Goal: Task Accomplishment & Management: Use online tool/utility

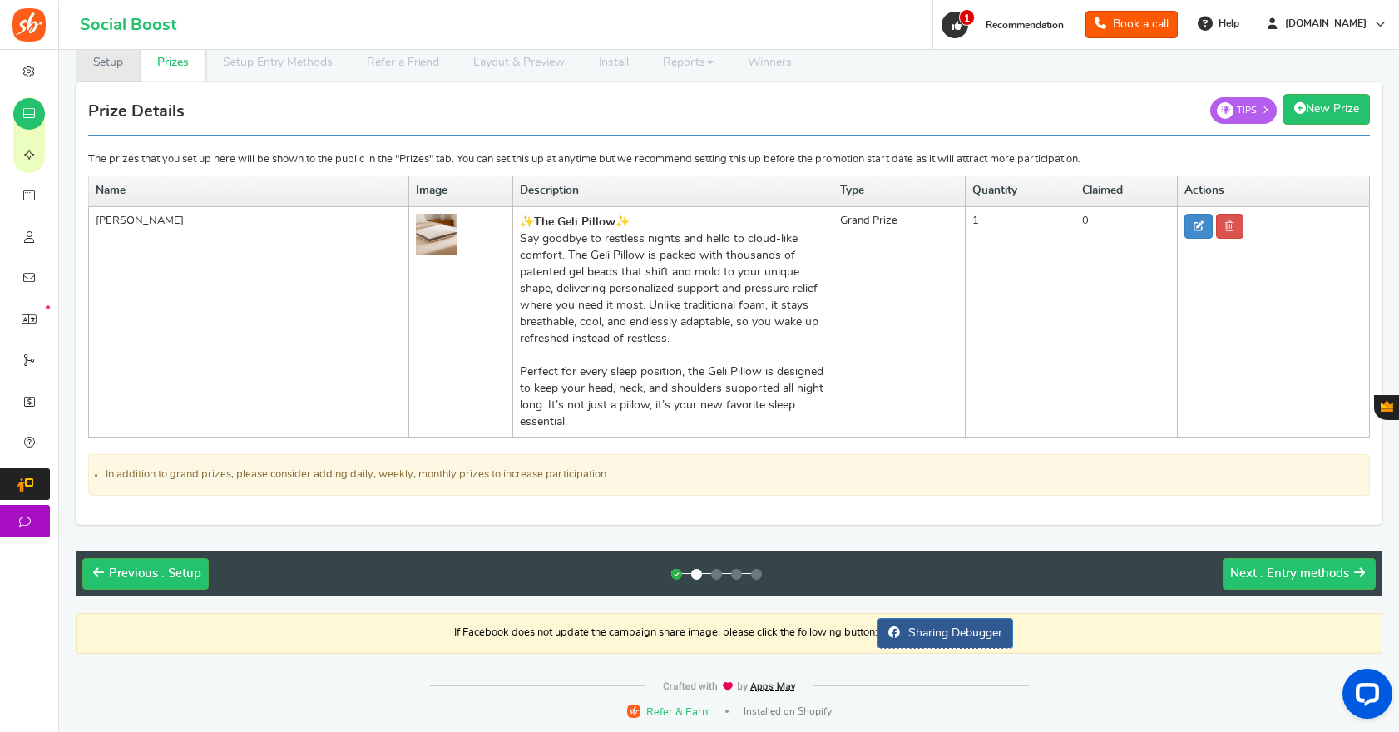
scroll to position [49, 0]
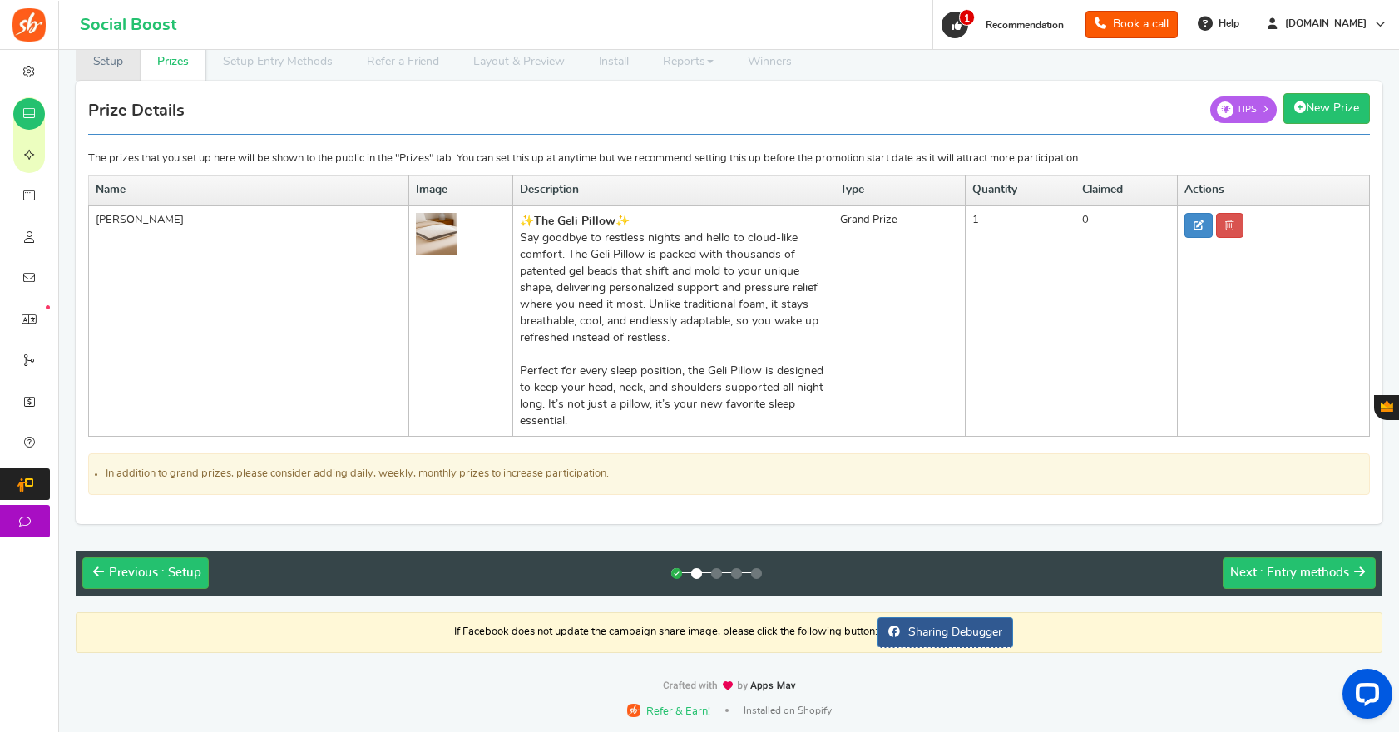
click at [116, 62] on link "Setup" at bounding box center [108, 61] width 65 height 37
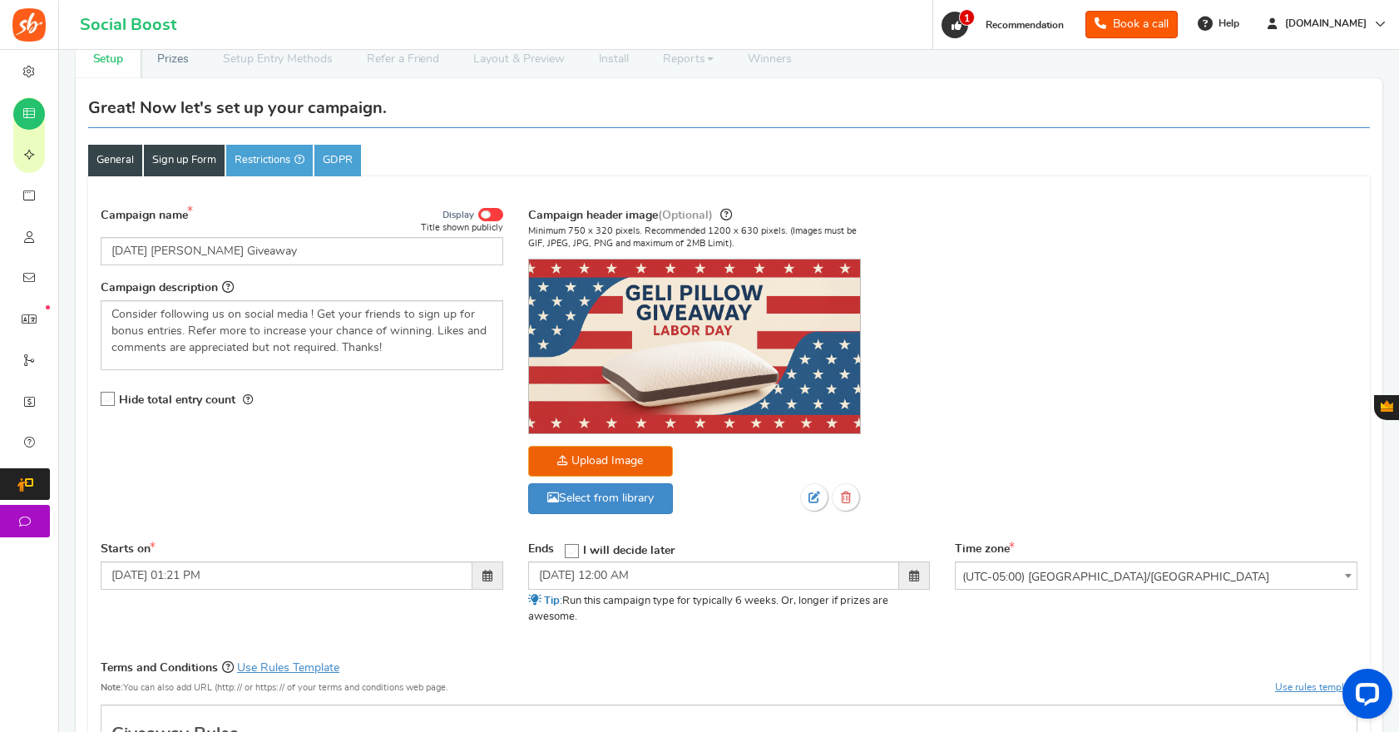
scroll to position [52, 0]
click at [186, 166] on link "Sign up Form" at bounding box center [184, 160] width 81 height 32
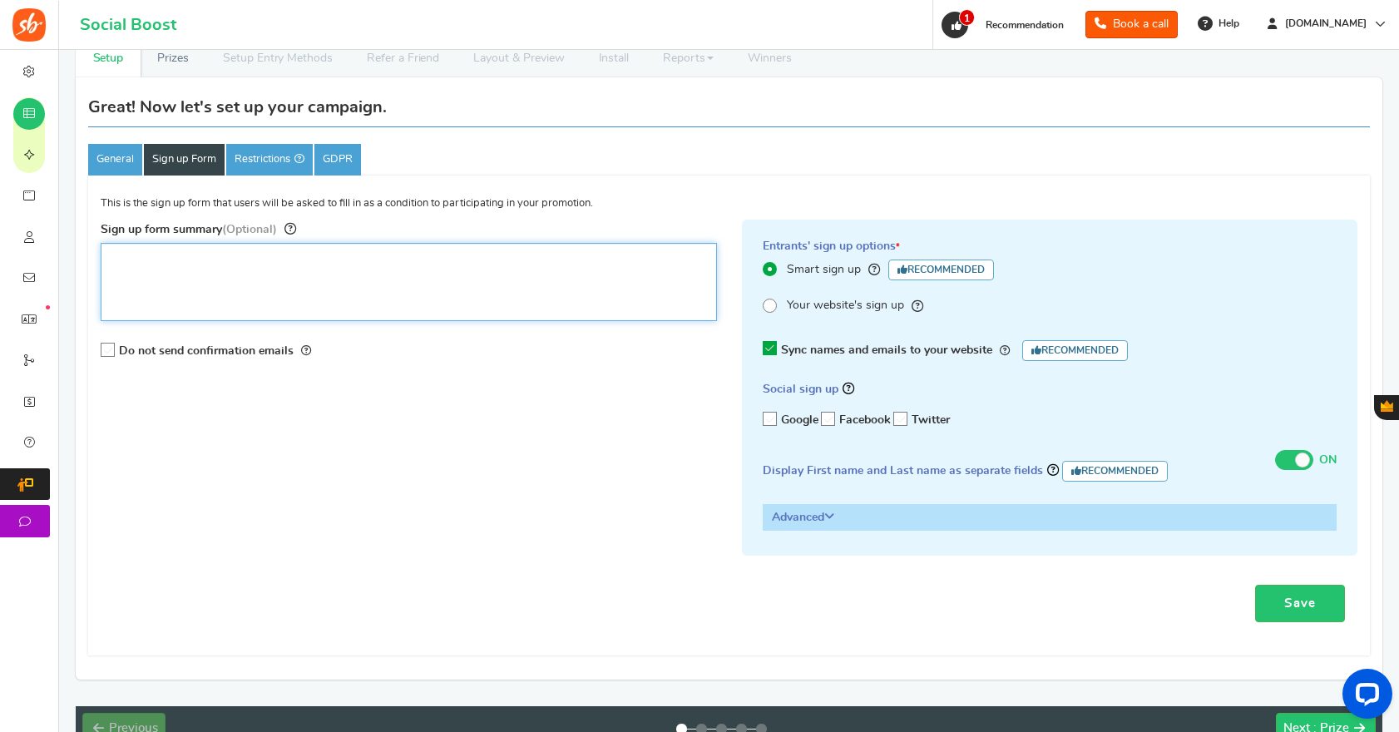
click at [172, 261] on textarea "Sign up form summary (Optional)" at bounding box center [409, 282] width 616 height 78
click at [830, 423] on icon at bounding box center [829, 420] width 14 height 14
click at [823, 423] on input "Facebook" at bounding box center [823, 419] width 0 height 11
click at [838, 521] on h3 "Advanced" at bounding box center [1050, 517] width 573 height 25
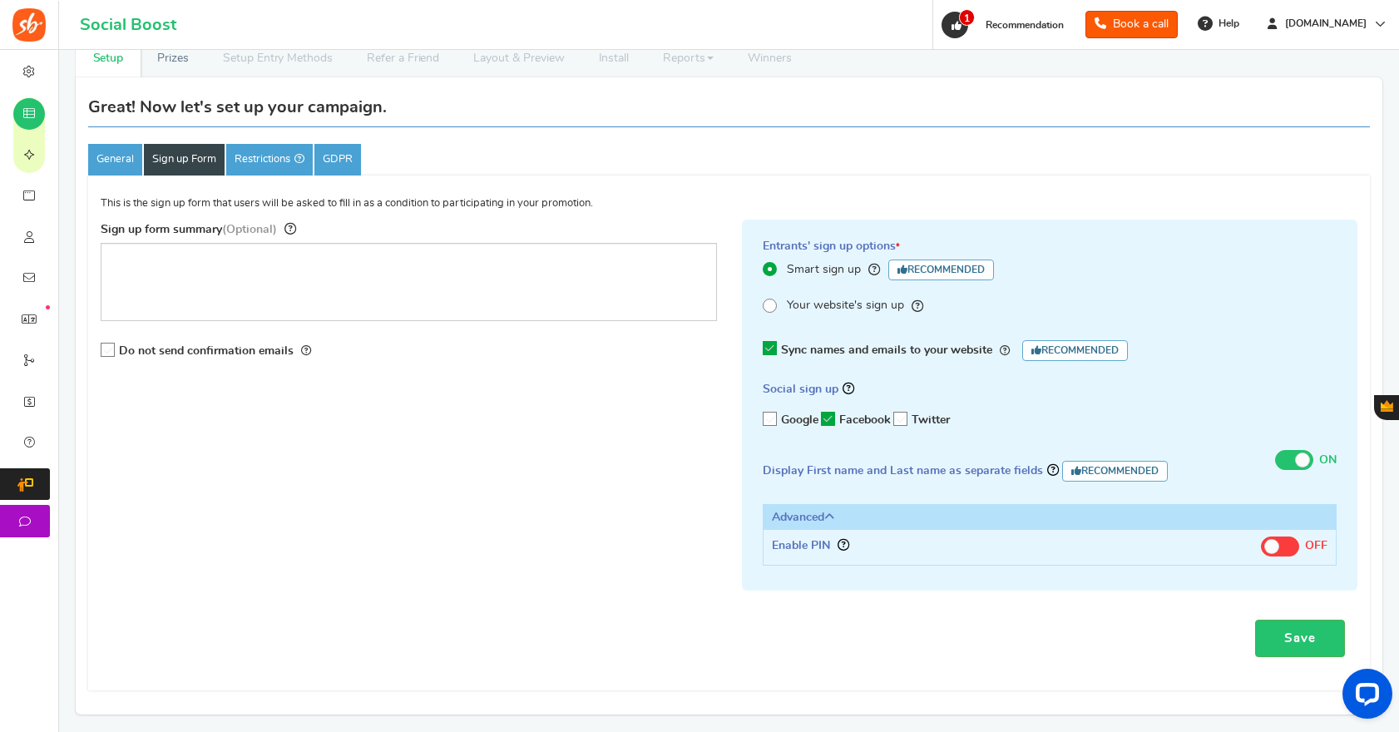
click at [838, 521] on h3 "Advanced" at bounding box center [1050, 517] width 573 height 25
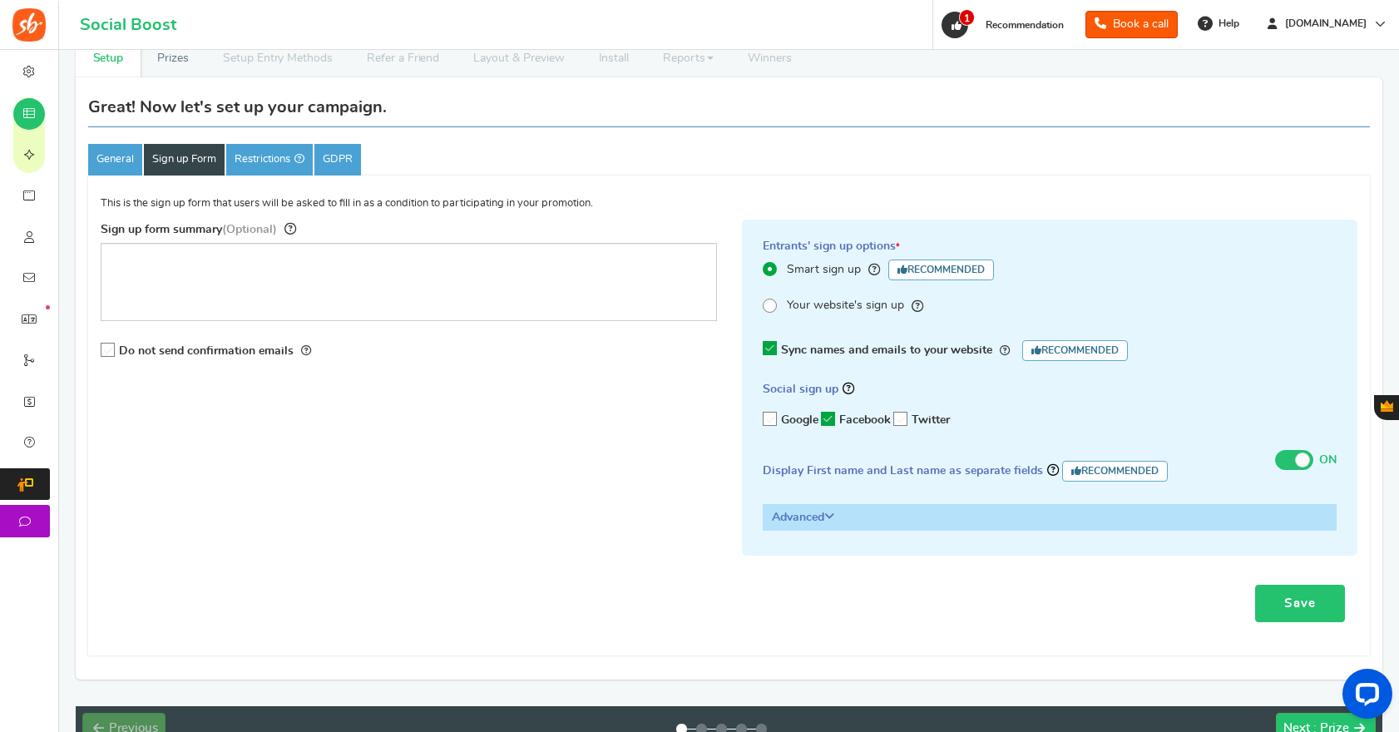
click at [1309, 611] on link "Save" at bounding box center [1300, 603] width 90 height 37
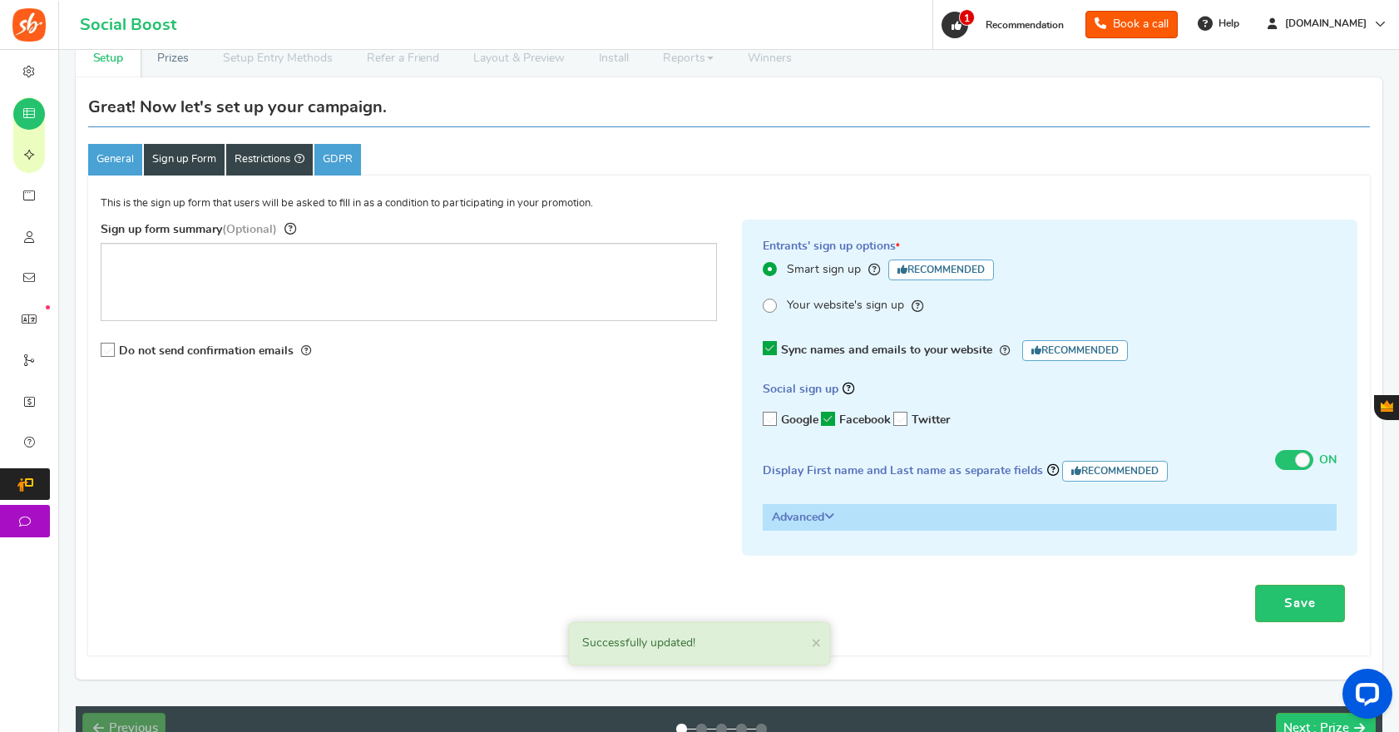
click at [265, 159] on link "Restrictions" at bounding box center [269, 160] width 87 height 32
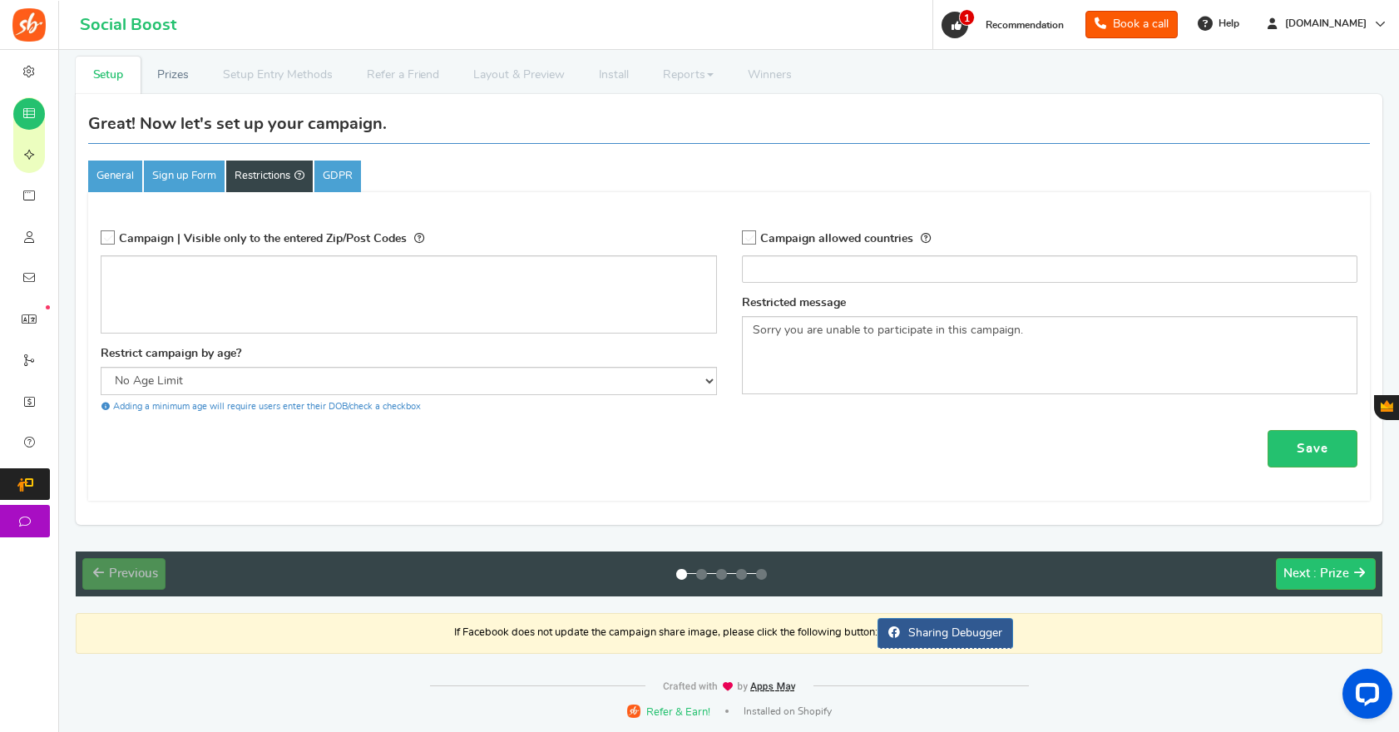
click at [750, 239] on icon at bounding box center [750, 238] width 14 height 14
click at [744, 239] on input "Campaign allowed countries" at bounding box center [744, 238] width 0 height 11
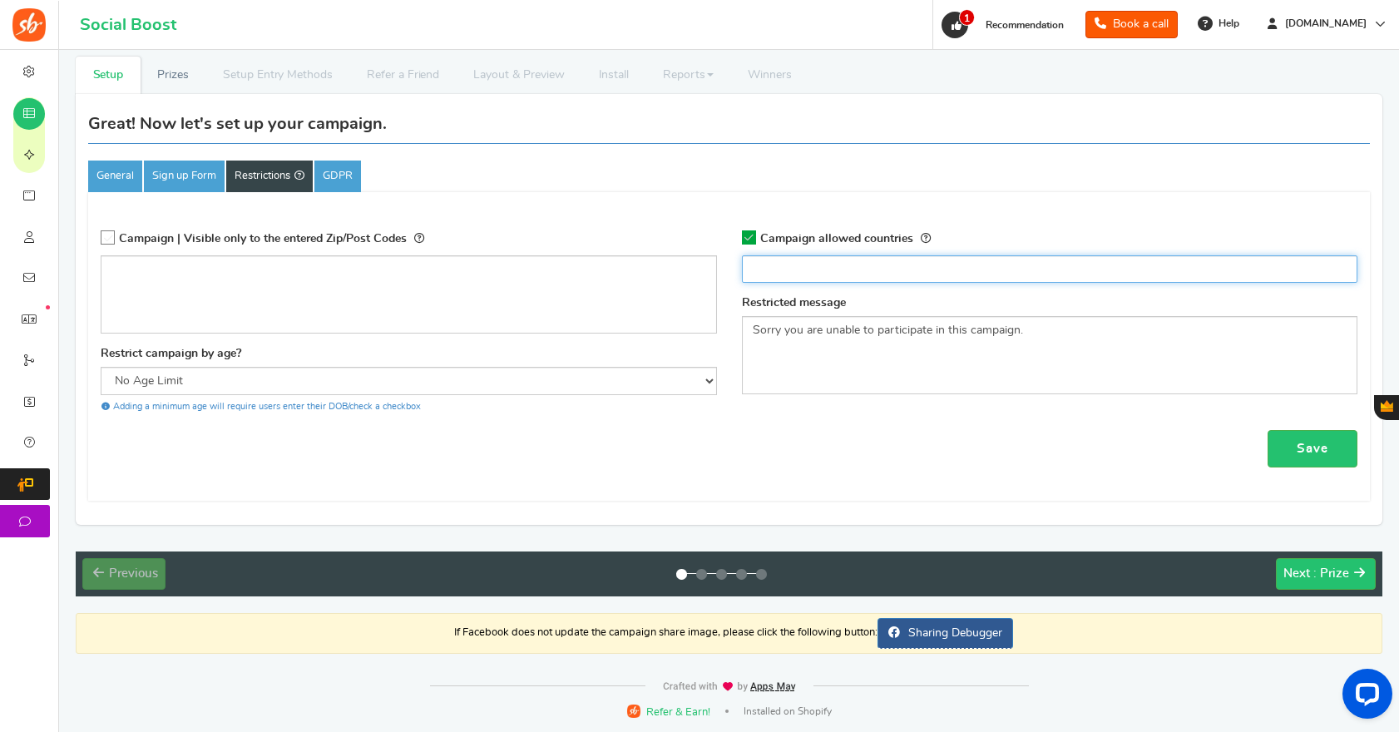
click at [776, 271] on input "search" at bounding box center [1050, 268] width 606 height 17
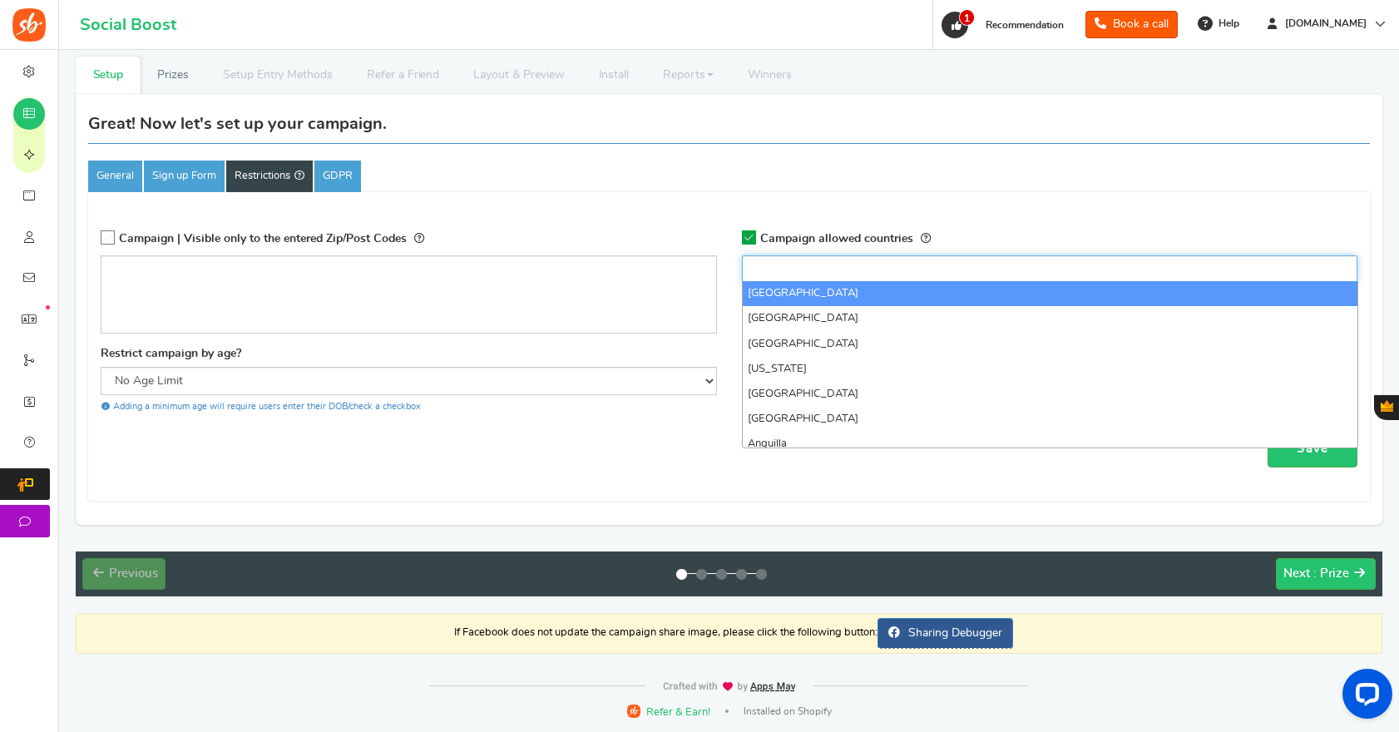
click at [744, 234] on icon at bounding box center [749, 237] width 14 height 14
click at [744, 234] on input "Campaign allowed countries" at bounding box center [744, 238] width 0 height 11
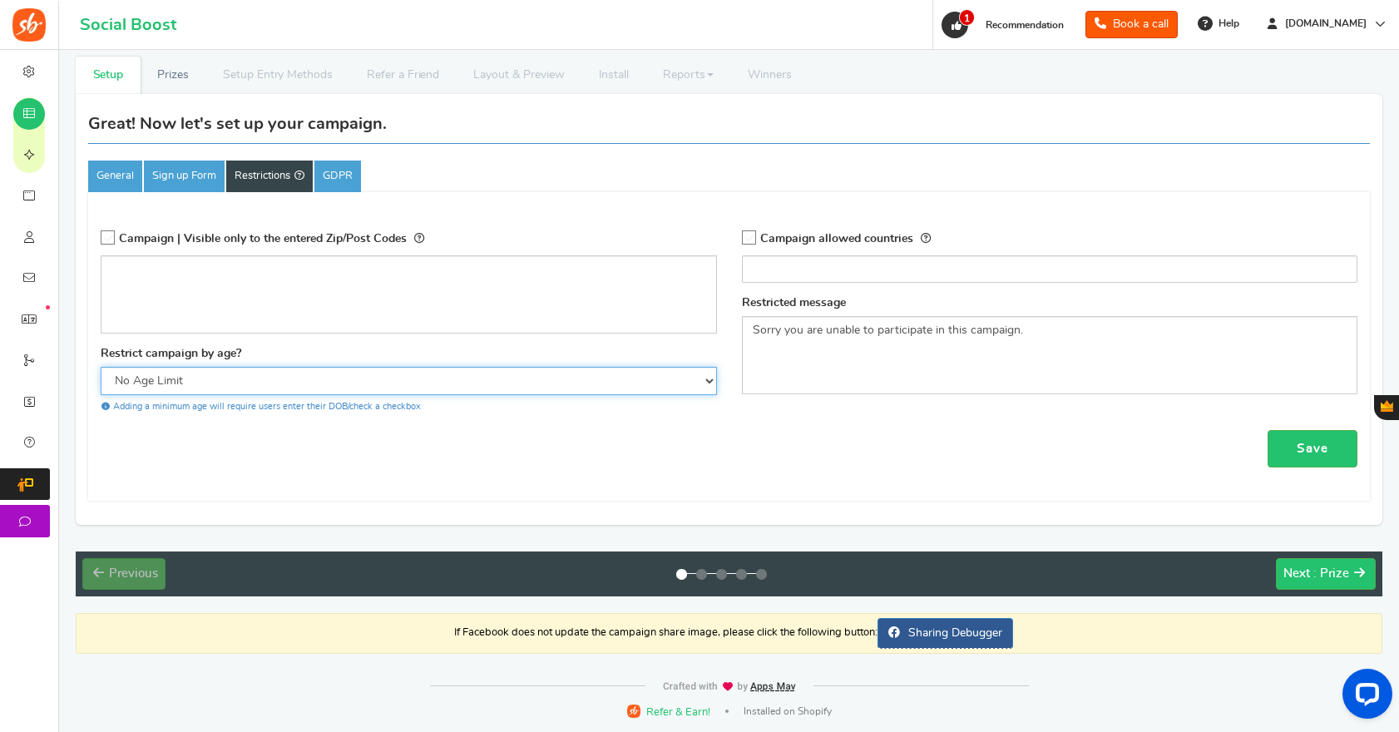
click at [254, 378] on select "No Age Limit 13+ Required Checkbox 18+ Required Checkbox 21+ Required Checkbox" at bounding box center [409, 381] width 616 height 28
select select "18CHK"
click at [101, 367] on select "No Age Limit 13+ Required Checkbox 18+ Required Checkbox 21+ Required Checkbox" at bounding box center [409, 381] width 616 height 28
click at [497, 379] on select "No Age Limit 13+ Required Checkbox 18+ Required Checkbox 21+ Required Checkbox" at bounding box center [409, 381] width 616 height 28
select select
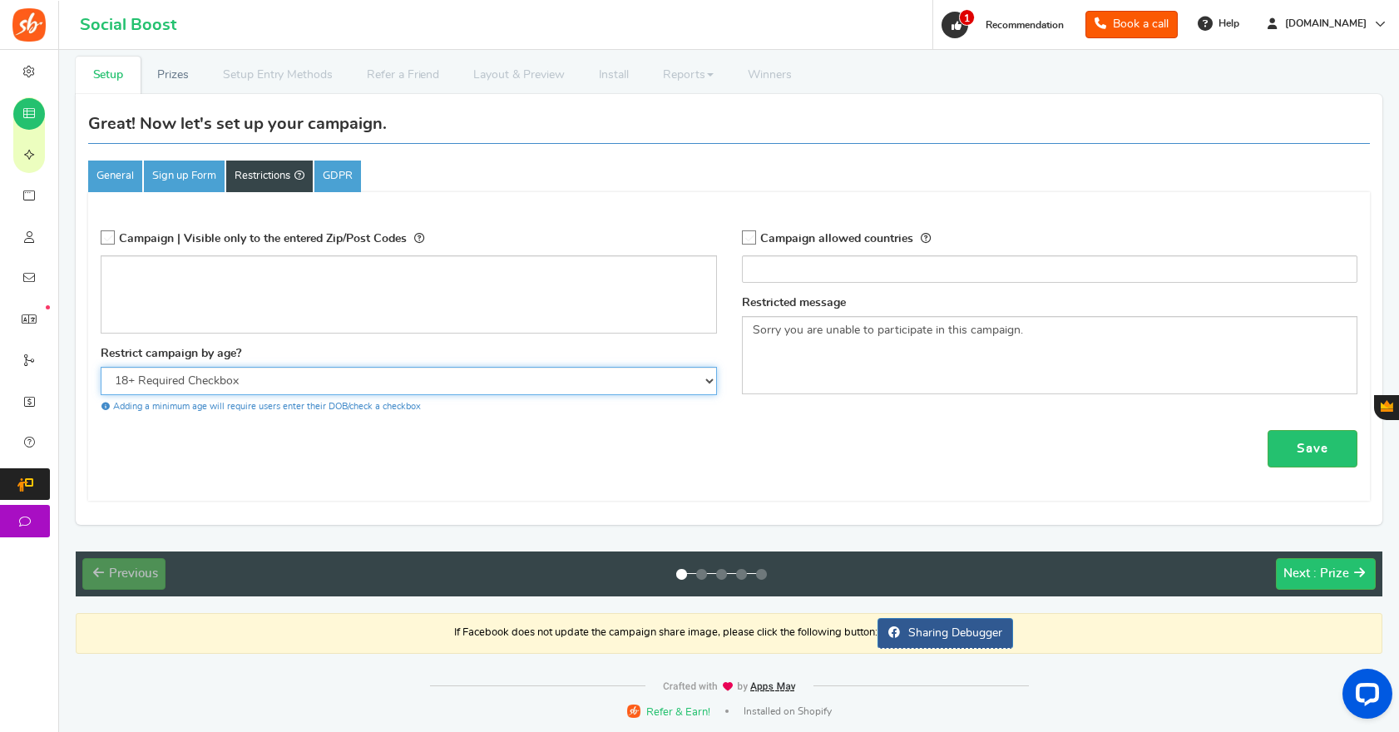
click at [101, 367] on select "No Age Limit 13+ Required Checkbox 18+ Required Checkbox 21+ Required Checkbox" at bounding box center [409, 381] width 616 height 28
click at [338, 183] on link "GDPR" at bounding box center [337, 177] width 47 height 32
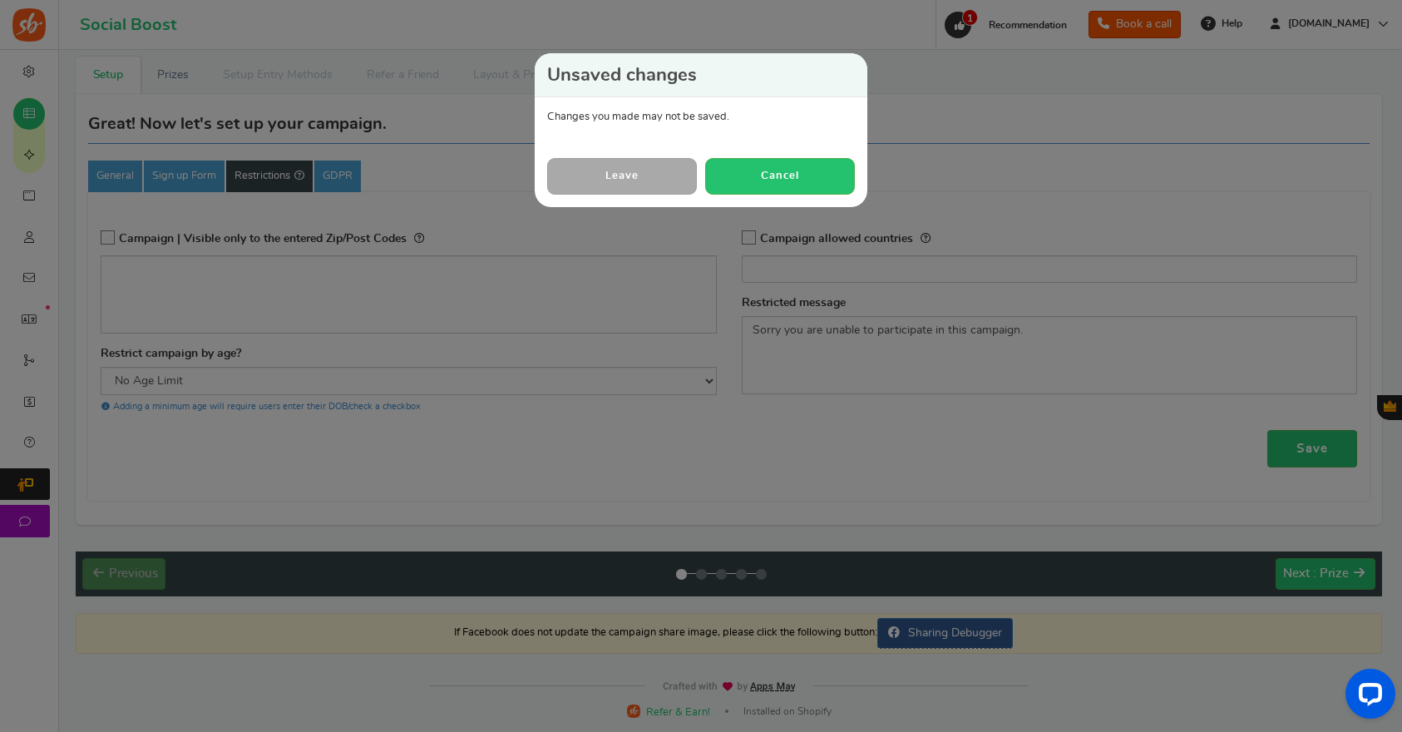
click at [677, 176] on link "Leave" at bounding box center [622, 176] width 150 height 36
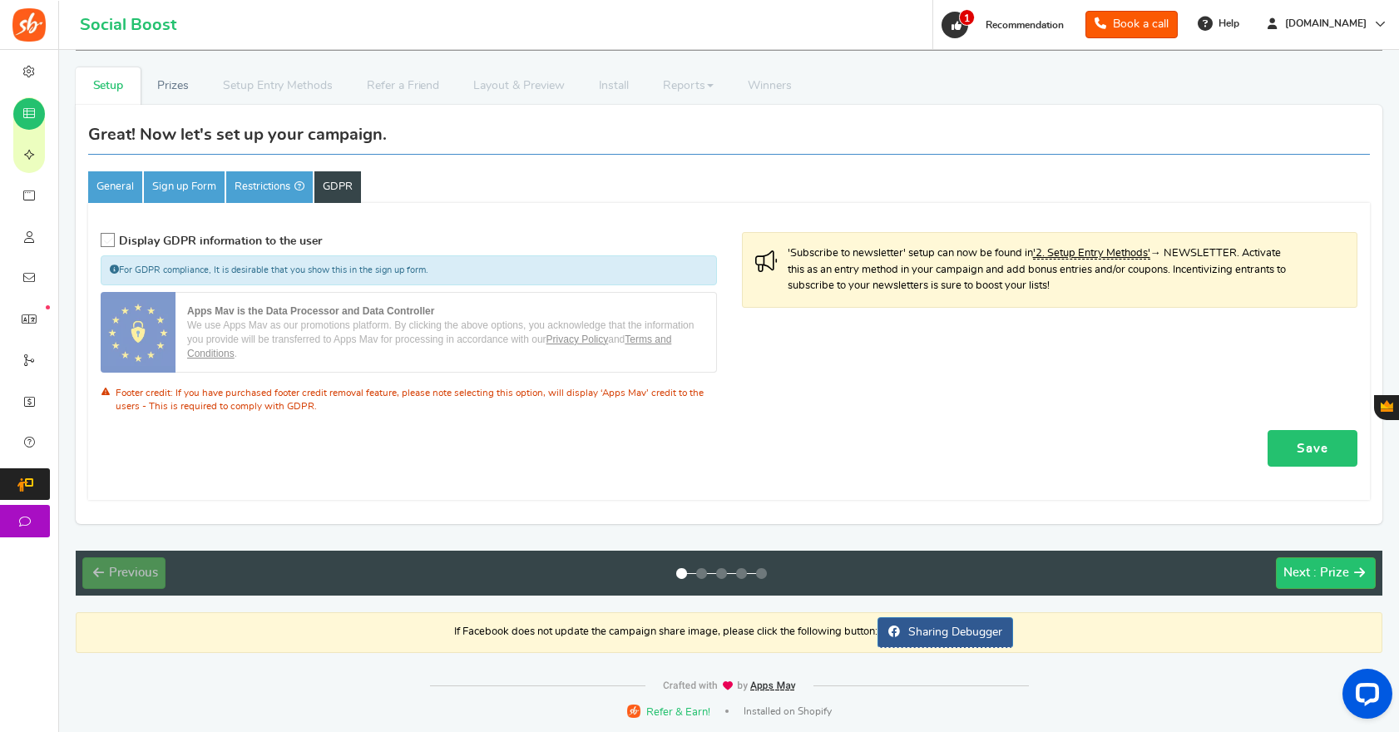
click at [1279, 442] on link "Save" at bounding box center [1313, 448] width 90 height 37
click at [175, 88] on link "Prizes" at bounding box center [174, 85] width 66 height 37
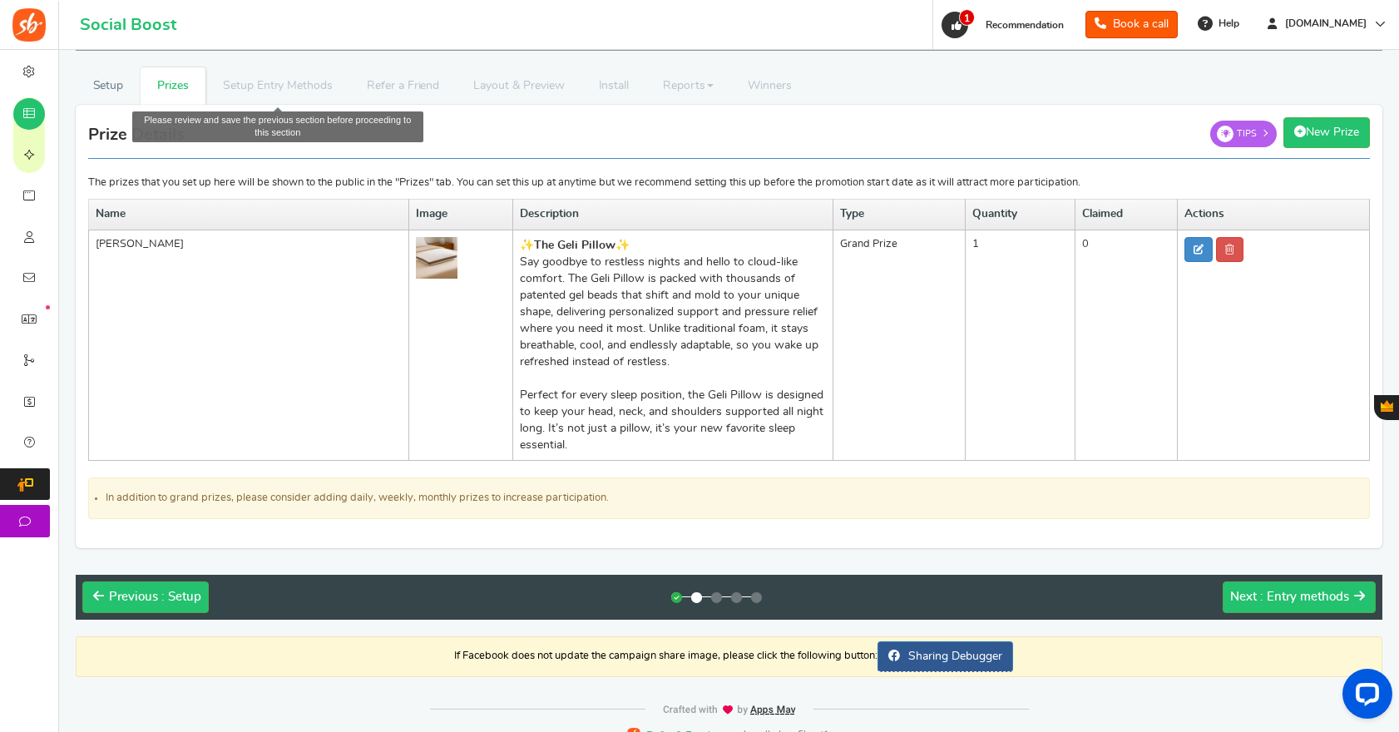
click at [283, 91] on li "Setup Entry Methods" at bounding box center [277, 85] width 144 height 37
click at [1259, 586] on button "Next : Entry methods" at bounding box center [1299, 597] width 153 height 32
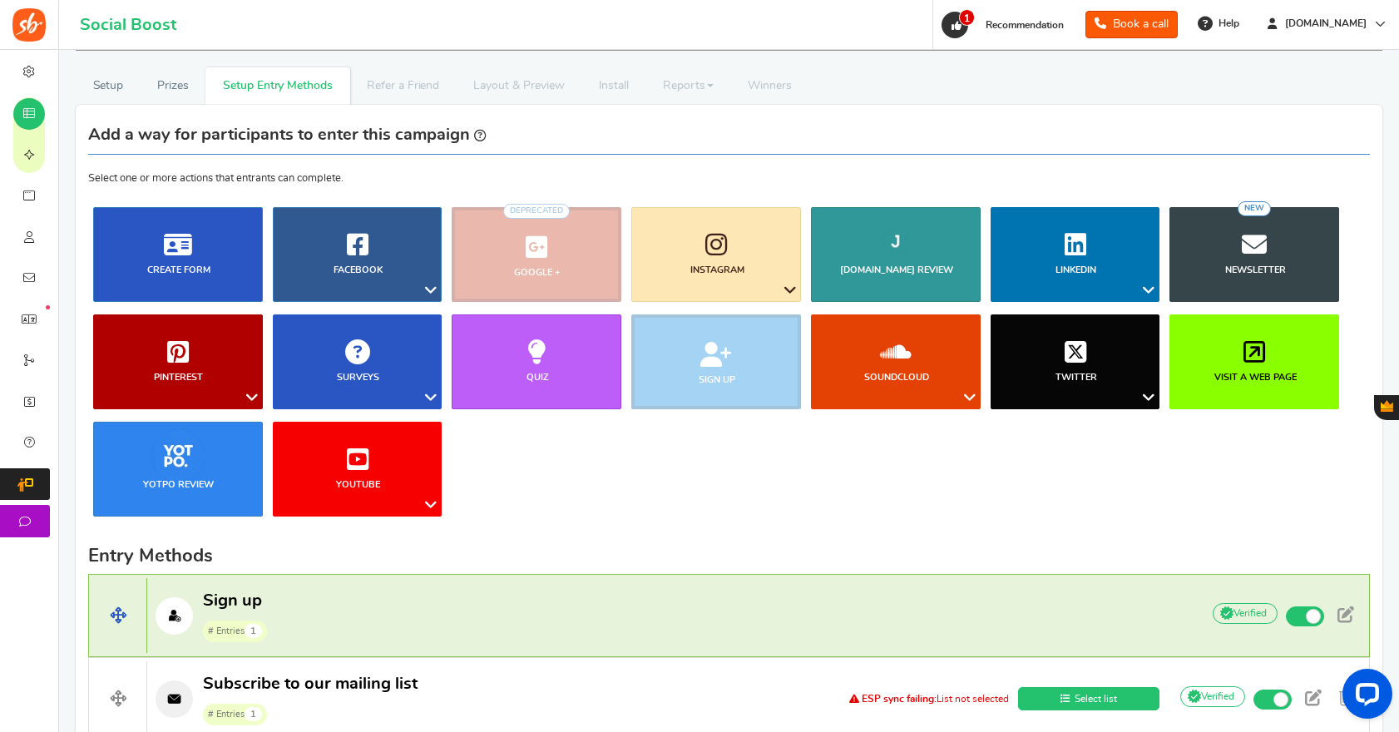
click at [227, 606] on span "Sign up" at bounding box center [232, 600] width 59 height 17
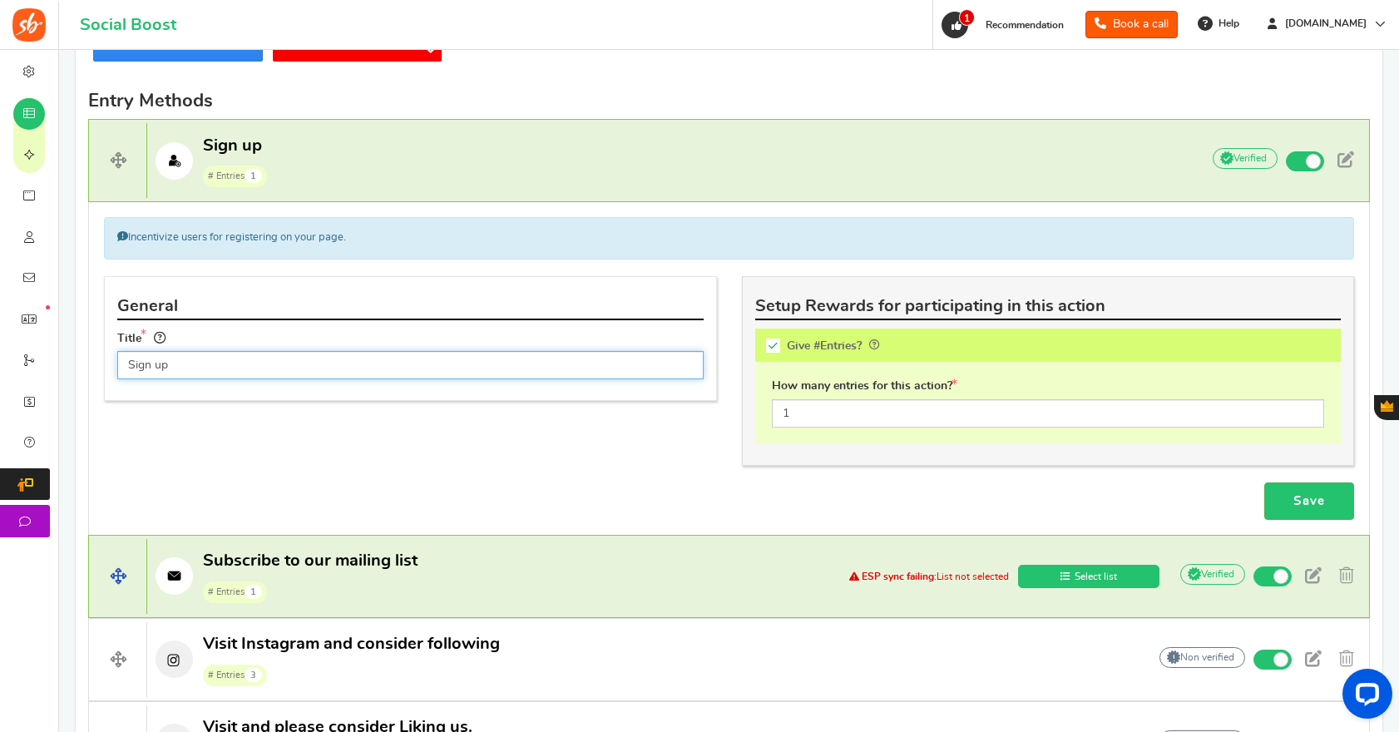
scroll to position [474, 0]
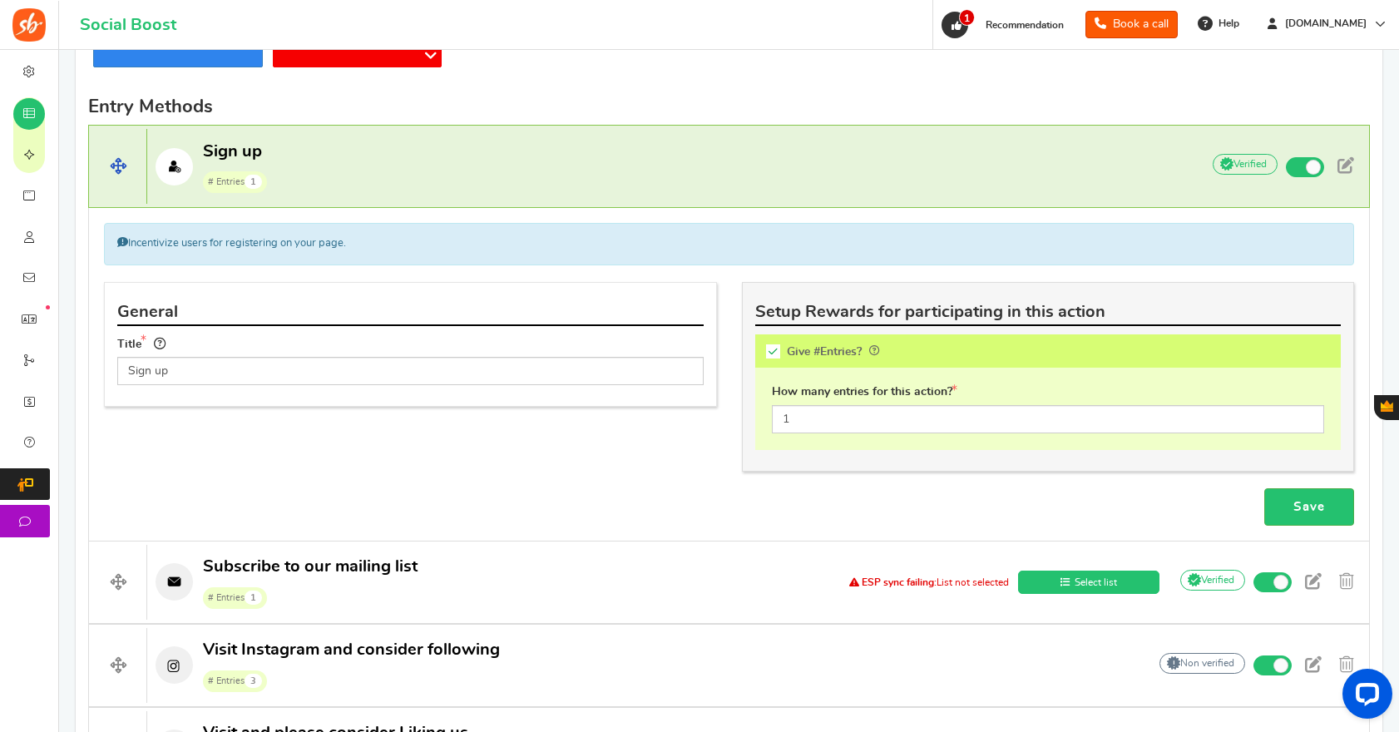
click at [171, 160] on icon at bounding box center [174, 166] width 37 height 37
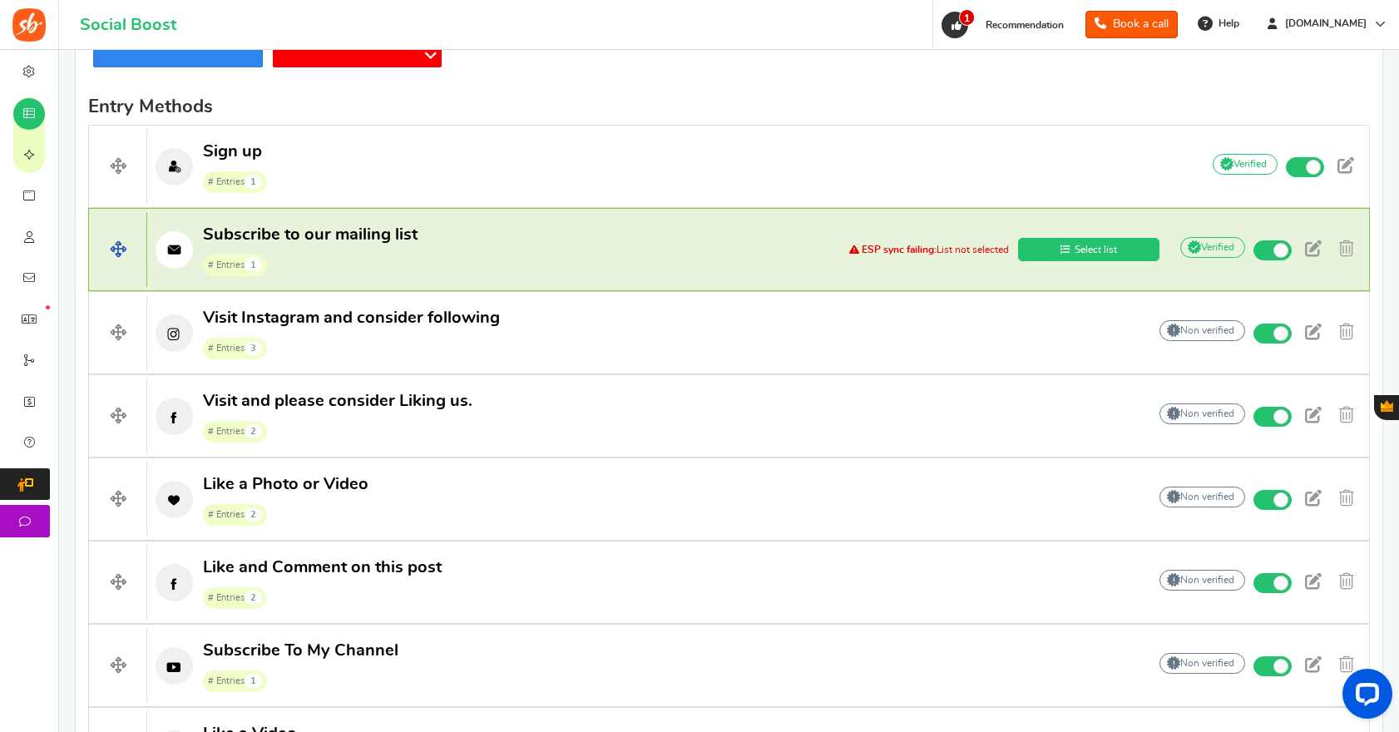
click at [475, 265] on p "Subscribe to our mailing list # Entries 1" at bounding box center [482, 250] width 671 height 53
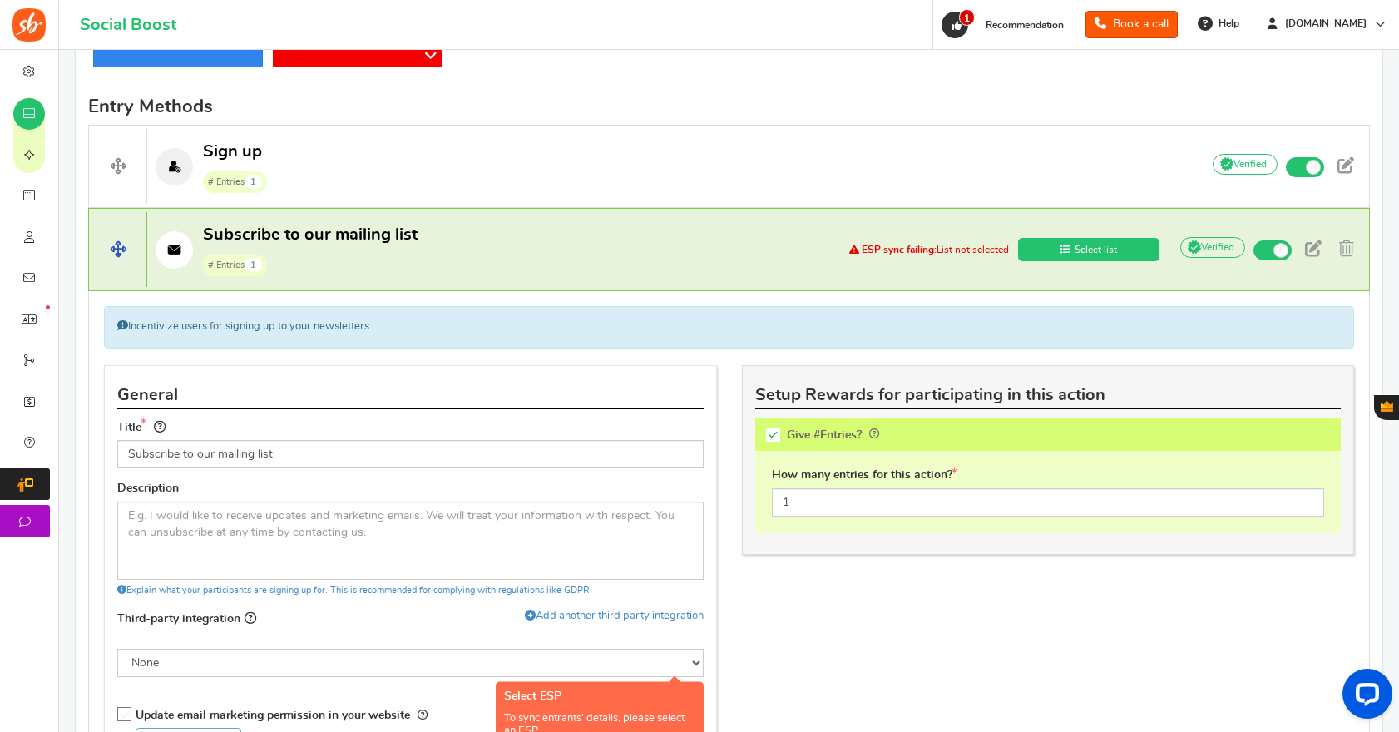
click at [922, 250] on strong "ESP sync failing:" at bounding box center [899, 250] width 75 height 10
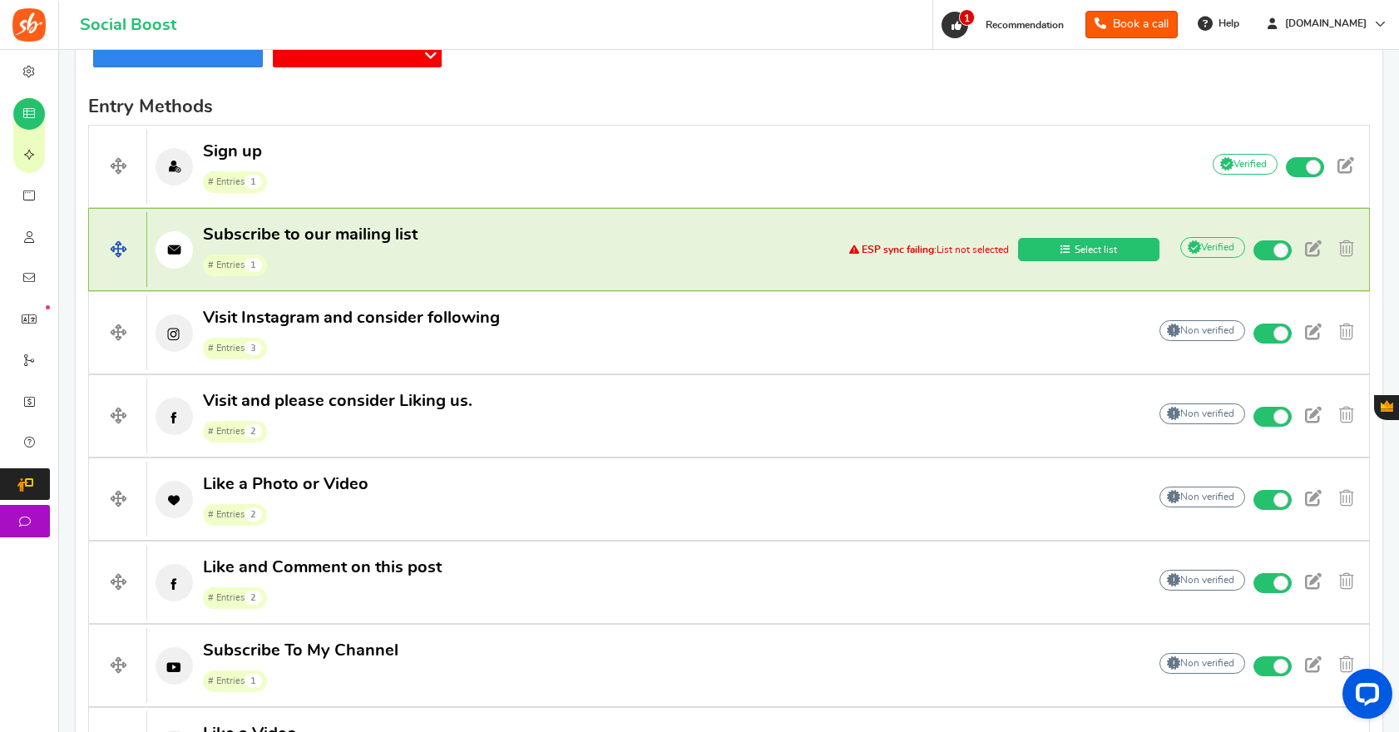
click at [922, 250] on strong "ESP sync failing:" at bounding box center [899, 250] width 75 height 10
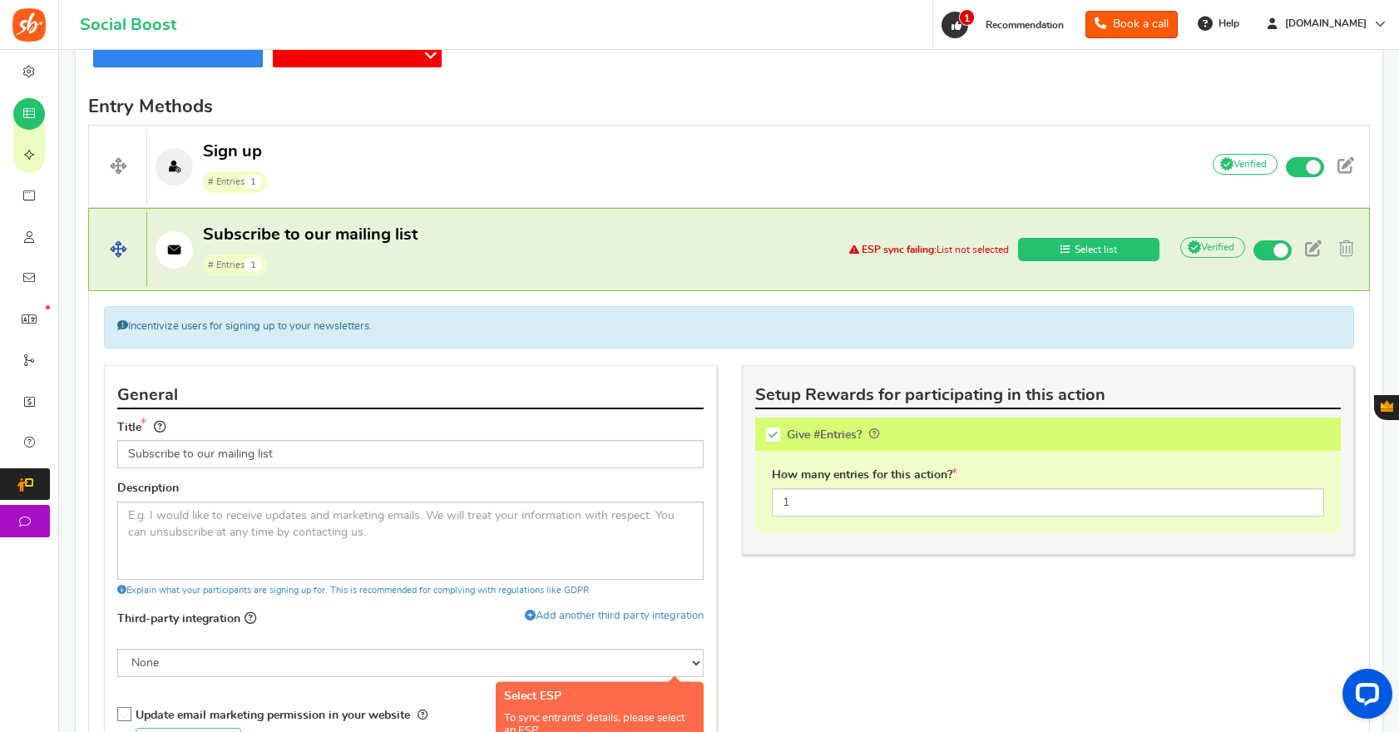
click at [1071, 255] on link "Select list" at bounding box center [1088, 249] width 141 height 23
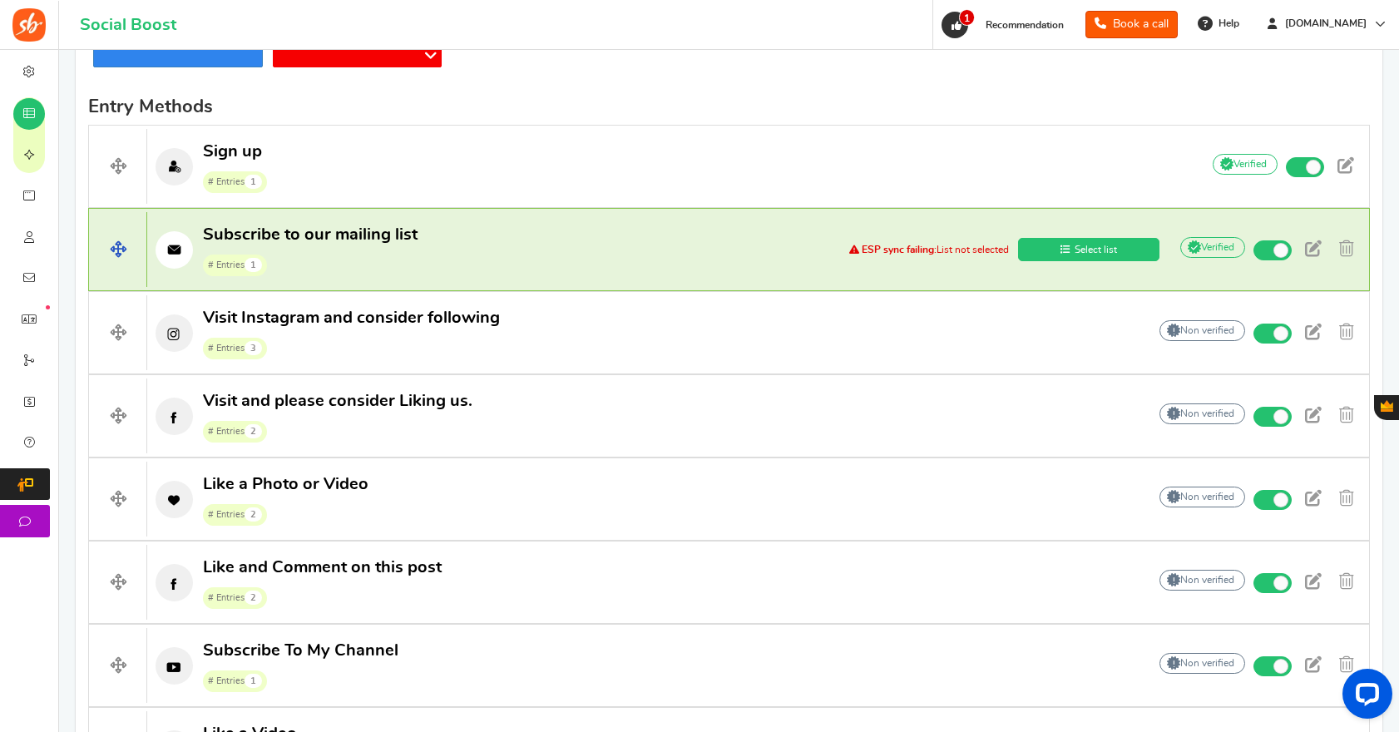
click at [1071, 255] on link "Select list" at bounding box center [1088, 249] width 141 height 23
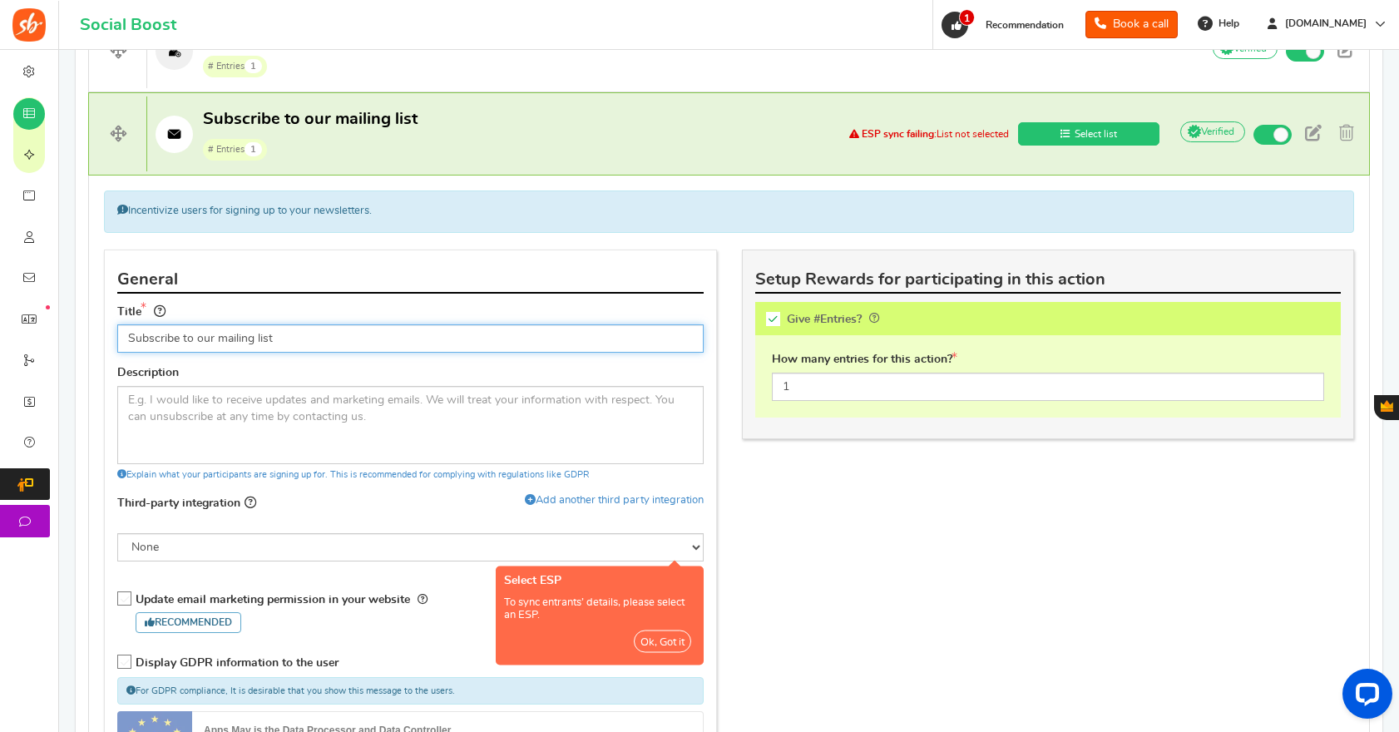
scroll to position [596, 0]
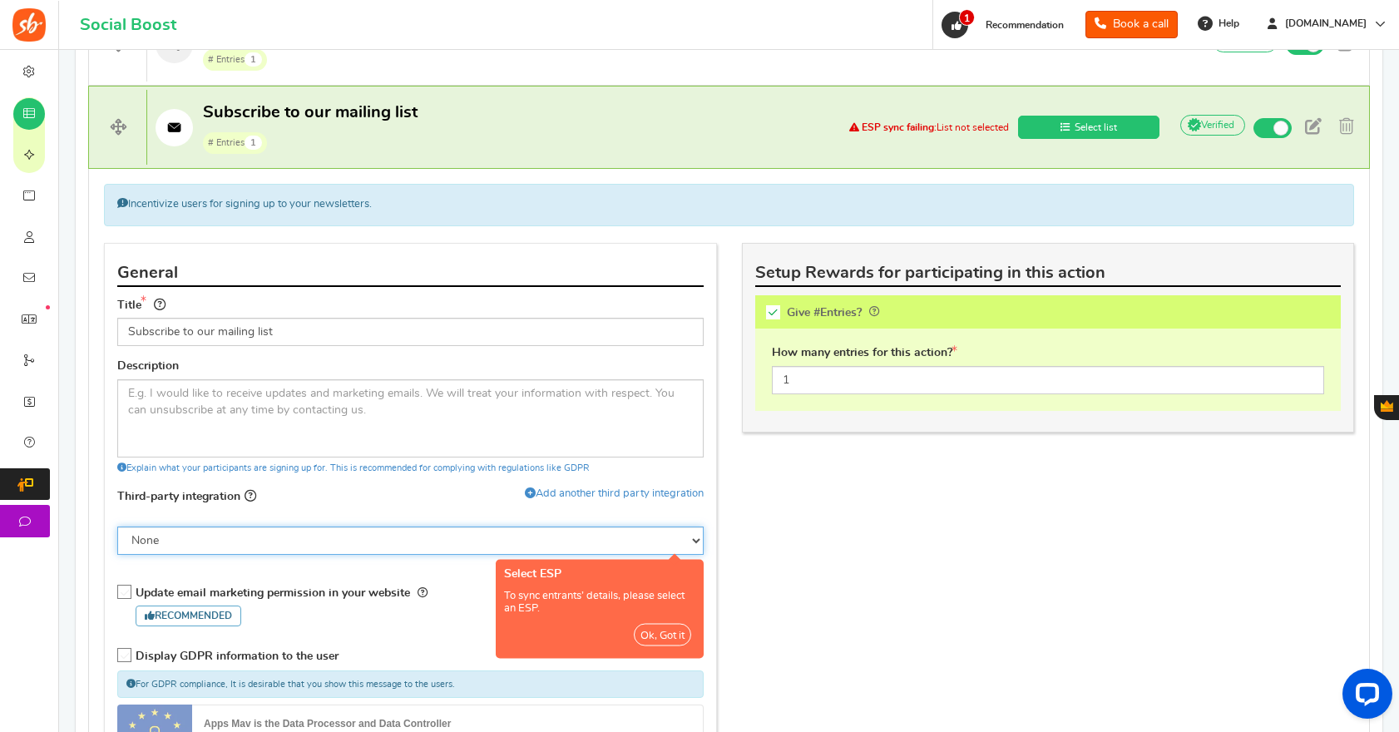
click at [279, 537] on select "None Klaviyo" at bounding box center [410, 541] width 586 height 28
select select "8"
click at [117, 527] on select "None Klaviyo" at bounding box center [410, 541] width 586 height 28
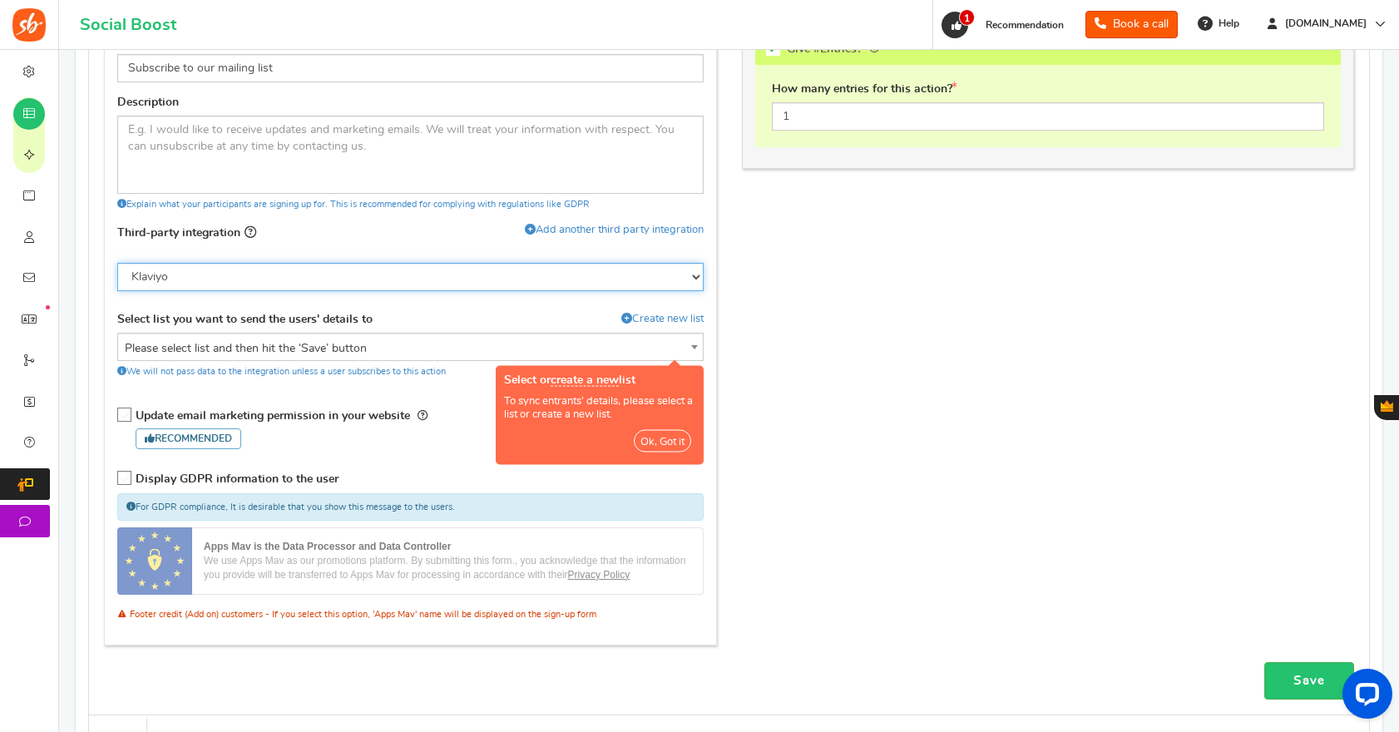
scroll to position [896, 0]
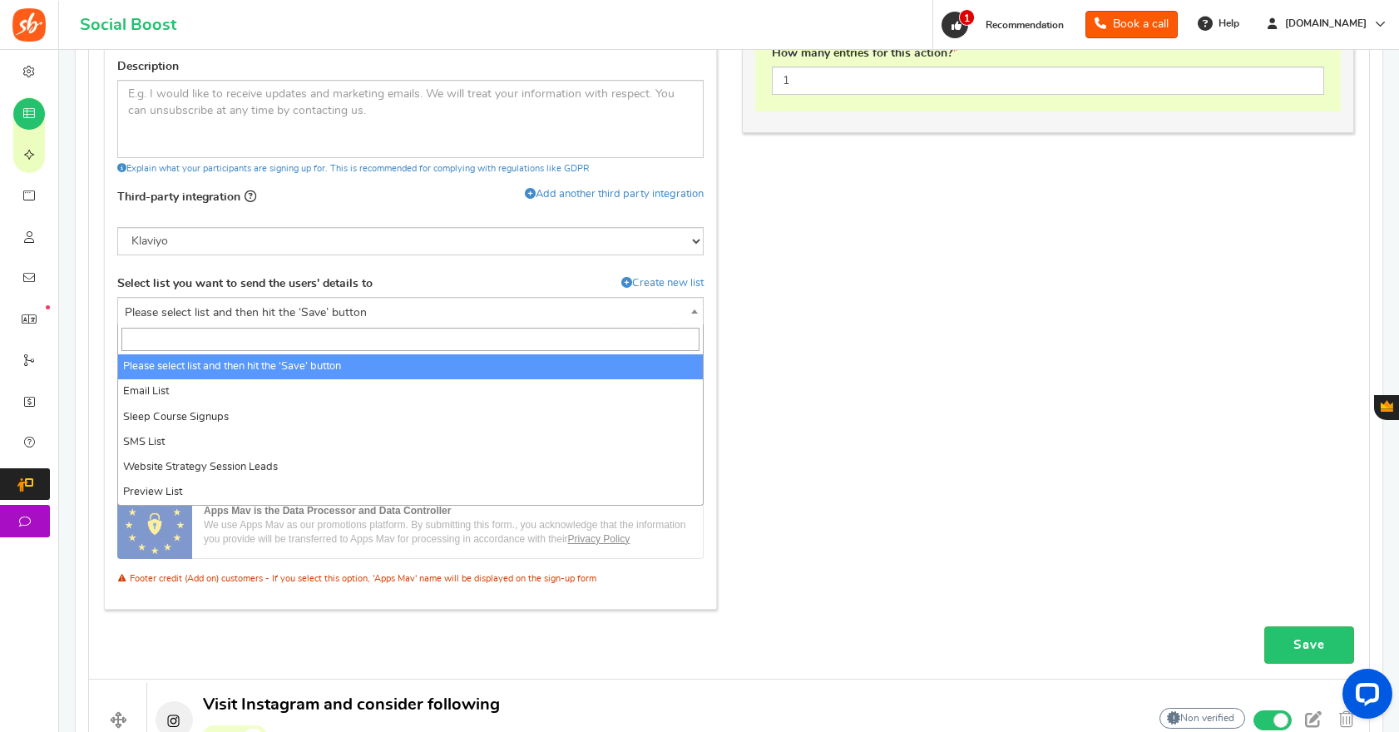
click at [335, 304] on span "Please select list and then hit the ‘Save’ button" at bounding box center [410, 313] width 585 height 30
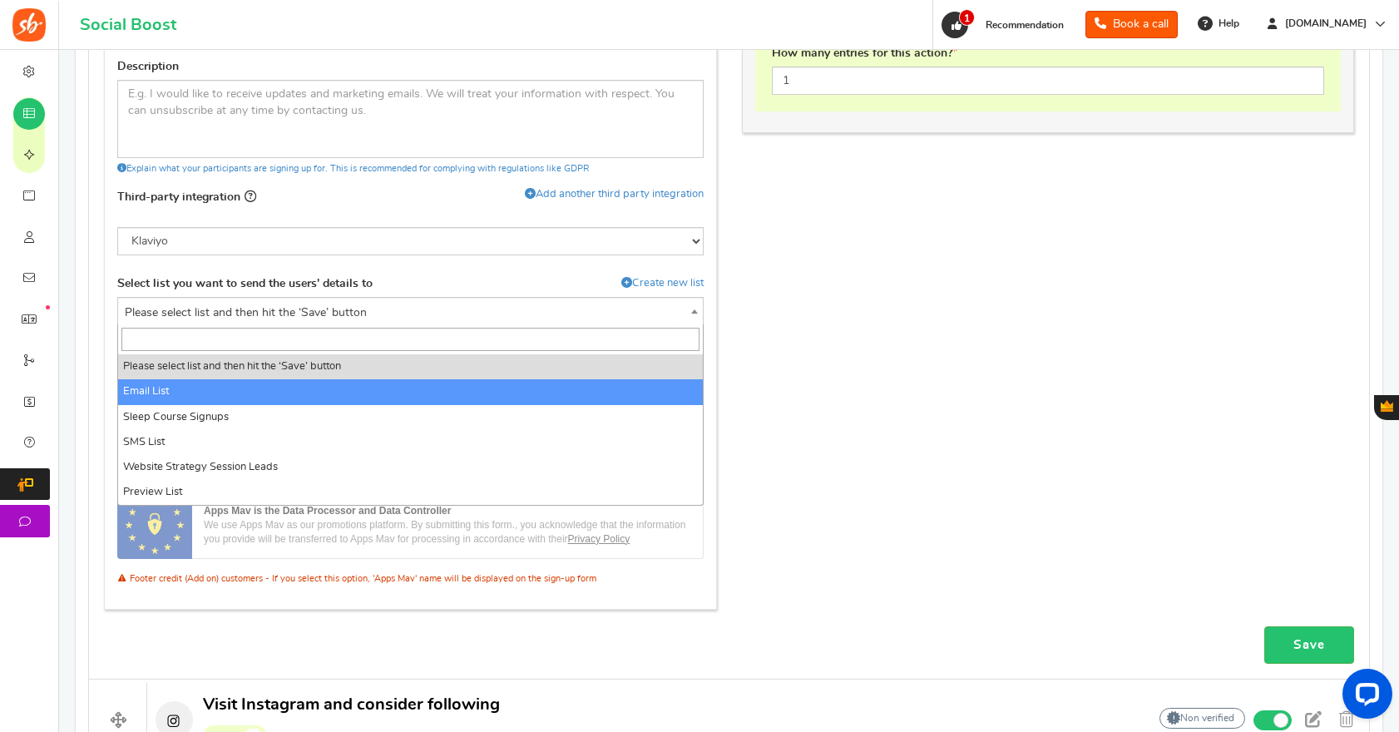
select select "T6JTiq"
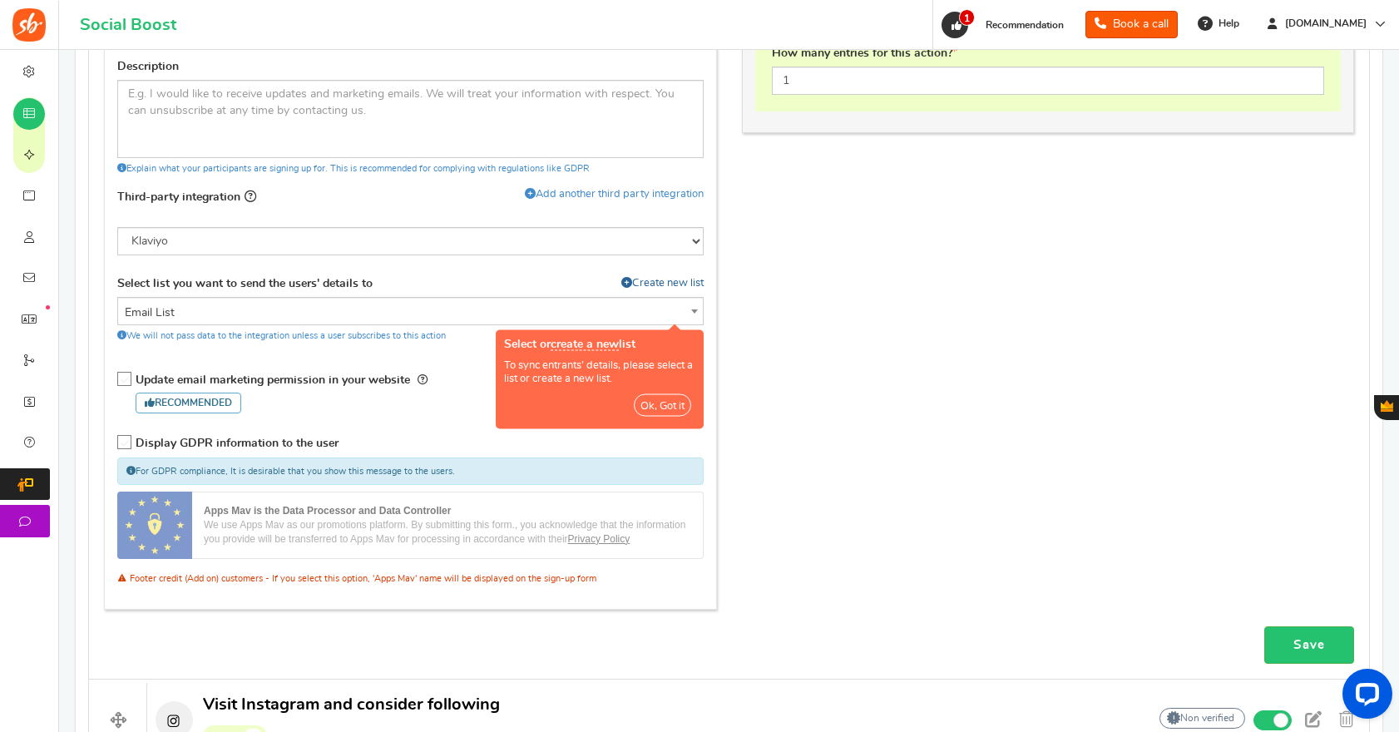
click at [688, 279] on link "Create new list" at bounding box center [662, 283] width 82 height 15
click at [670, 283] on link "Create new list" at bounding box center [662, 283] width 82 height 15
click at [349, 309] on span "Email List" at bounding box center [410, 313] width 585 height 30
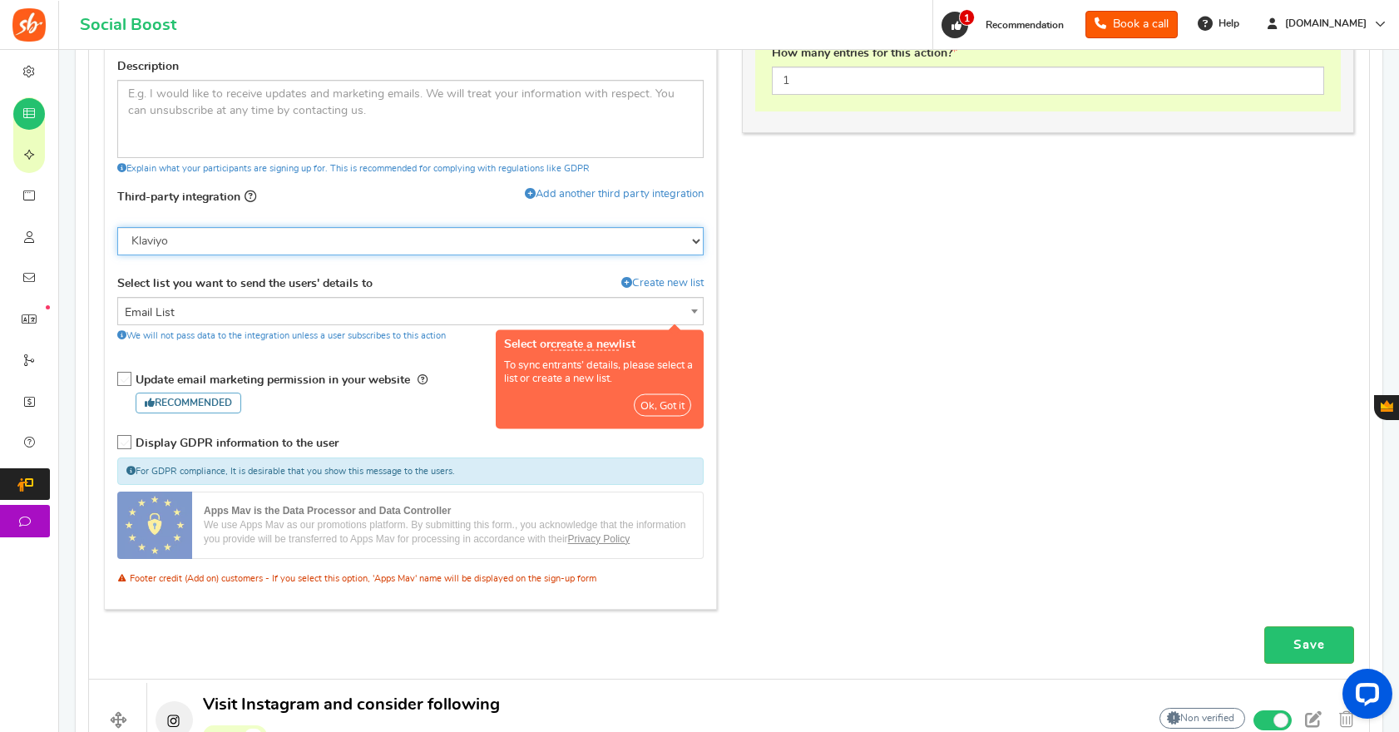
click at [554, 254] on select "None Klaviyo" at bounding box center [410, 241] width 586 height 28
click at [117, 227] on select "None Klaviyo" at bounding box center [410, 241] width 586 height 28
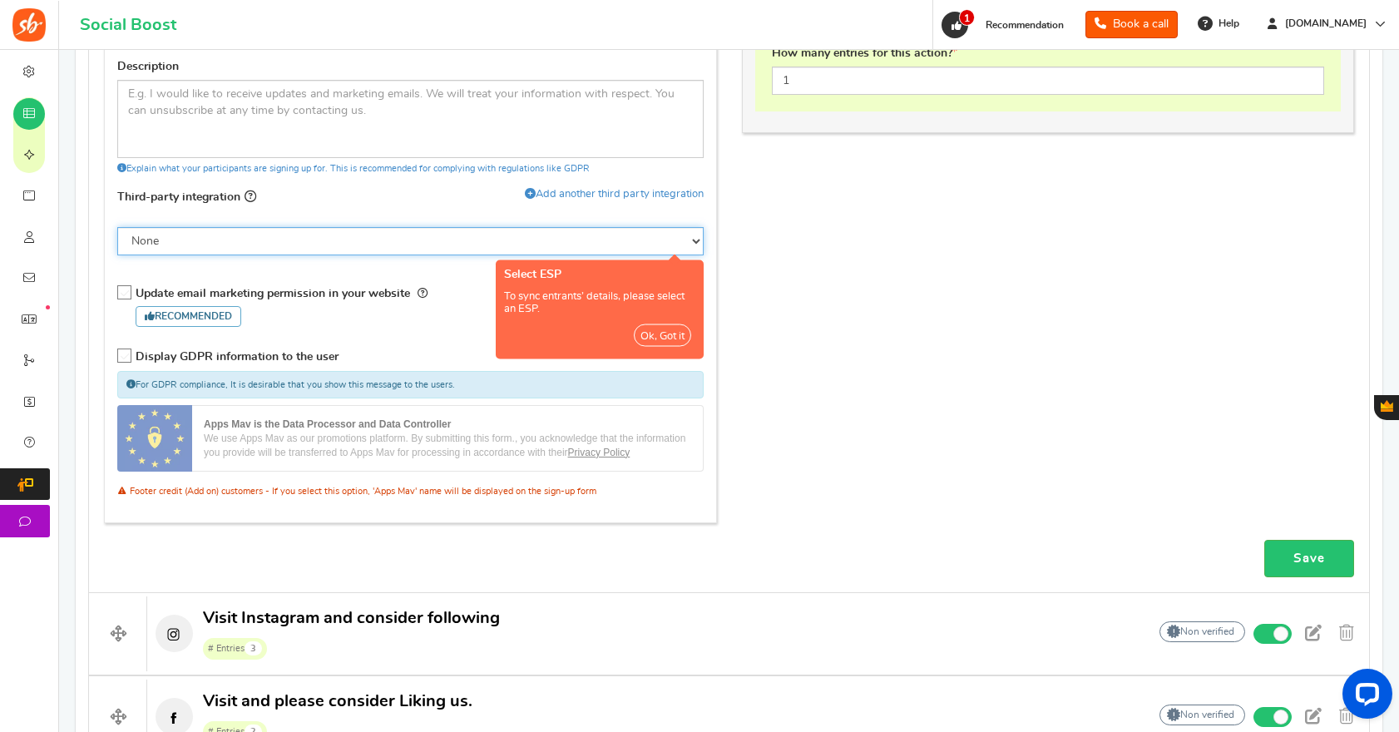
click at [462, 245] on select "None Klaviyo" at bounding box center [410, 241] width 586 height 28
select select "8"
click at [117, 227] on select "None Klaviyo" at bounding box center [410, 241] width 586 height 28
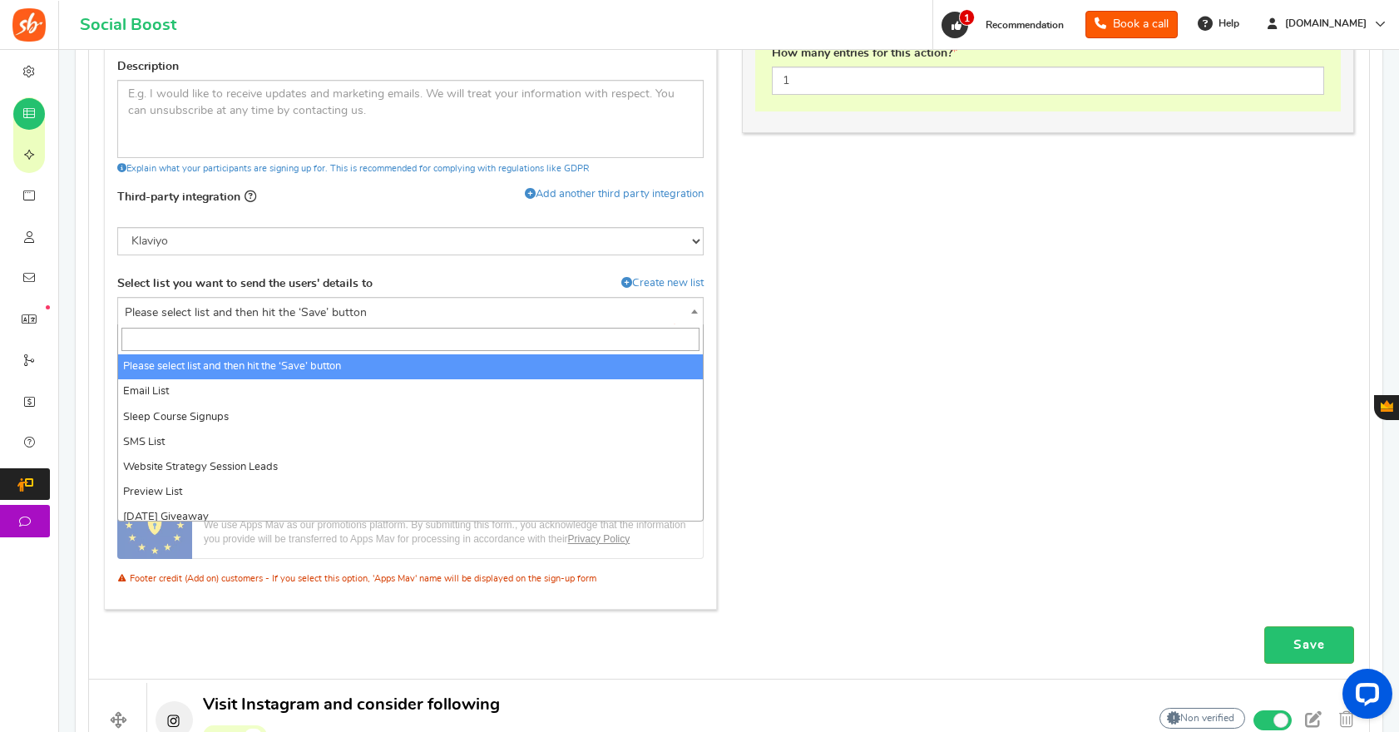
click at [416, 307] on span "Please select list and then hit the ‘Save’ button" at bounding box center [410, 313] width 585 height 30
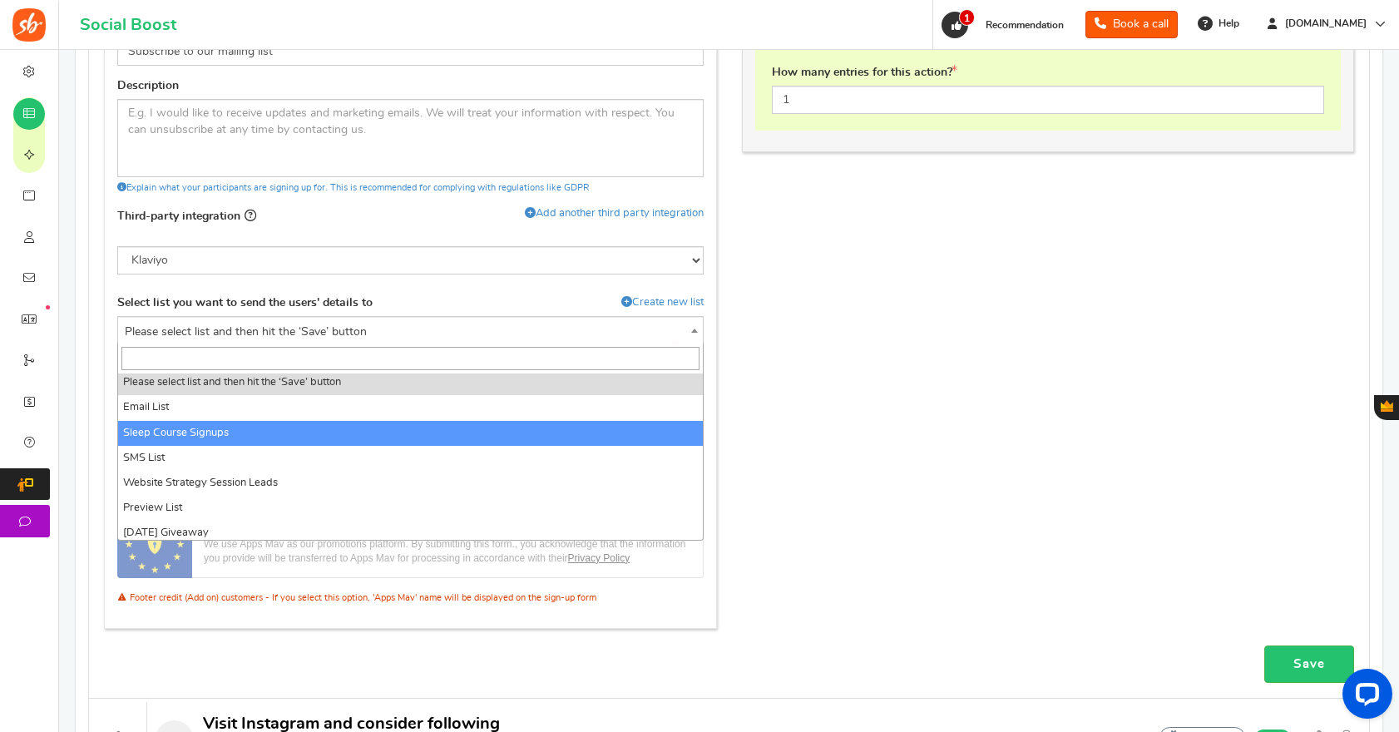
scroll to position [9, 0]
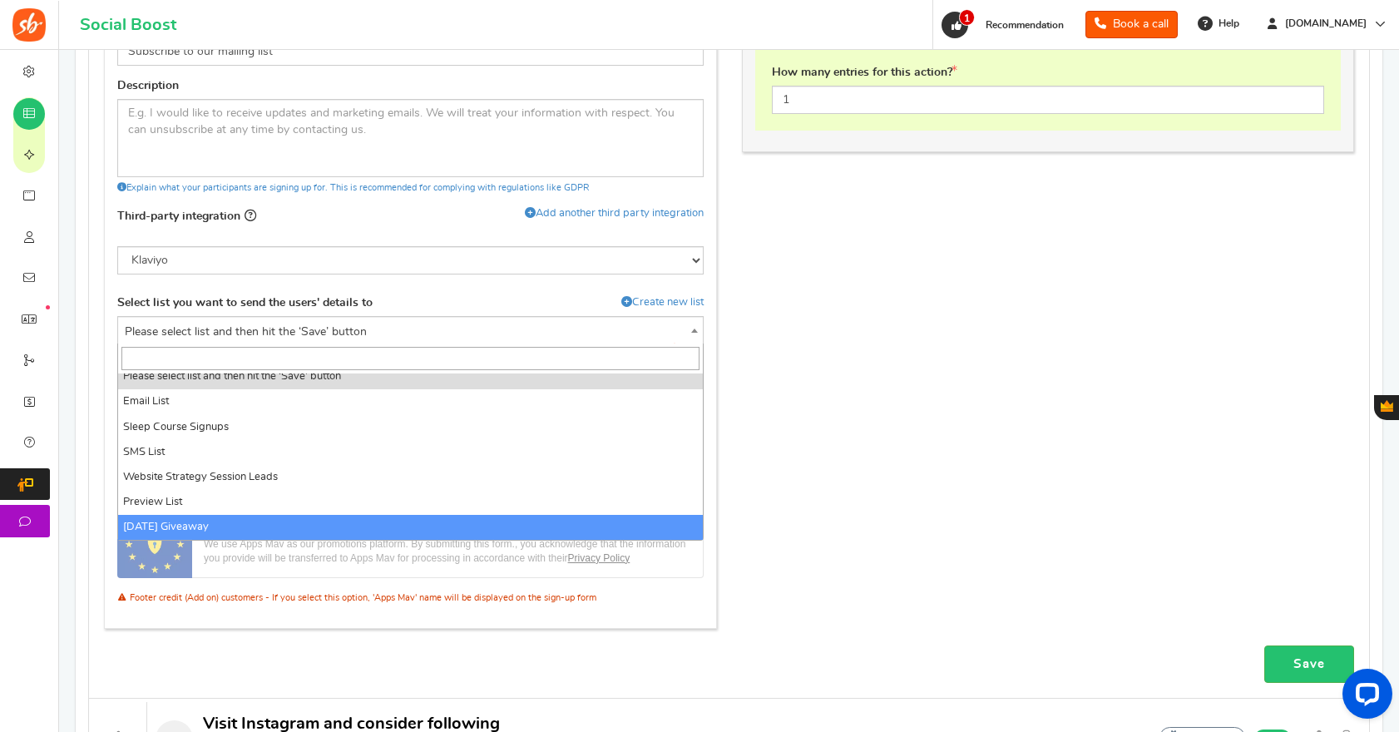
select select "Yi6g8s"
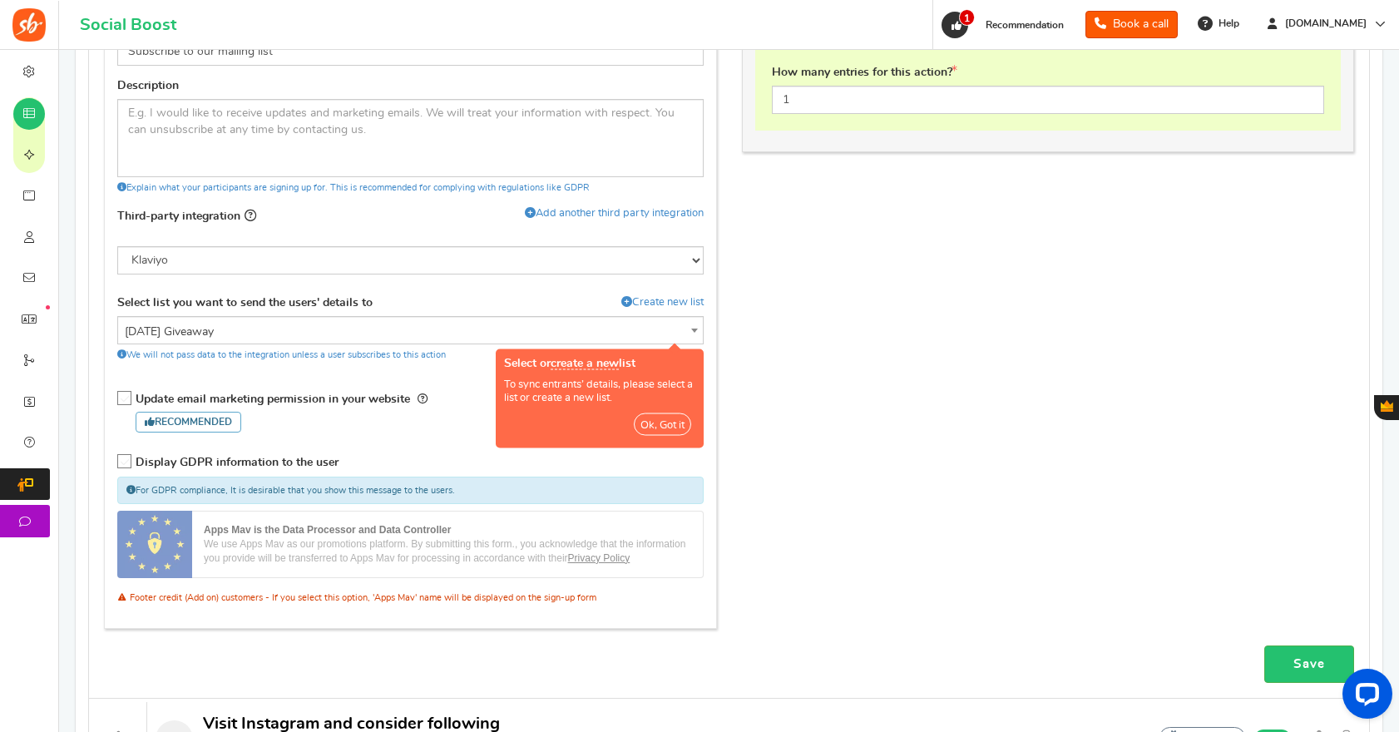
click at [125, 393] on icon at bounding box center [125, 399] width 14 height 14
click at [125, 393] on input "Update email marketing permission in your website Recommended" at bounding box center [127, 401] width 17 height 17
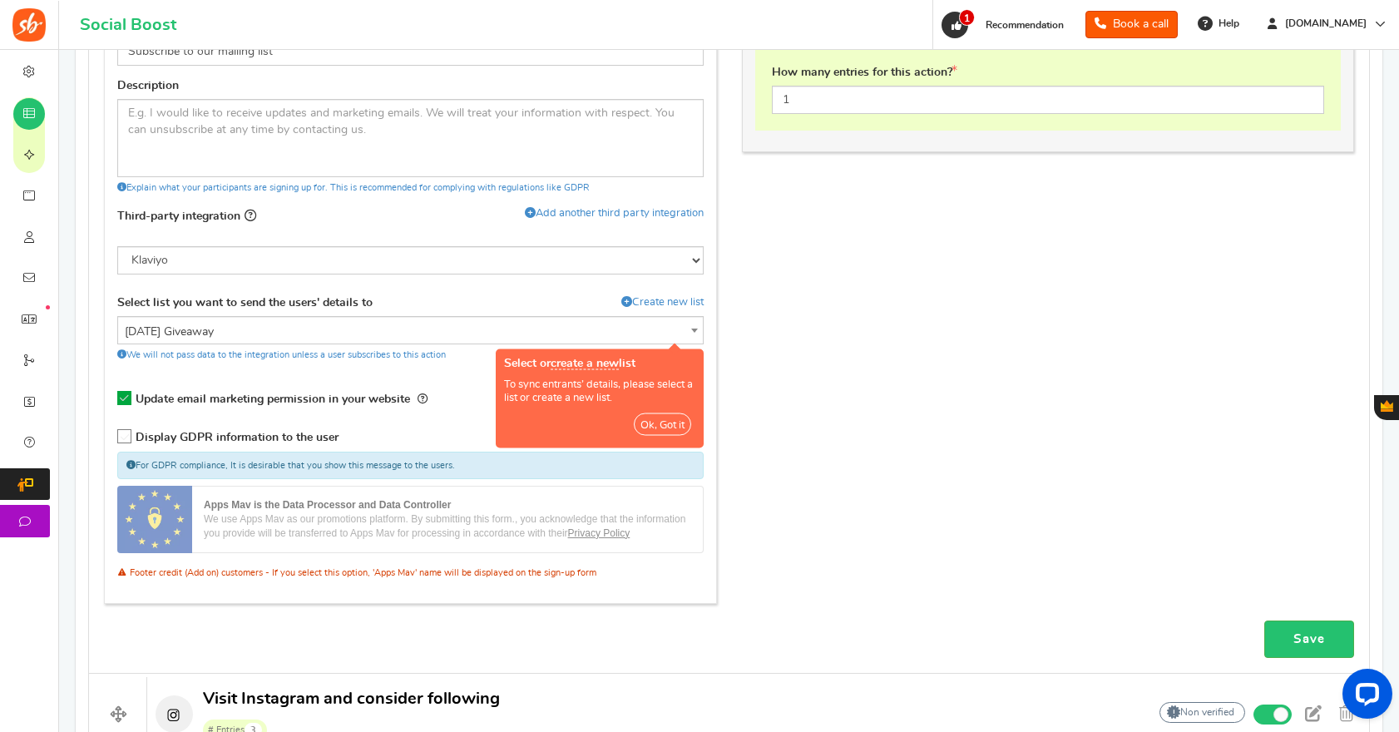
click at [125, 393] on icon at bounding box center [124, 398] width 14 height 14
click at [125, 393] on input "Update email marketing permission in your website Recommended" at bounding box center [127, 401] width 17 height 17
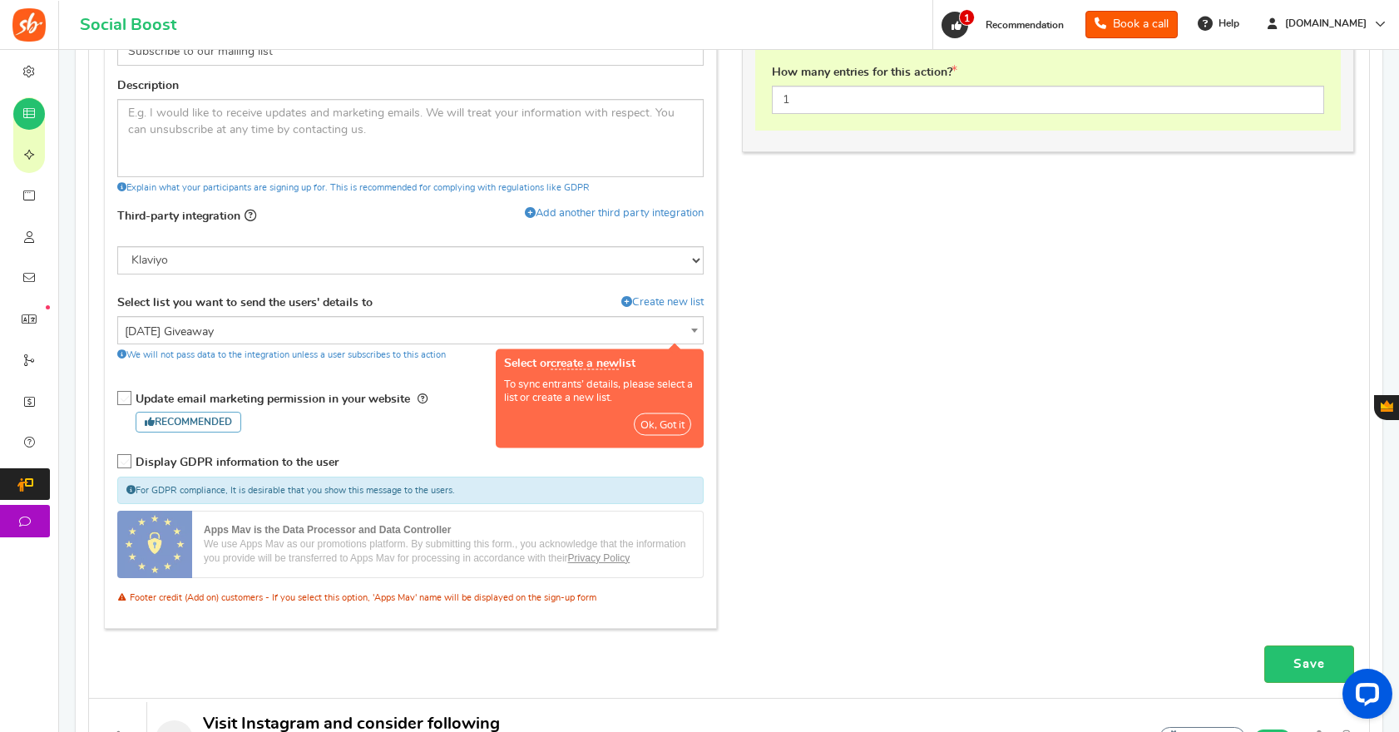
click at [434, 395] on div "Update email marketing permission in your website Recommended" at bounding box center [410, 411] width 586 height 59
click at [125, 396] on icon at bounding box center [125, 399] width 14 height 14
click at [125, 396] on input "Update email marketing permission in your website Recommended" at bounding box center [127, 401] width 17 height 17
checkbox input "true"
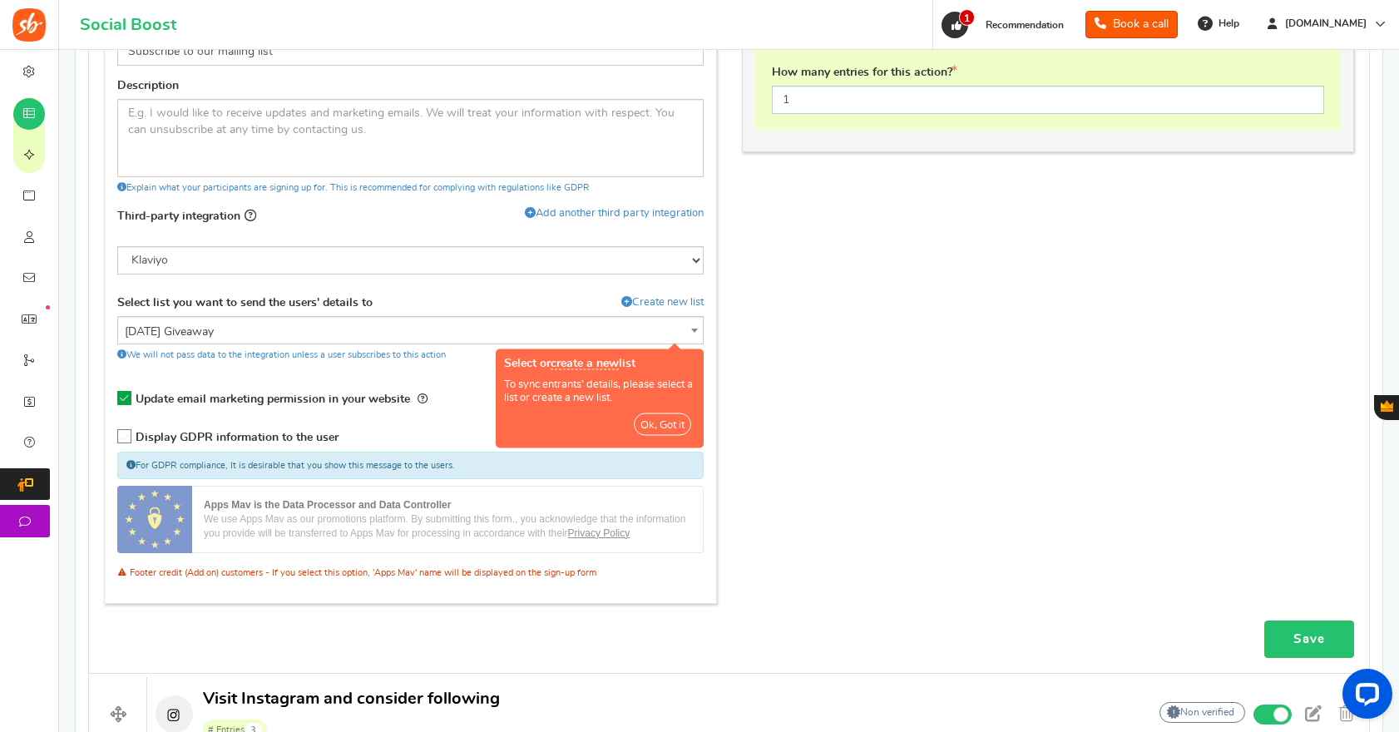
click at [672, 421] on button "Ok, Got it" at bounding box center [662, 424] width 57 height 22
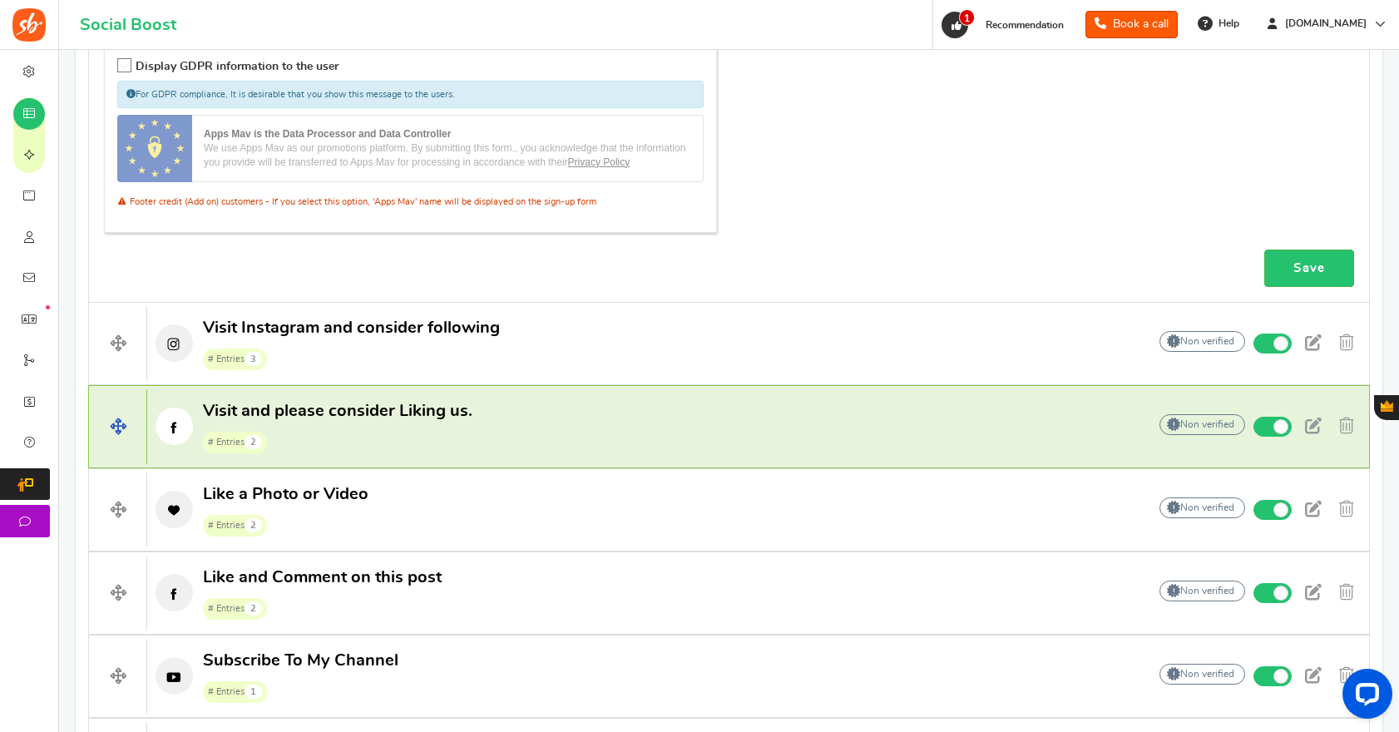
scroll to position [1259, 0]
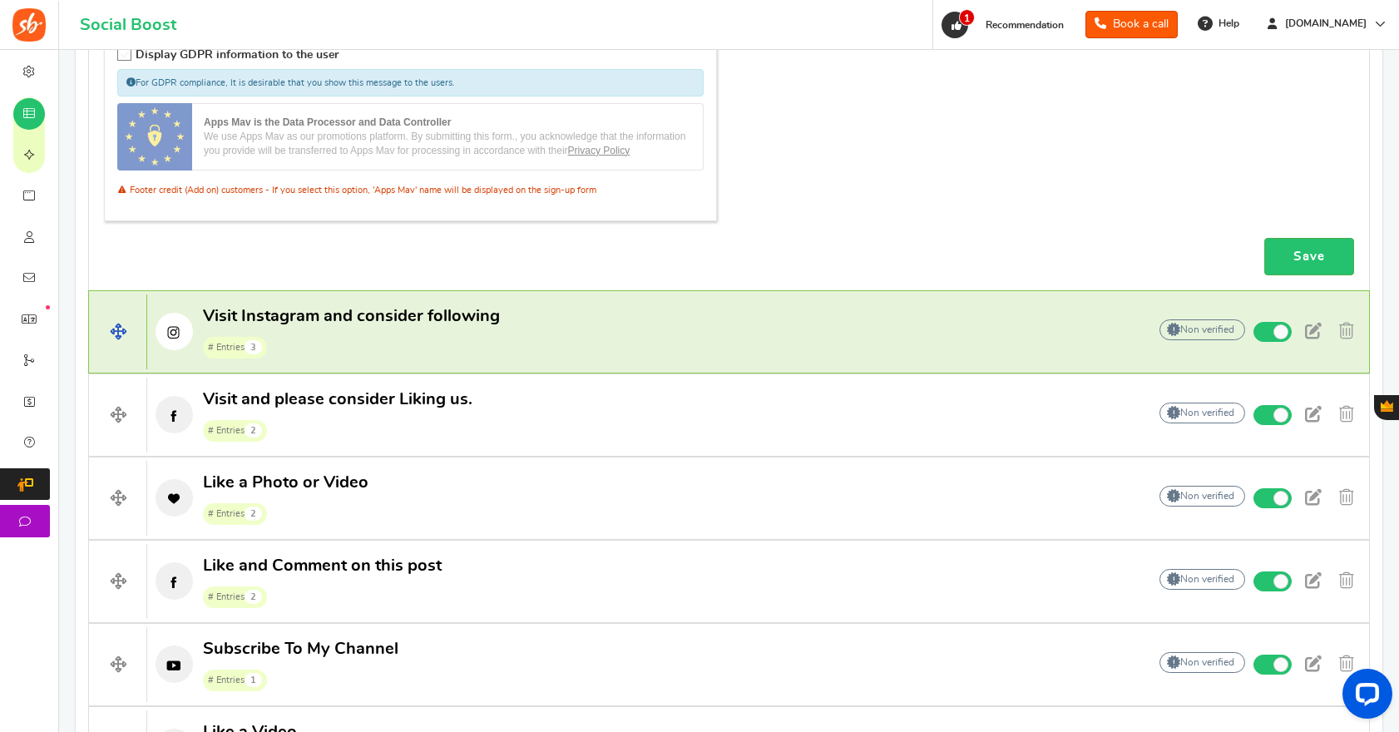
click at [284, 324] on span "Visit Instagram and consider following" at bounding box center [351, 316] width 297 height 17
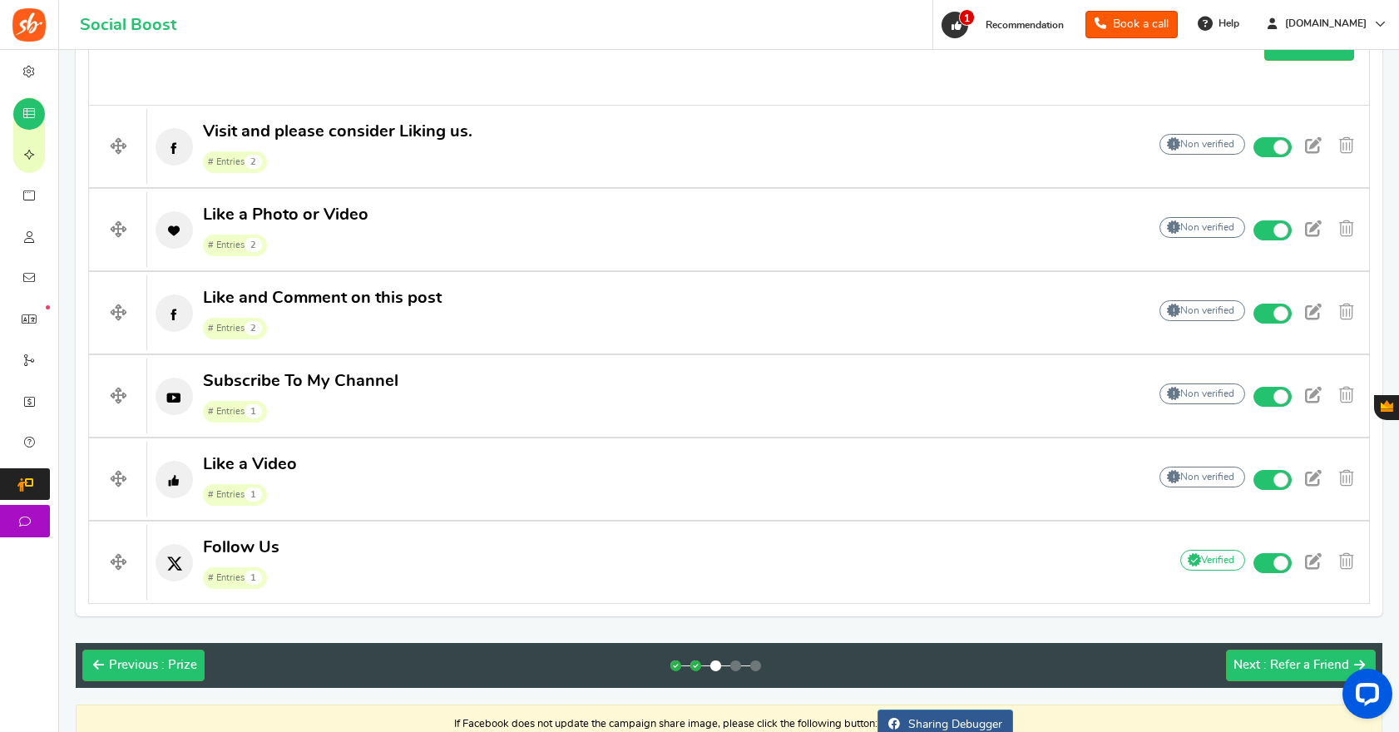
scroll to position [645, 0]
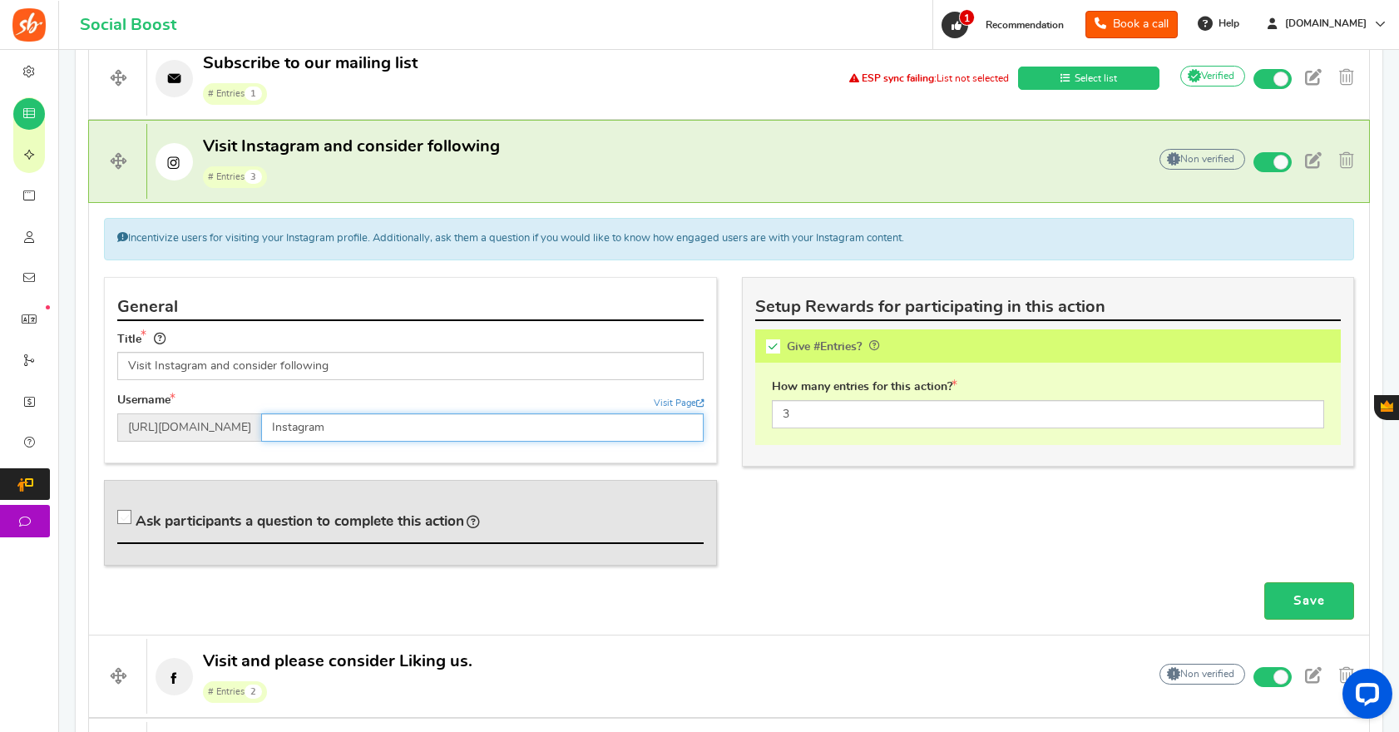
click at [382, 423] on input "Instagram" at bounding box center [482, 427] width 443 height 28
drag, startPoint x: 377, startPoint y: 428, endPoint x: 271, endPoint y: 427, distance: 105.6
click at [271, 427] on div "[URL][DOMAIN_NAME] Instagram" at bounding box center [410, 427] width 586 height 28
type input "gelisleep"
click at [1277, 601] on link "Save" at bounding box center [1309, 600] width 90 height 37
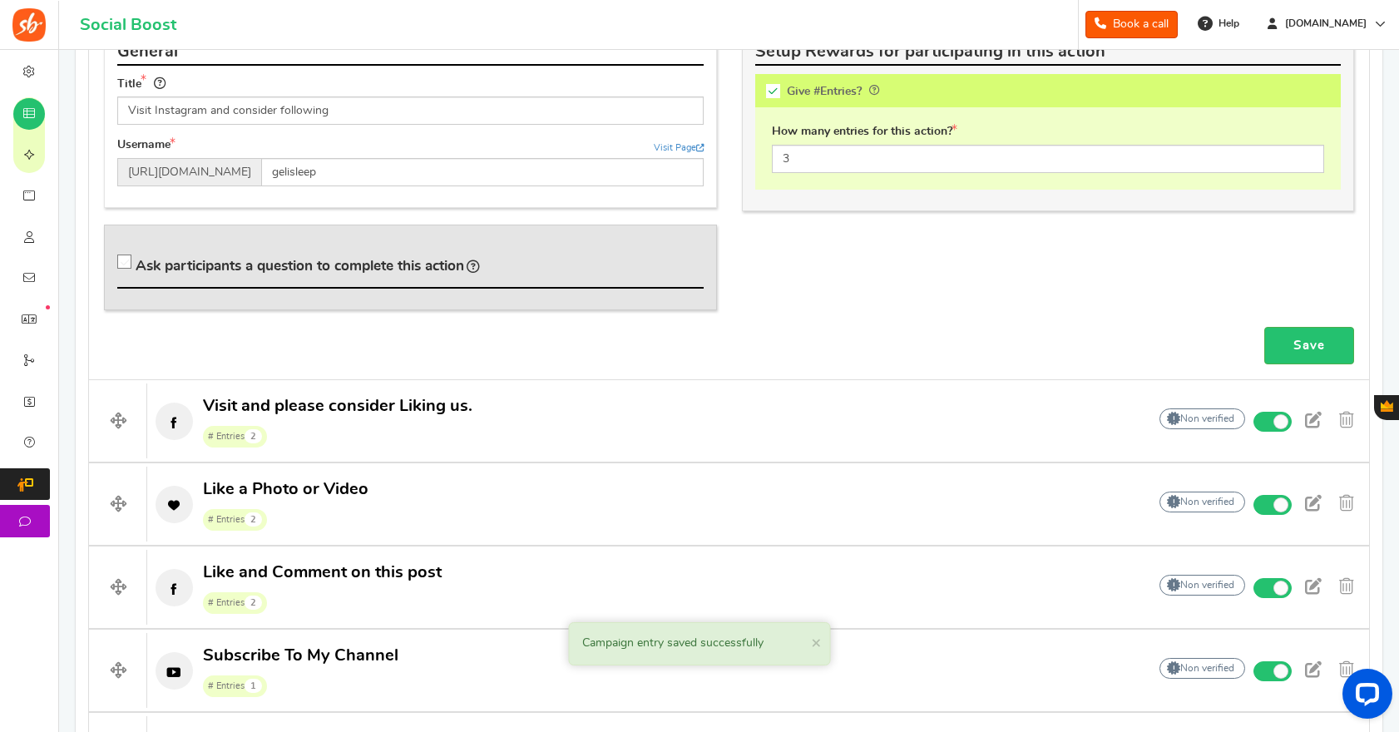
scroll to position [861, 0]
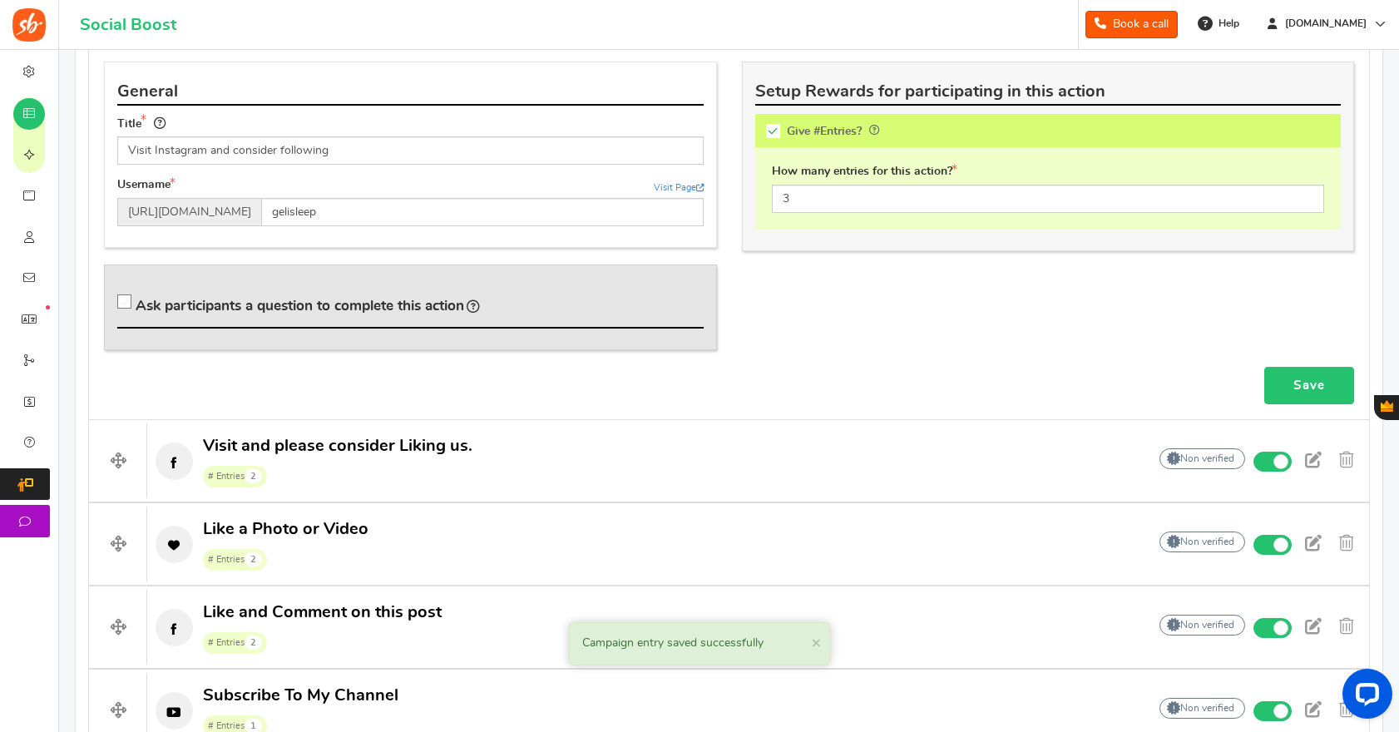
click at [1303, 377] on link "Save" at bounding box center [1309, 385] width 90 height 37
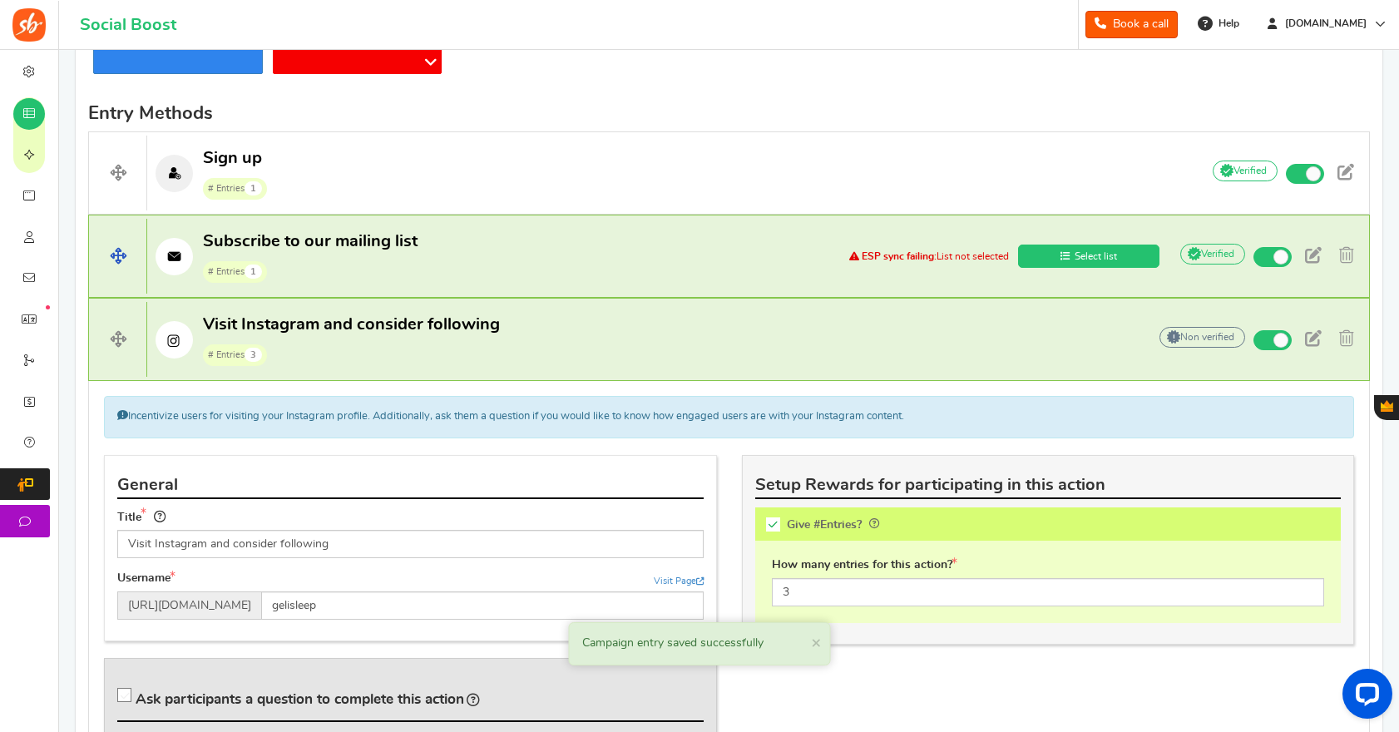
scroll to position [468, 0]
click at [799, 256] on p "Subscribe to our mailing list # Entries 1" at bounding box center [482, 256] width 671 height 53
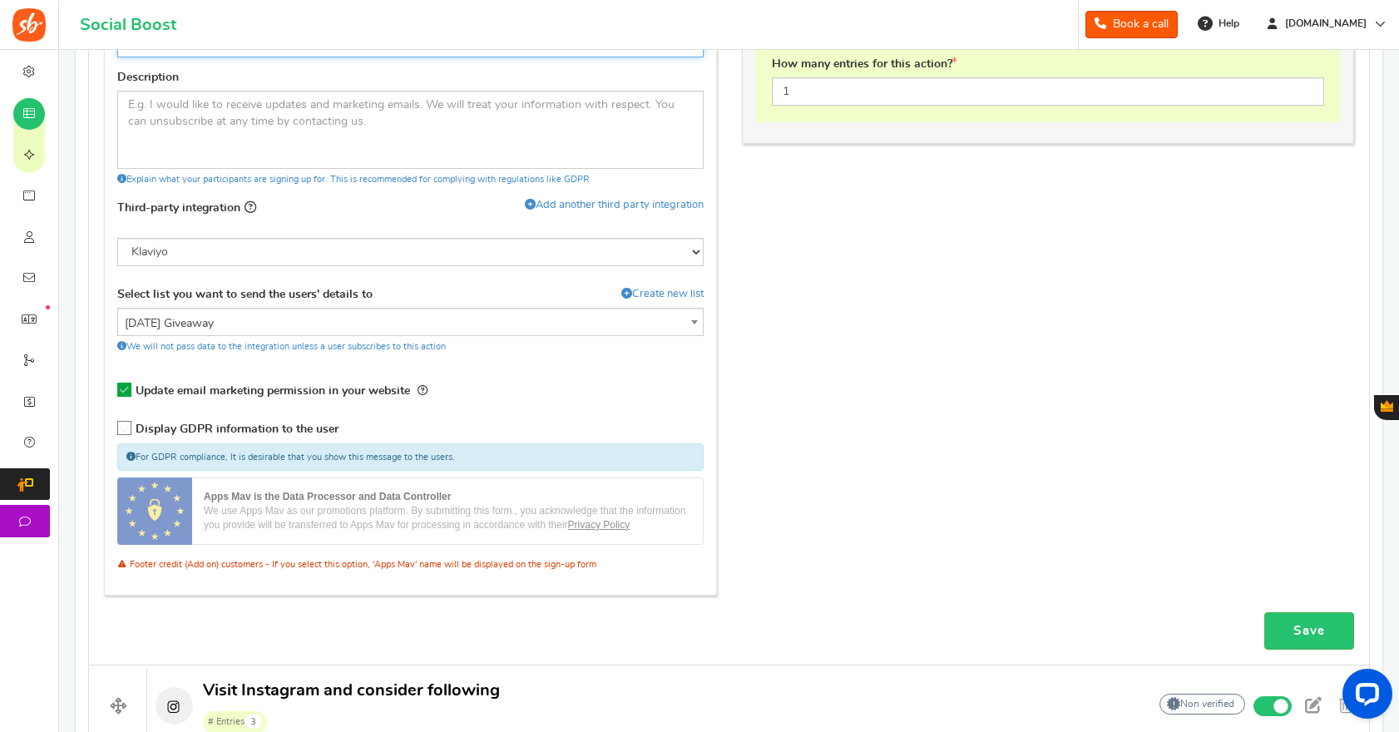
scroll to position [901, 0]
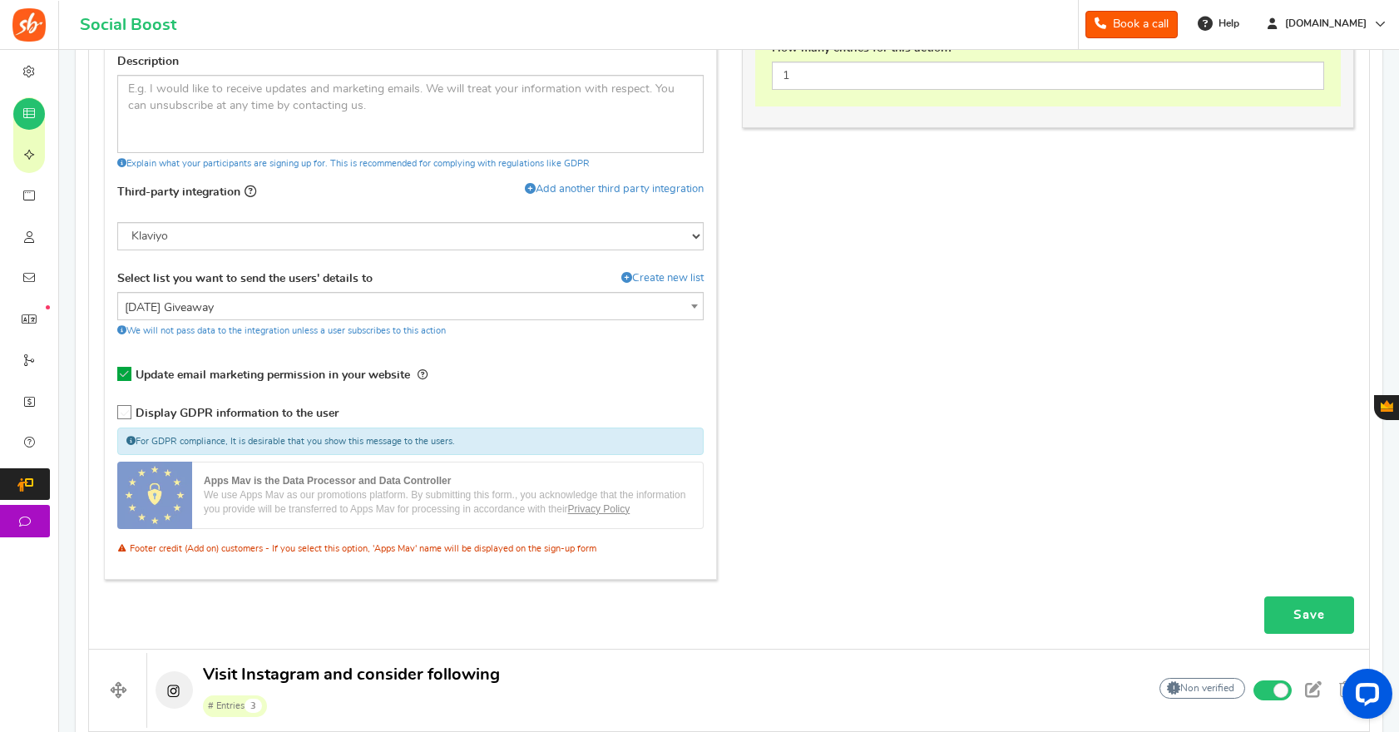
click at [1318, 621] on link "Save" at bounding box center [1309, 614] width 90 height 37
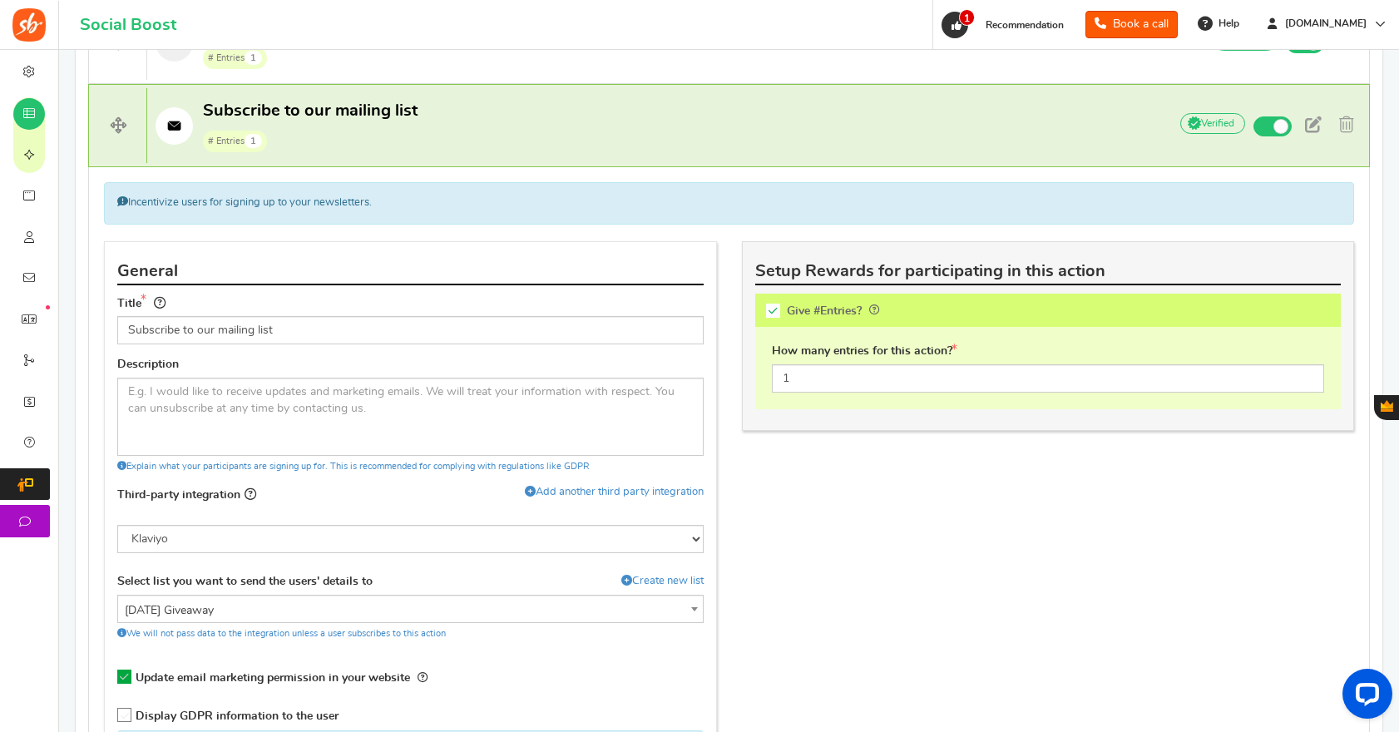
scroll to position [599, 0]
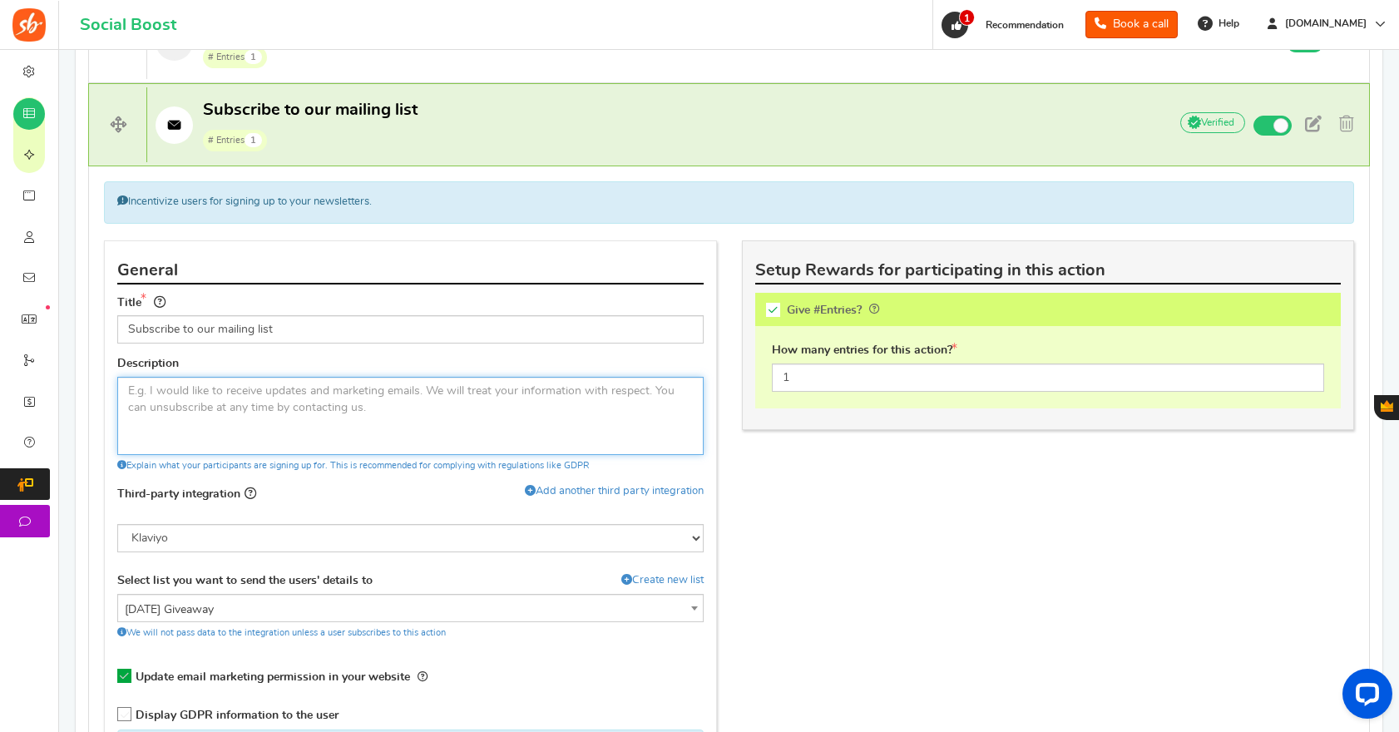
drag, startPoint x: 376, startPoint y: 414, endPoint x: 301, endPoint y: 408, distance: 75.1
click at [305, 408] on textarea at bounding box center [410, 416] width 586 height 78
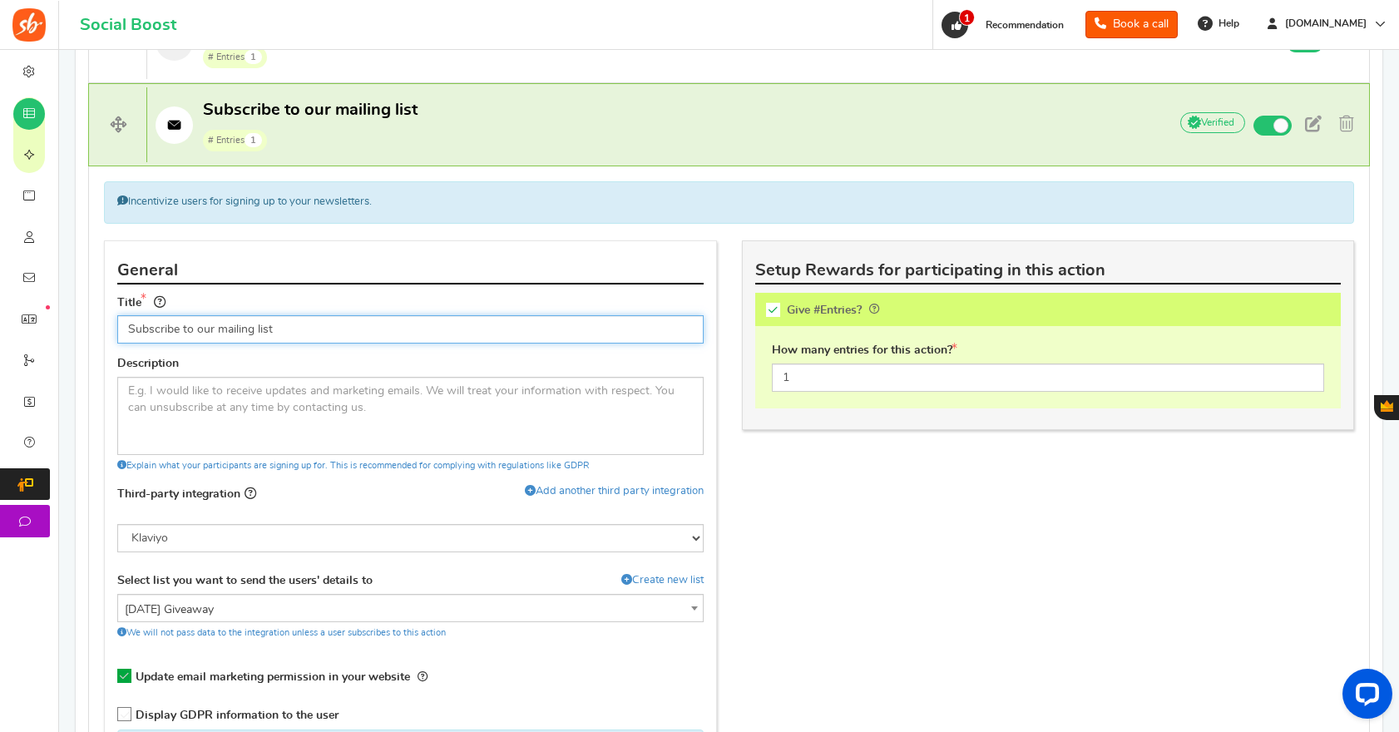
click at [291, 333] on input "Subscribe to our mailing list" at bounding box center [410, 329] width 586 height 28
paste input "Join the Geli Sleep L"
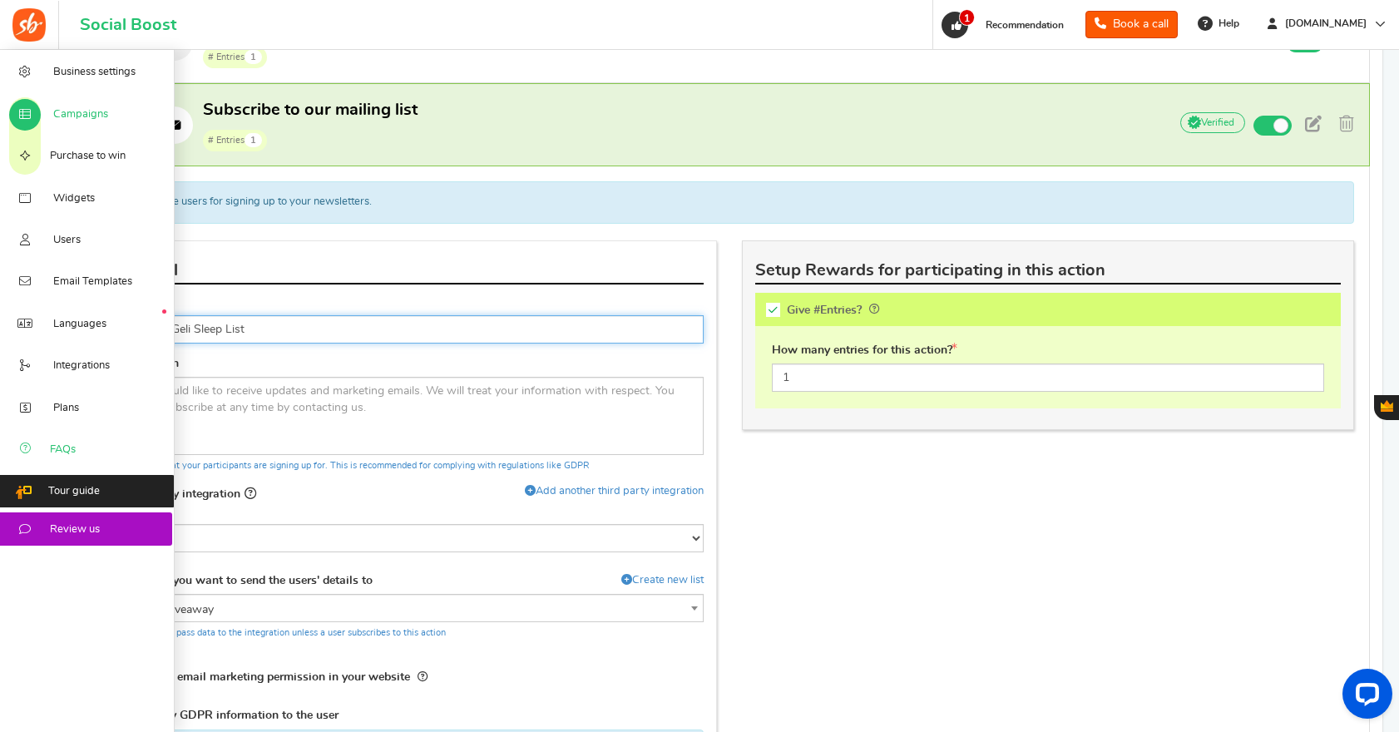
type input "Join the Geli Sleep List"
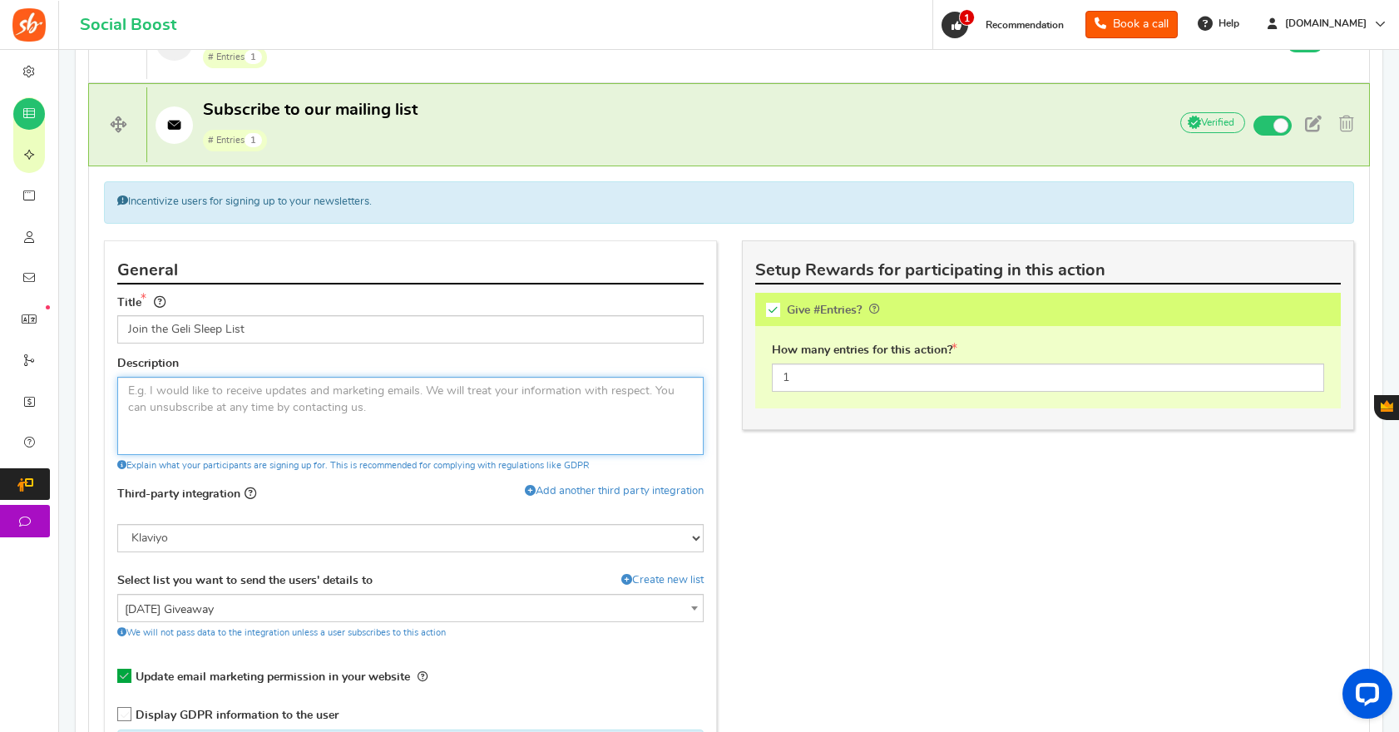
click at [382, 409] on textarea at bounding box center [410, 416] width 586 height 78
paste textarea "Sign up for our emails and you’ll occasionally get exclusive deals, special off…"
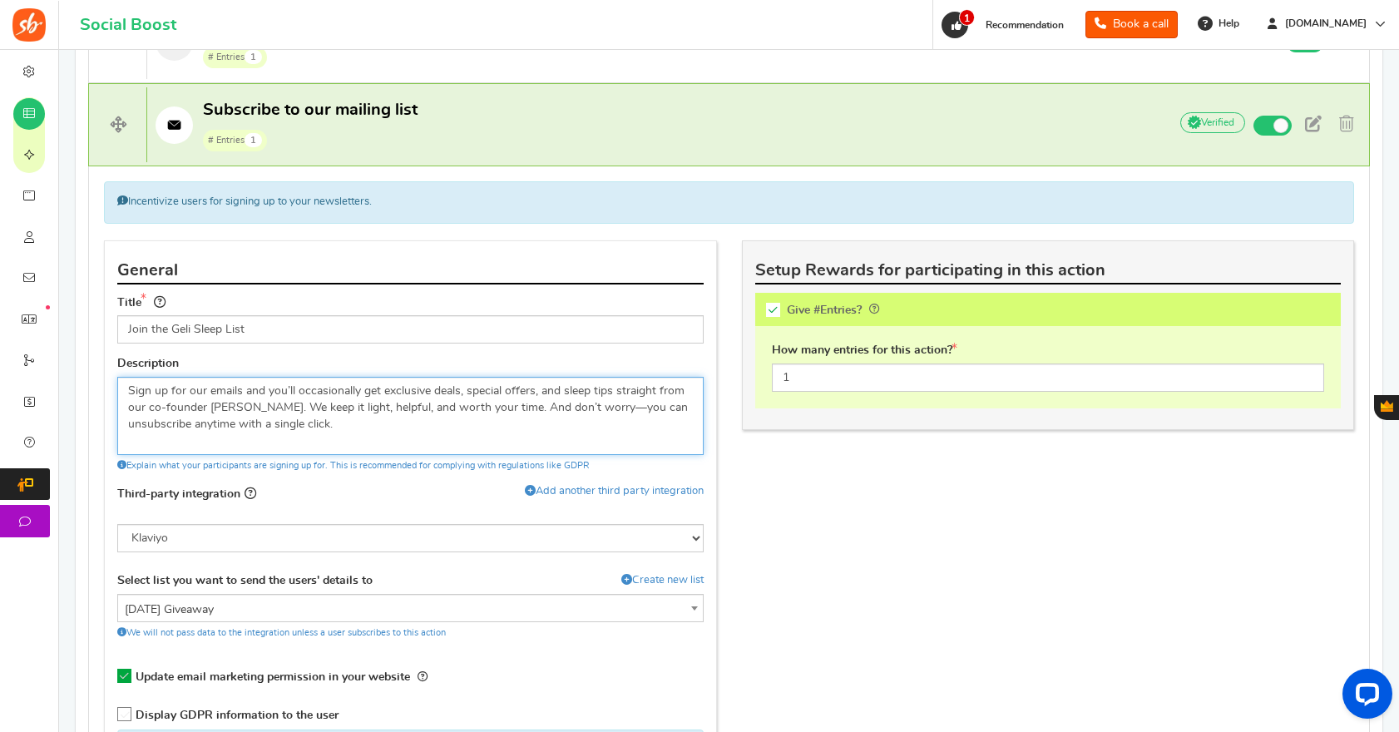
click at [162, 407] on textarea "Sign up for our emails and you’ll occasionally get exclusive deals, special off…" at bounding box center [410, 416] width 586 height 78
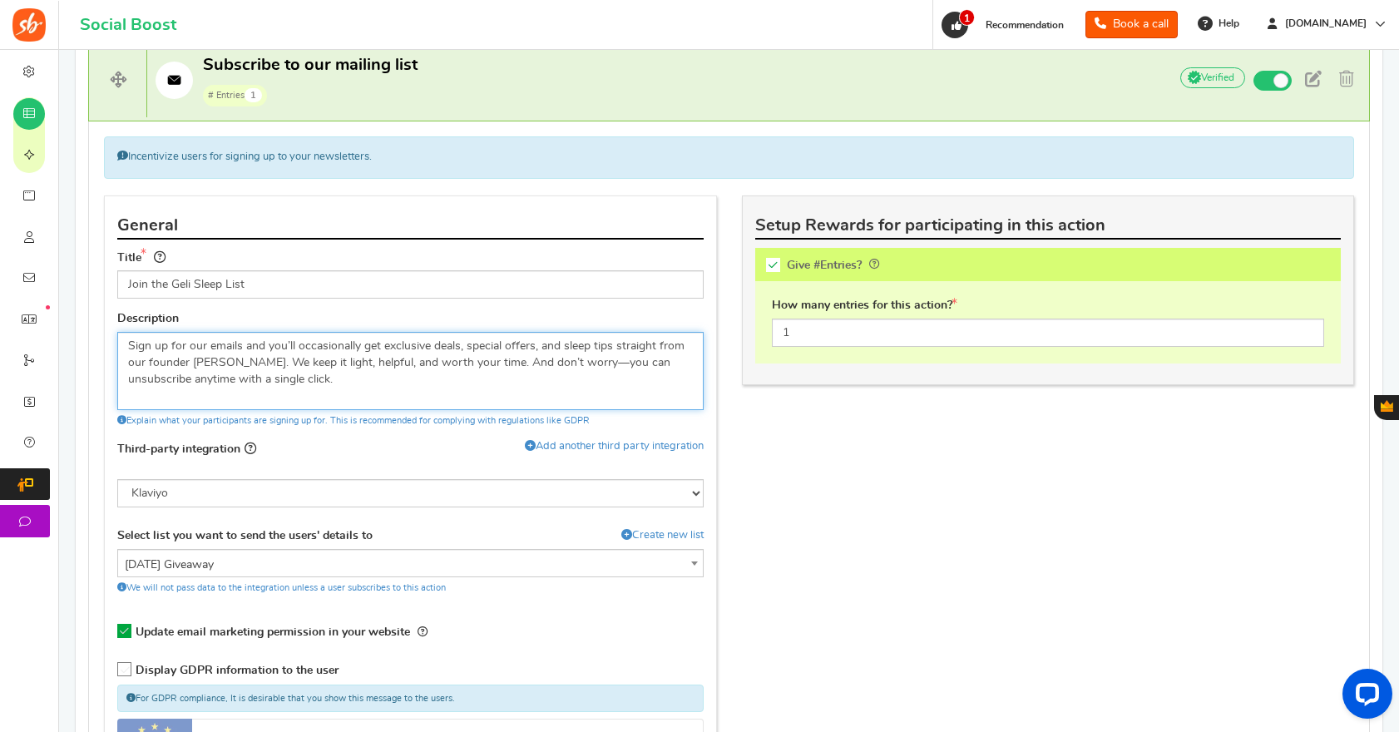
scroll to position [671, 0]
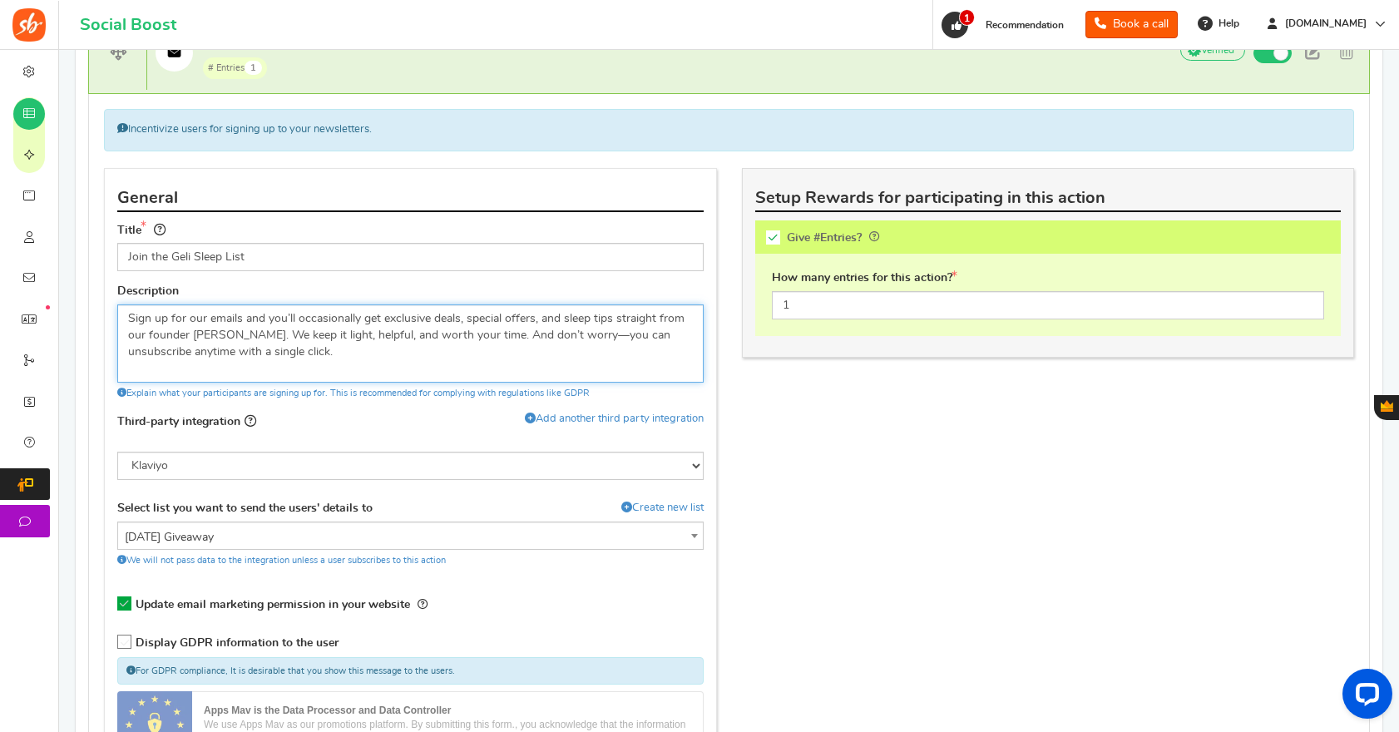
click at [552, 332] on textarea "Sign up for our emails and you’ll occasionally get exclusive deals, special off…" at bounding box center [410, 343] width 586 height 78
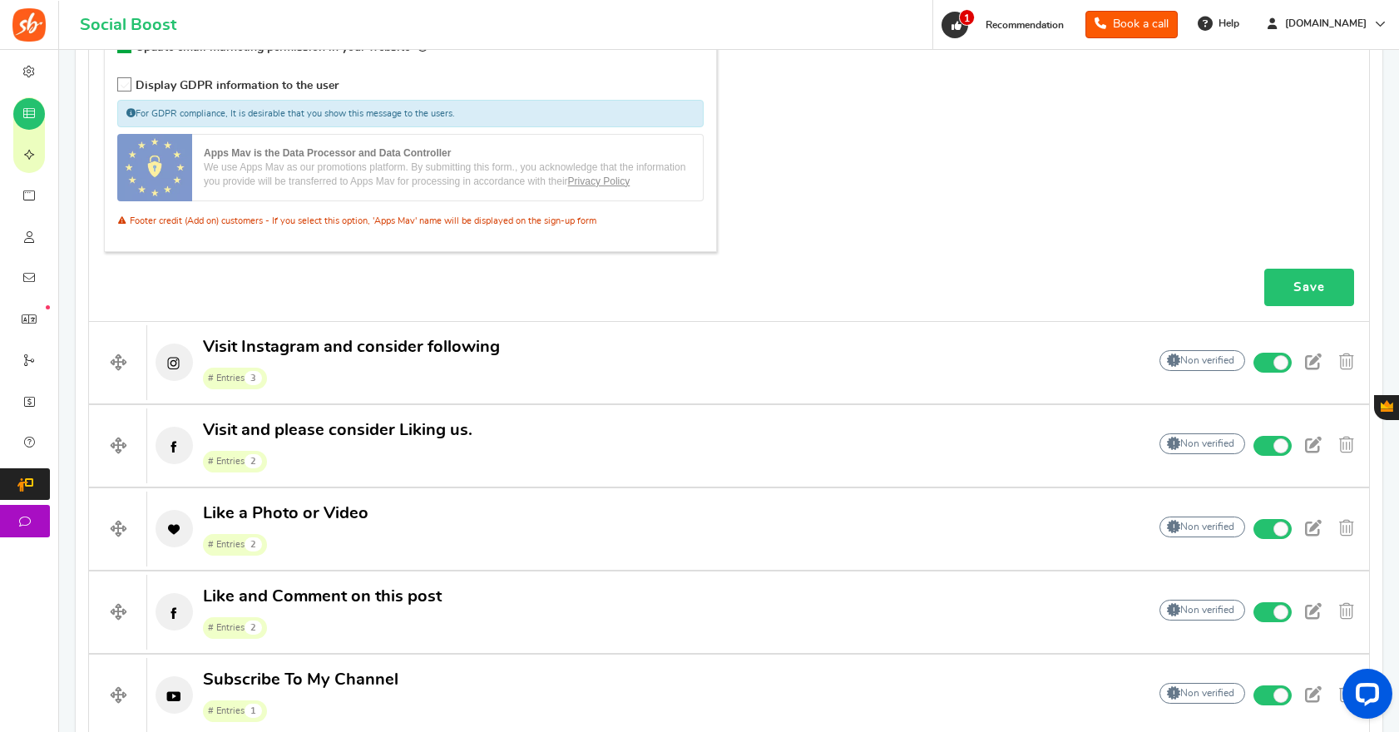
type textarea "Sign up for our emails and you’ll occasionally get exclusive deals, special off…"
click at [1311, 284] on link "Save" at bounding box center [1309, 286] width 90 height 37
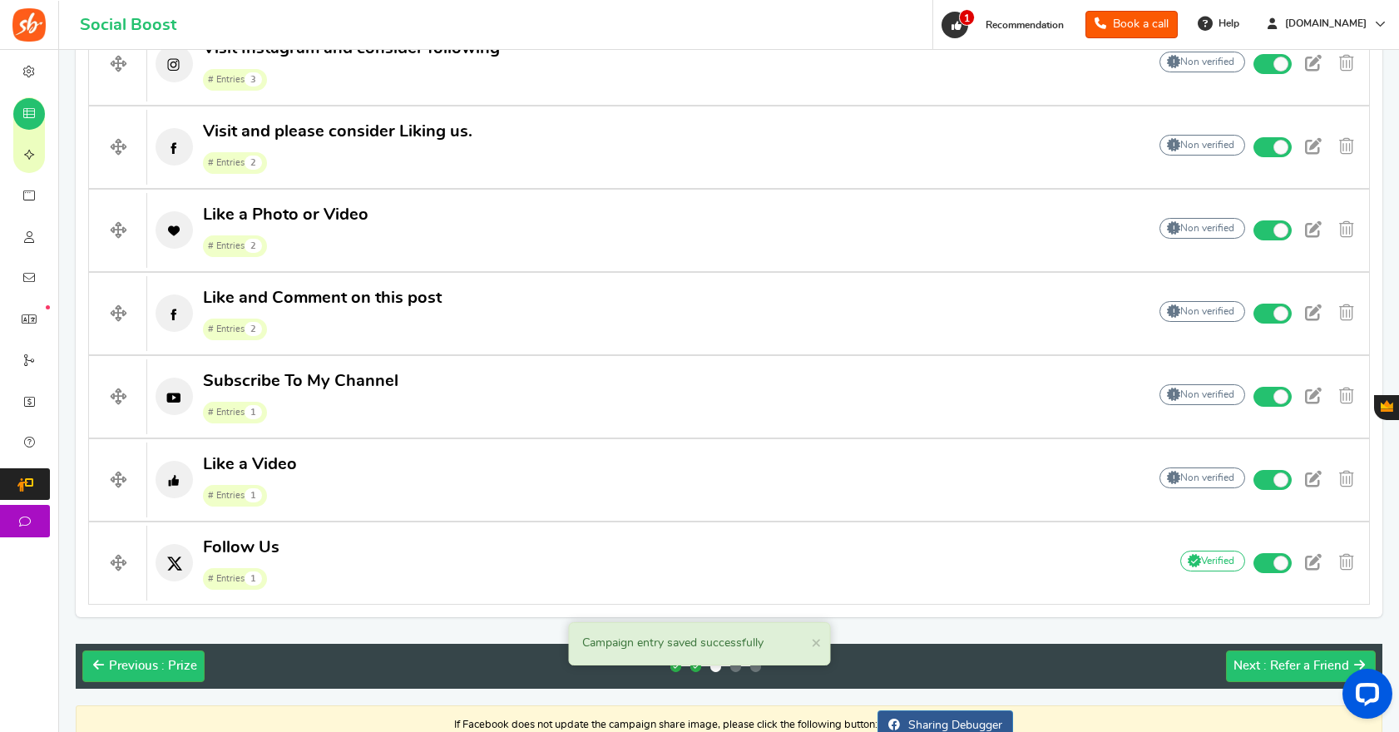
scroll to position [1288, 0]
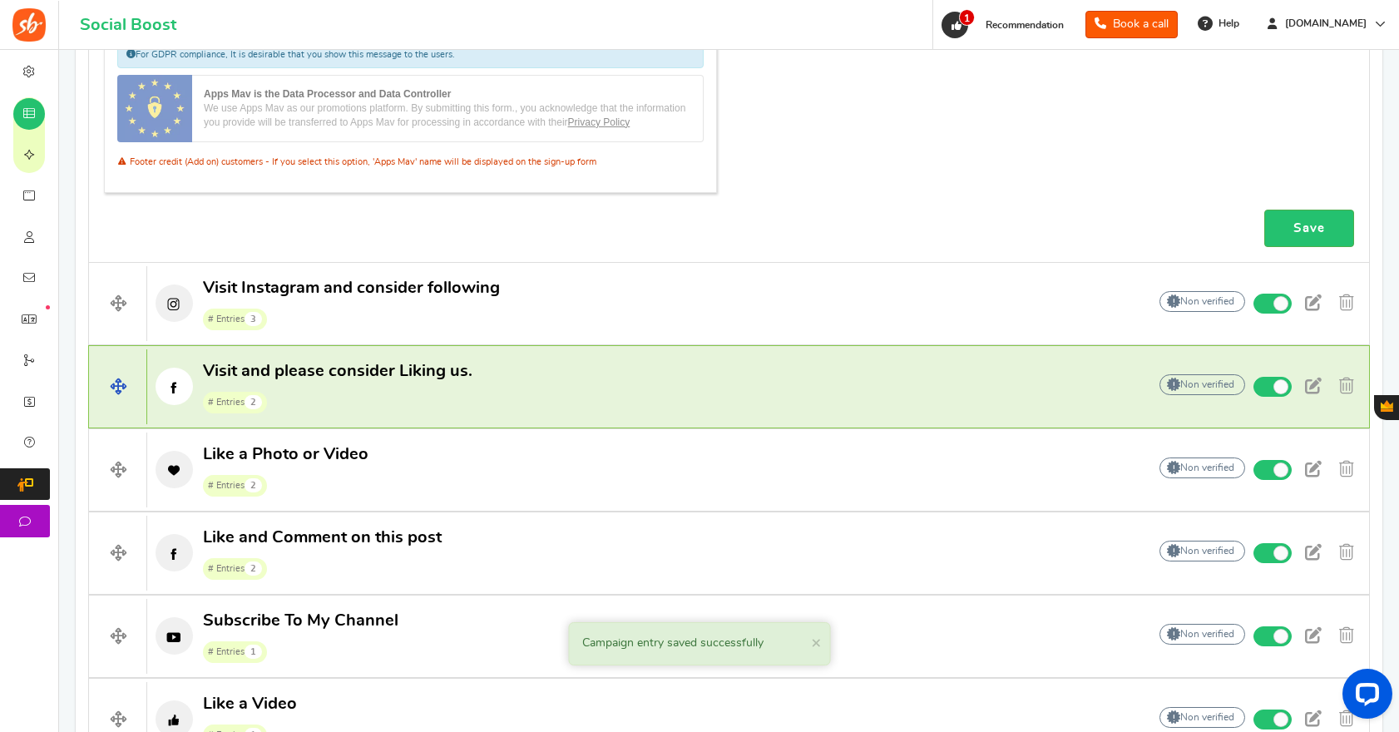
click at [311, 379] on span "Visit and please consider Liking us." at bounding box center [338, 371] width 270 height 17
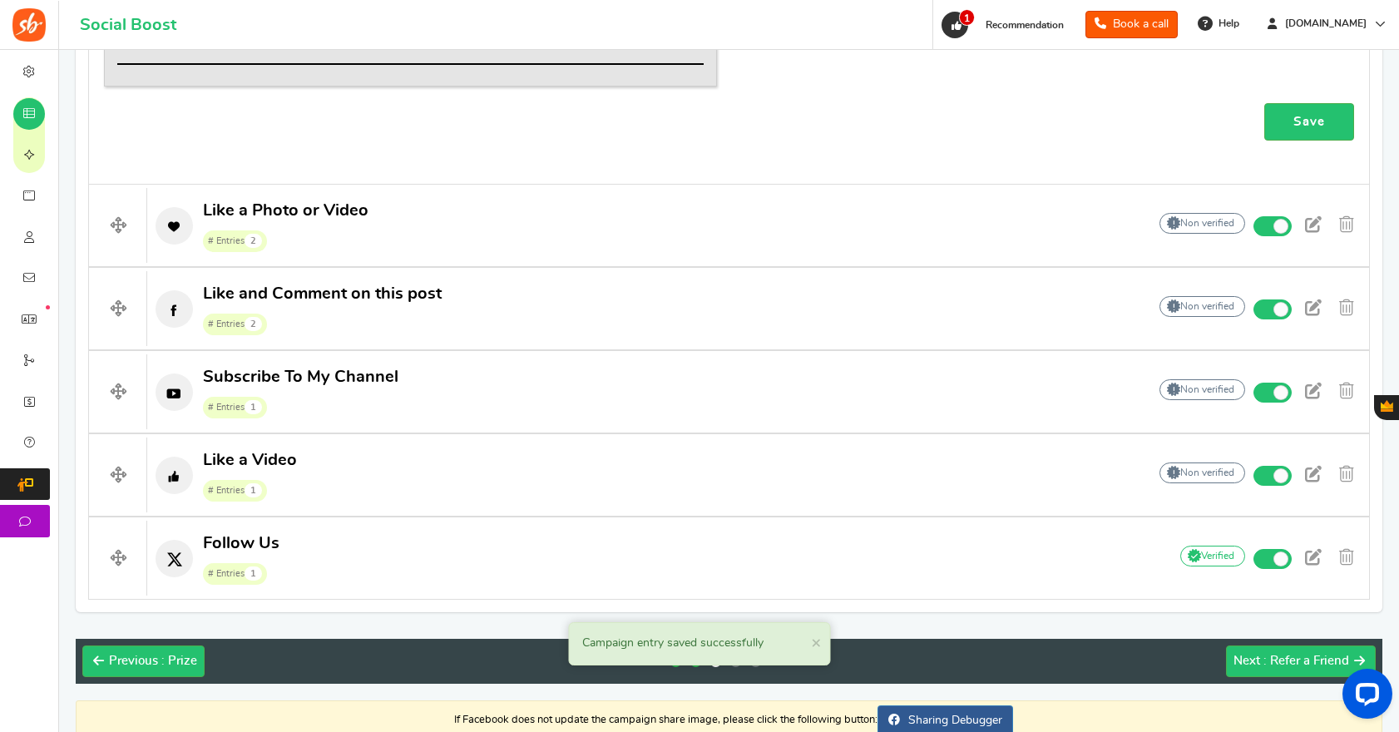
scroll to position [750, 0]
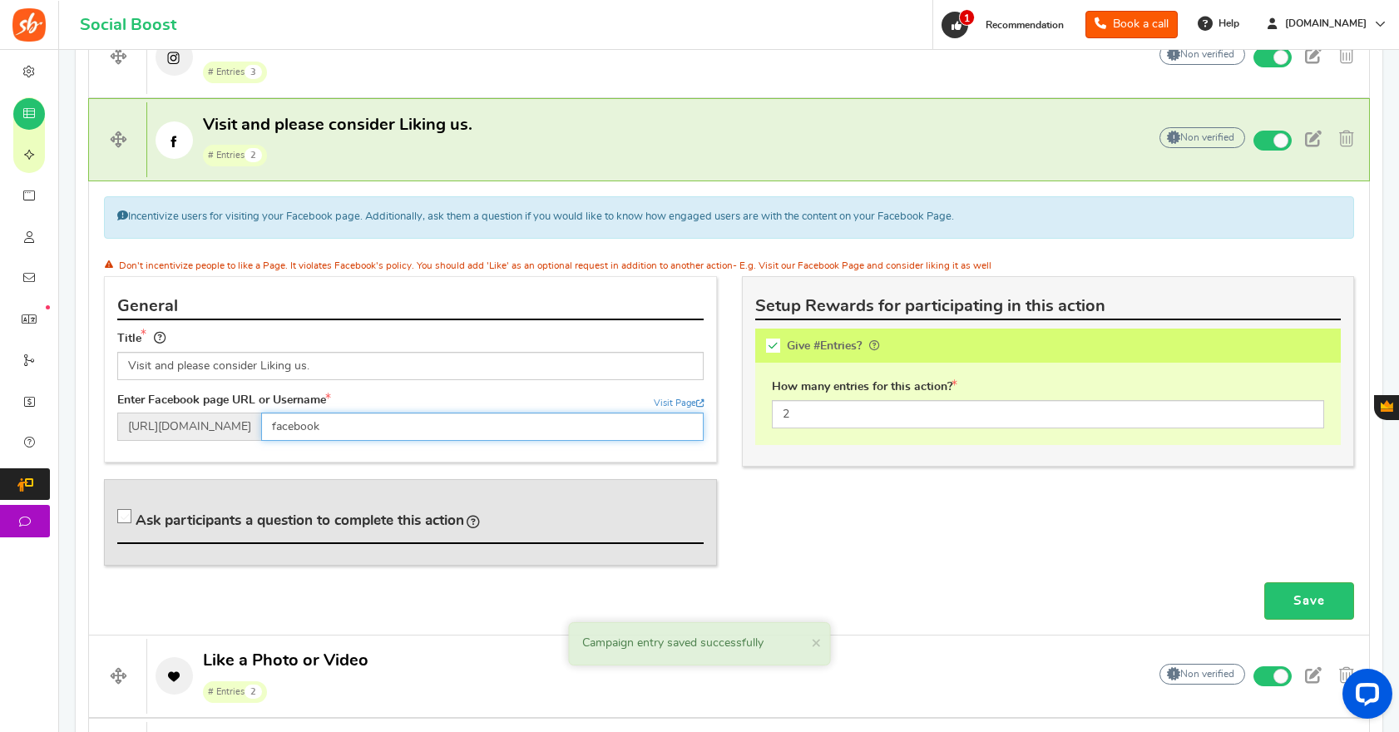
drag, startPoint x: 378, startPoint y: 424, endPoint x: 264, endPoint y: 412, distance: 115.5
click at [264, 413] on div "[URL][DOMAIN_NAME] facebook" at bounding box center [410, 427] width 586 height 28
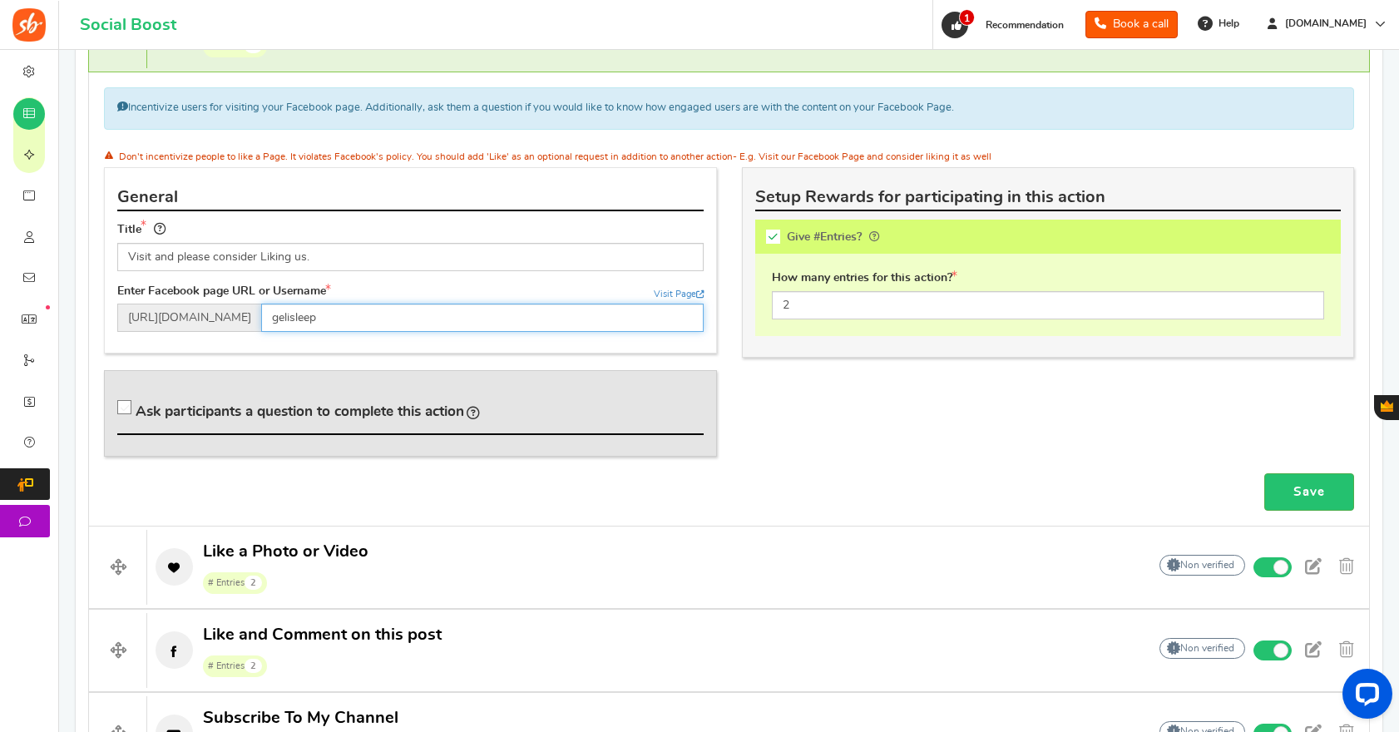
scroll to position [877, 0]
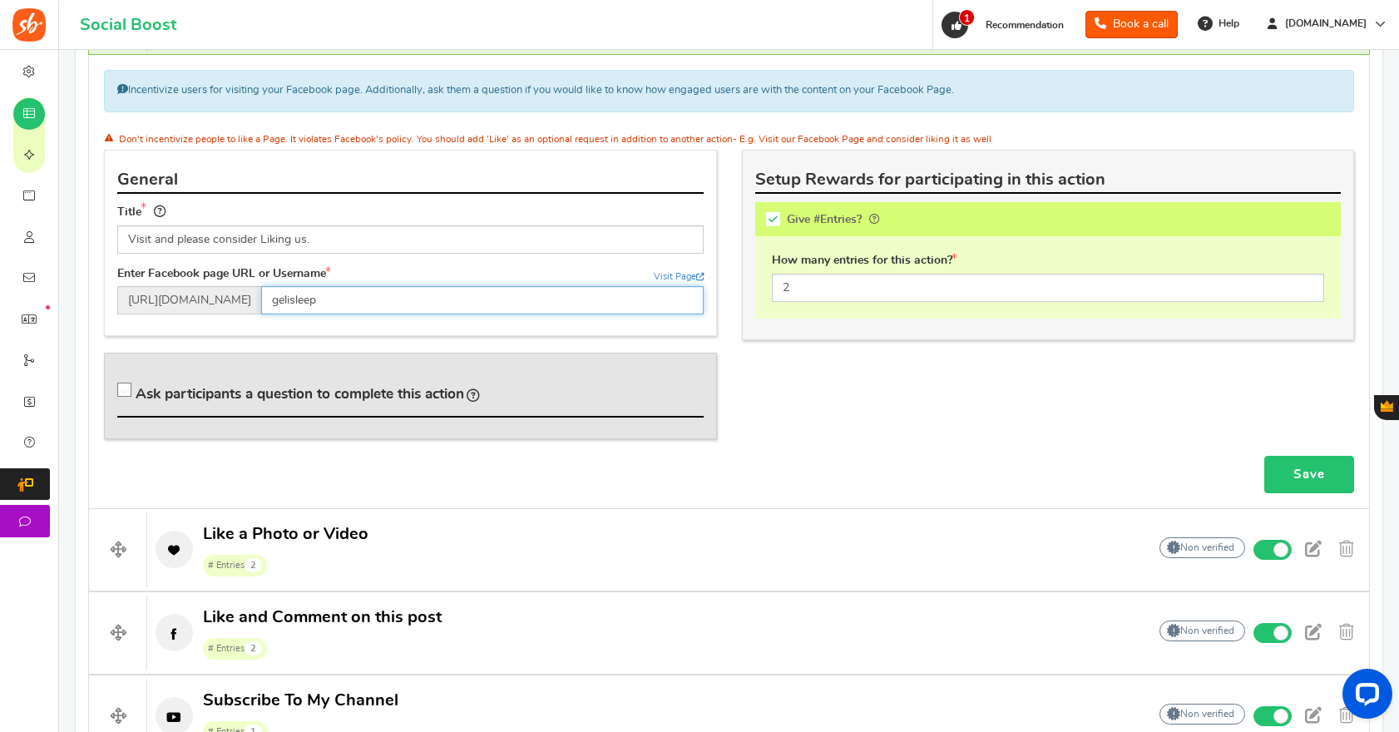
type input "gelisleep"
click at [1329, 476] on link "Save" at bounding box center [1309, 474] width 90 height 37
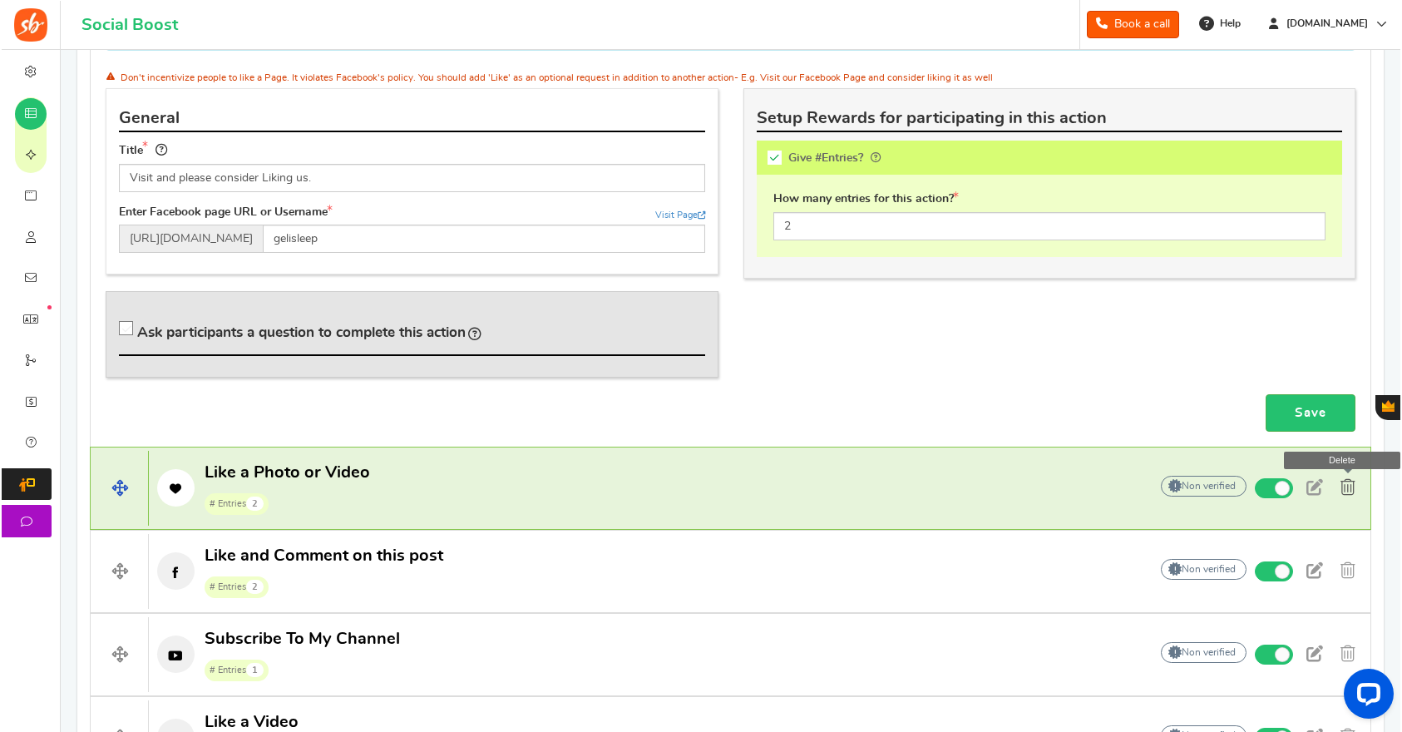
scroll to position [939, 0]
click at [1348, 484] on span at bounding box center [1346, 486] width 15 height 17
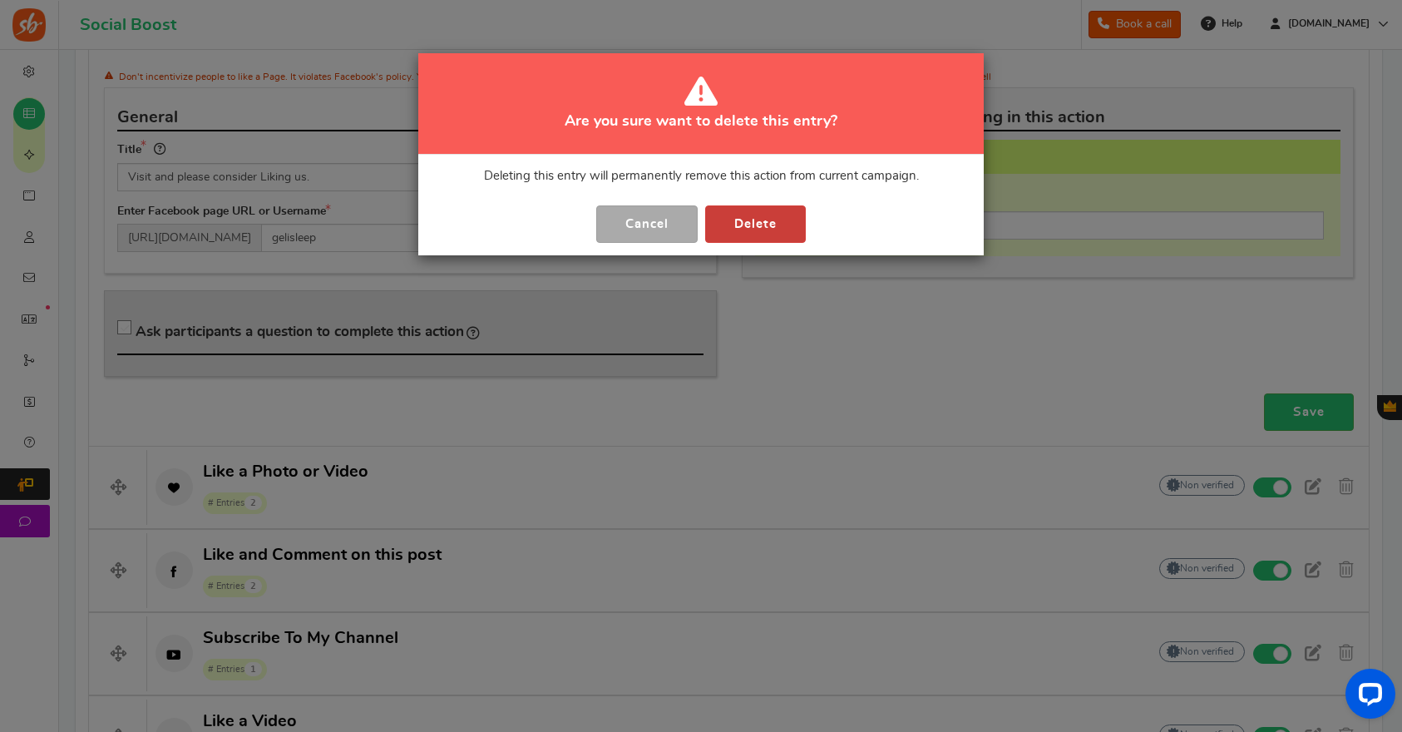
click at [789, 215] on button "Delete" at bounding box center [755, 223] width 101 height 37
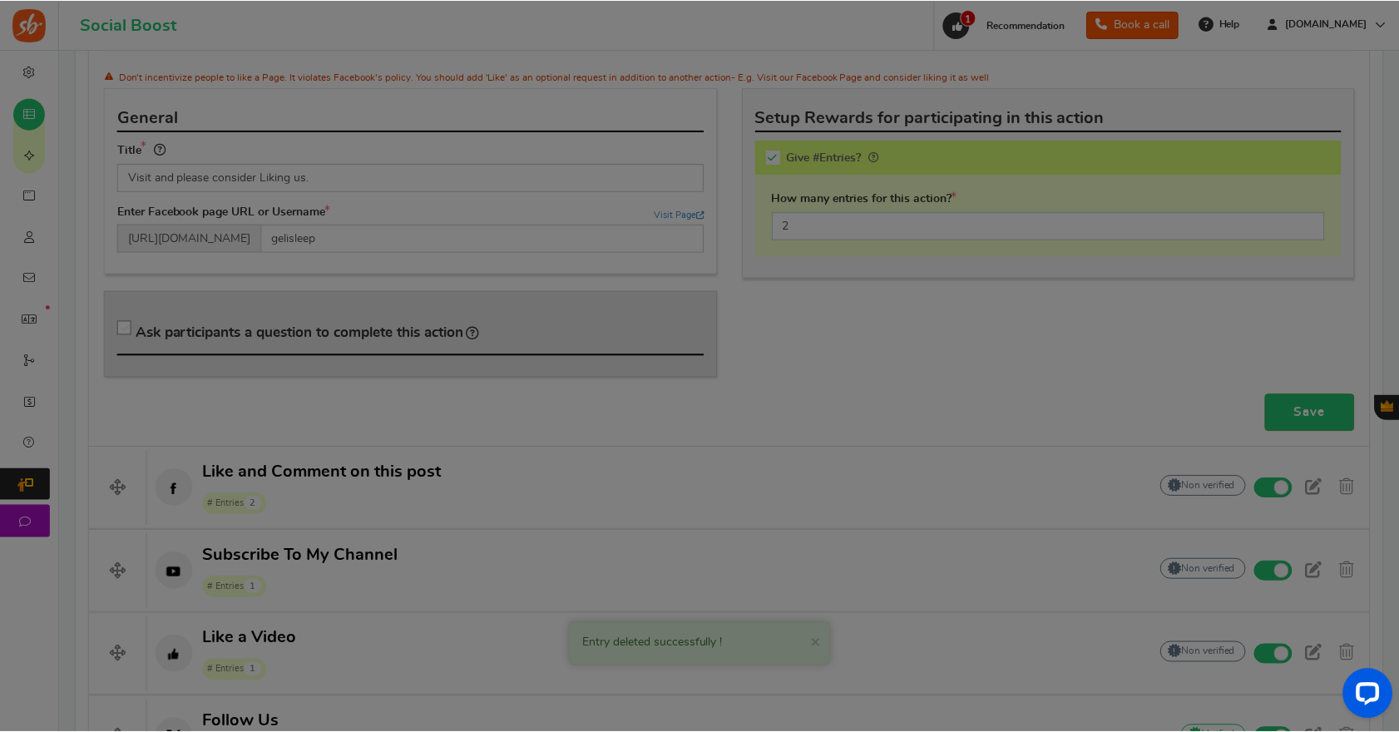
scroll to position [1205, 0]
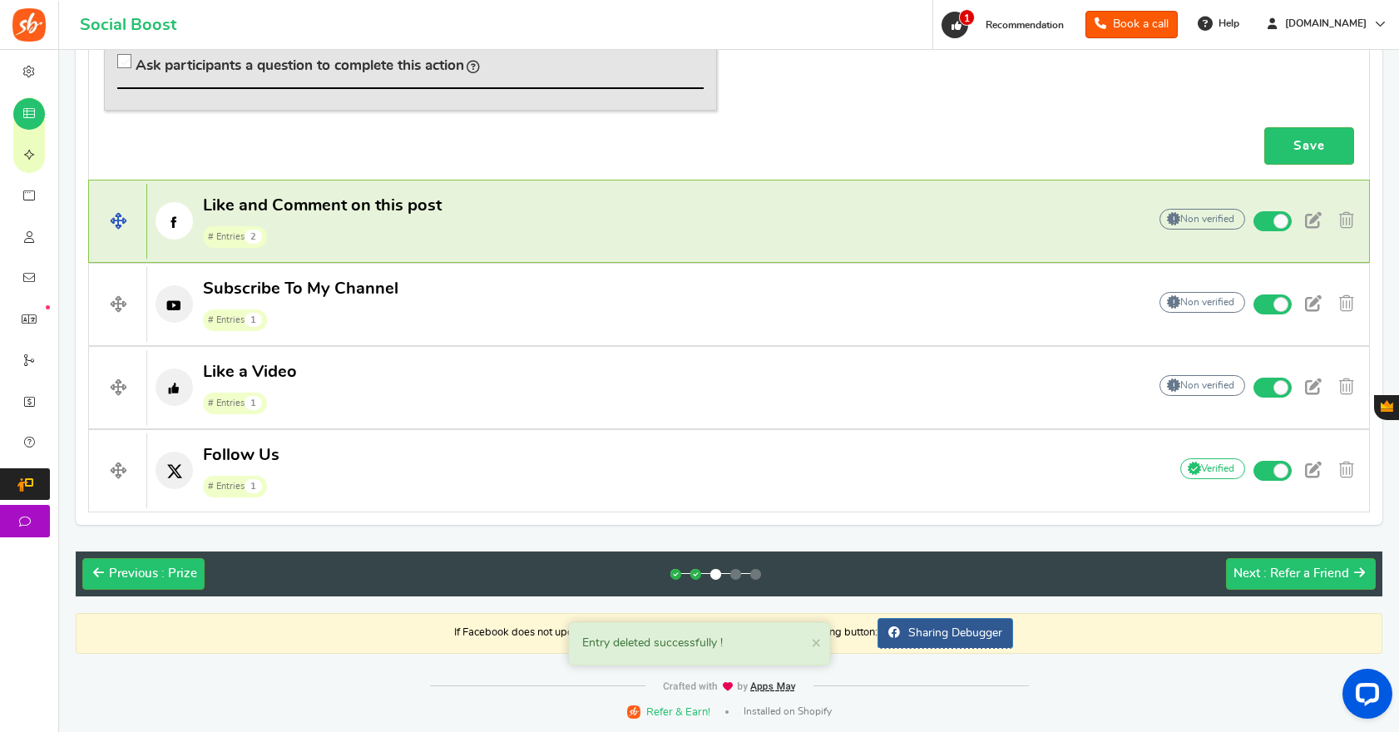
click at [328, 214] on span "Like and Comment on this post" at bounding box center [322, 205] width 239 height 17
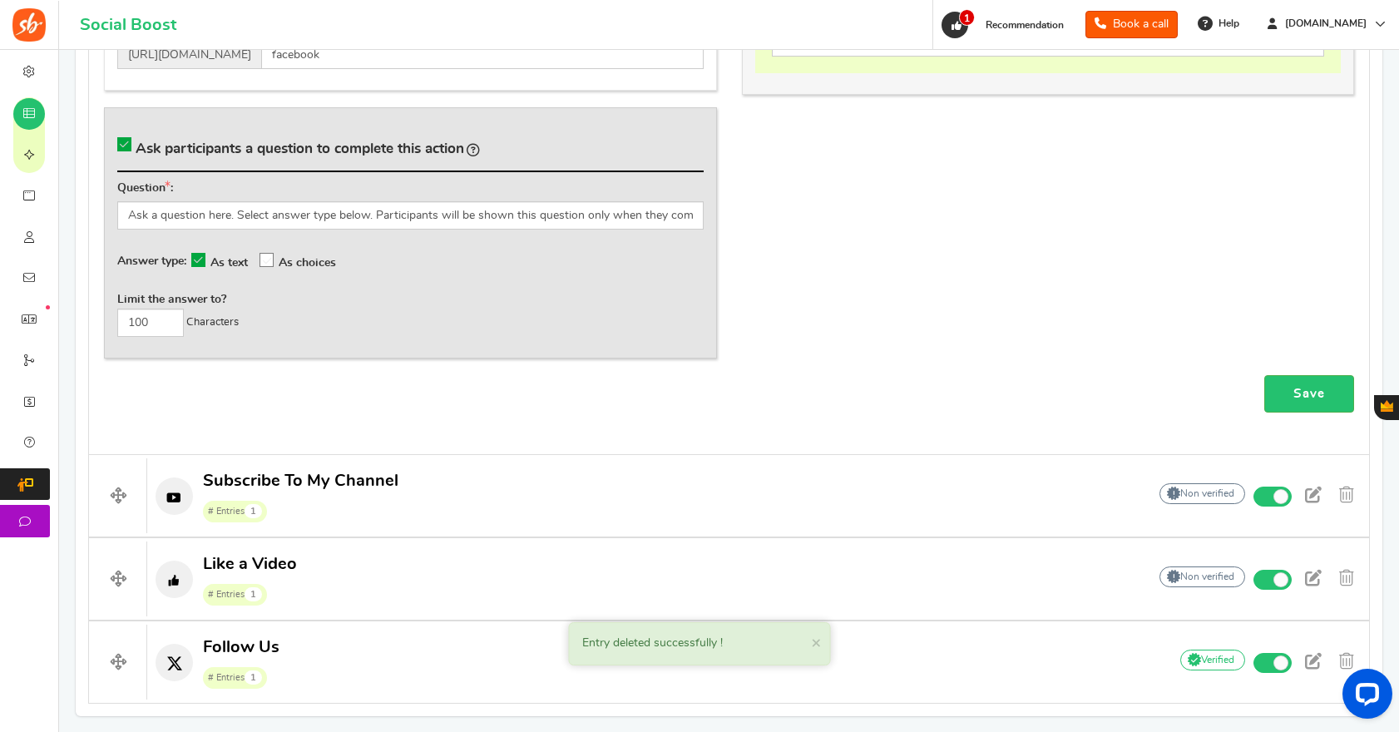
scroll to position [1185, 0]
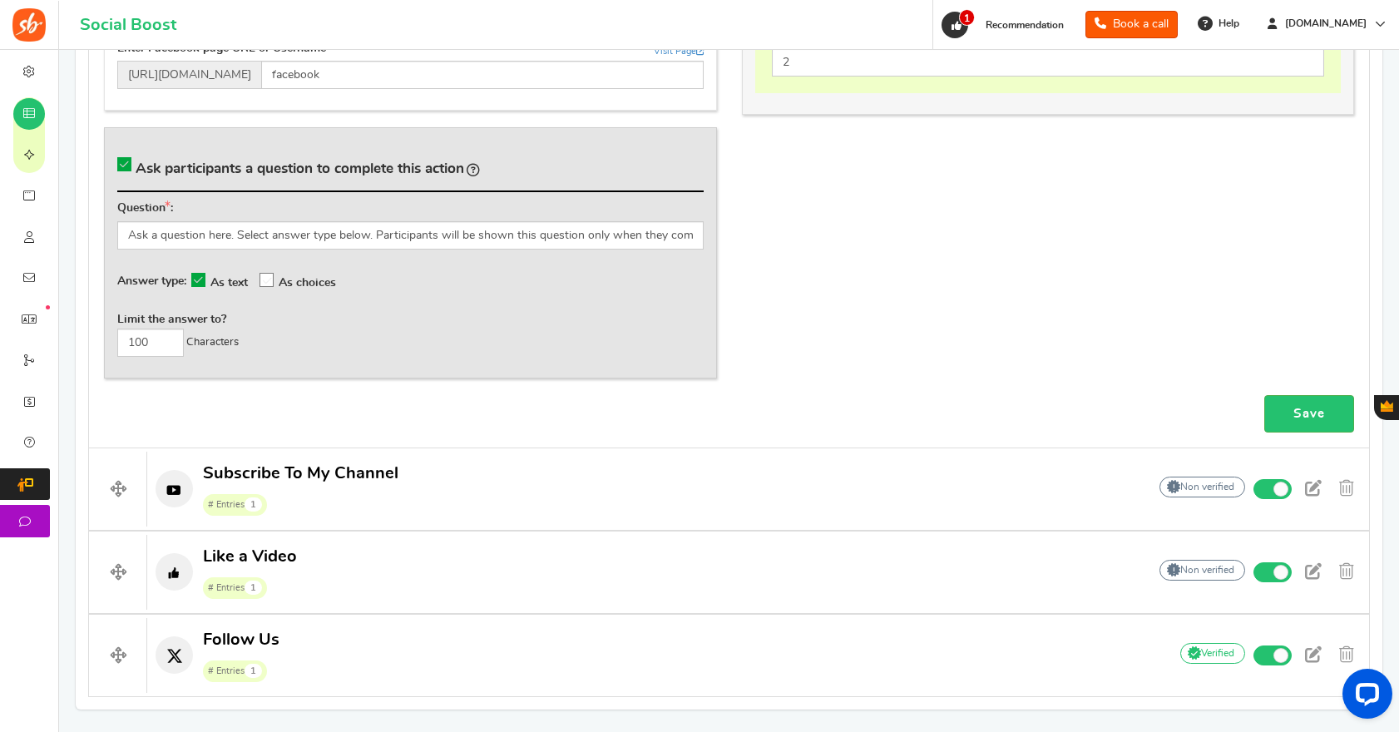
click at [967, 286] on div "General Title Like and Comment on this post Enter Facebook page URL or Username…" at bounding box center [728, 159] width 1275 height 471
click at [611, 229] on input "Ask a question here. Select answer type below. Participants will be shown this …" at bounding box center [410, 235] width 586 height 28
click at [1169, 220] on div "General Title Like and Comment on this post Enter Facebook page URL or Username…" at bounding box center [728, 159] width 1275 height 471
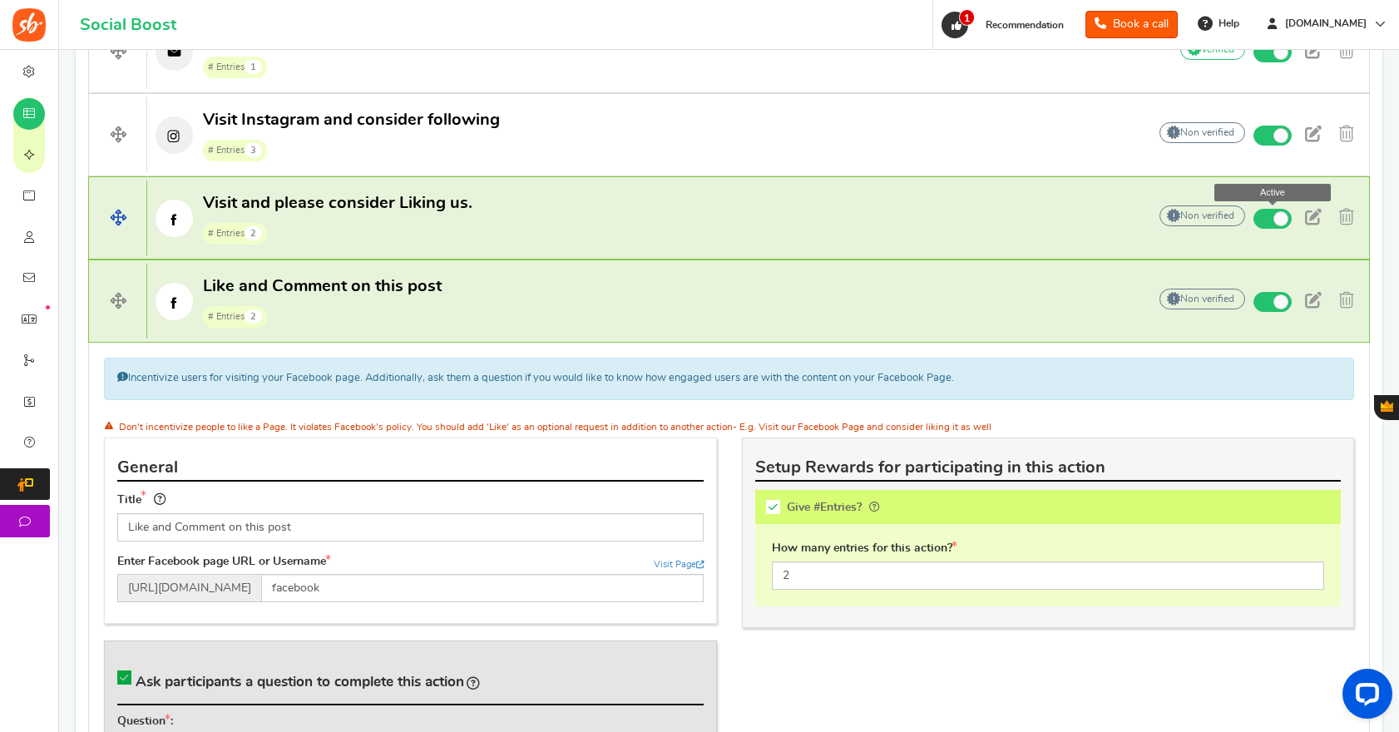
scroll to position [670, 0]
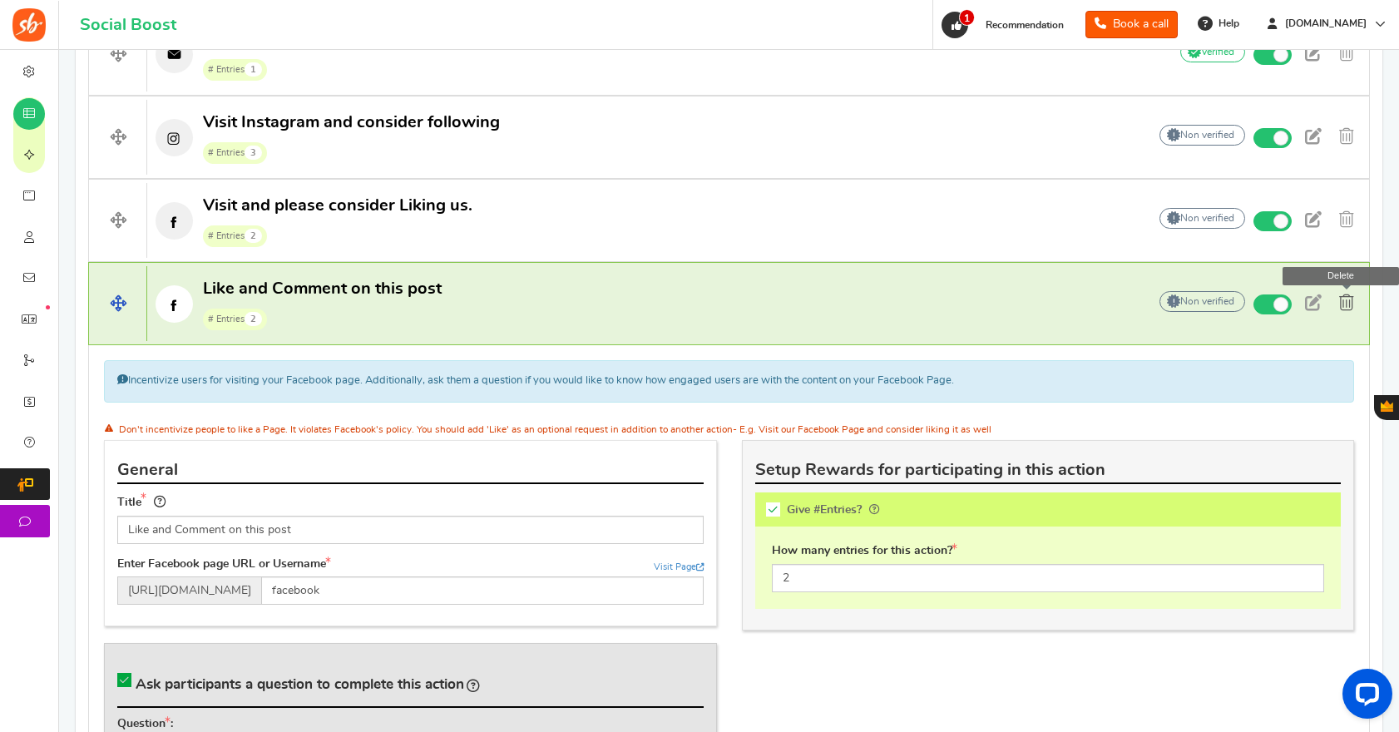
click at [1351, 309] on span at bounding box center [1346, 302] width 15 height 17
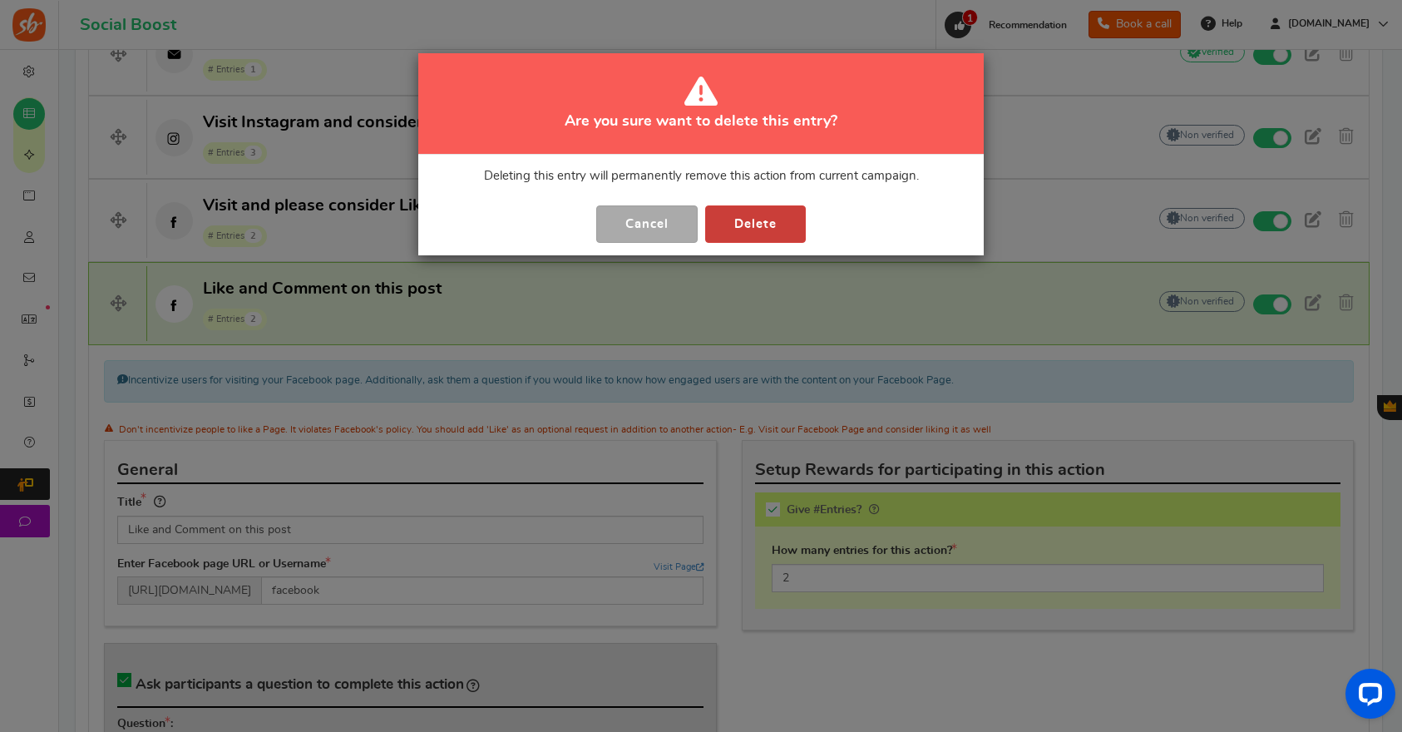
click at [756, 220] on button "Delete" at bounding box center [755, 223] width 101 height 37
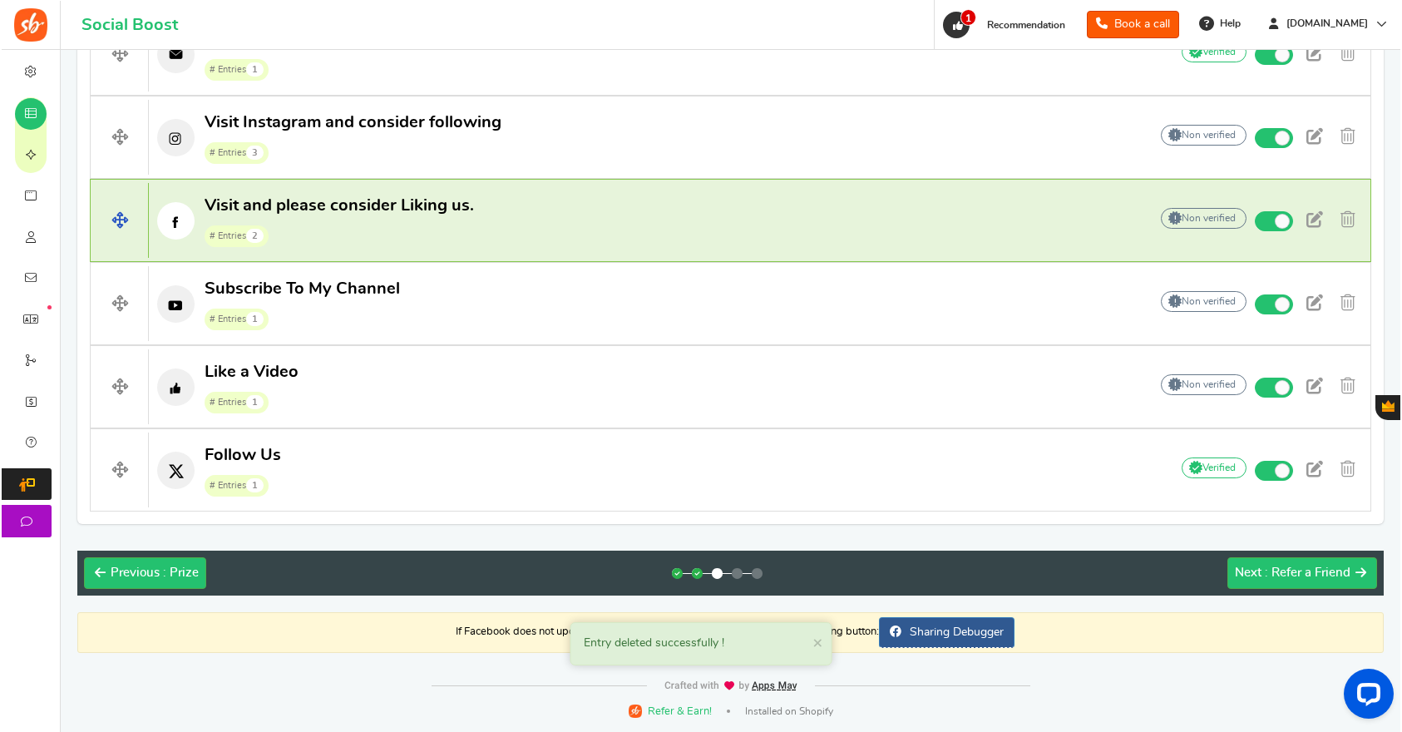
scroll to position [670, 0]
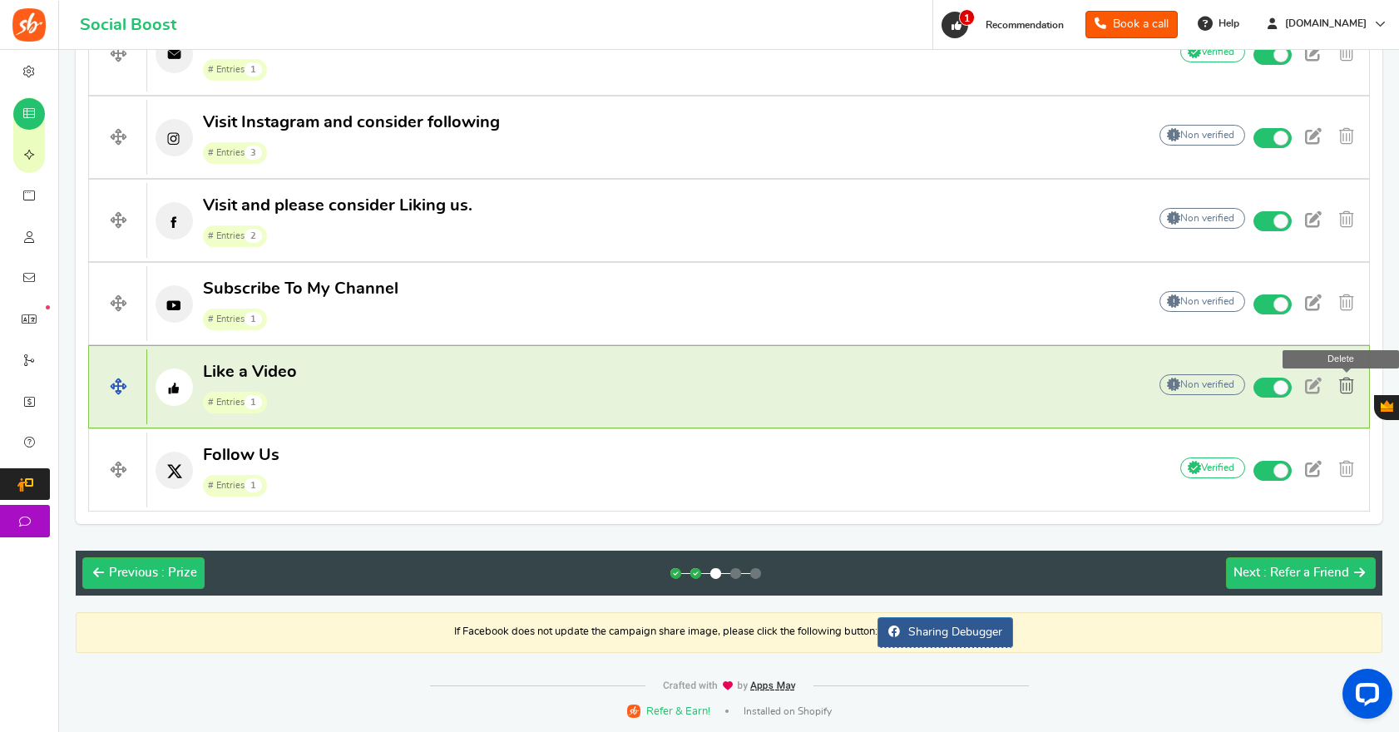
click at [1348, 389] on span at bounding box center [1346, 386] width 15 height 17
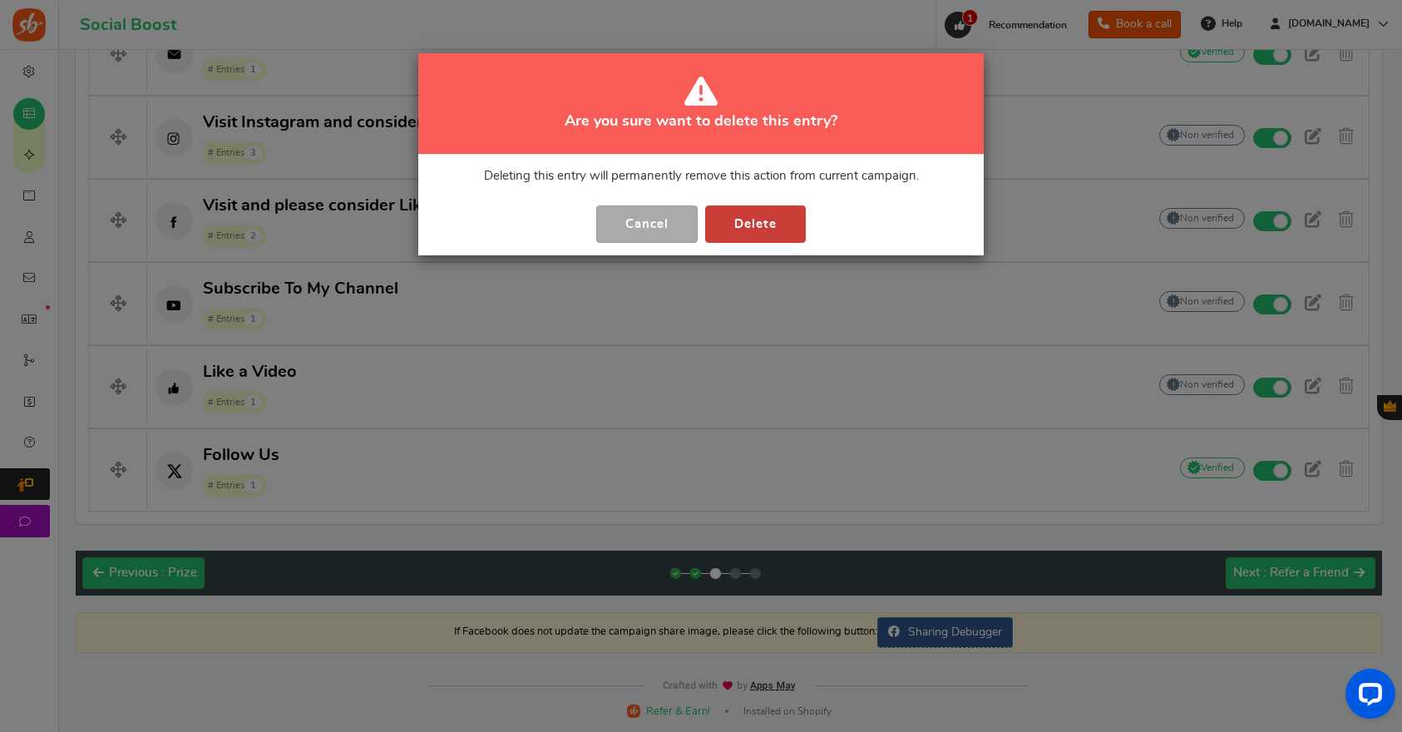
click at [758, 222] on button "Delete" at bounding box center [755, 223] width 101 height 37
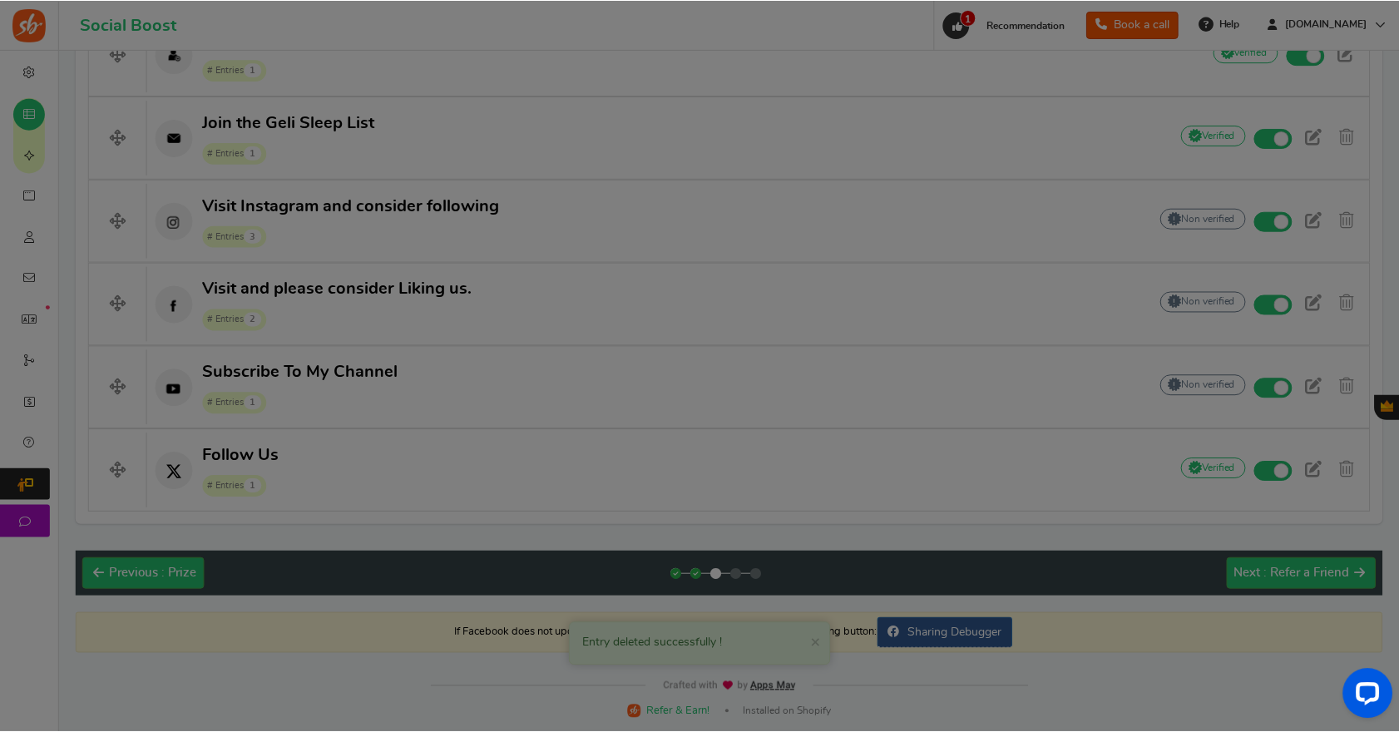
scroll to position [587, 0]
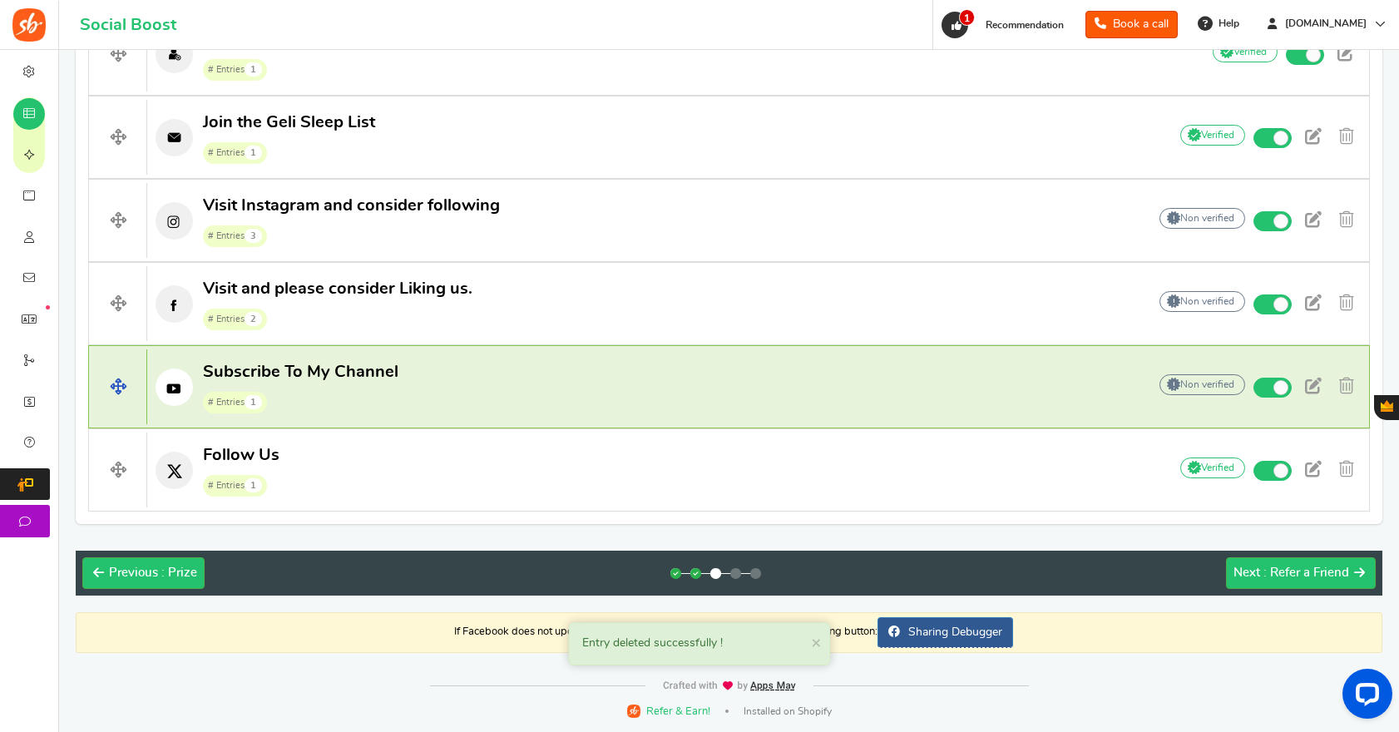
click at [352, 383] on span "Subscribe To My Channel # Entries 1" at bounding box center [300, 387] width 195 height 53
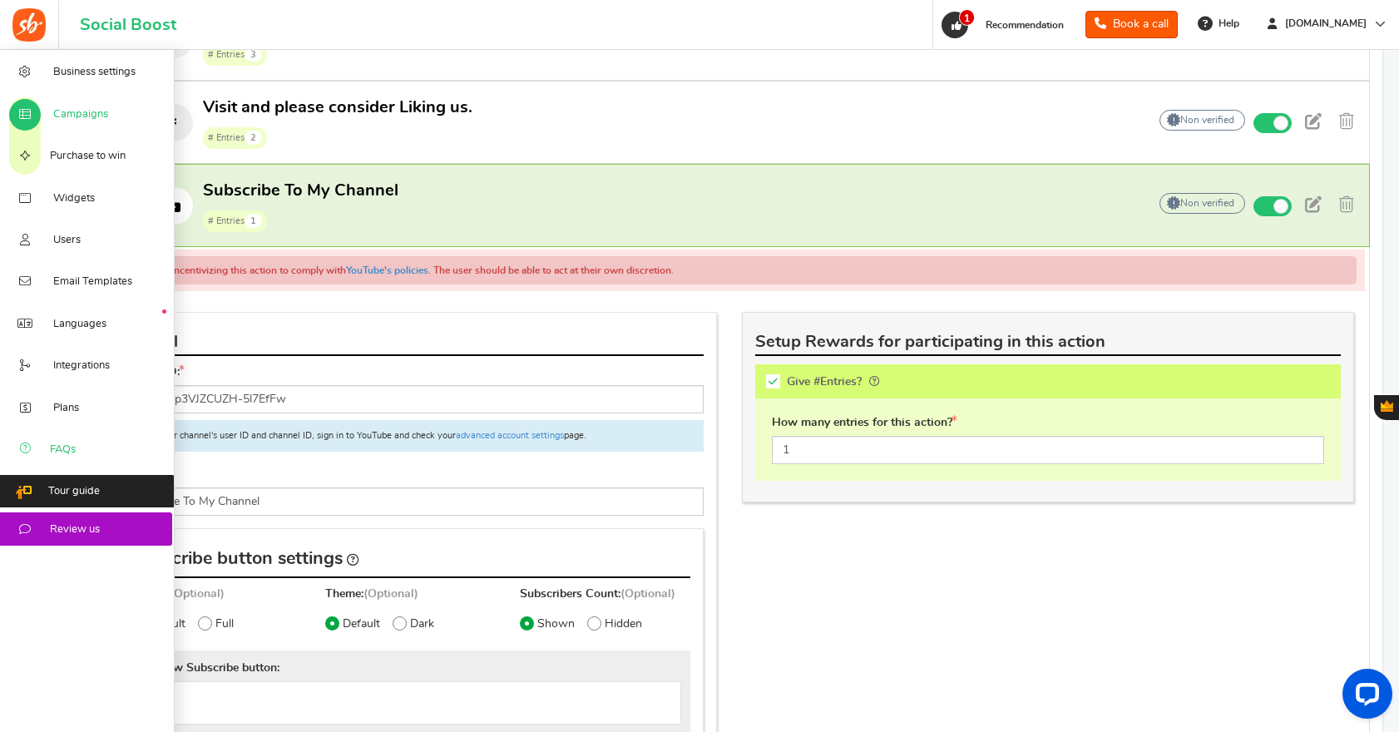
scroll to position [769, 0]
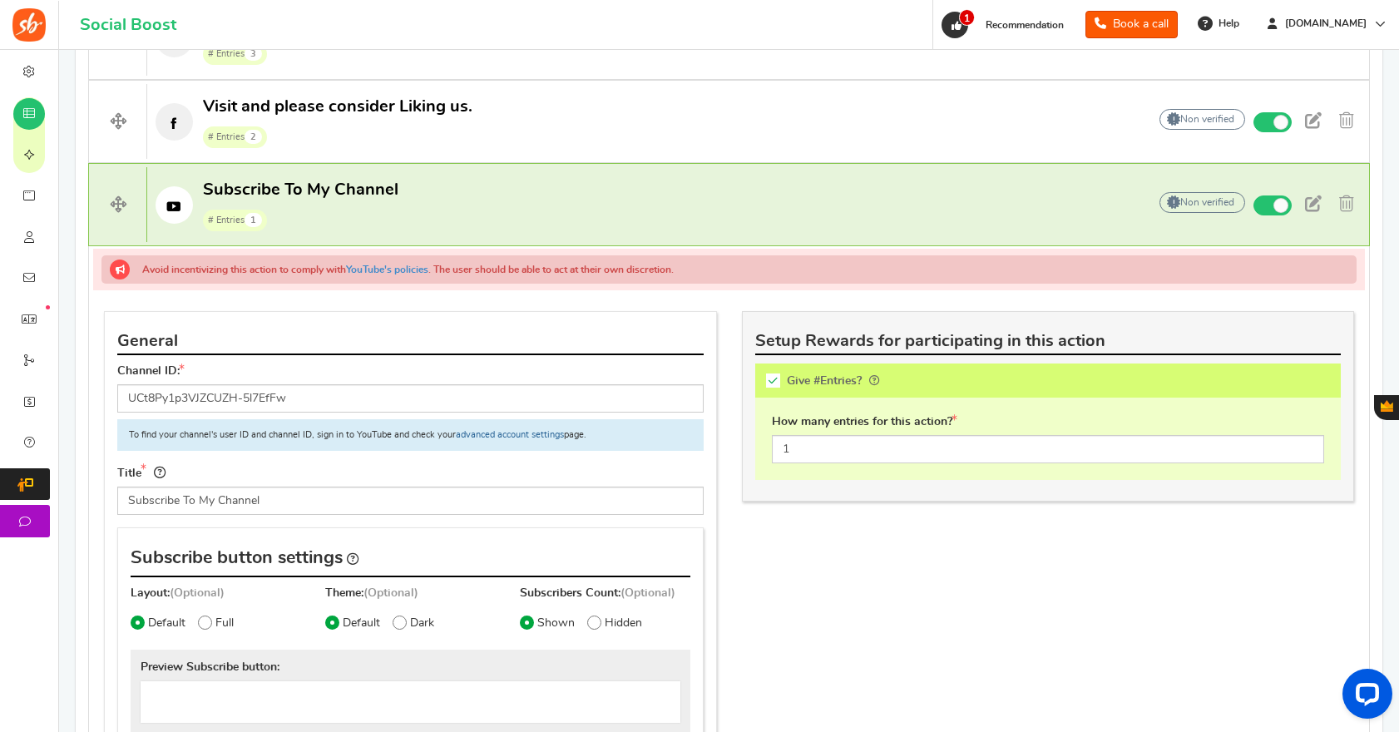
click at [518, 439] on link "advanced account settings" at bounding box center [510, 434] width 108 height 9
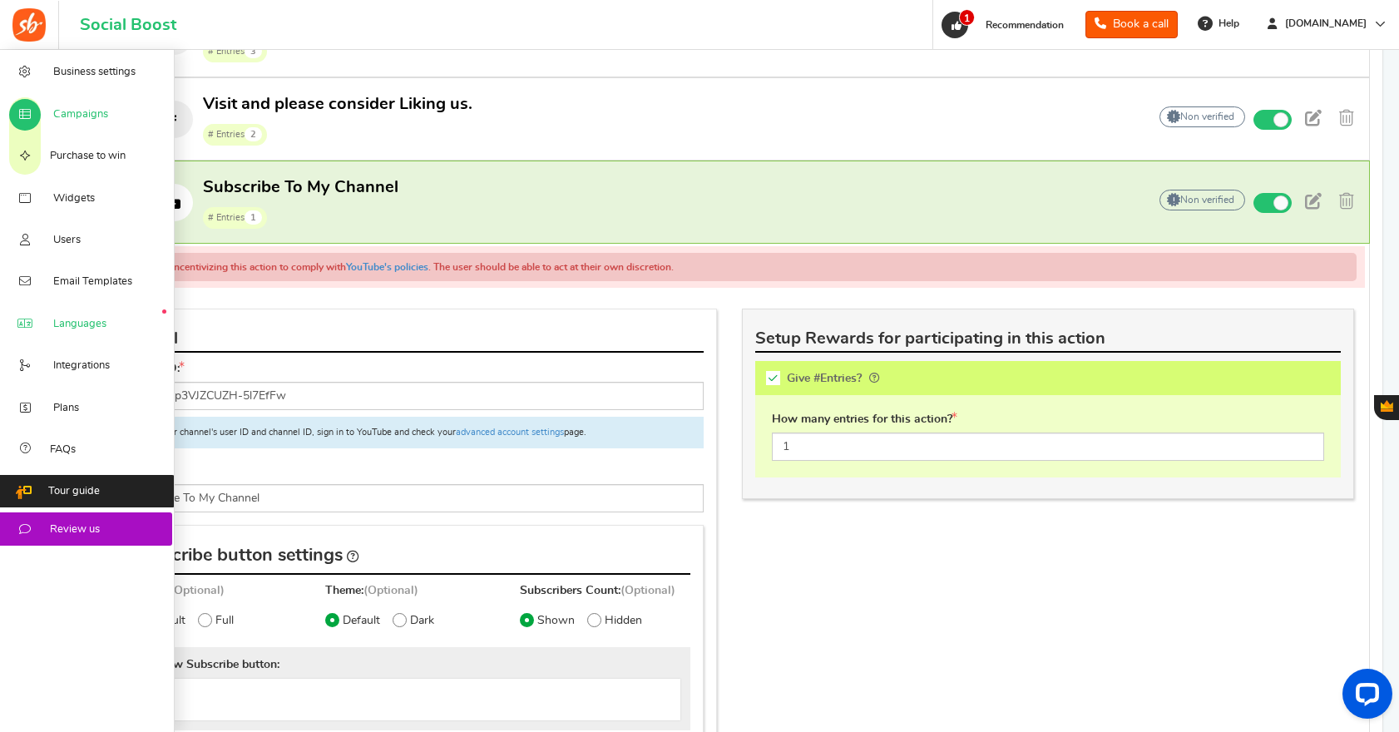
scroll to position [772, 0]
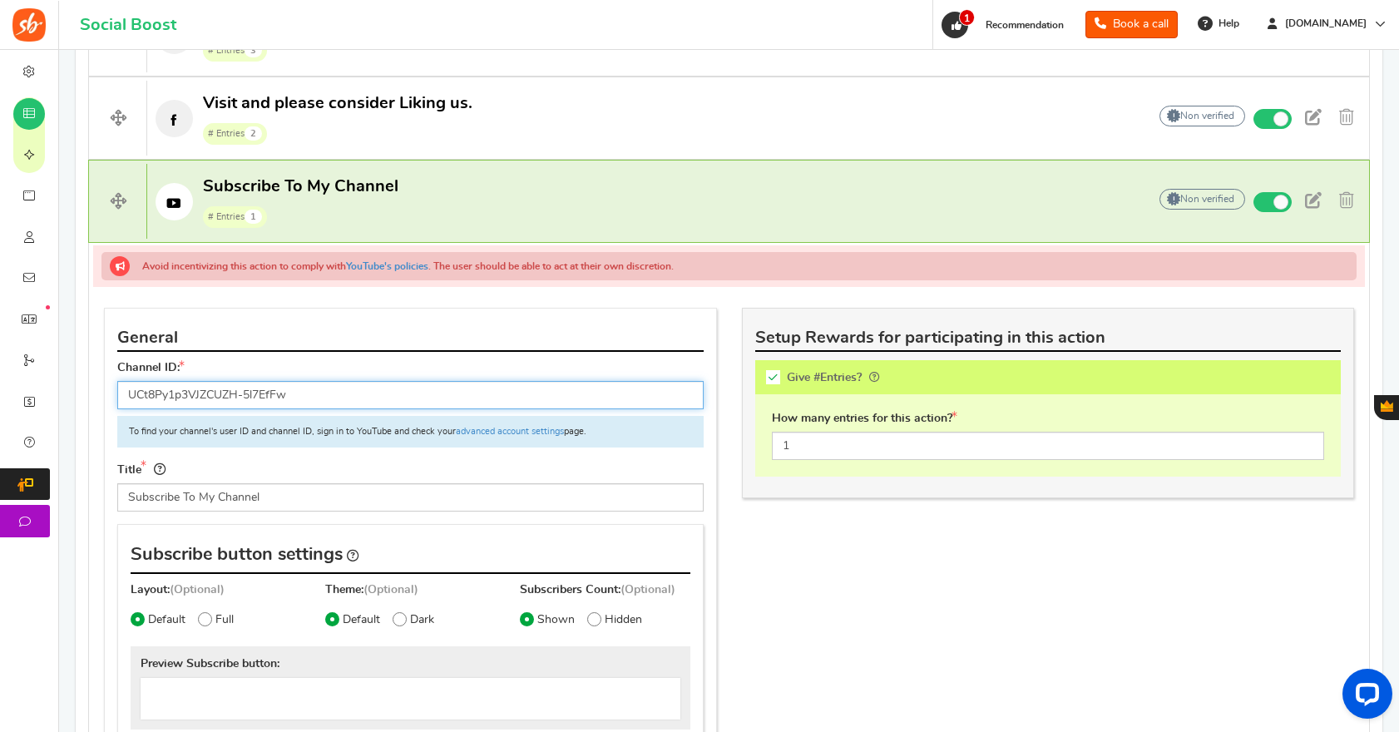
click at [308, 397] on input "UCt8Py1p3VJZCUZH-5l7EfFw" at bounding box center [410, 395] width 586 height 28
paste input "f-ByzluhmXLAqdt1CI4x9g"
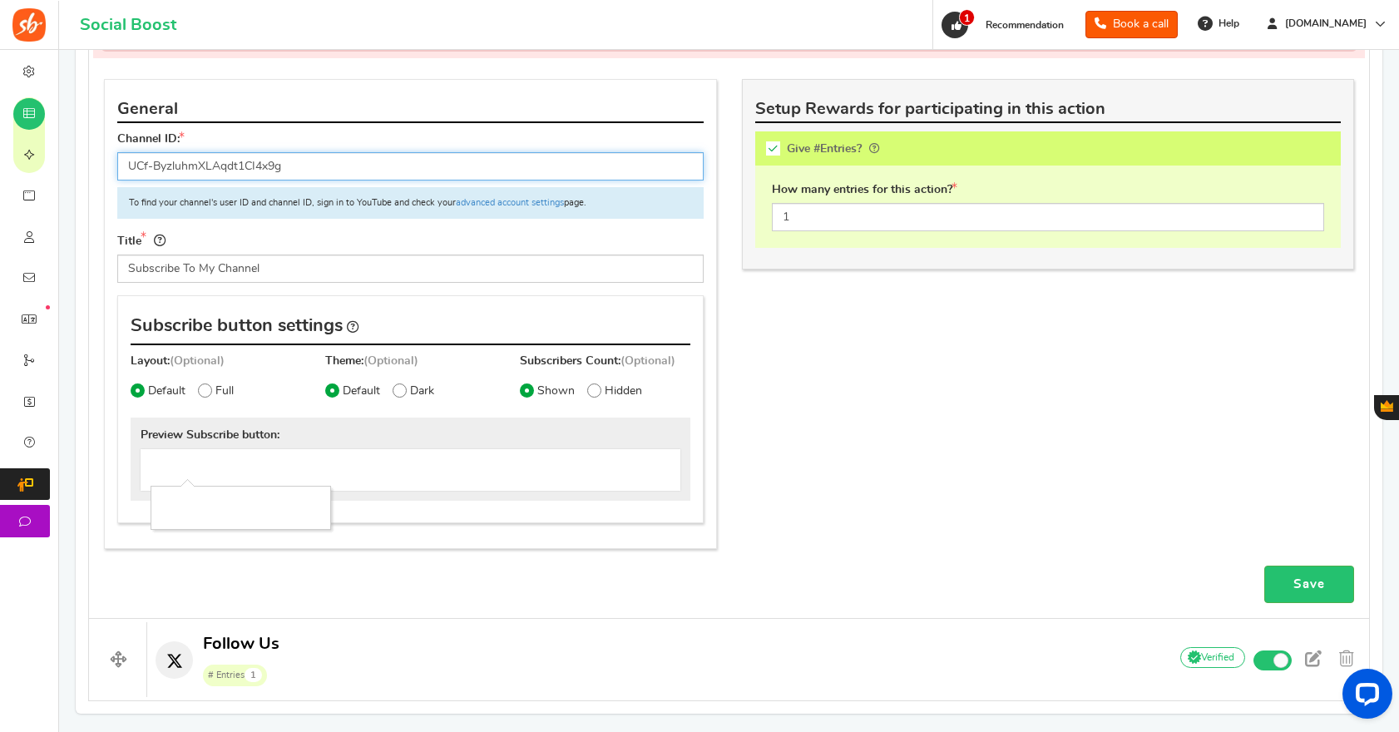
scroll to position [1004, 0]
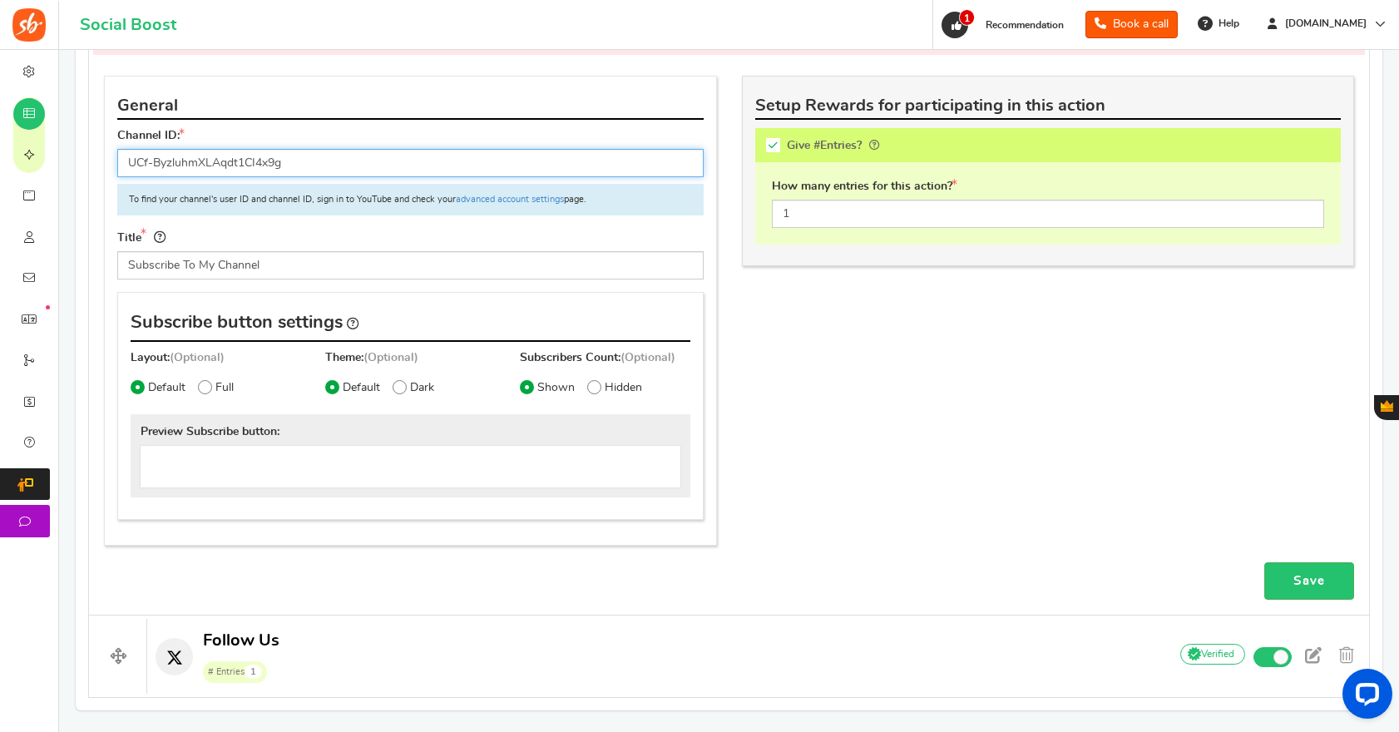
type input "UCf-ByzluhmXLAqdt1CI4x9g"
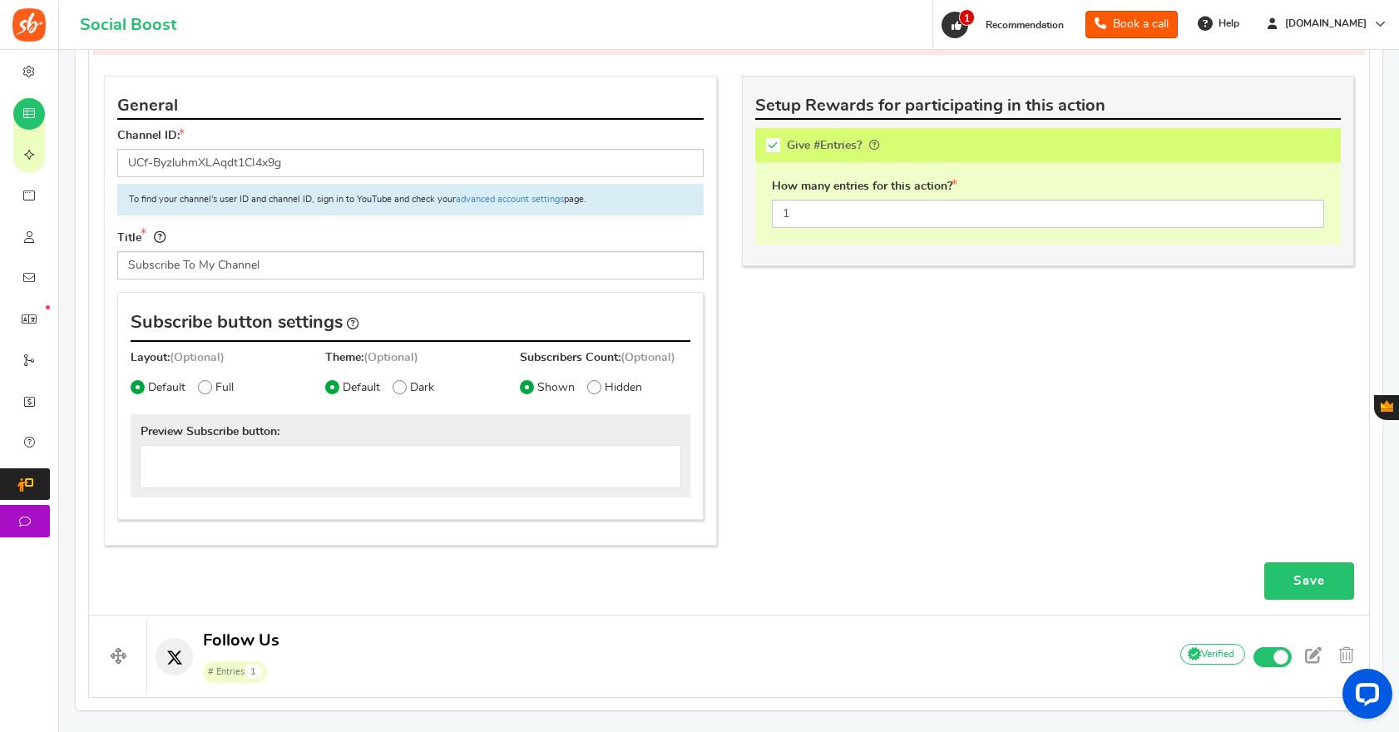
click at [752, 448] on div "General Channel ID: UCf-ByzluhmXLAqdt1CI4x9g To find your channel's user ID and…" at bounding box center [728, 319] width 1275 height 487
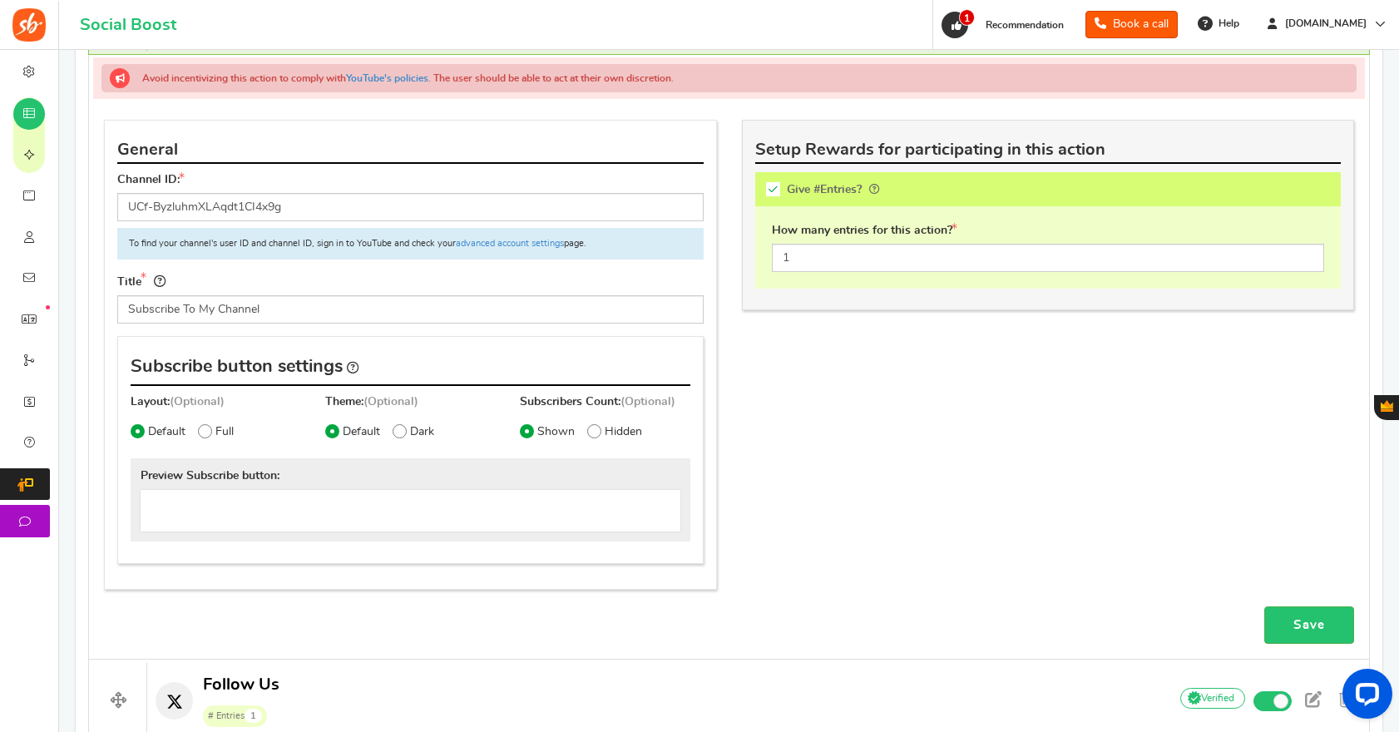
scroll to position [959, 0]
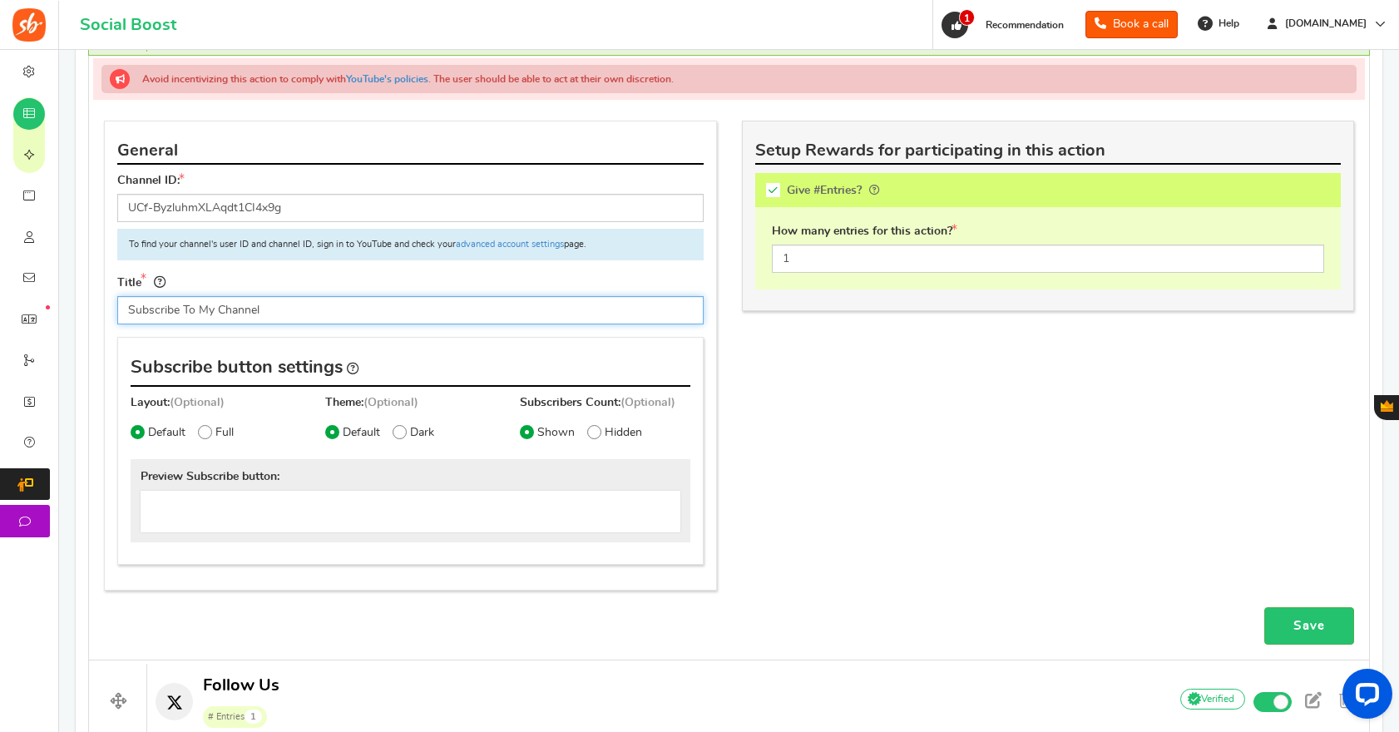
click at [298, 319] on input "Subscribe To My Channel" at bounding box center [410, 310] width 586 height 28
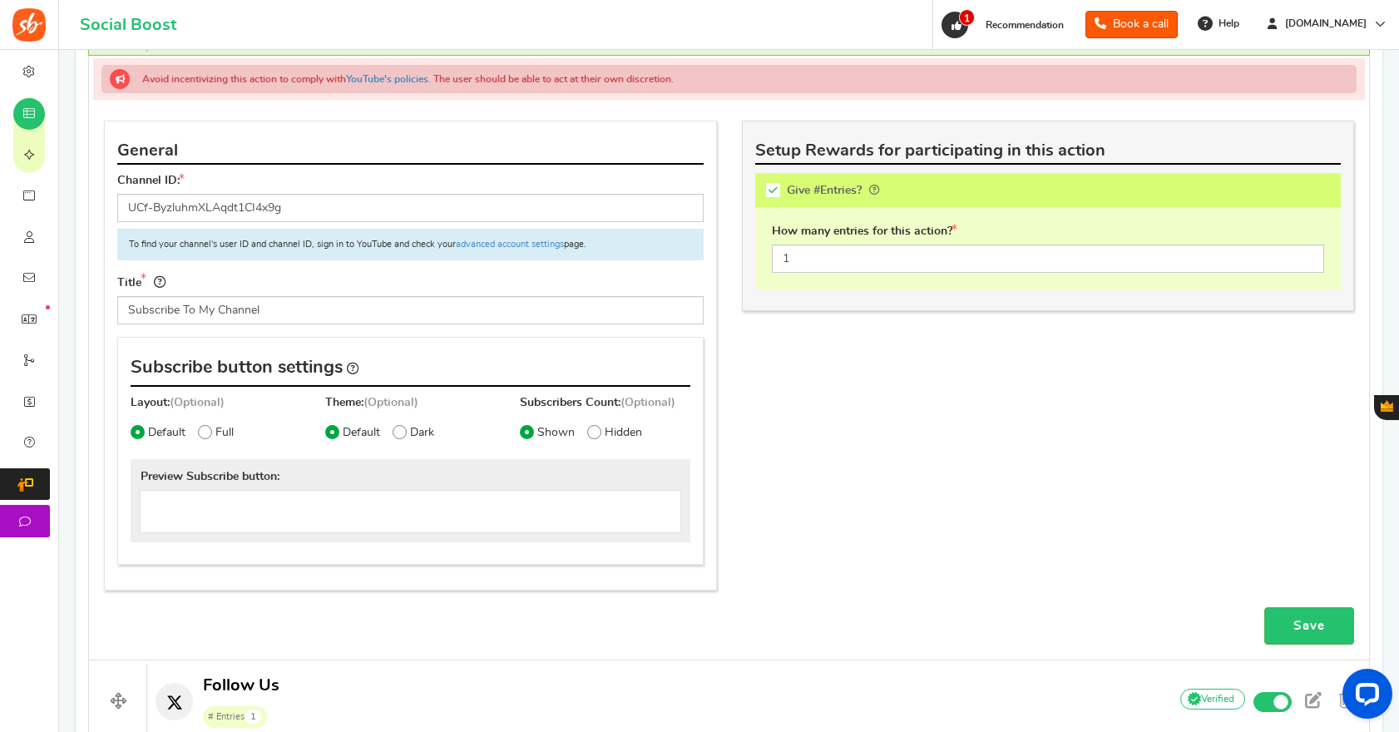
click at [306, 502] on div at bounding box center [411, 512] width 540 height 42
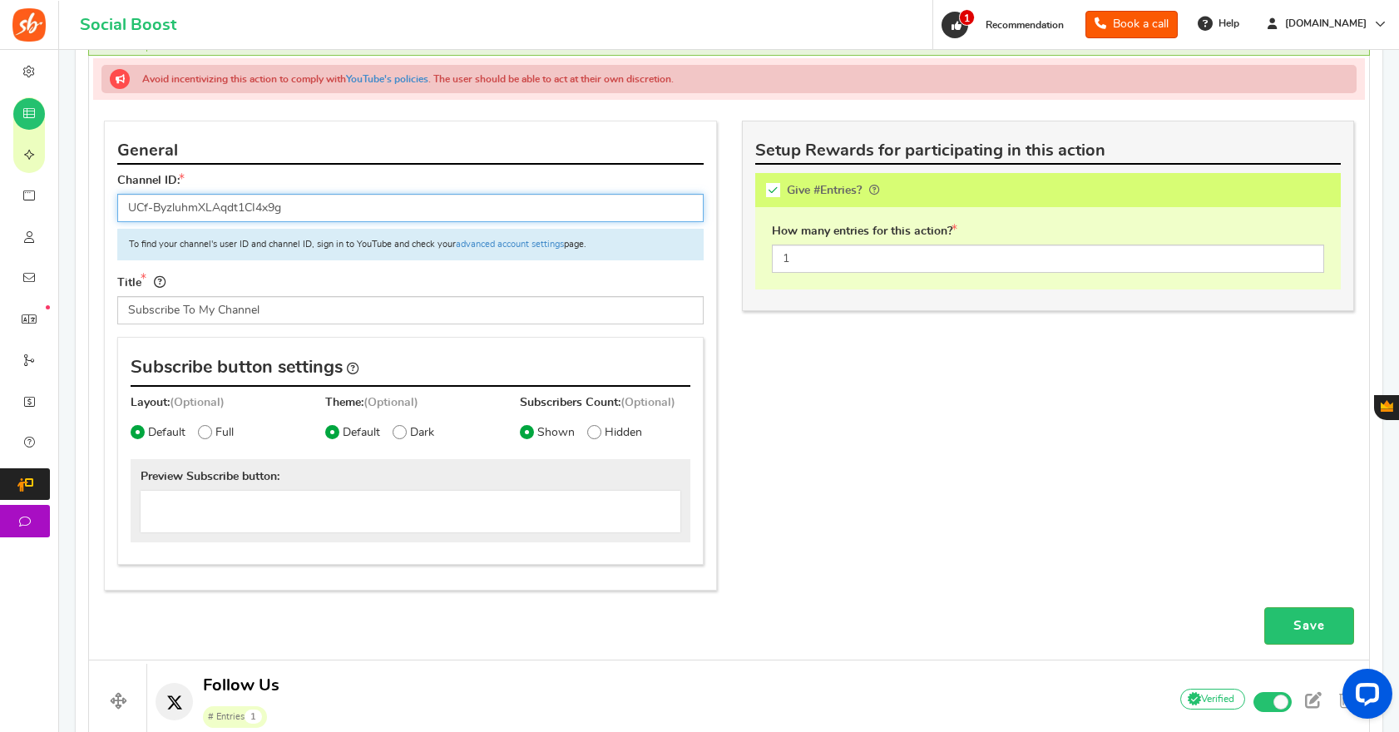
click at [299, 212] on input "UCf-ByzluhmXLAqdt1CI4x9g" at bounding box center [410, 208] width 586 height 28
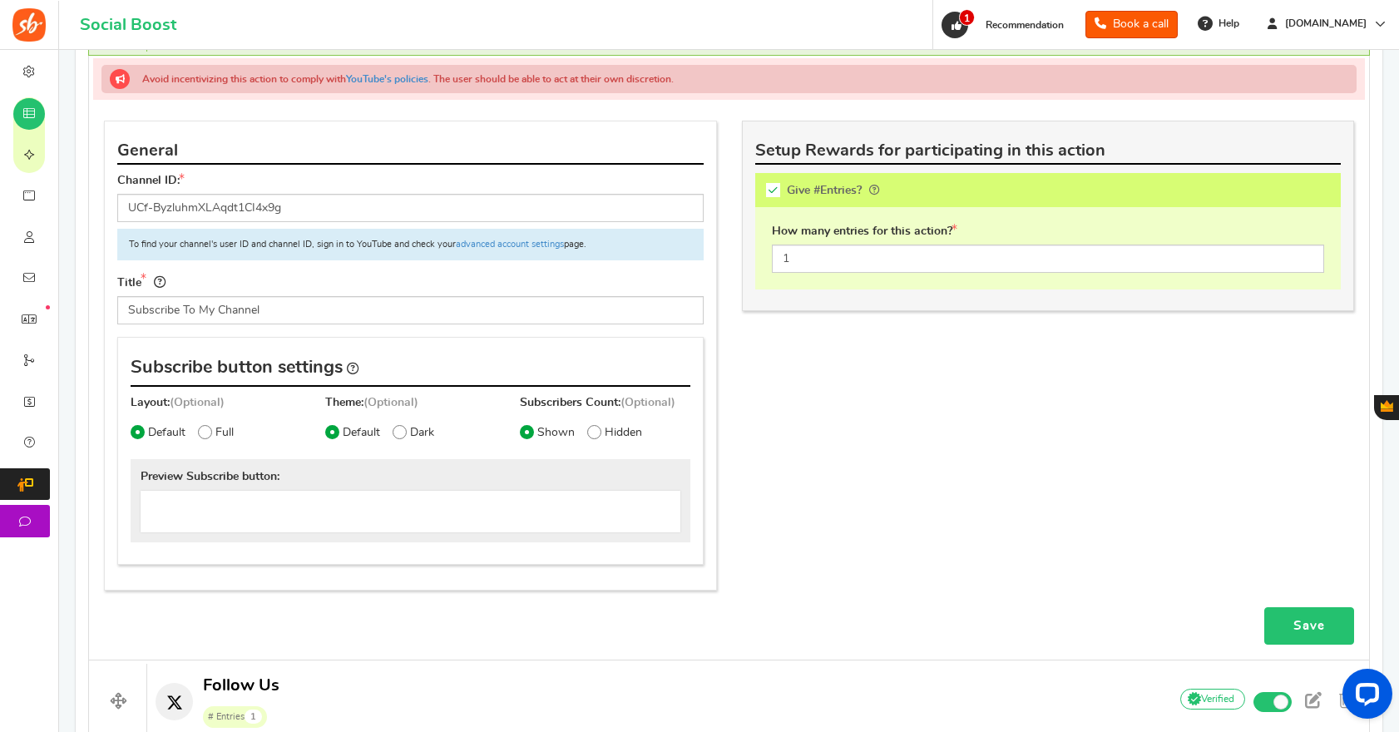
click at [1322, 634] on link "Save" at bounding box center [1309, 625] width 90 height 37
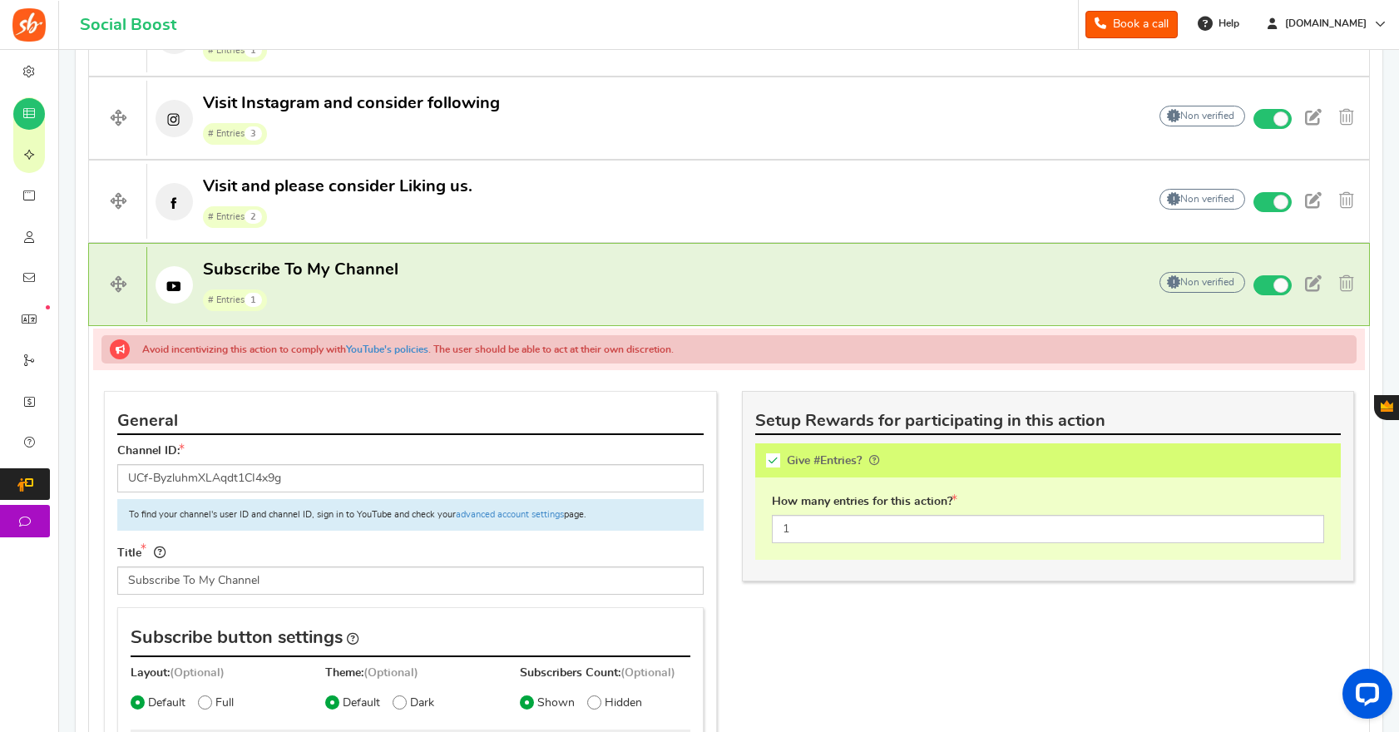
scroll to position [679, 0]
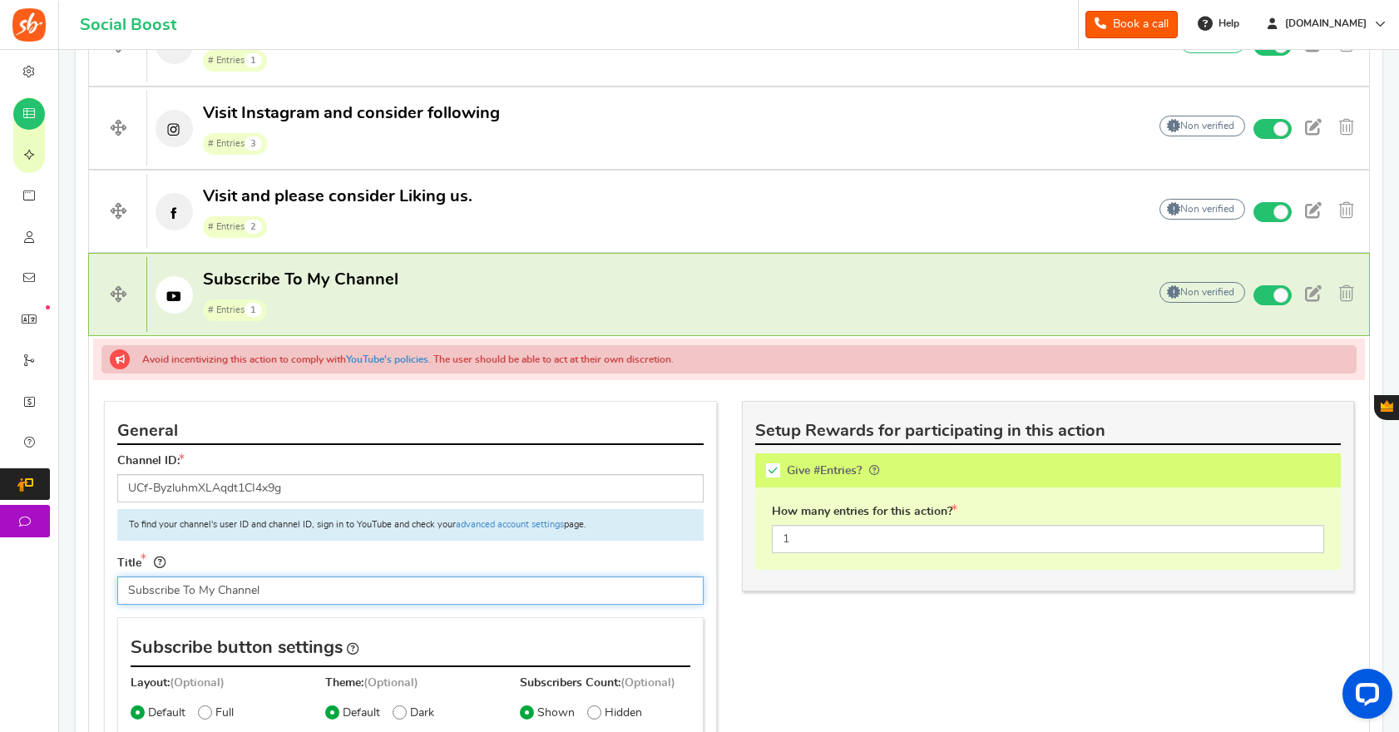
click at [206, 592] on input "Subscribe To My Channel" at bounding box center [410, 590] width 586 height 28
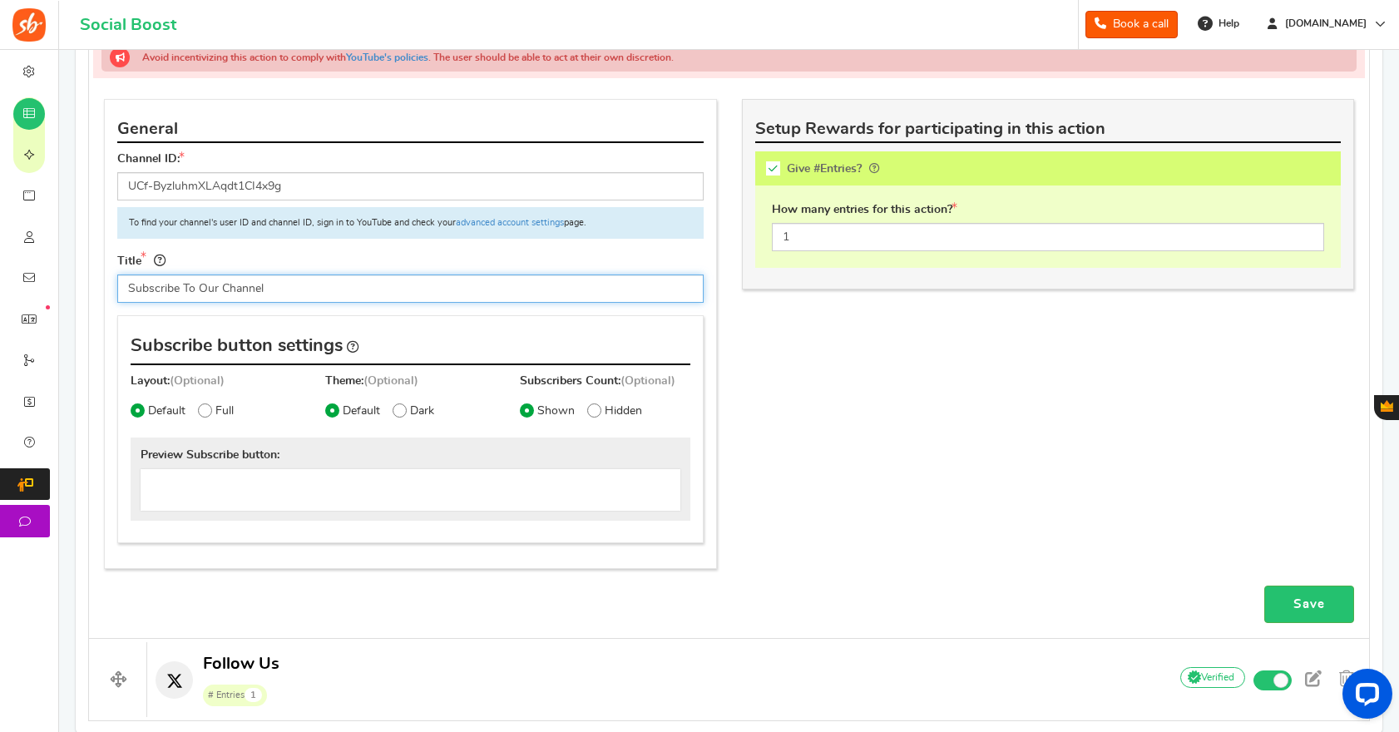
scroll to position [982, 0]
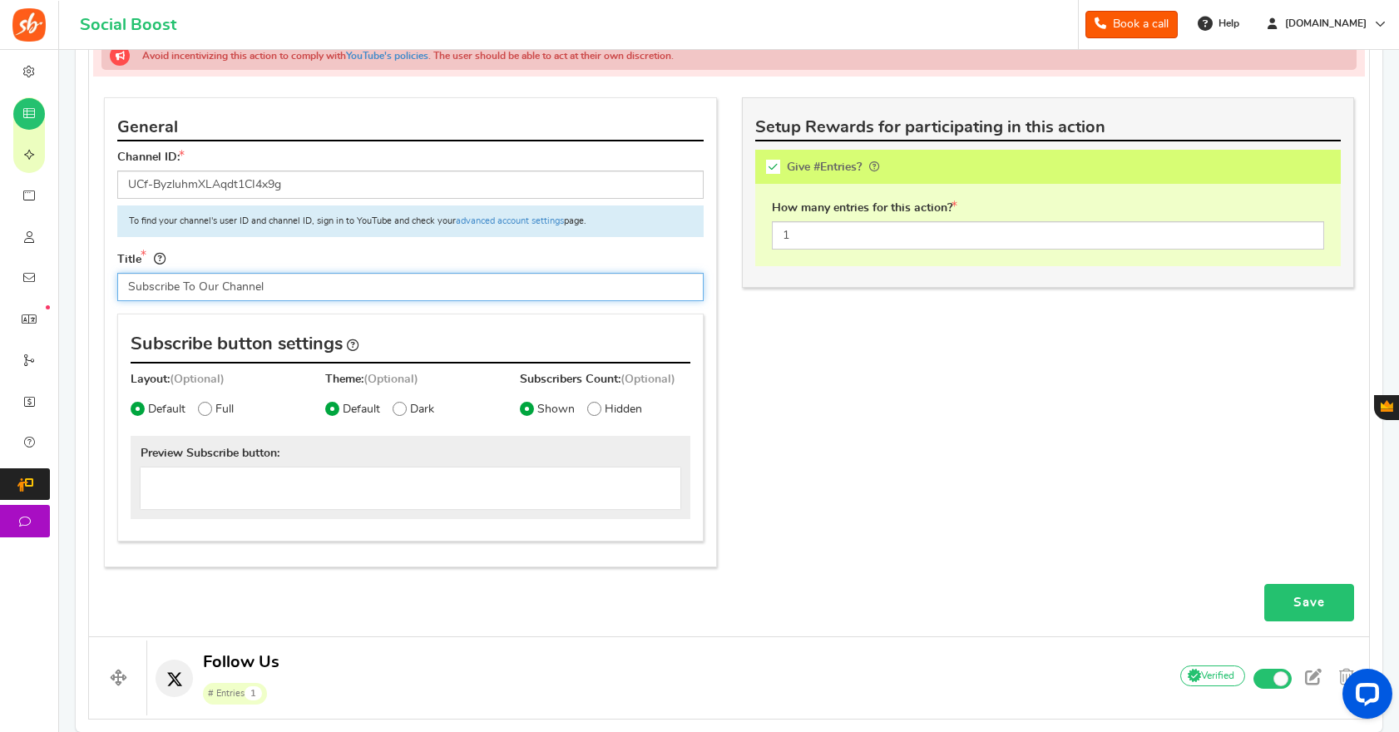
type input "Subscribe To Our Channel"
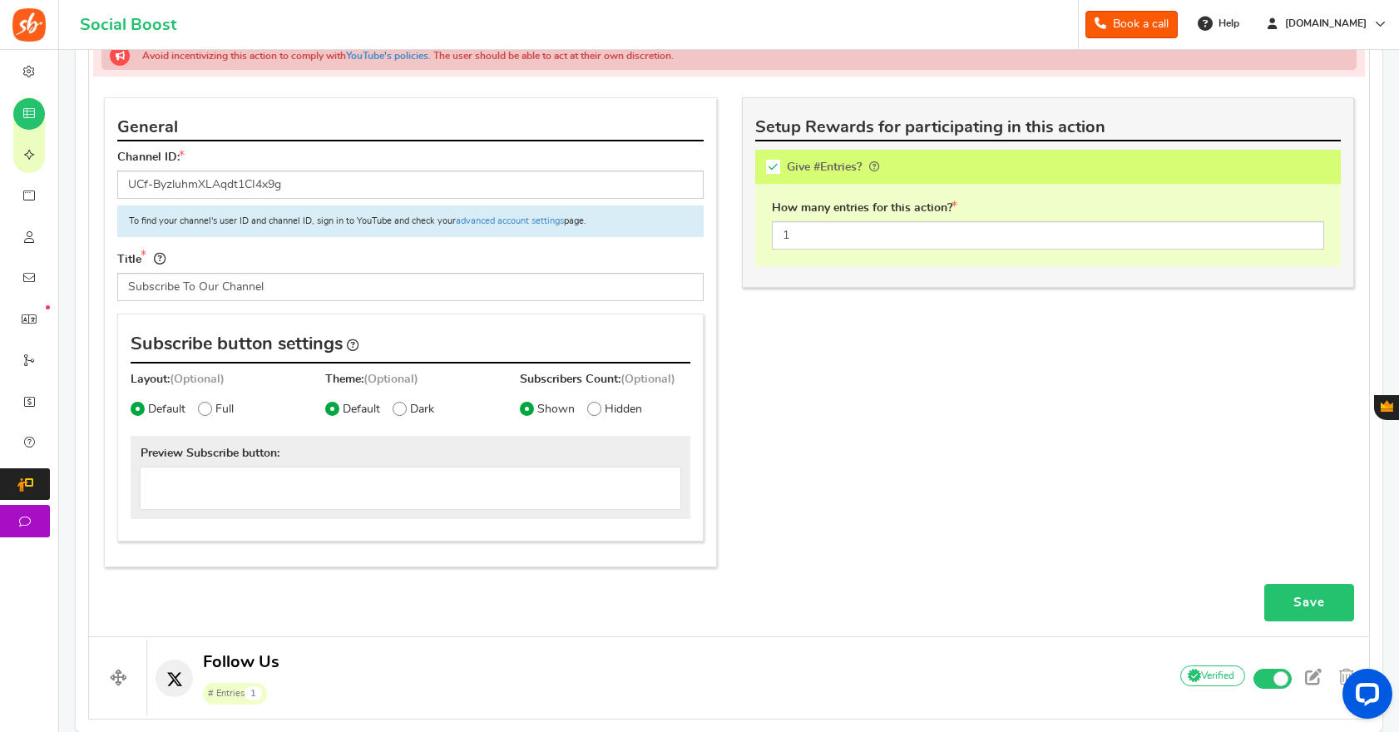
click at [1329, 596] on link "Save" at bounding box center [1309, 602] width 90 height 37
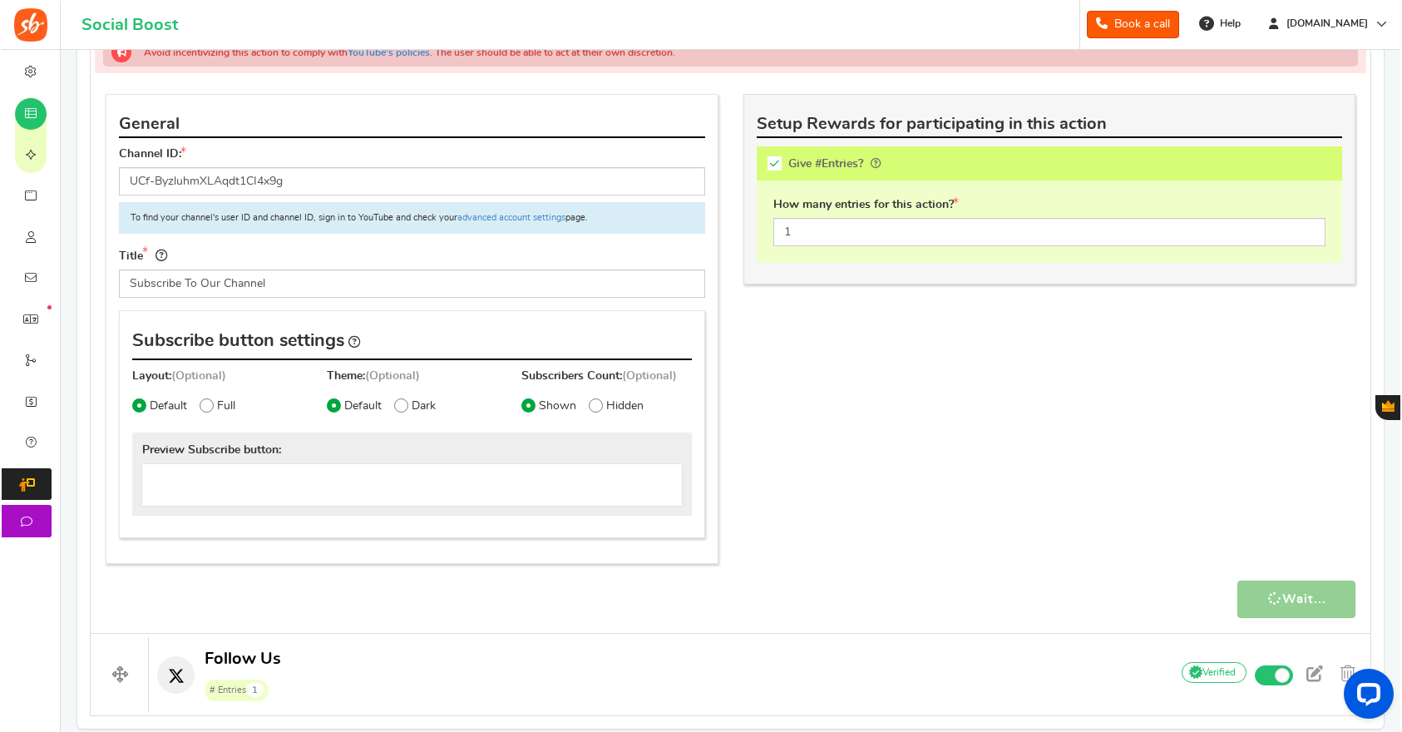
scroll to position [1189, 0]
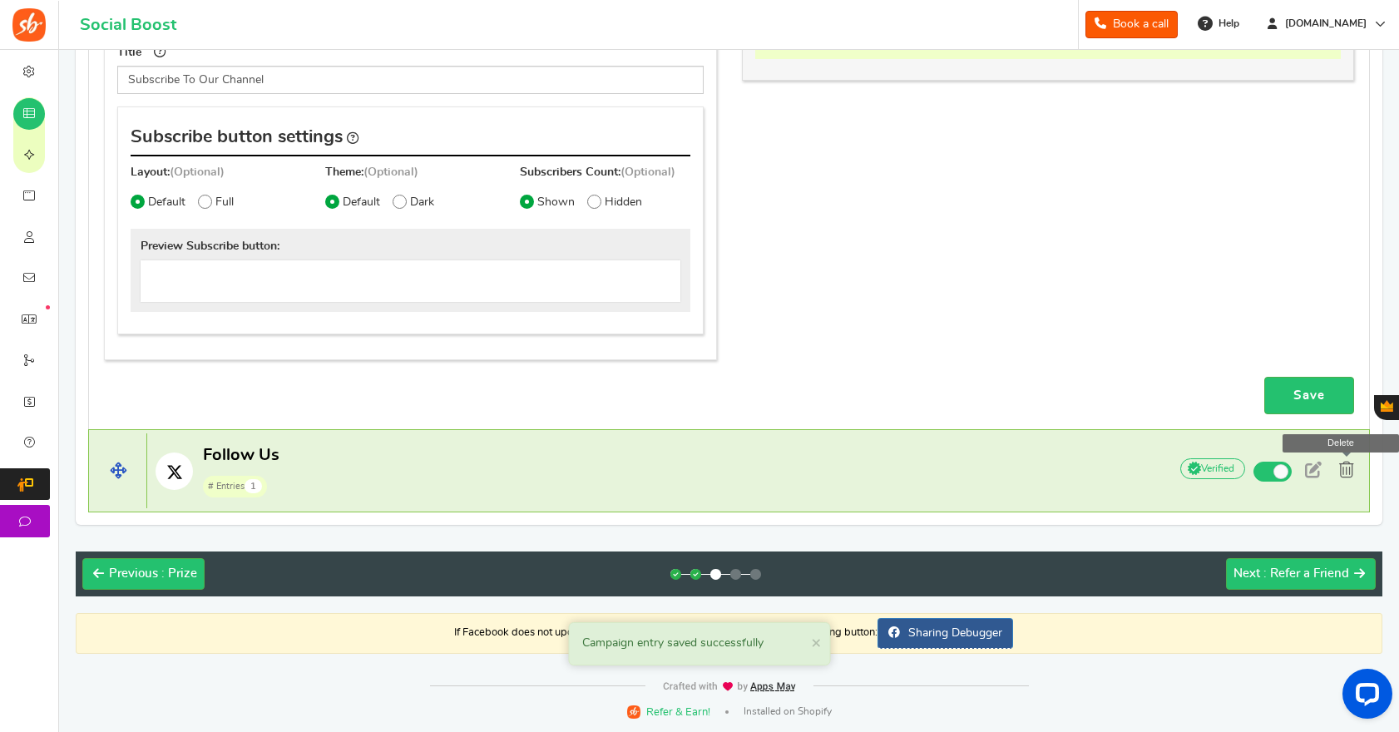
click at [1346, 470] on span at bounding box center [1346, 470] width 15 height 17
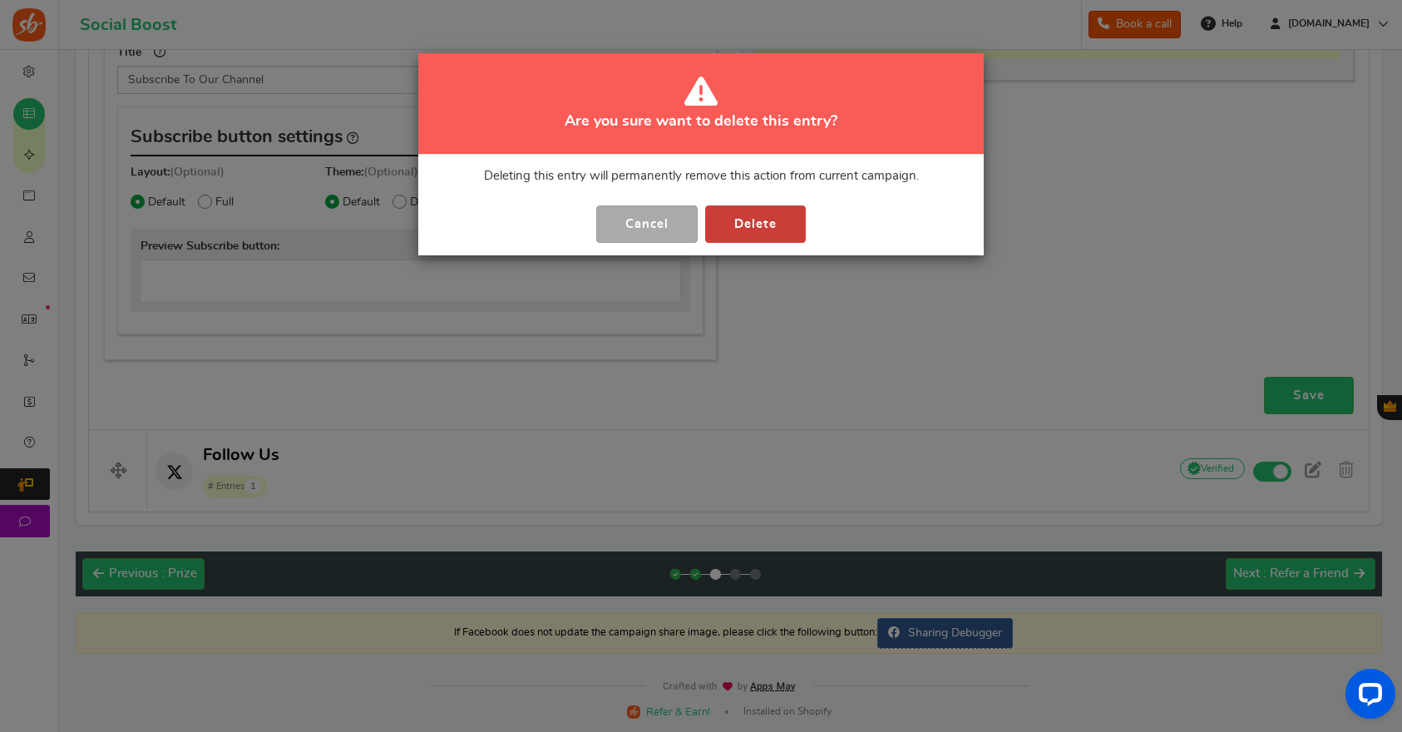
click at [763, 231] on button "Delete" at bounding box center [755, 223] width 101 height 37
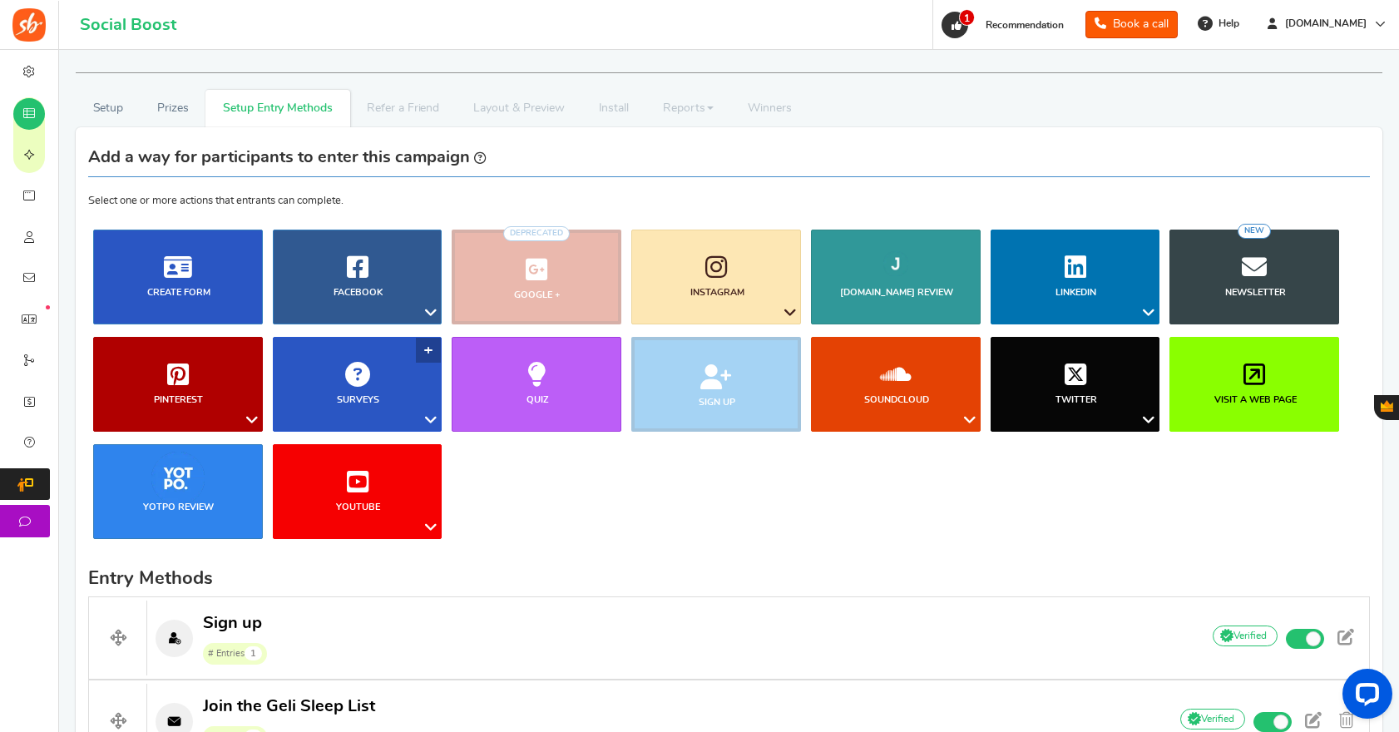
scroll to position [3, 0]
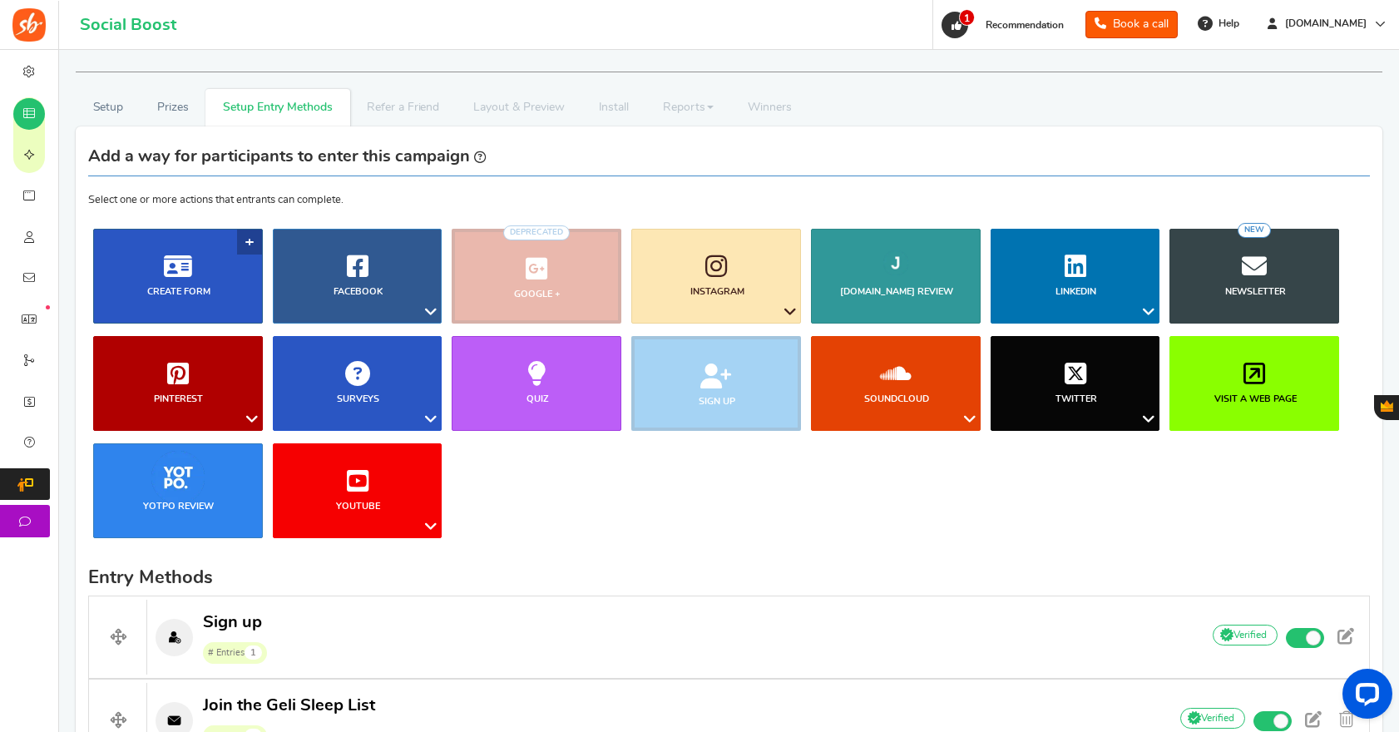
click at [186, 270] on icon at bounding box center [178, 266] width 28 height 25
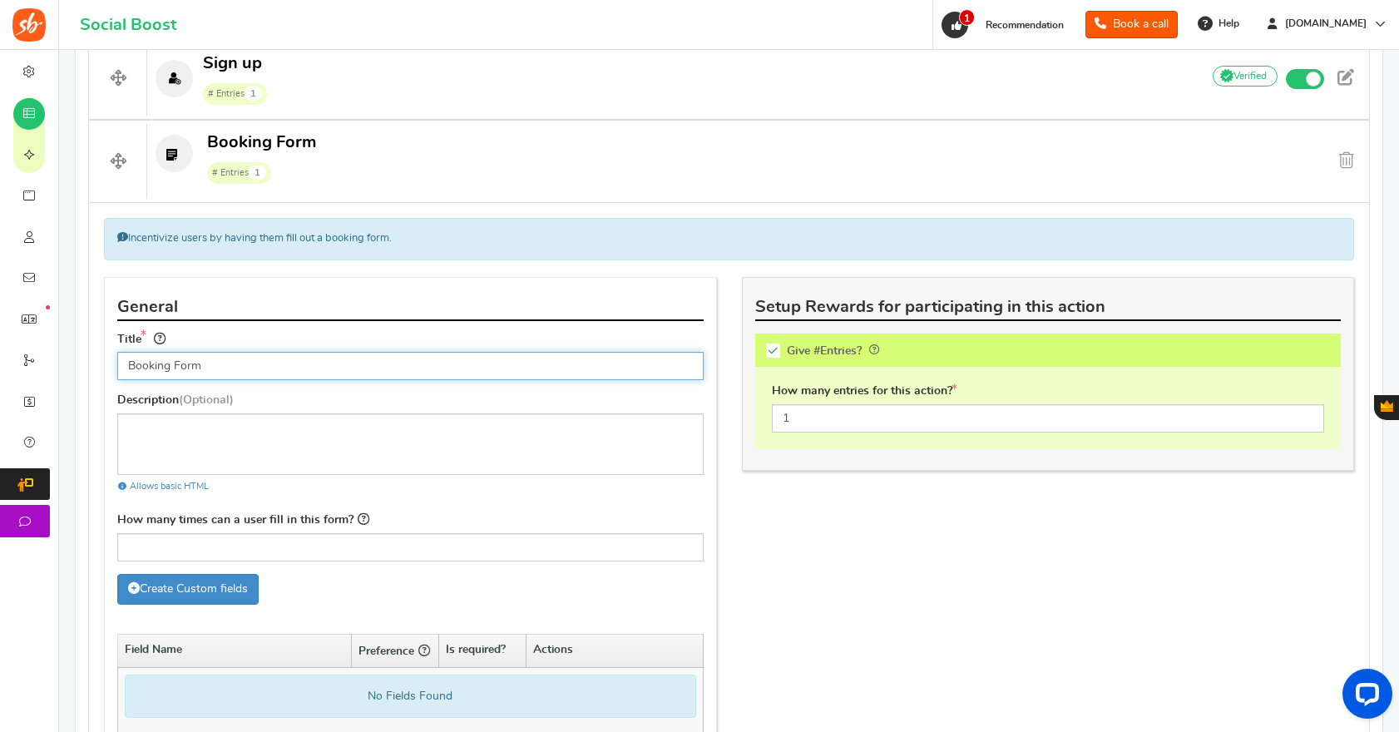
click at [232, 362] on input "Booking Form" at bounding box center [410, 366] width 586 height 28
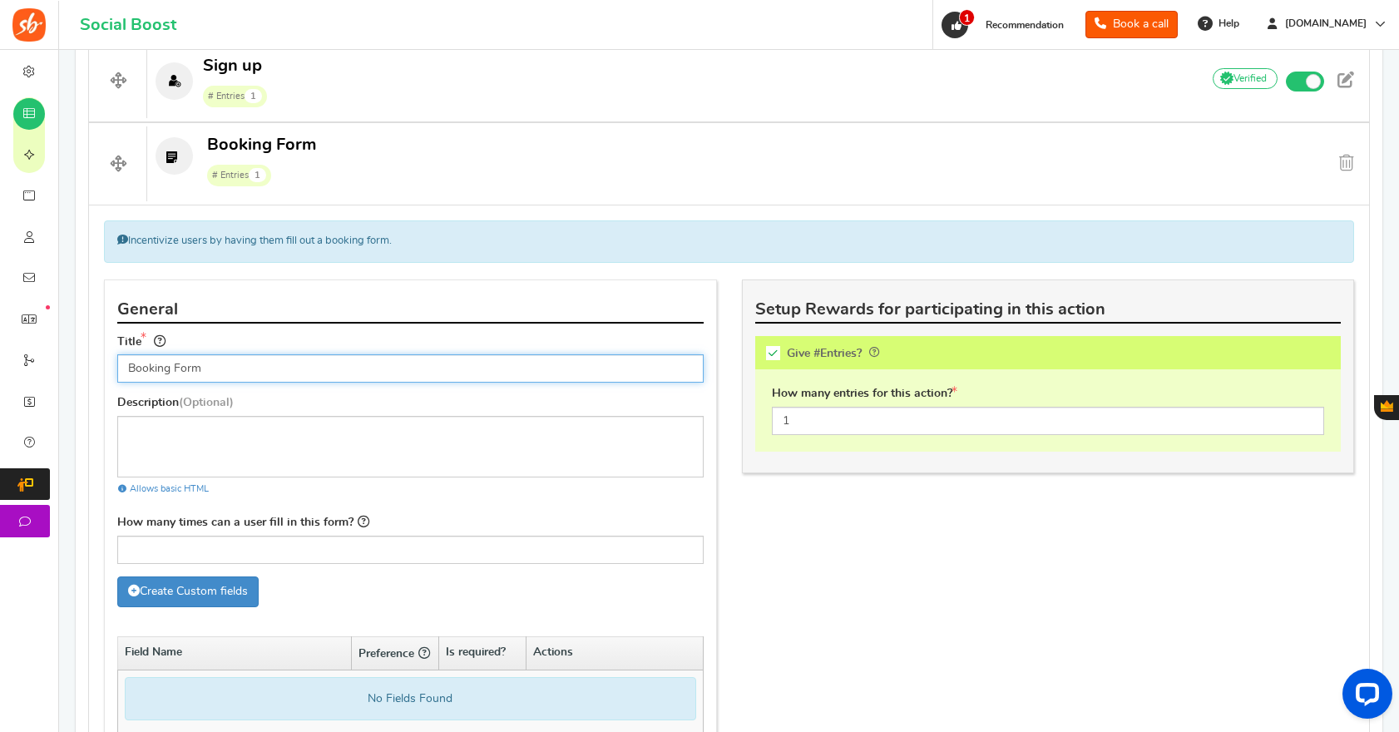
scroll to position [559, 0]
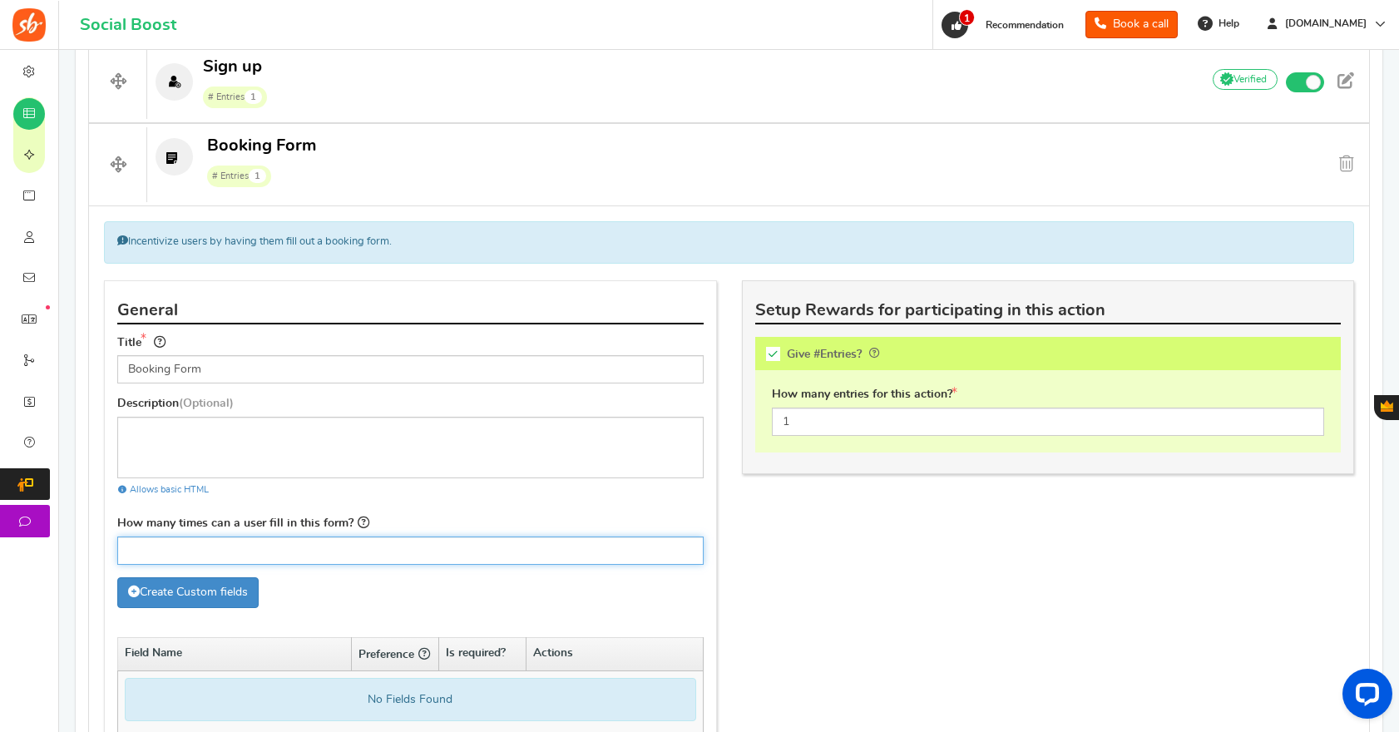
click at [217, 556] on input "How many times can a user fill in this form?" at bounding box center [410, 551] width 586 height 28
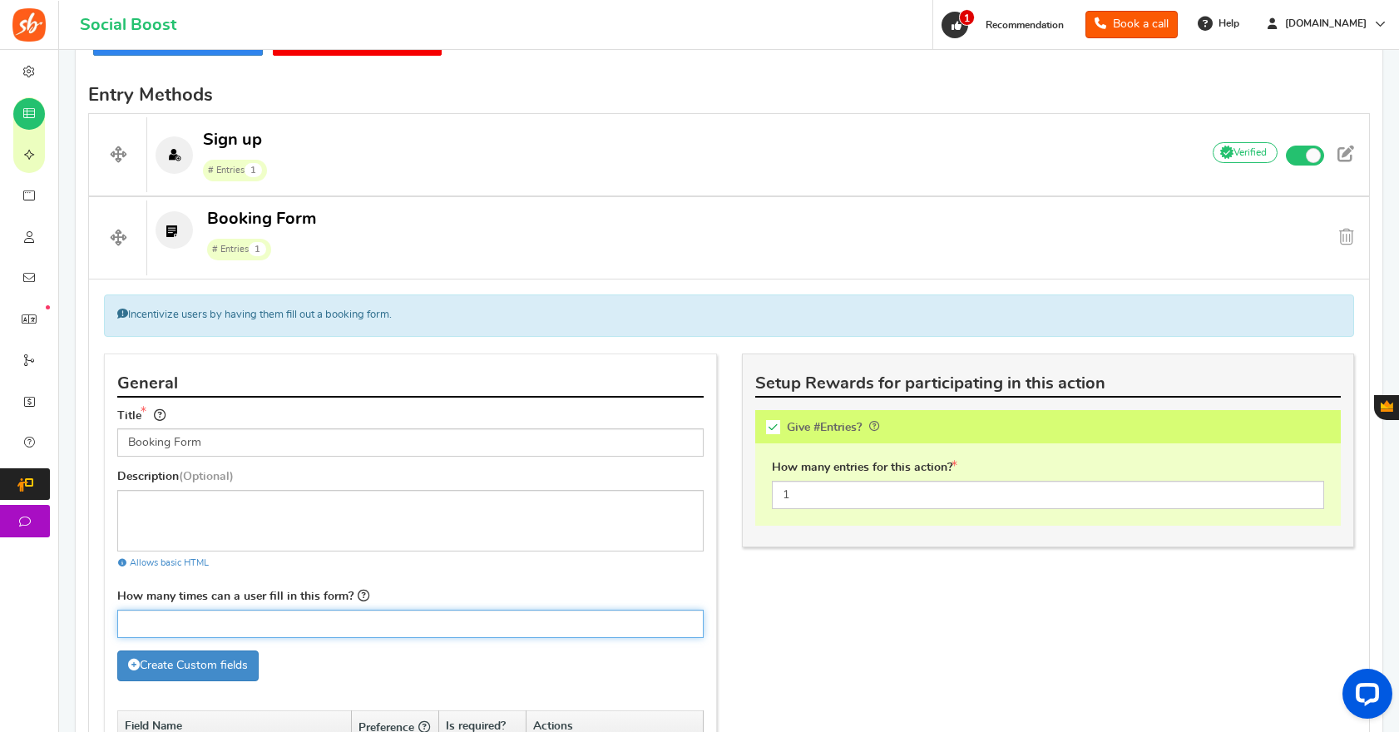
scroll to position [490, 0]
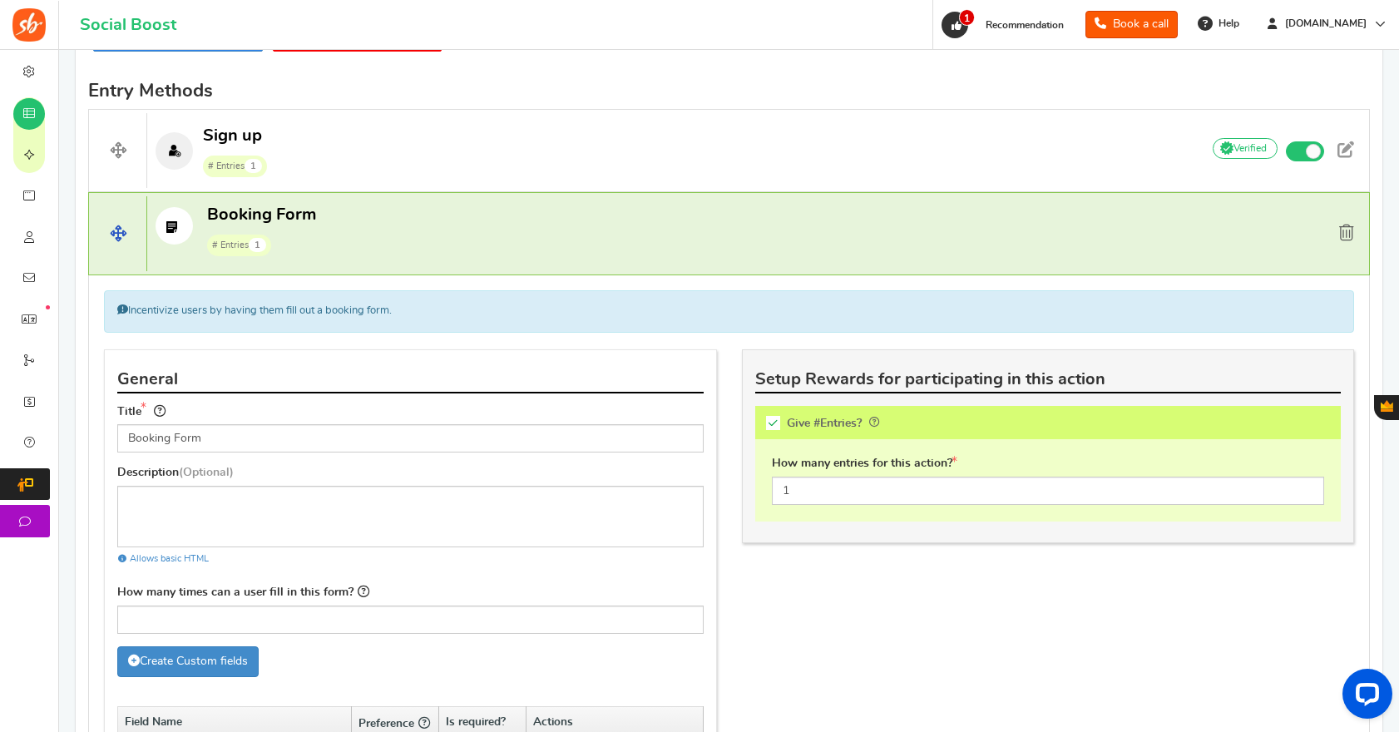
click at [1345, 233] on span at bounding box center [1346, 233] width 15 height 17
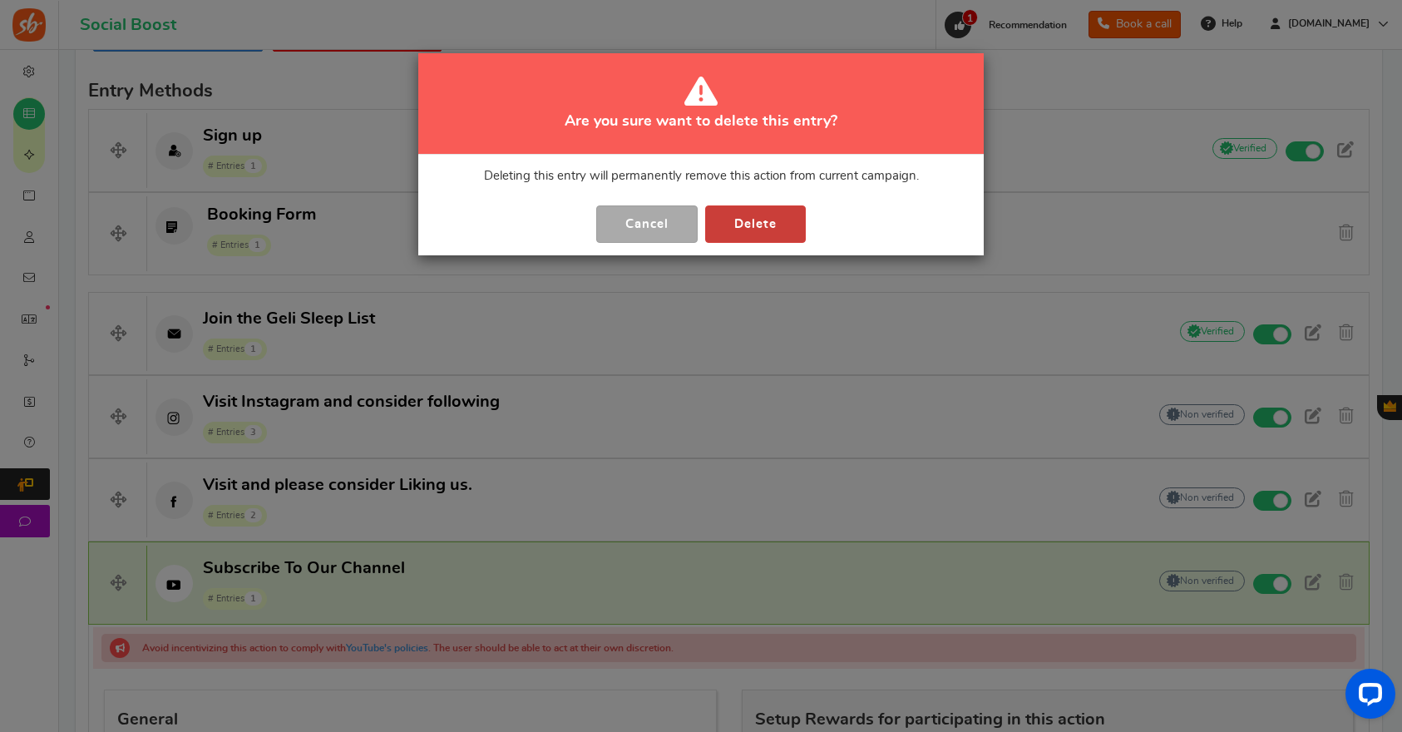
click at [749, 218] on button "Delete" at bounding box center [755, 223] width 101 height 37
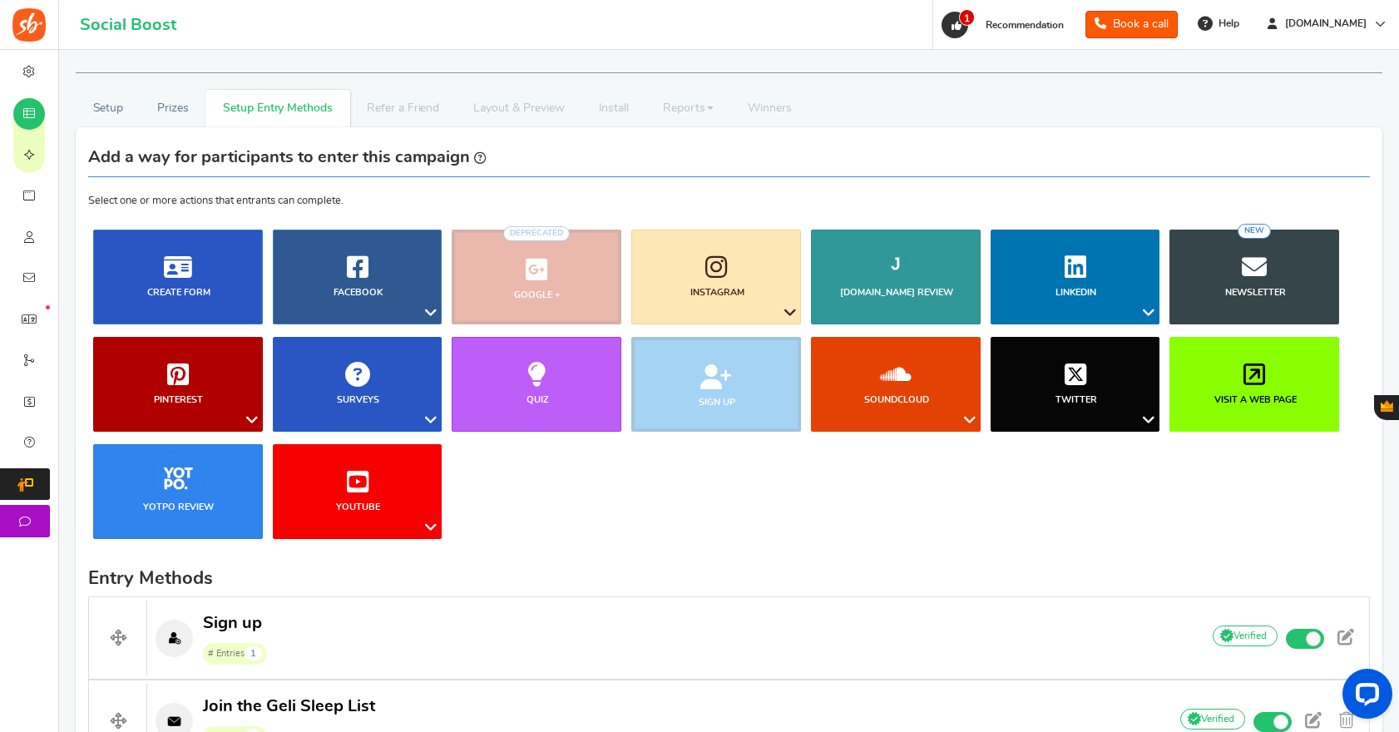
scroll to position [3, 0]
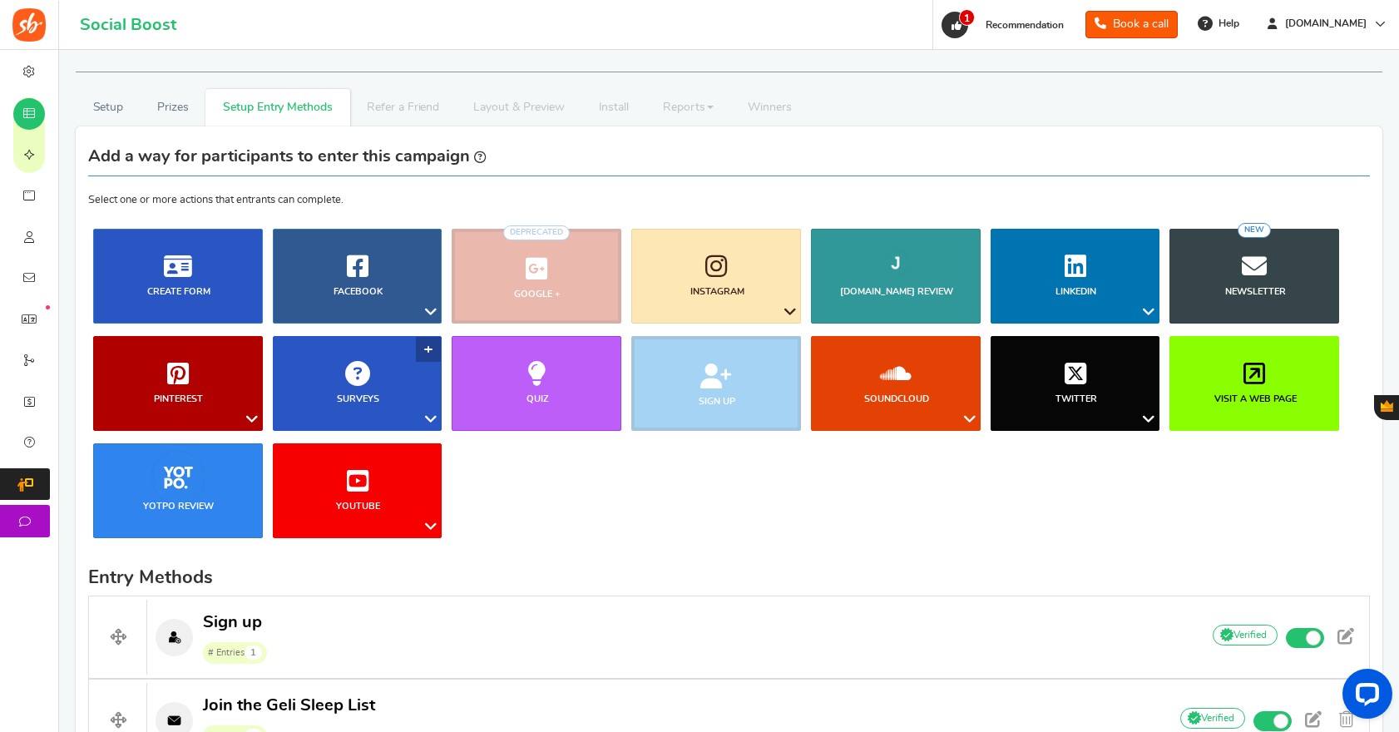
click at [431, 417] on icon at bounding box center [431, 419] width 20 height 22
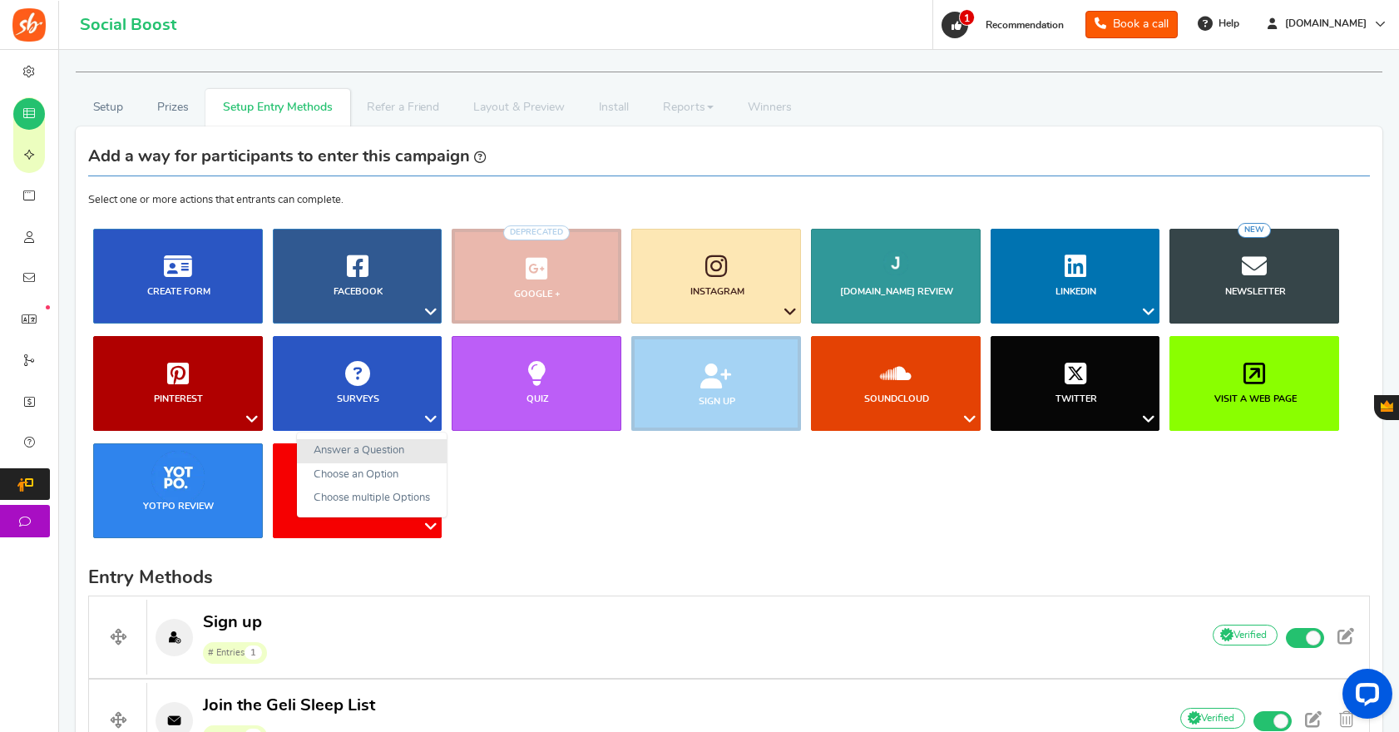
click at [404, 448] on link "Answer a Question" at bounding box center [372, 451] width 150 height 24
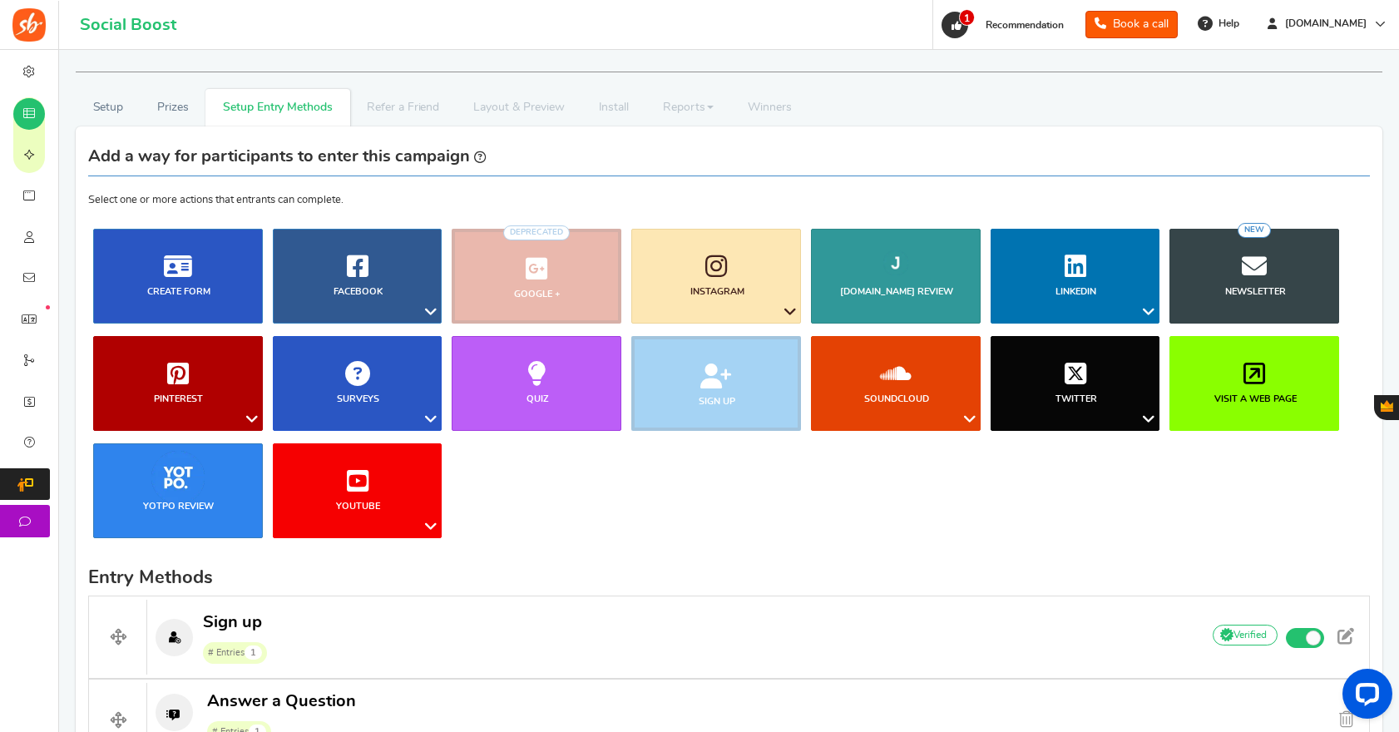
scroll to position [562, 0]
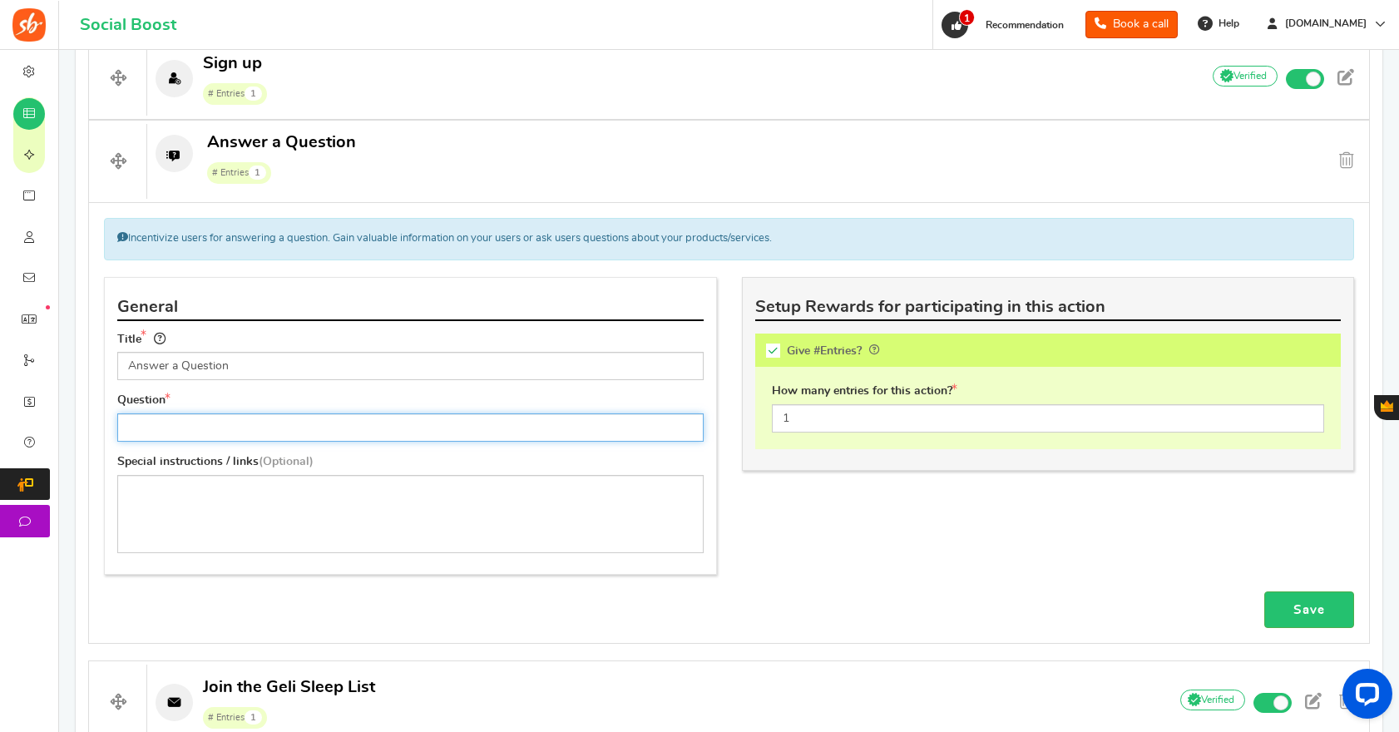
click at [160, 435] on input "text" at bounding box center [410, 427] width 586 height 28
paste input "If you could improve one thing about your sleep, what would it be?"
type input "If you could improve one thing about your sleep, what would it be?"
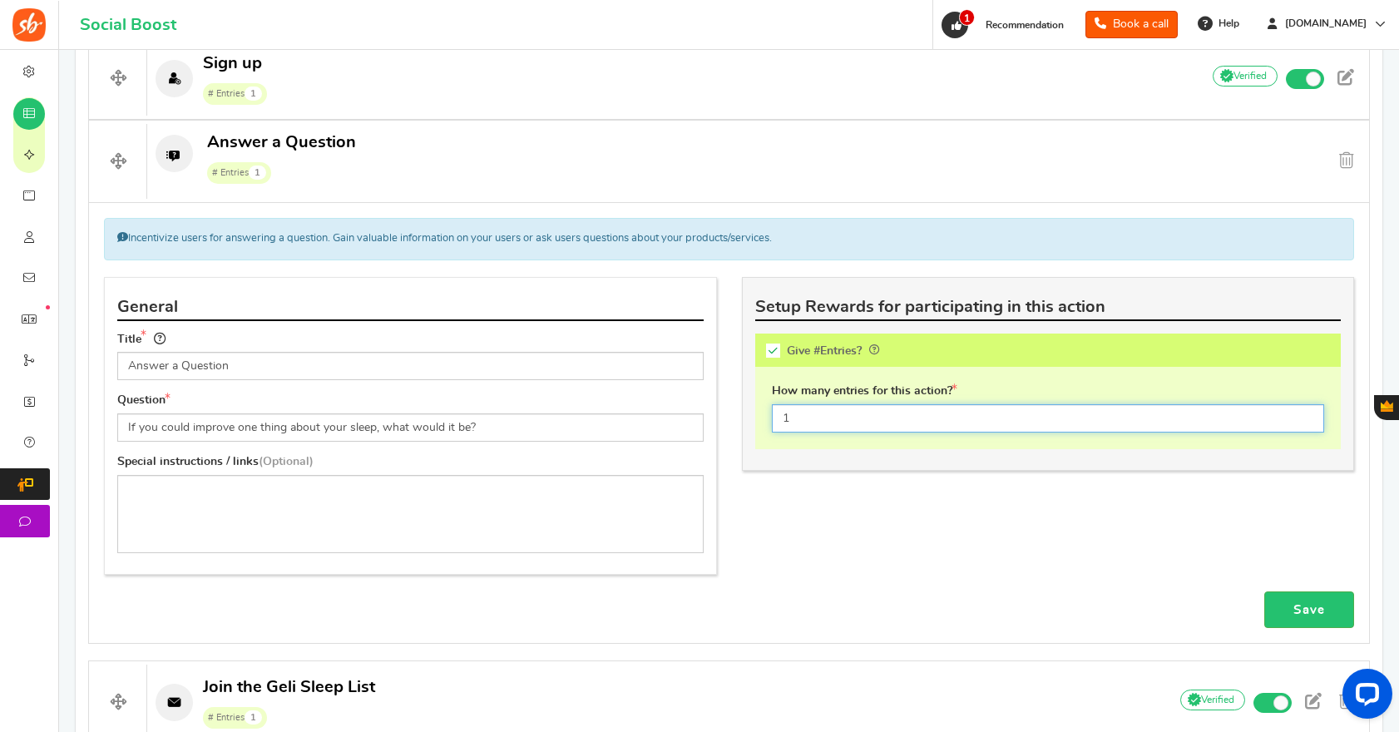
click at [868, 415] on input "1" at bounding box center [1048, 418] width 553 height 28
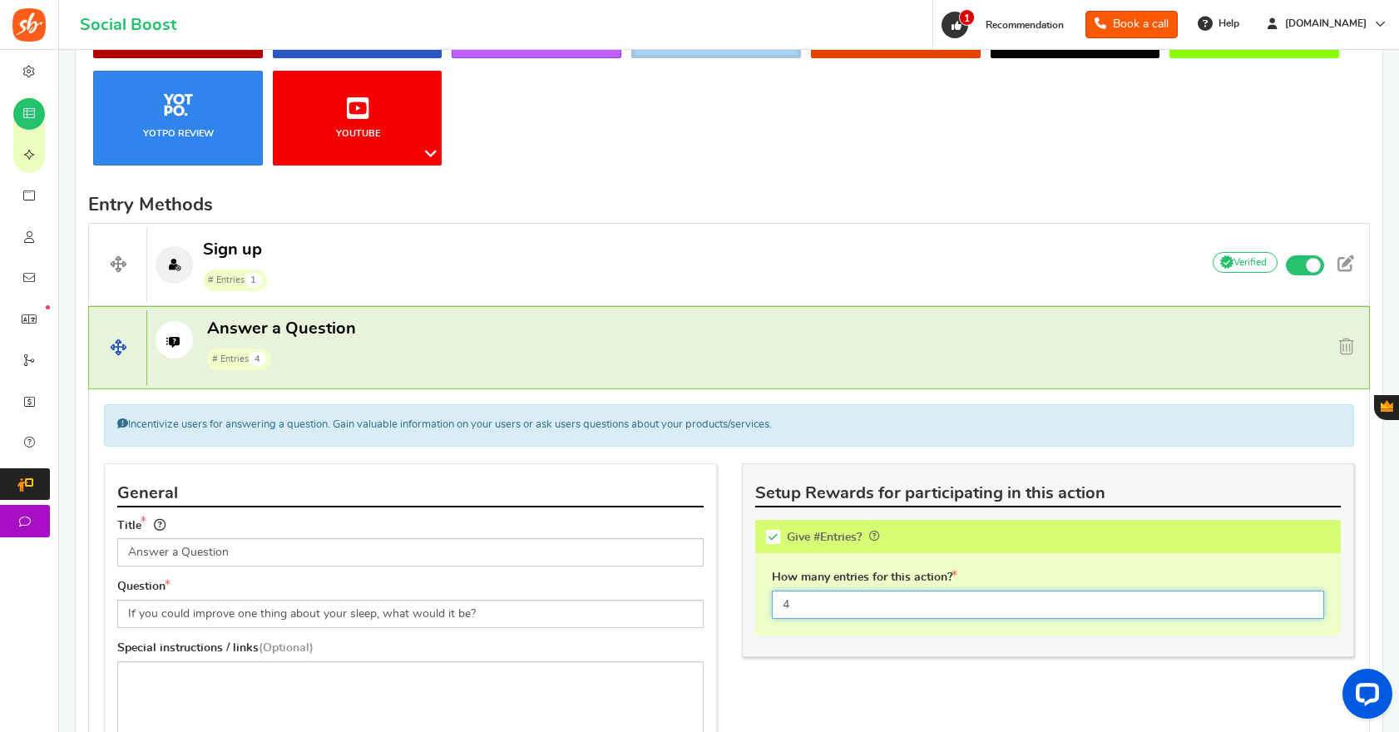
scroll to position [338, 0]
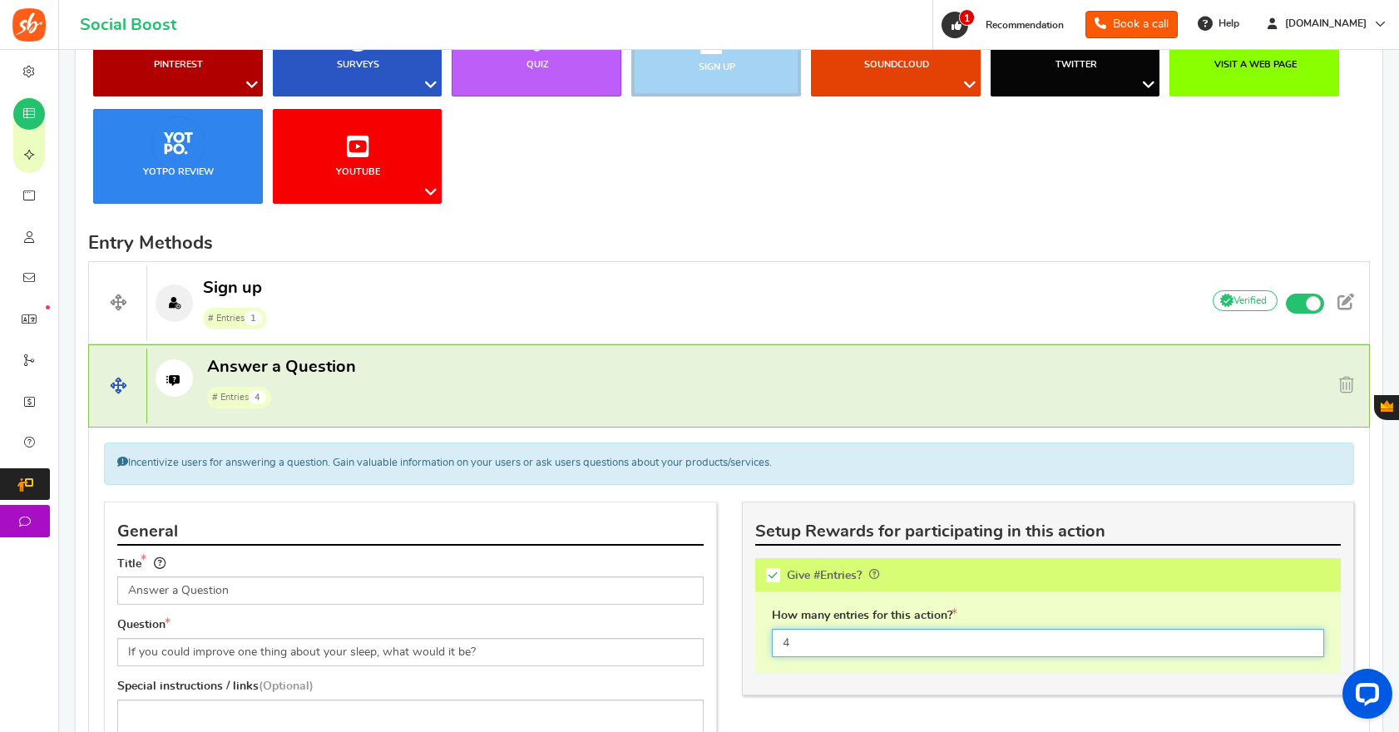
type input "4"
click at [439, 391] on p "Answer a Question # Entries 4" at bounding box center [666, 382] width 1039 height 53
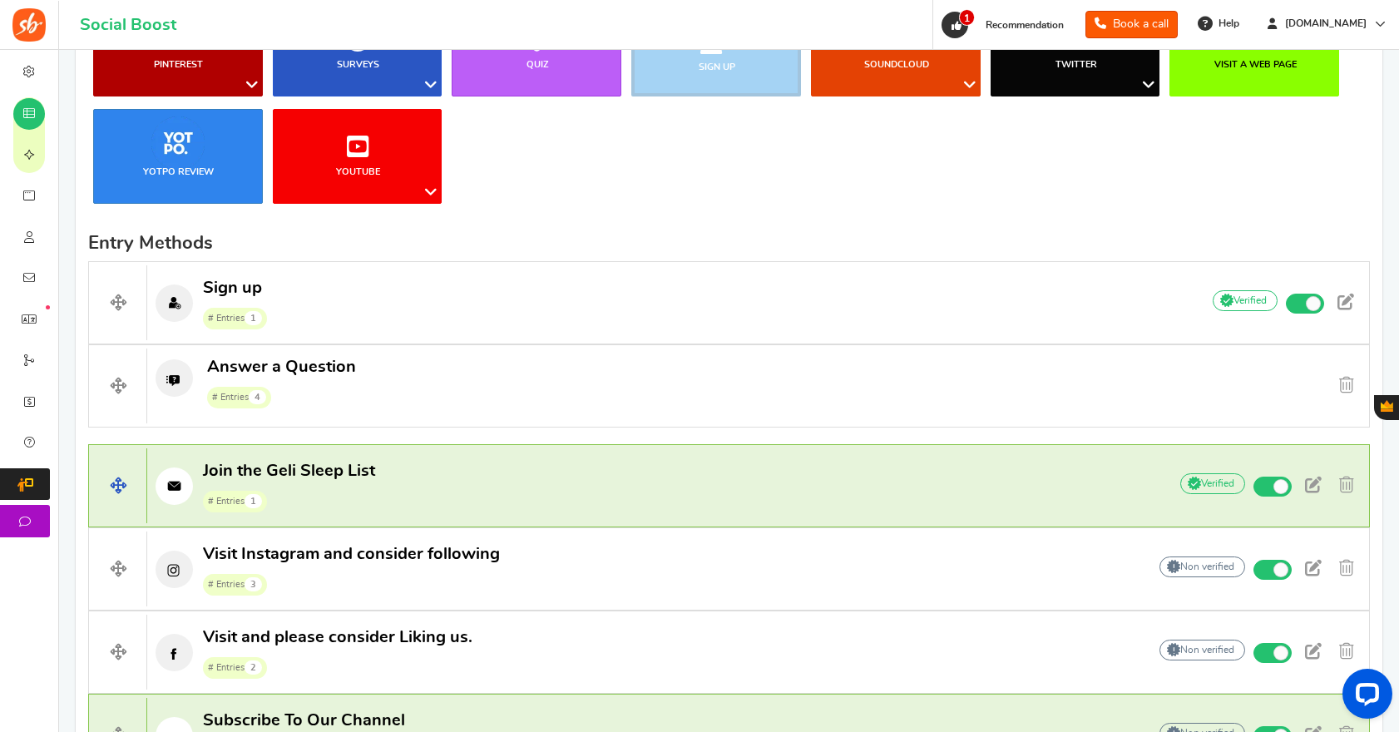
click at [376, 483] on p "Join the Geli Sleep List # Entries 1" at bounding box center [649, 486] width 1004 height 53
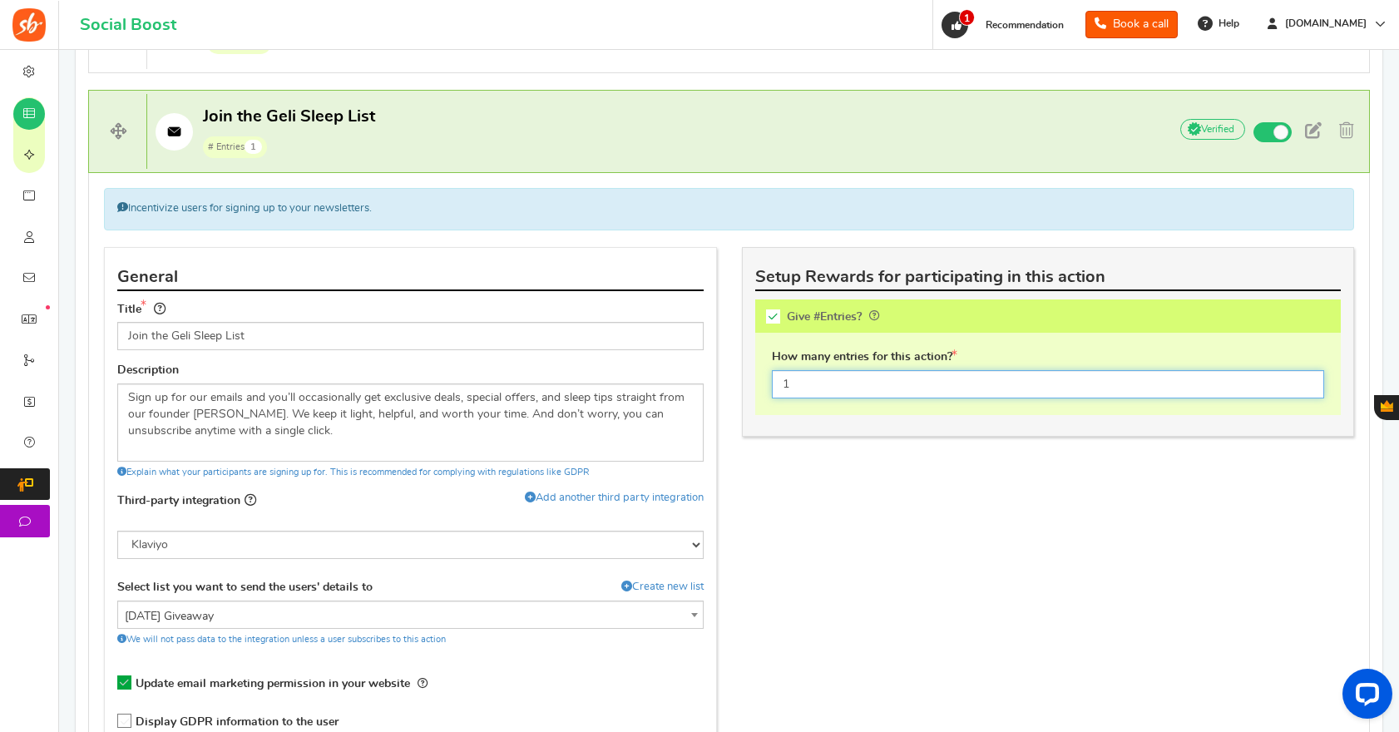
click at [809, 393] on input "1" at bounding box center [1048, 384] width 553 height 28
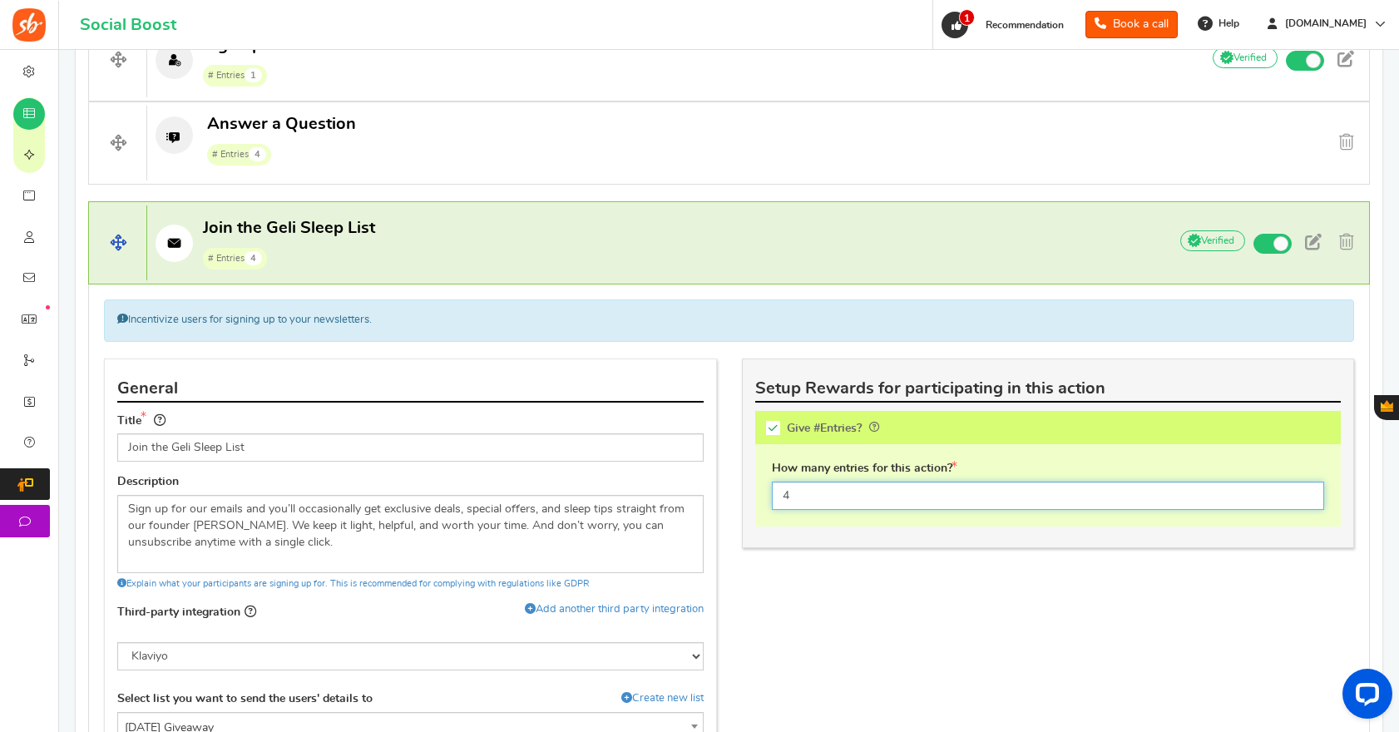
scroll to position [579, 0]
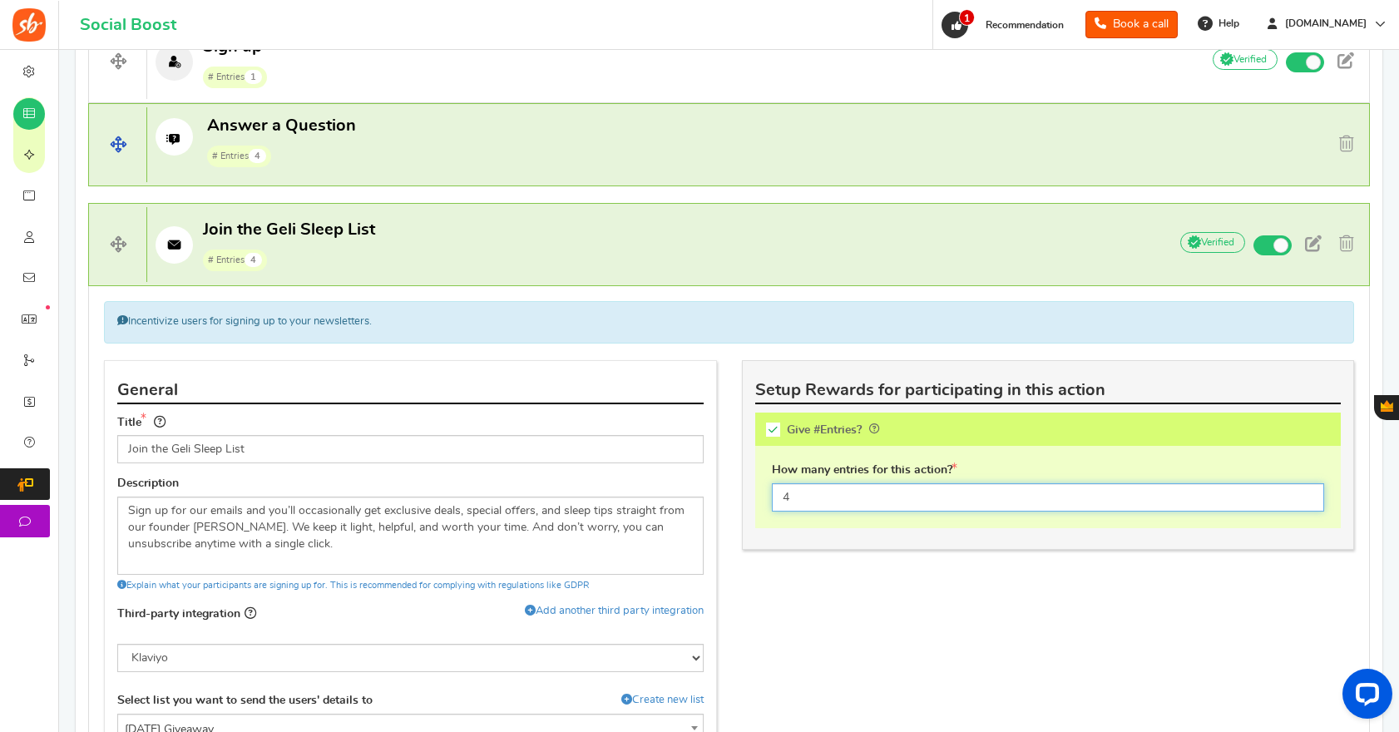
type input "4"
click at [434, 143] on p "Answer a Question # Entries 4" at bounding box center [666, 141] width 1039 height 53
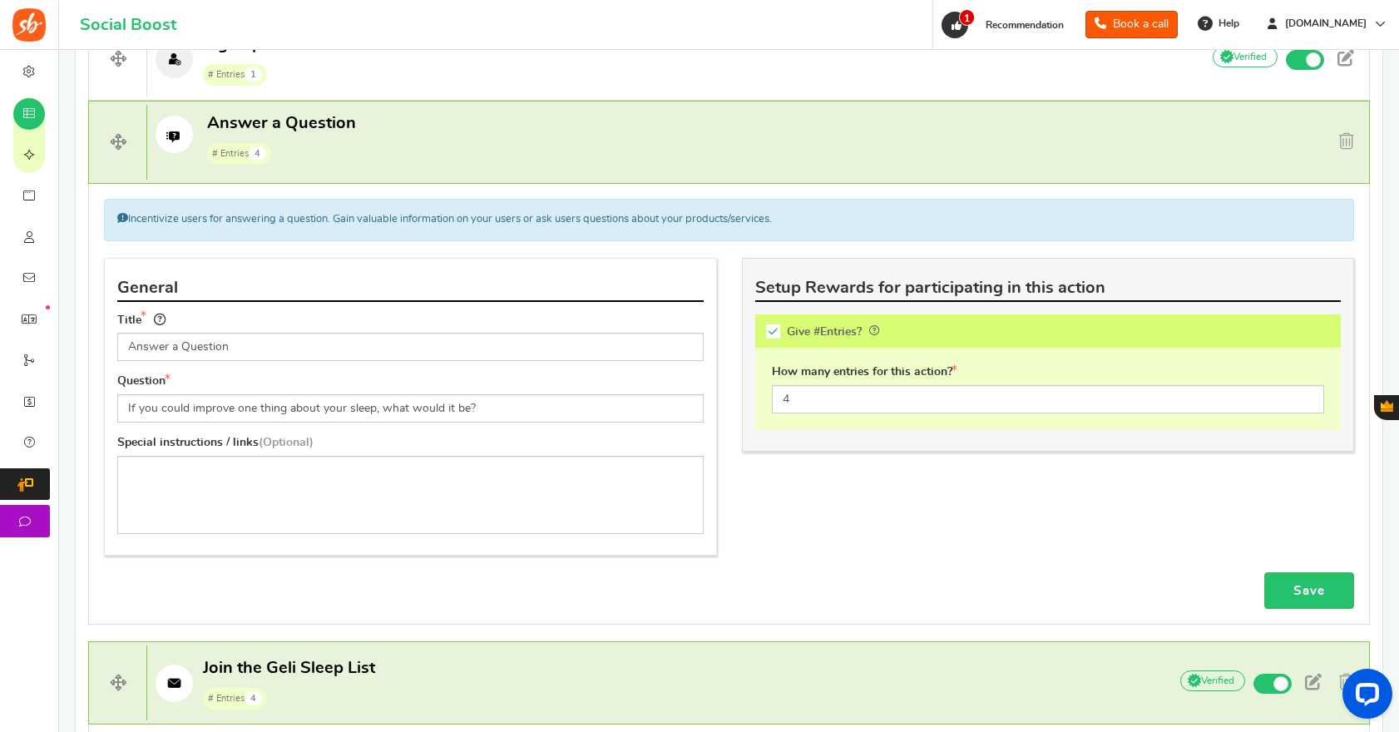
scroll to position [582, 0]
click at [828, 391] on input "4" at bounding box center [1048, 398] width 553 height 28
type input "2"
click at [1313, 598] on link "Save" at bounding box center [1309, 589] width 90 height 37
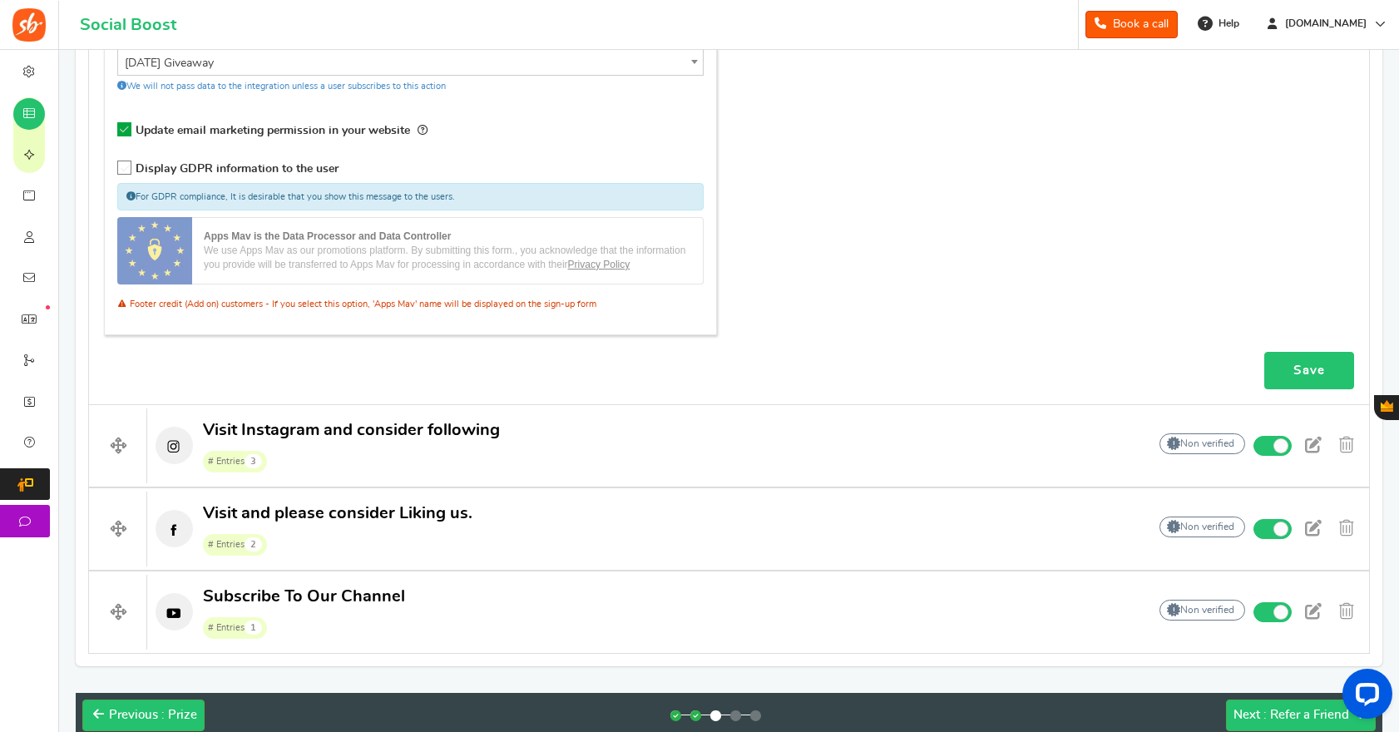
scroll to position [1671, 0]
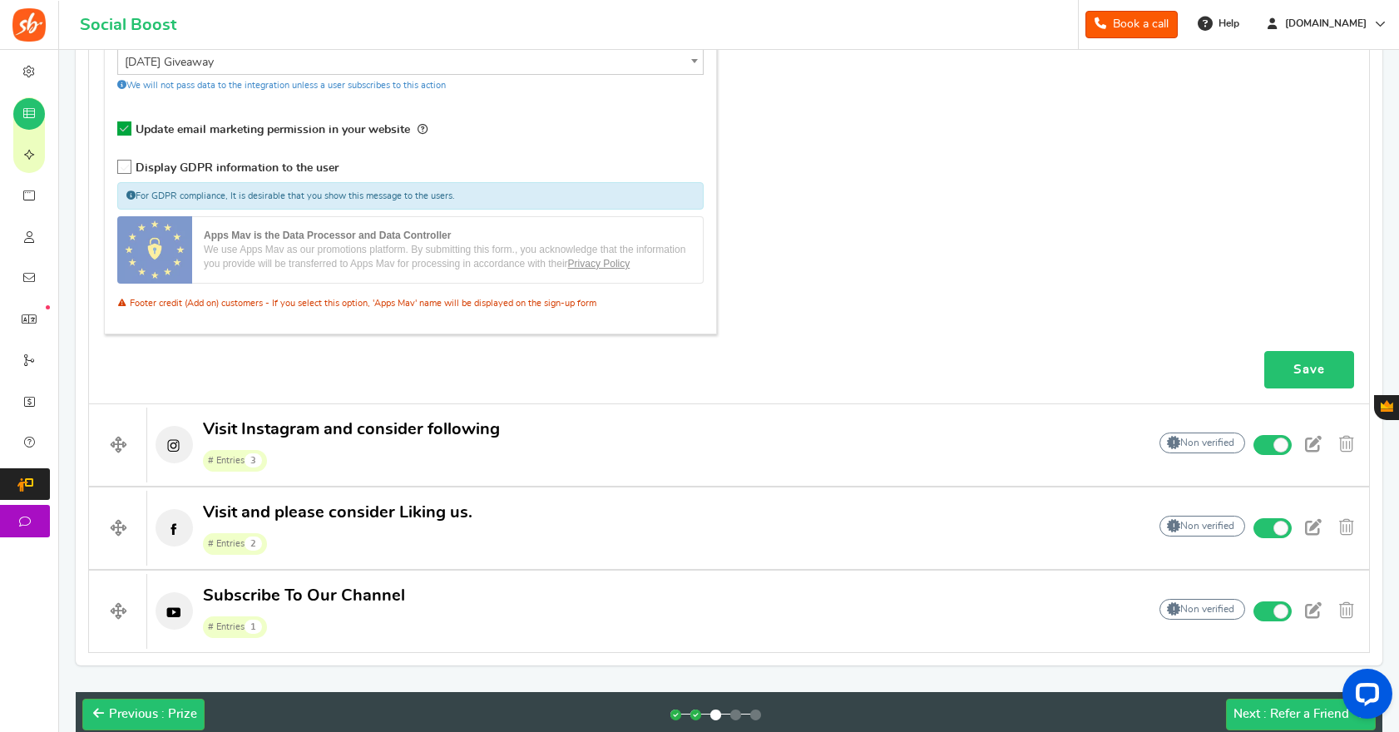
click at [1312, 370] on link "Save" at bounding box center [1309, 369] width 90 height 37
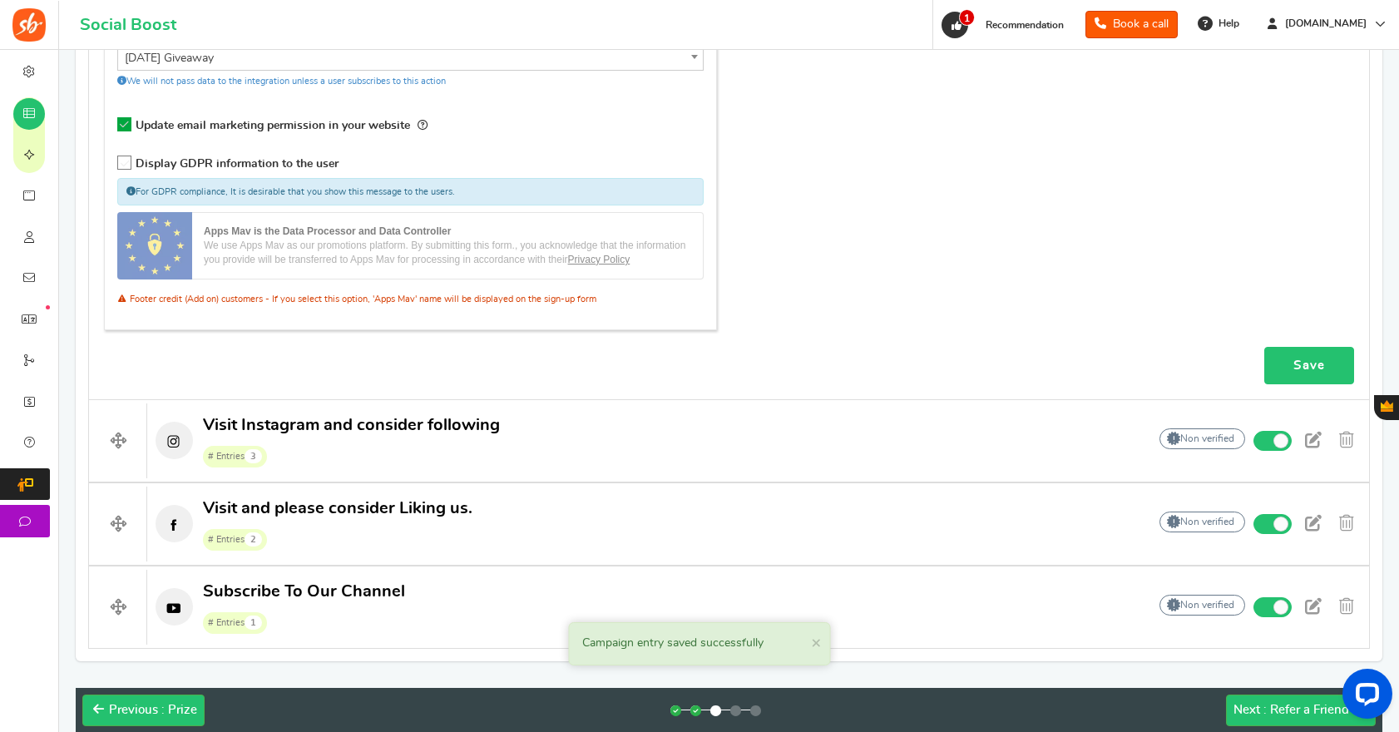
scroll to position [1674, 0]
click at [1293, 370] on link "Save" at bounding box center [1309, 364] width 90 height 37
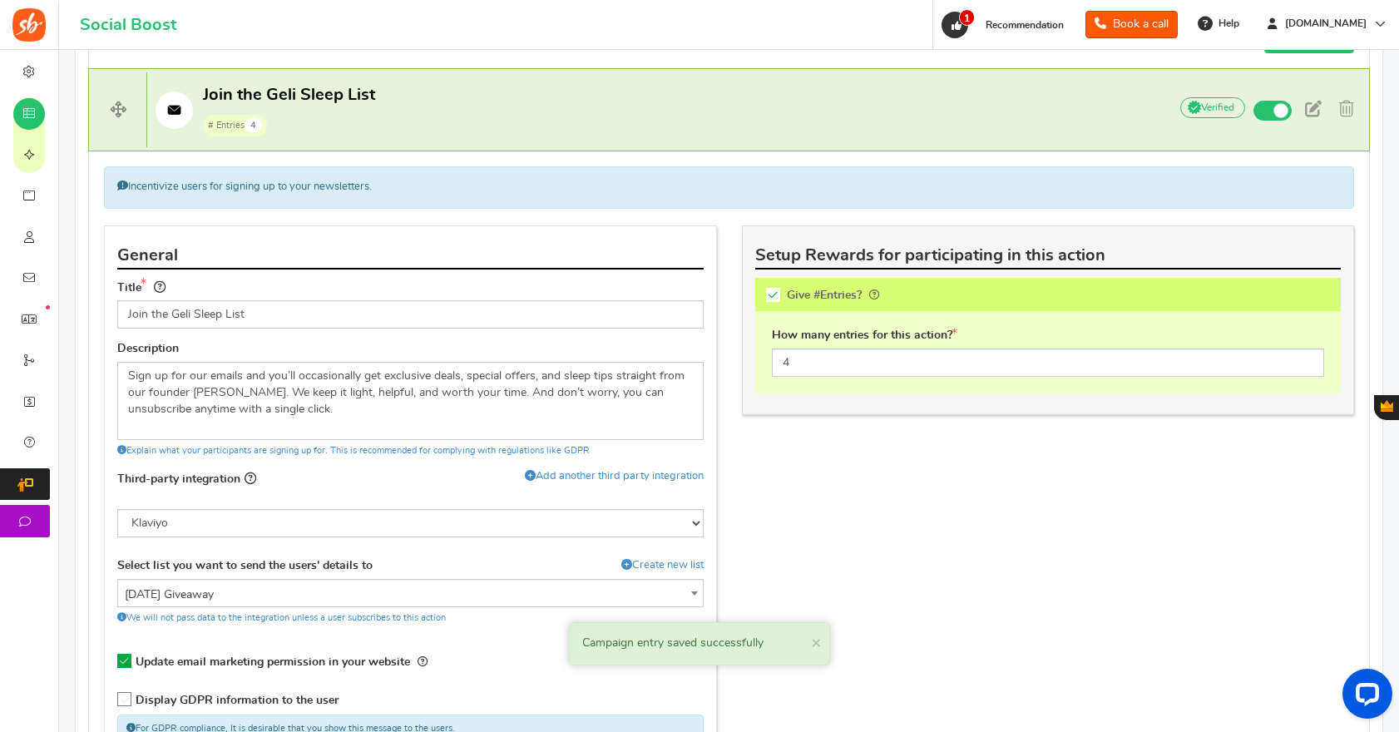
scroll to position [1133, 0]
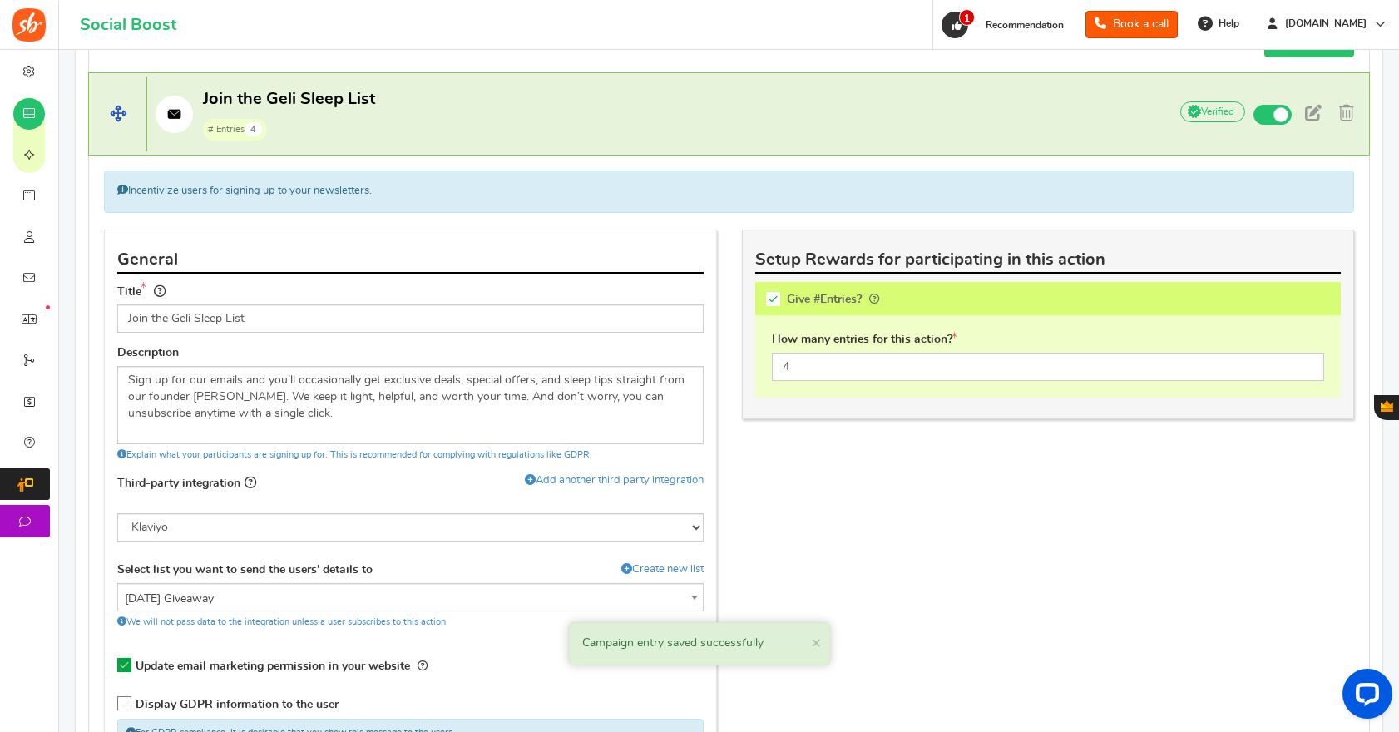
click at [398, 108] on p "Join the Geli Sleep List # Entries 4" at bounding box center [649, 114] width 1004 height 53
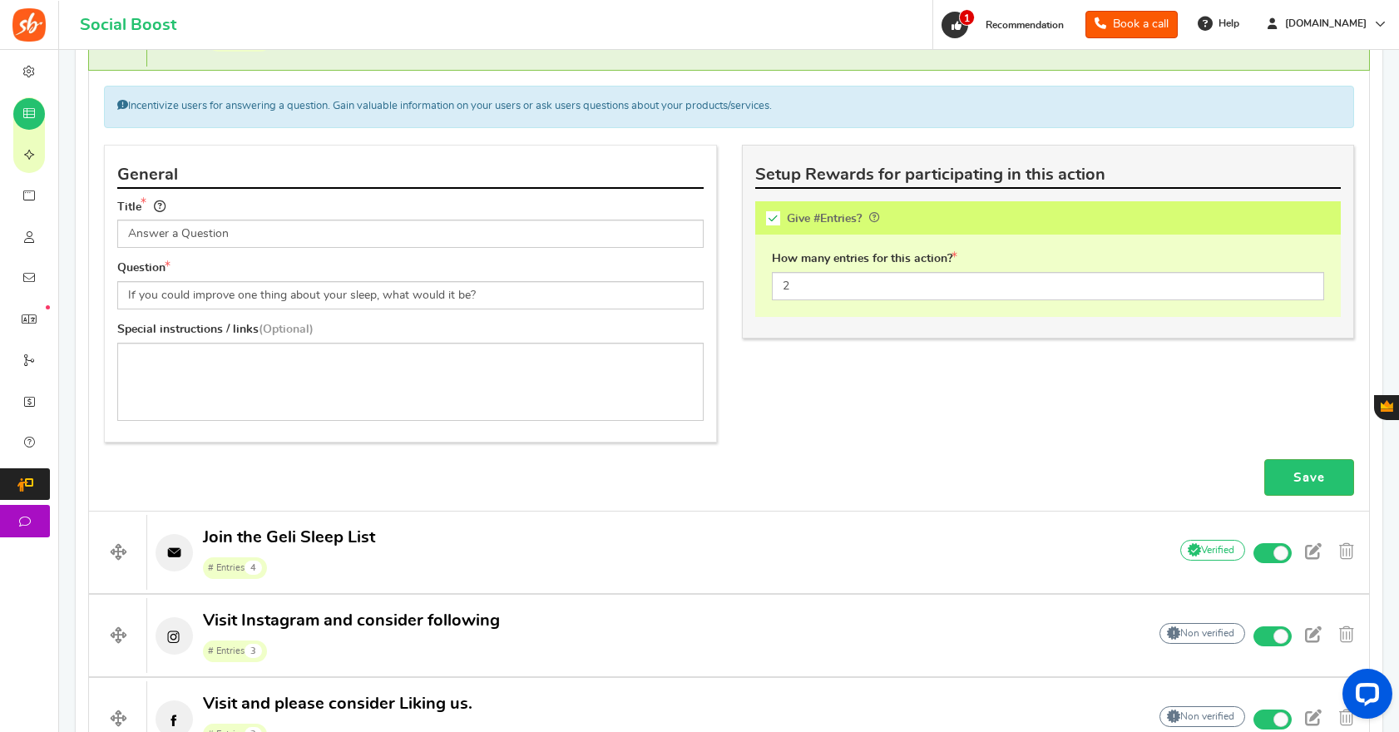
scroll to position [497, 0]
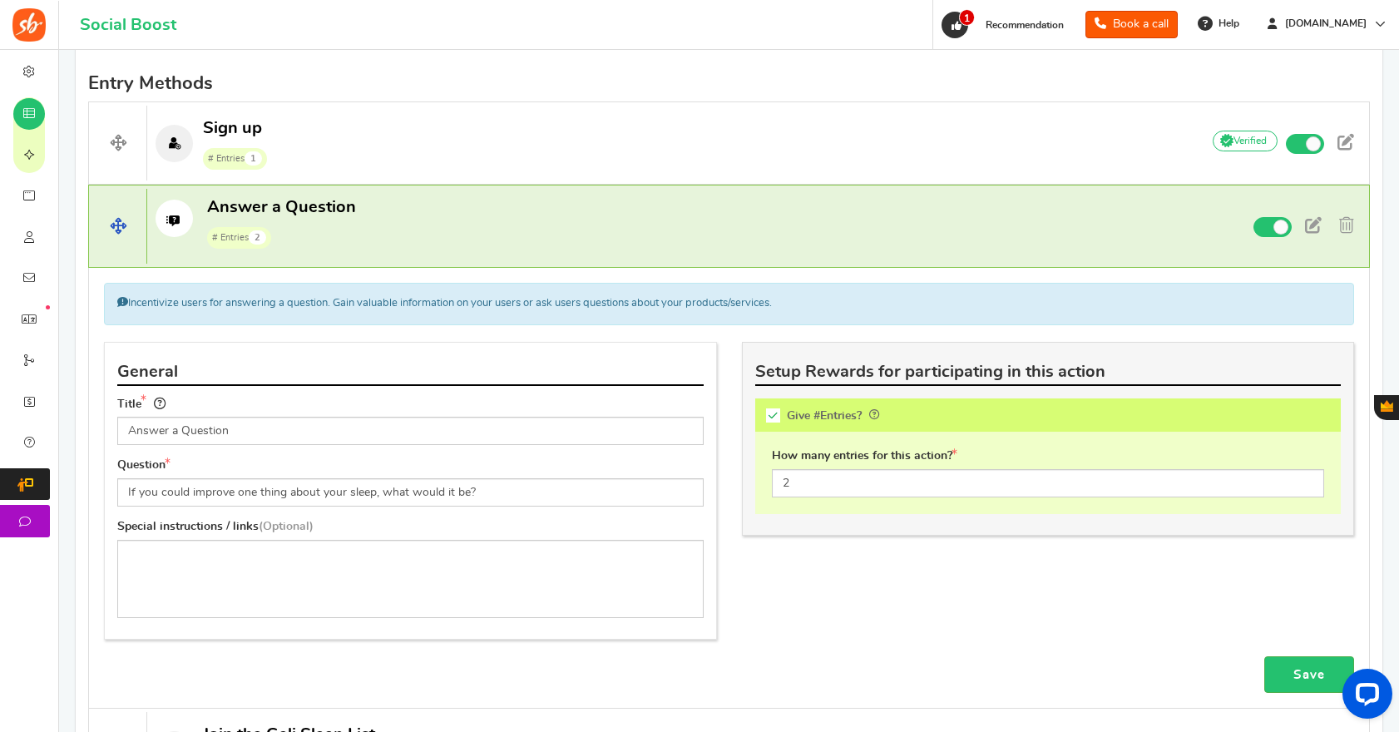
click at [434, 231] on p "Answer a Question # Entries 2" at bounding box center [666, 222] width 1039 height 53
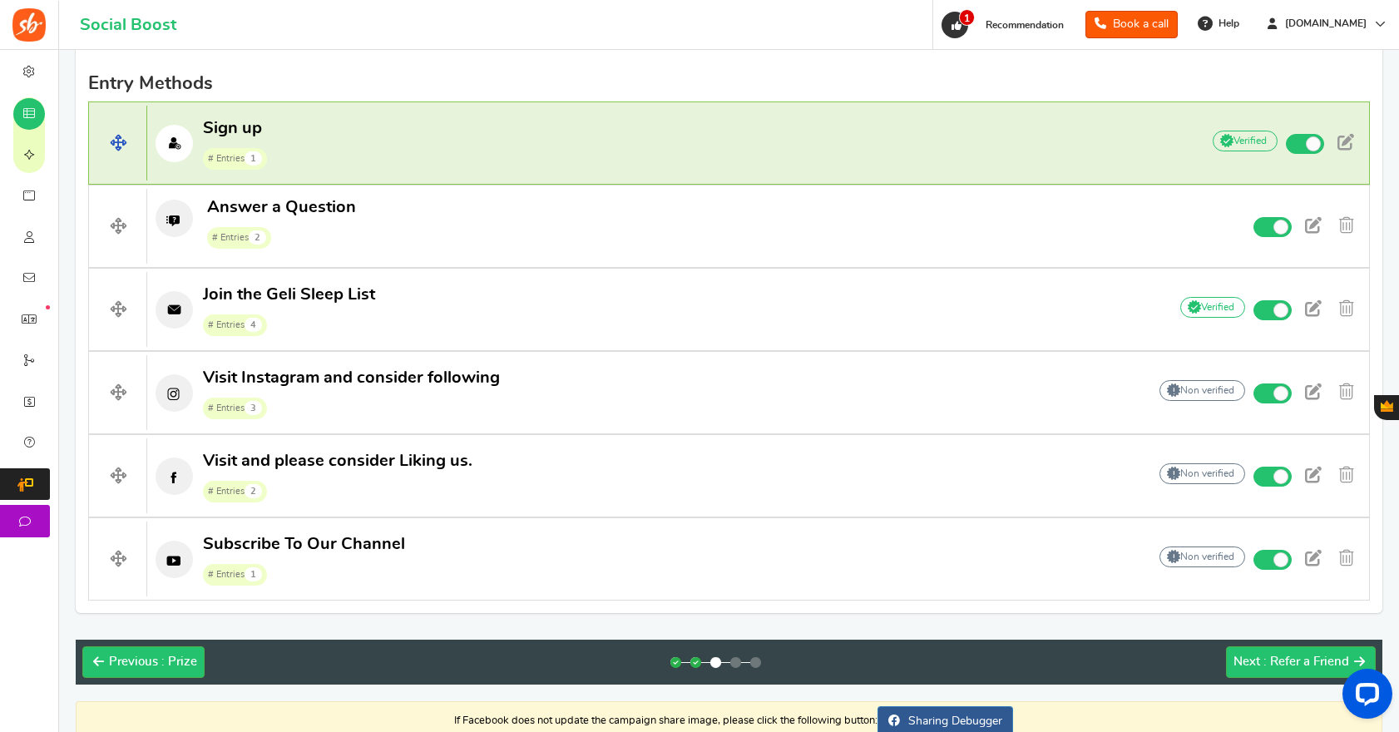
click at [301, 144] on p "Sign up # Entries 1" at bounding box center [665, 143] width 1036 height 53
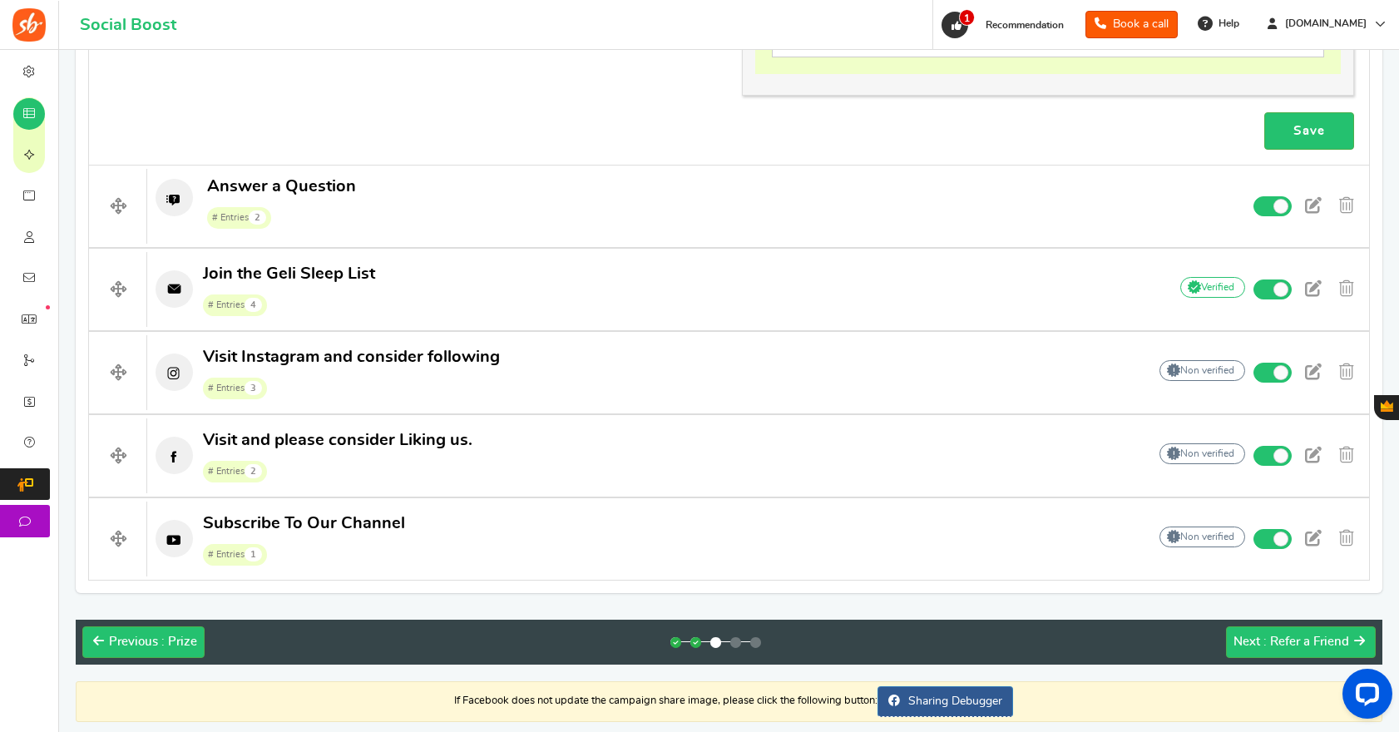
scroll to position [902, 0]
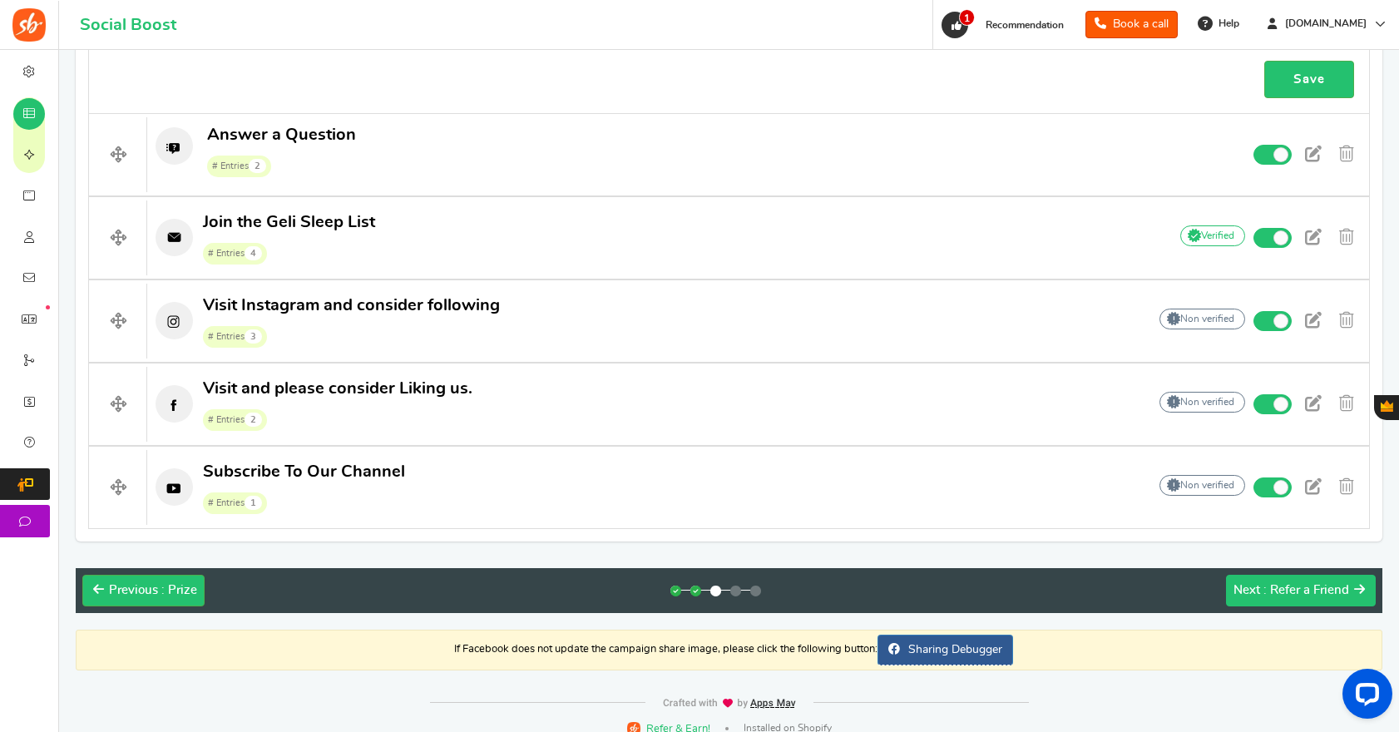
click at [1308, 597] on div "Next : Refer a Friend" at bounding box center [1292, 590] width 116 height 17
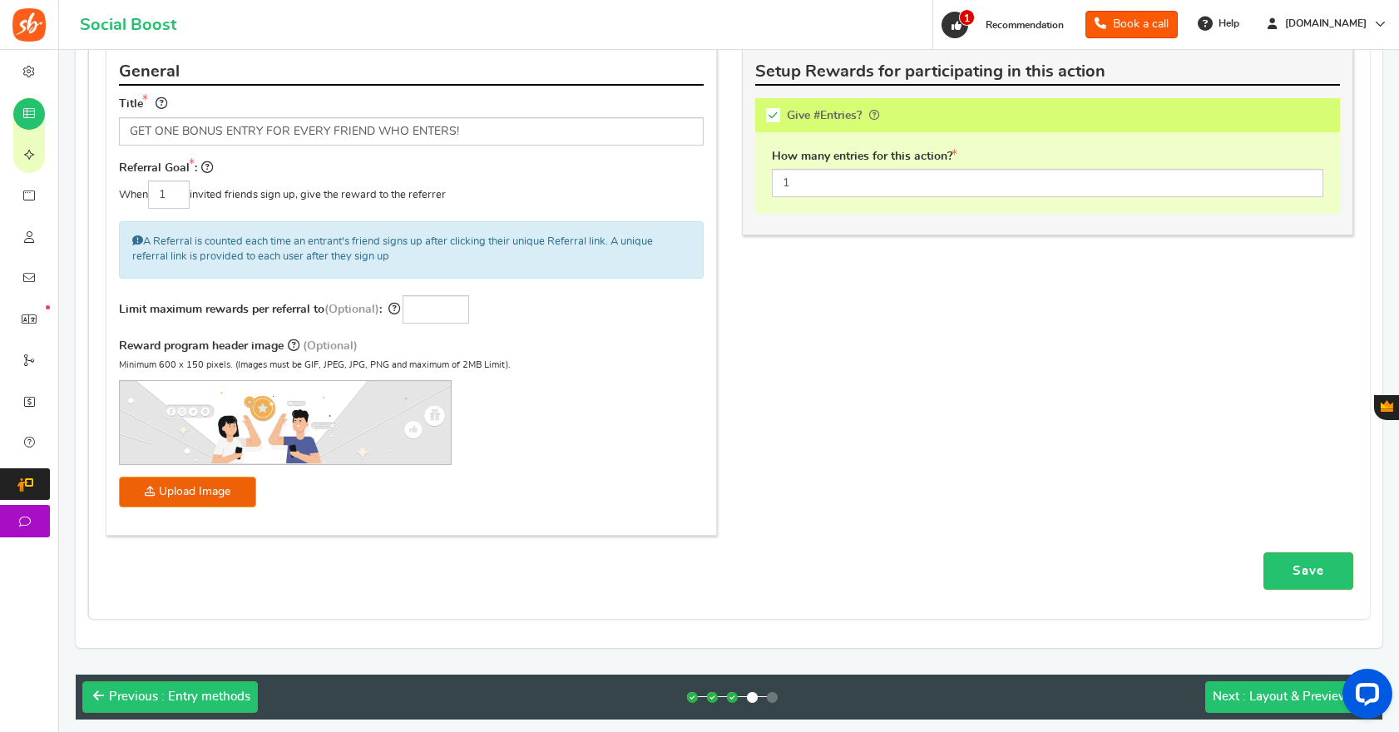
scroll to position [306, 0]
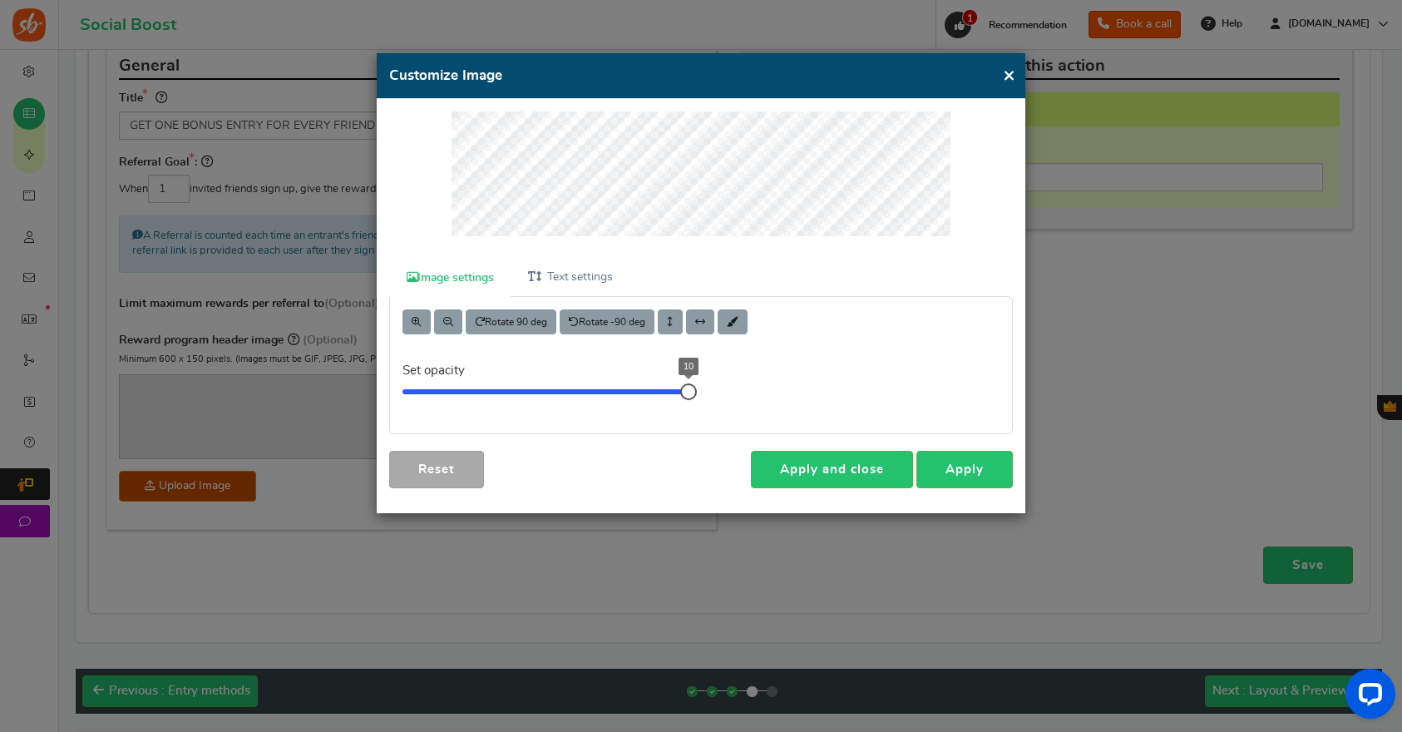
click at [702, 102] on div "Image settings Text settings Rotate 90 deg Rotate -90 deg Set opacity 10 Info! …" at bounding box center [701, 306] width 649 height 414
click at [973, 475] on link "Apply" at bounding box center [965, 469] width 96 height 37
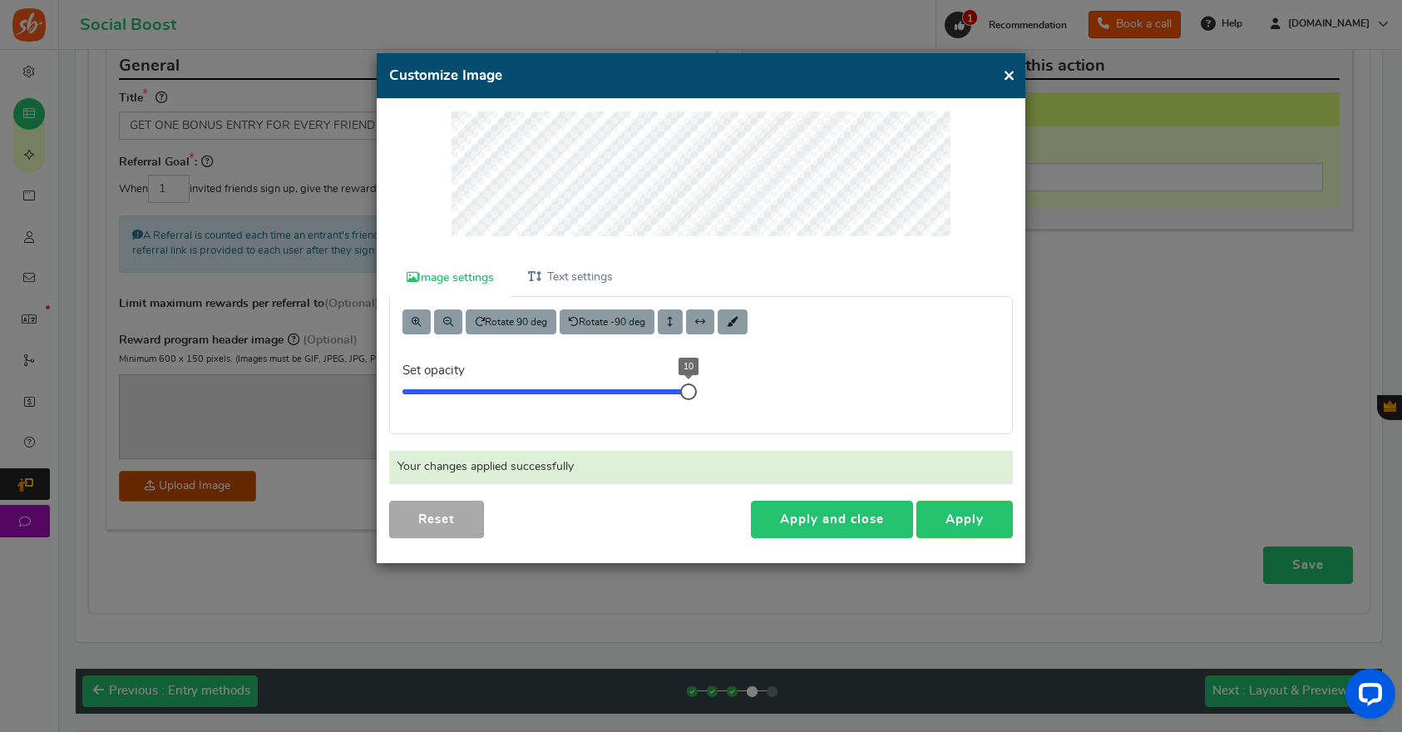
click at [850, 521] on link "Apply and close" at bounding box center [832, 519] width 162 height 37
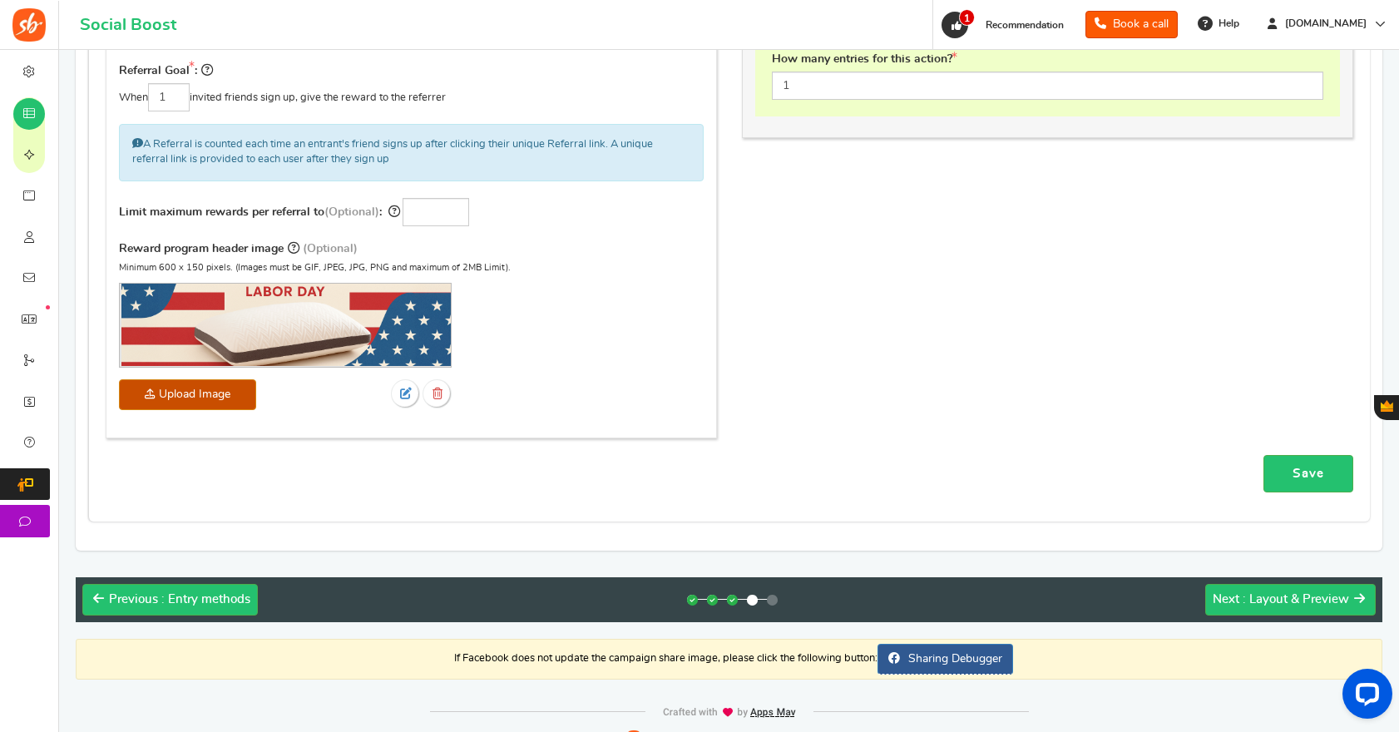
scroll to position [423, 0]
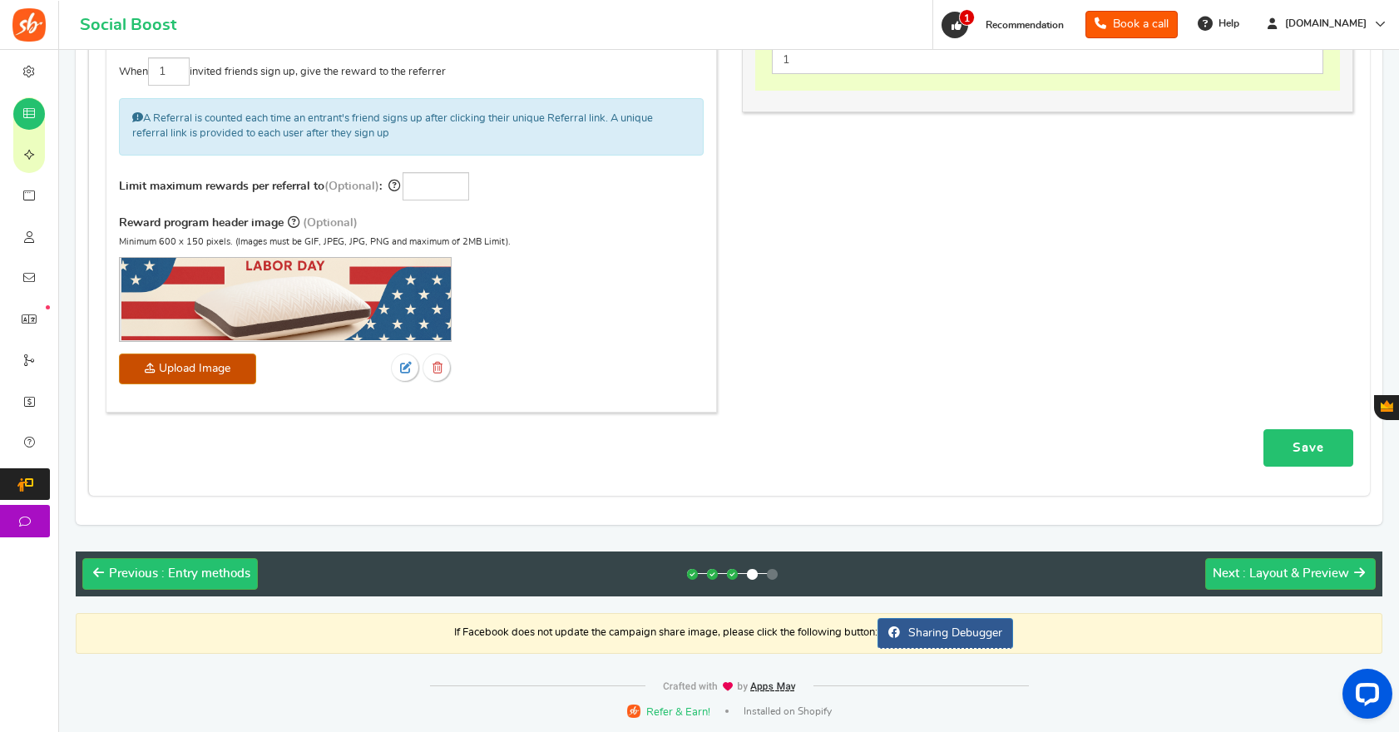
click at [1275, 449] on link "Save" at bounding box center [1309, 447] width 90 height 37
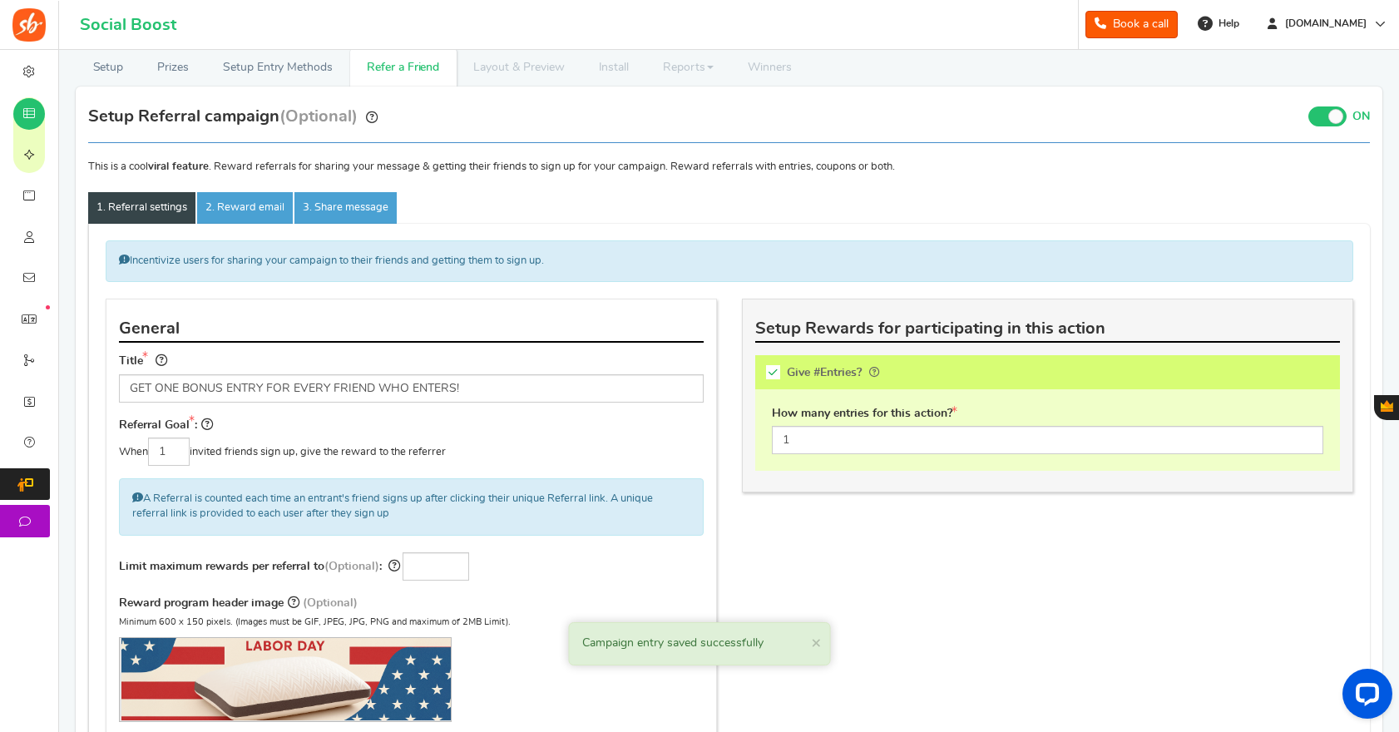
scroll to position [0, 0]
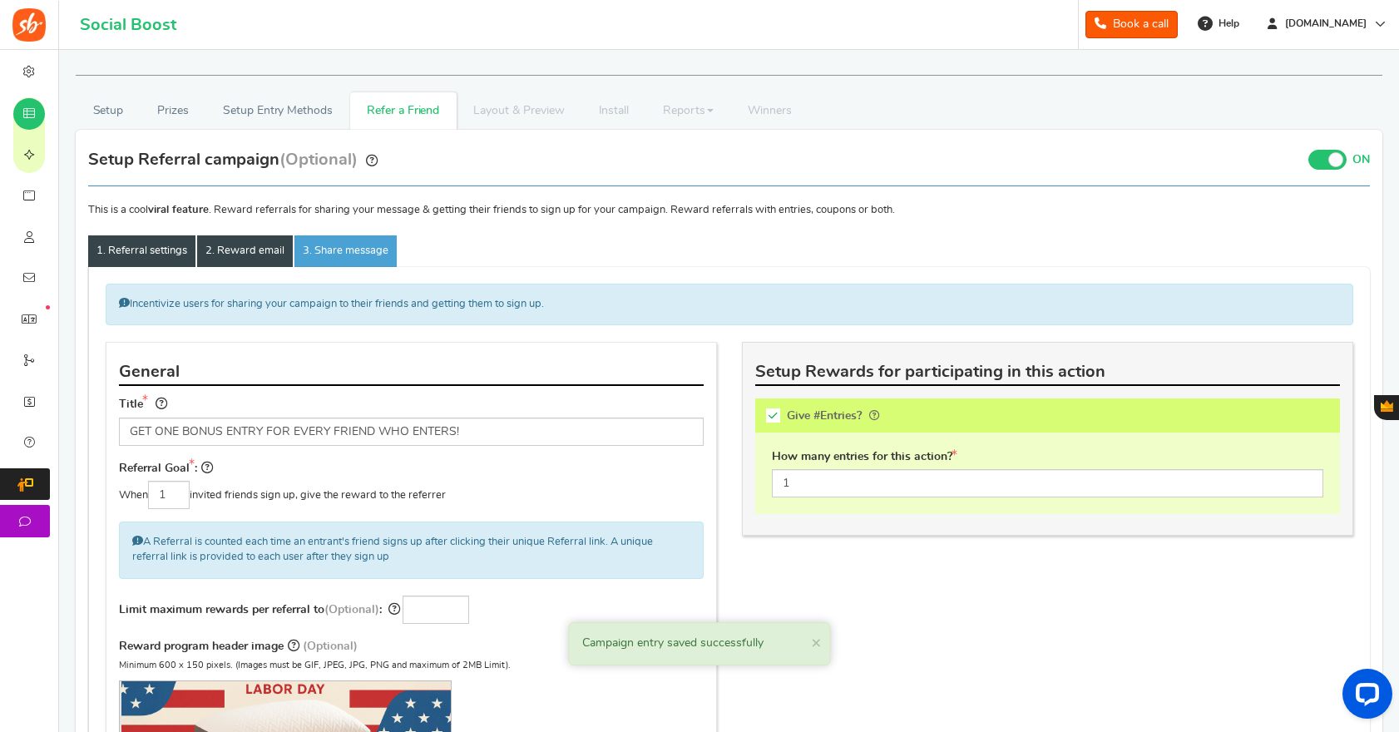
click at [242, 255] on link "2. Reward email" at bounding box center [245, 251] width 96 height 32
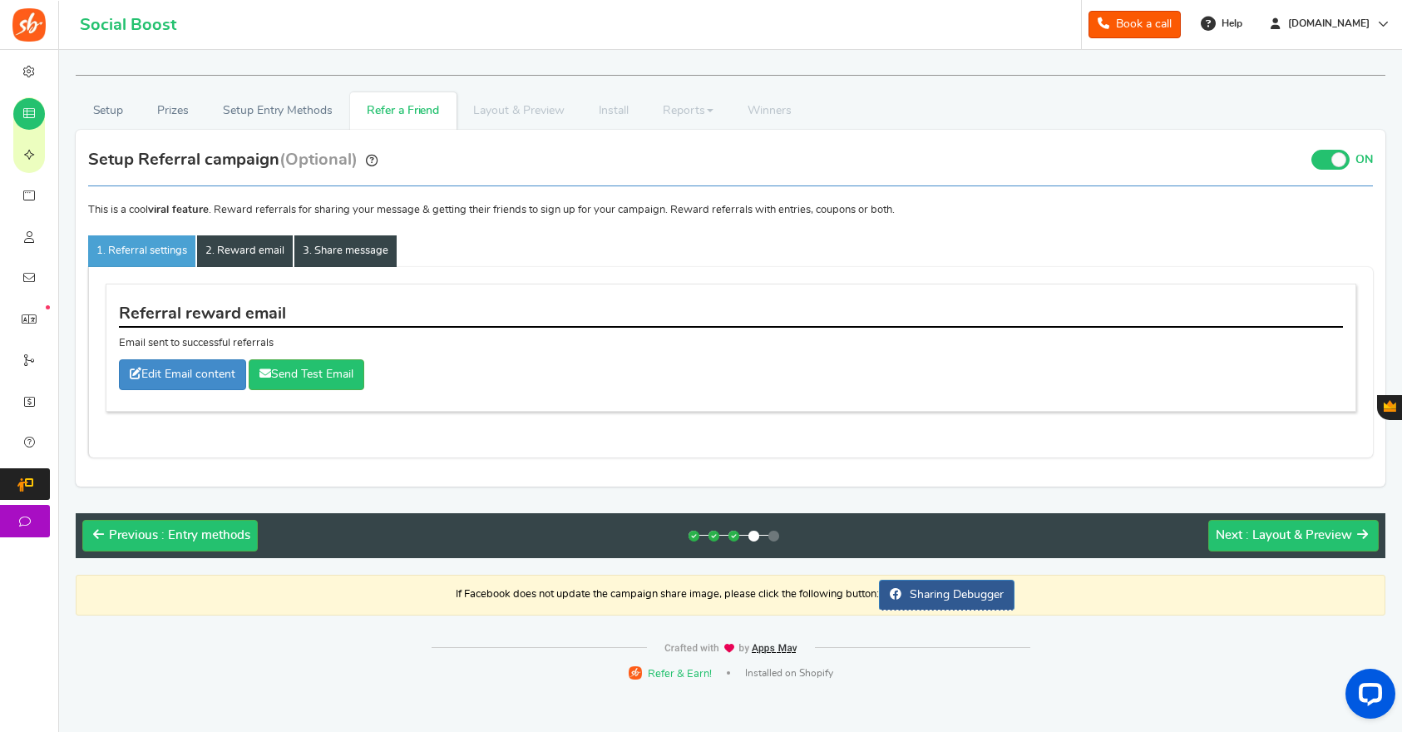
click at [336, 251] on link "3. Share message" at bounding box center [345, 251] width 102 height 32
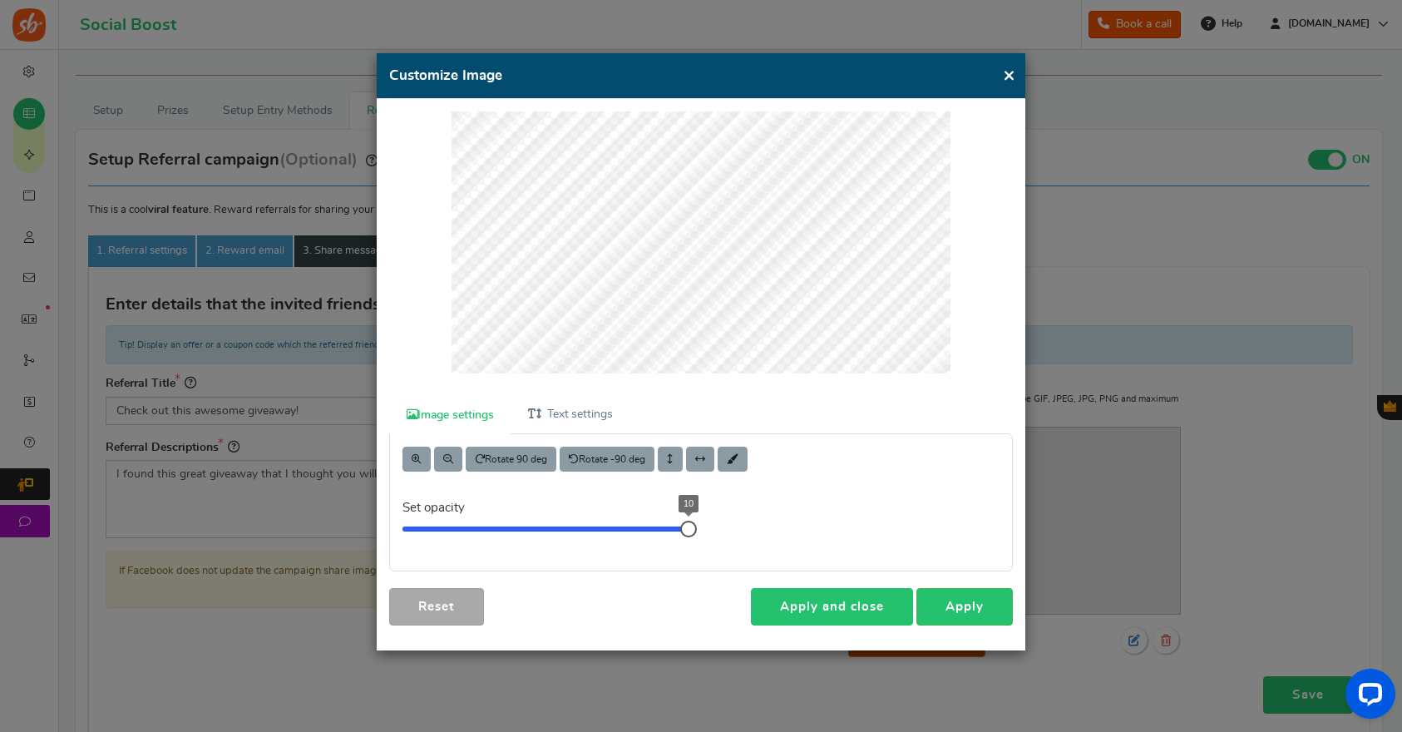
click at [848, 596] on link "Apply and close" at bounding box center [832, 606] width 162 height 37
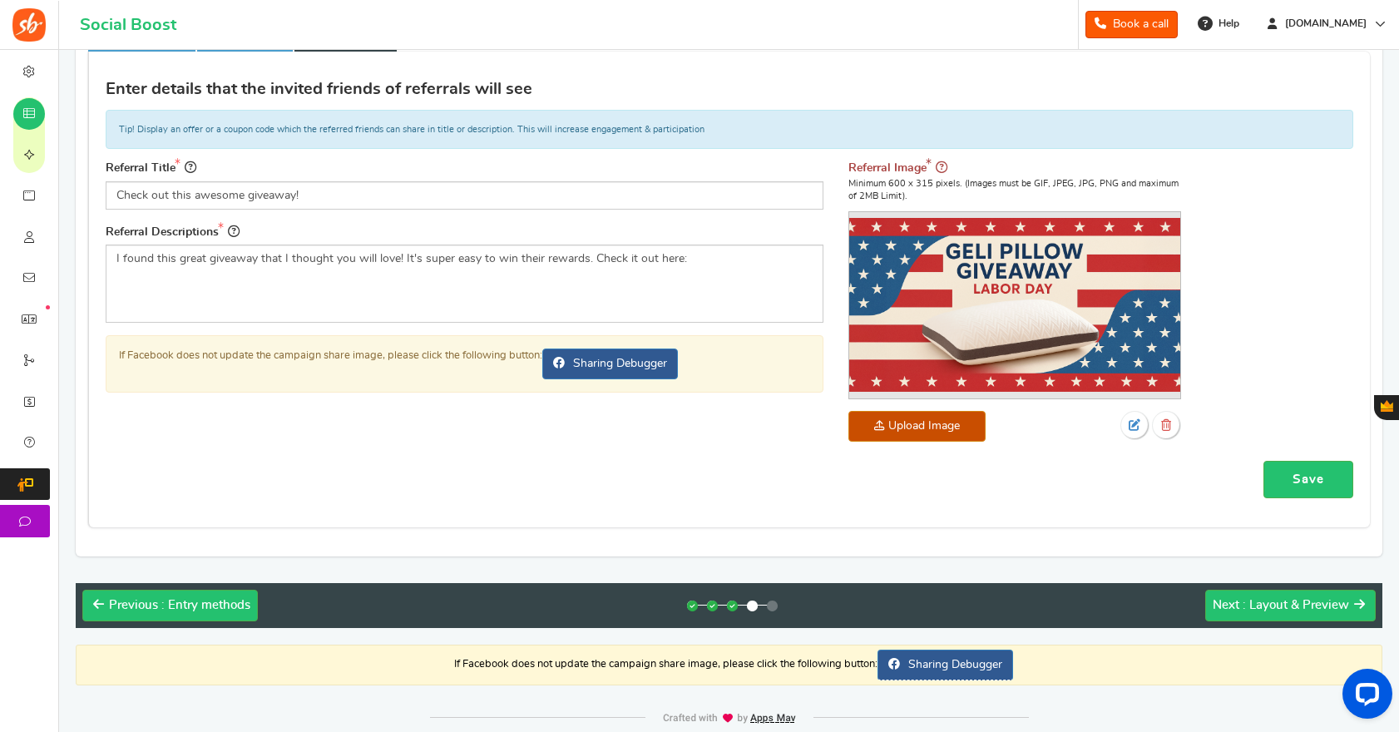
scroll to position [248, 0]
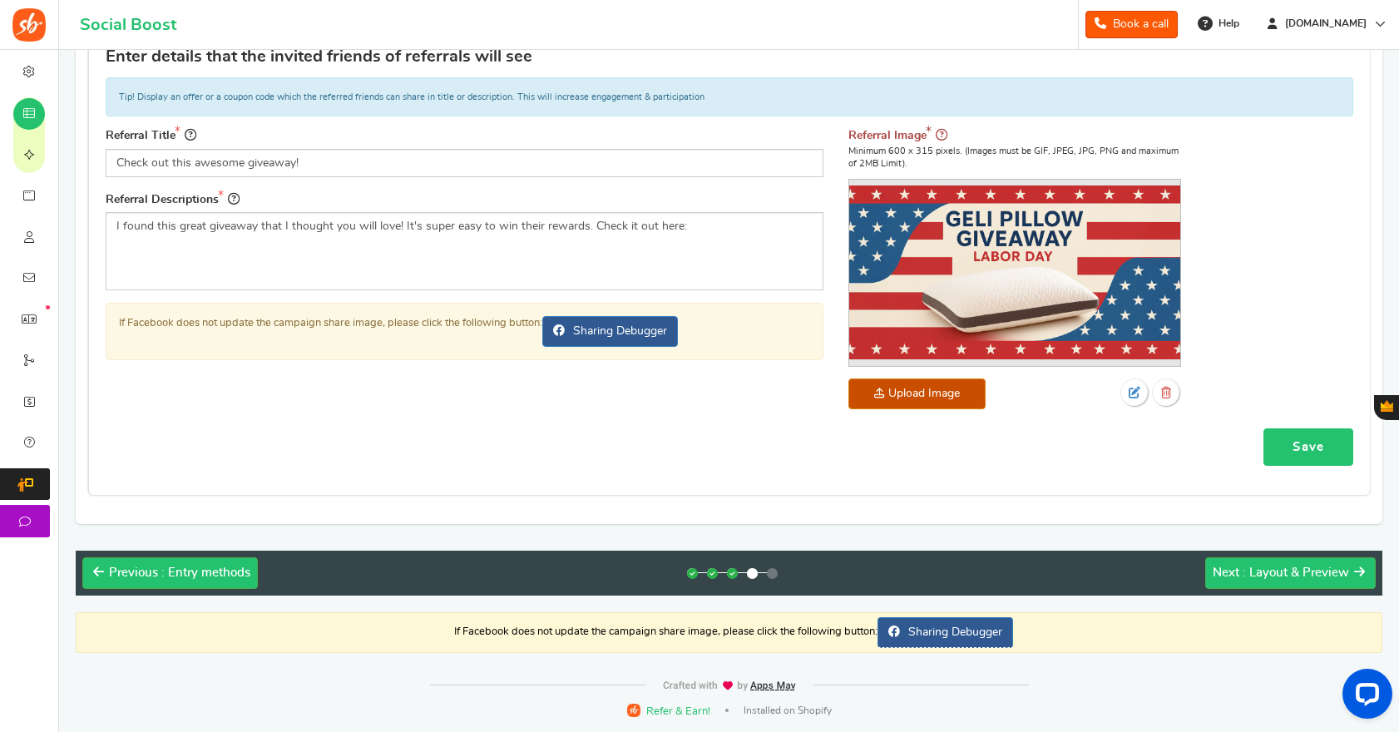
click at [1321, 453] on link "Save" at bounding box center [1309, 446] width 90 height 37
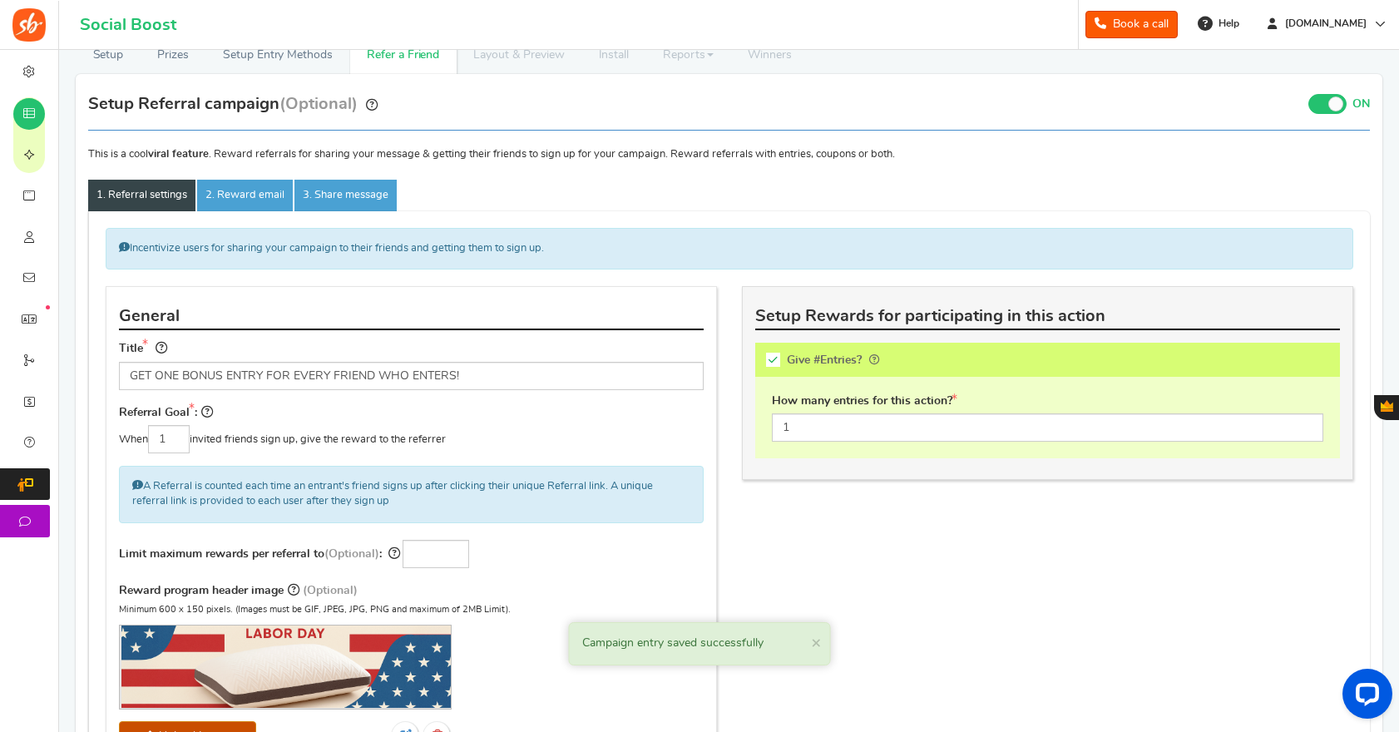
scroll to position [0, 0]
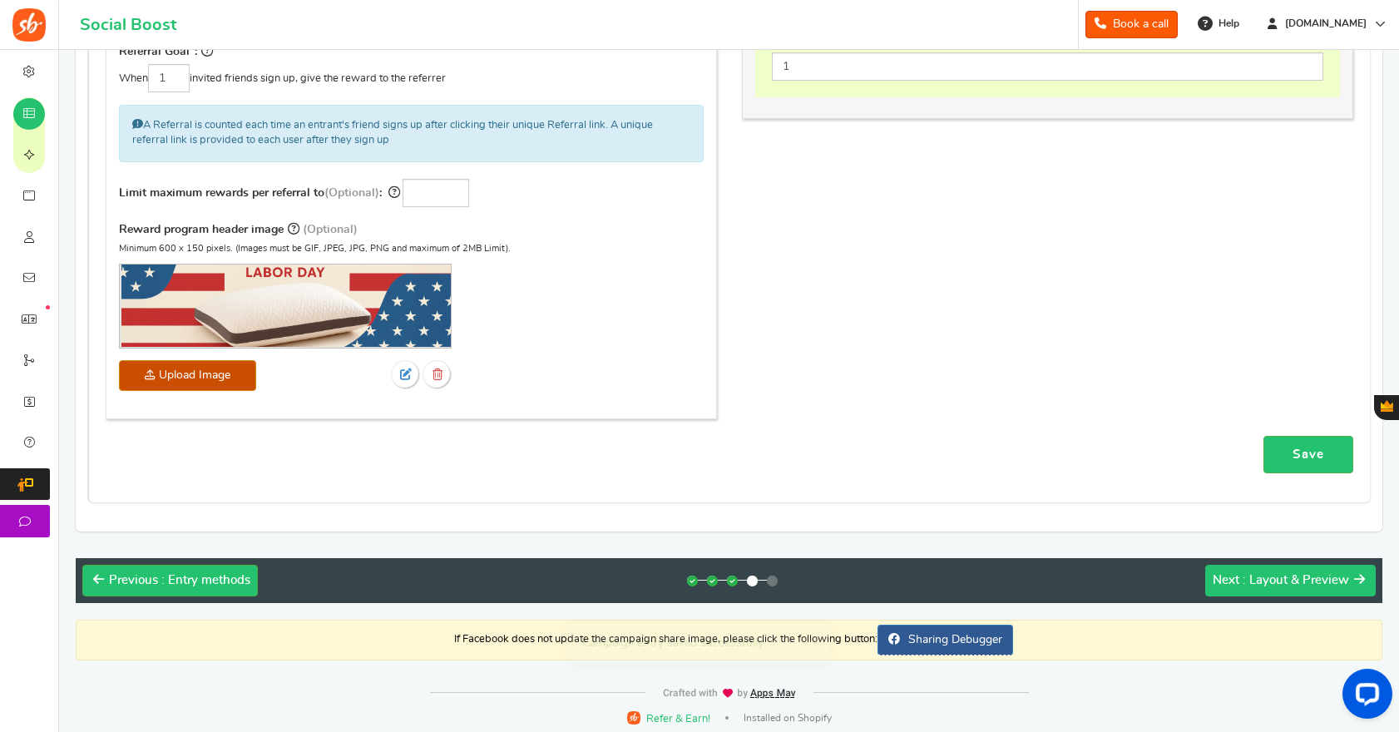
click at [1294, 575] on span ": Layout & Preview" at bounding box center [1296, 580] width 106 height 12
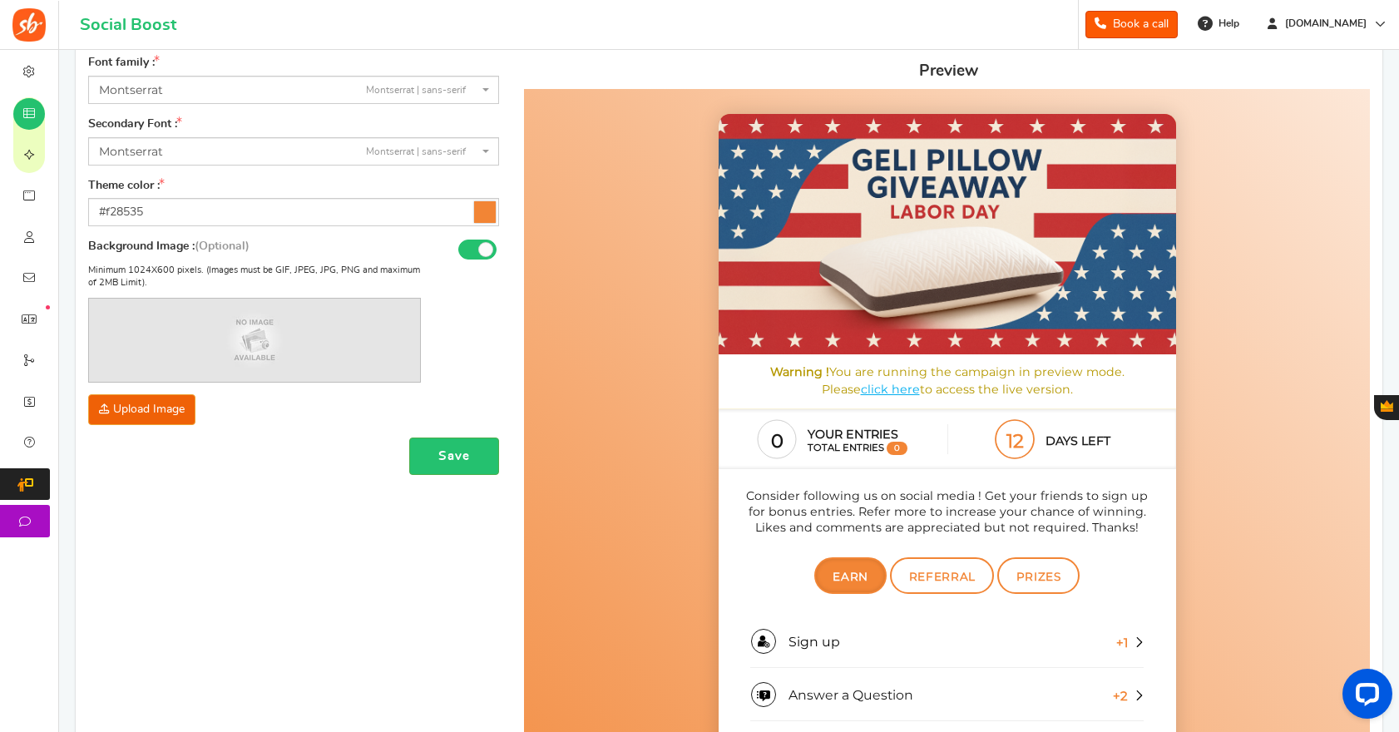
scroll to position [154, 0]
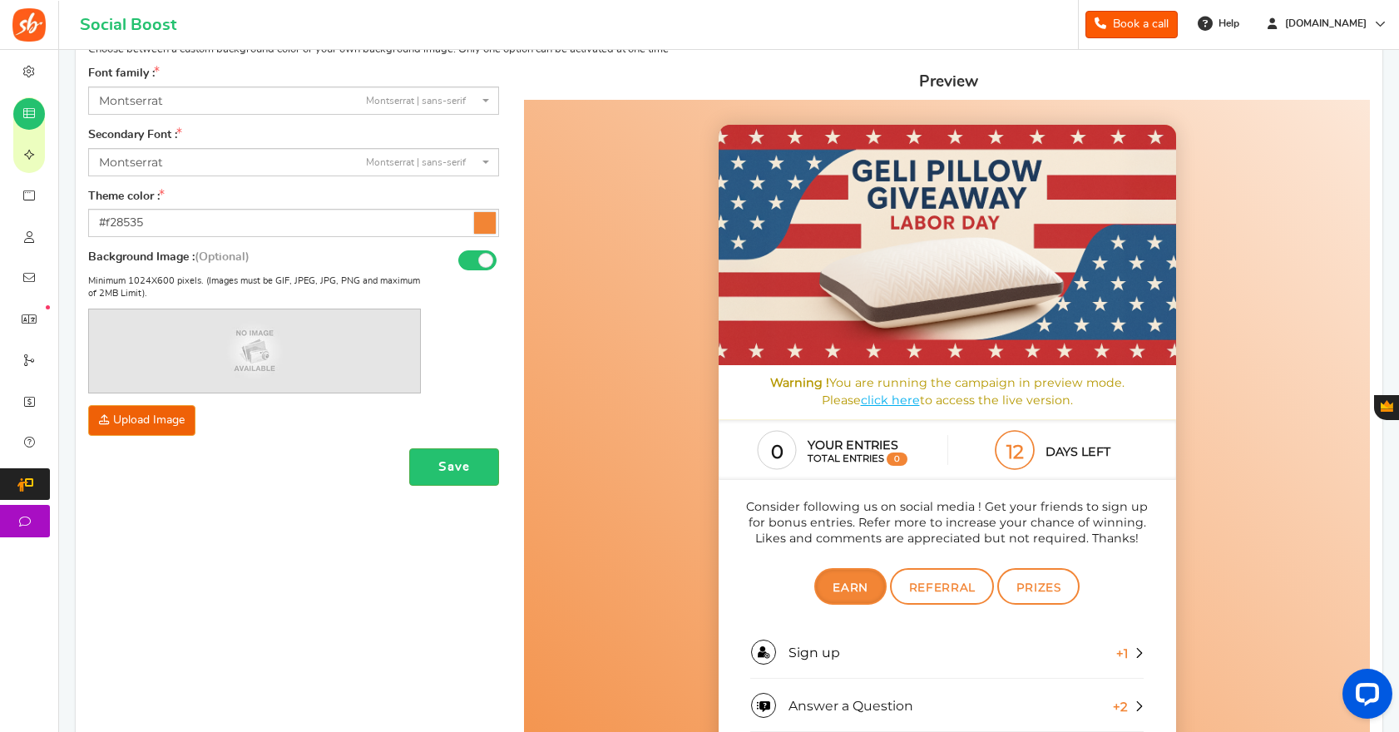
click at [488, 221] on icon at bounding box center [485, 223] width 22 height 22
click at [488, 221] on input "#f28535" at bounding box center [293, 223] width 411 height 28
click at [482, 221] on icon at bounding box center [485, 223] width 22 height 22
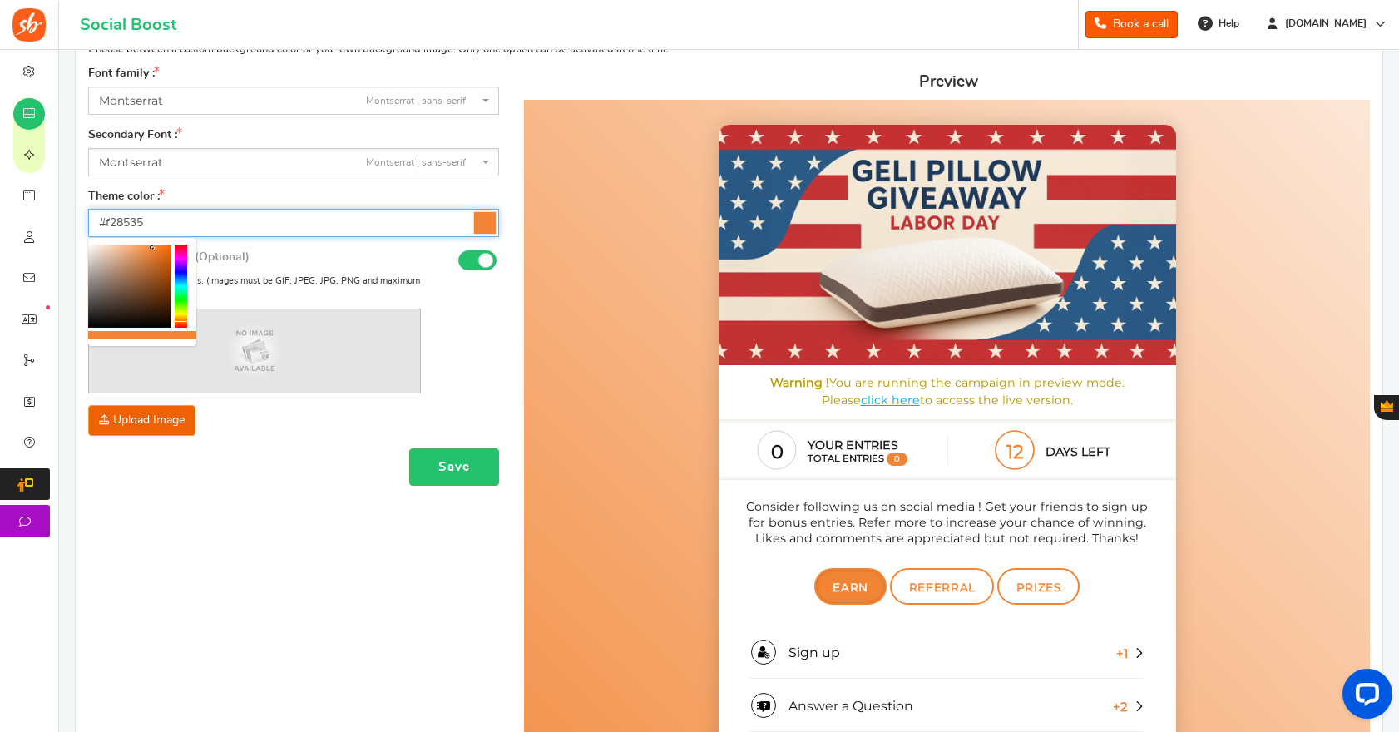
click at [482, 221] on input "#f28535" at bounding box center [293, 223] width 411 height 28
click at [178, 230] on input "#f28535" at bounding box center [293, 223] width 411 height 28
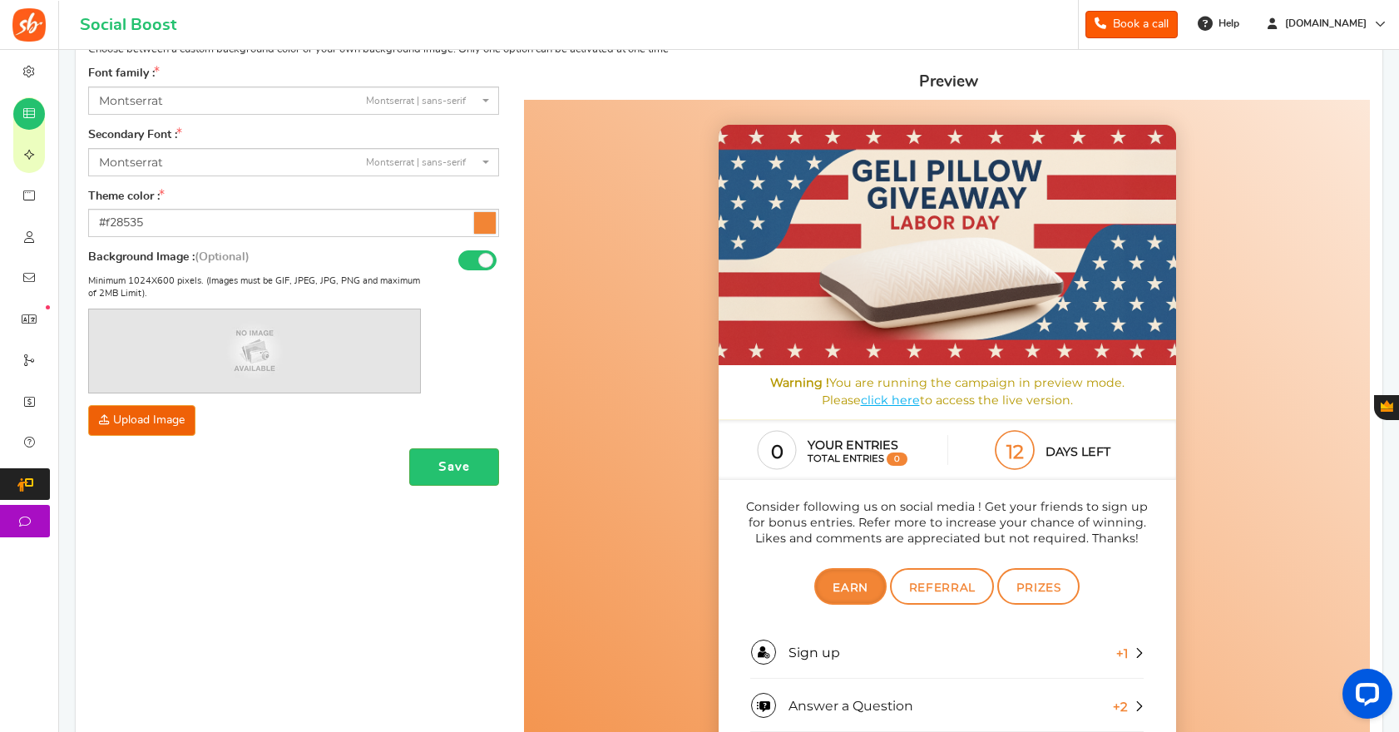
click at [486, 228] on icon at bounding box center [485, 223] width 22 height 22
click at [486, 228] on input "#f28535" at bounding box center [293, 223] width 411 height 28
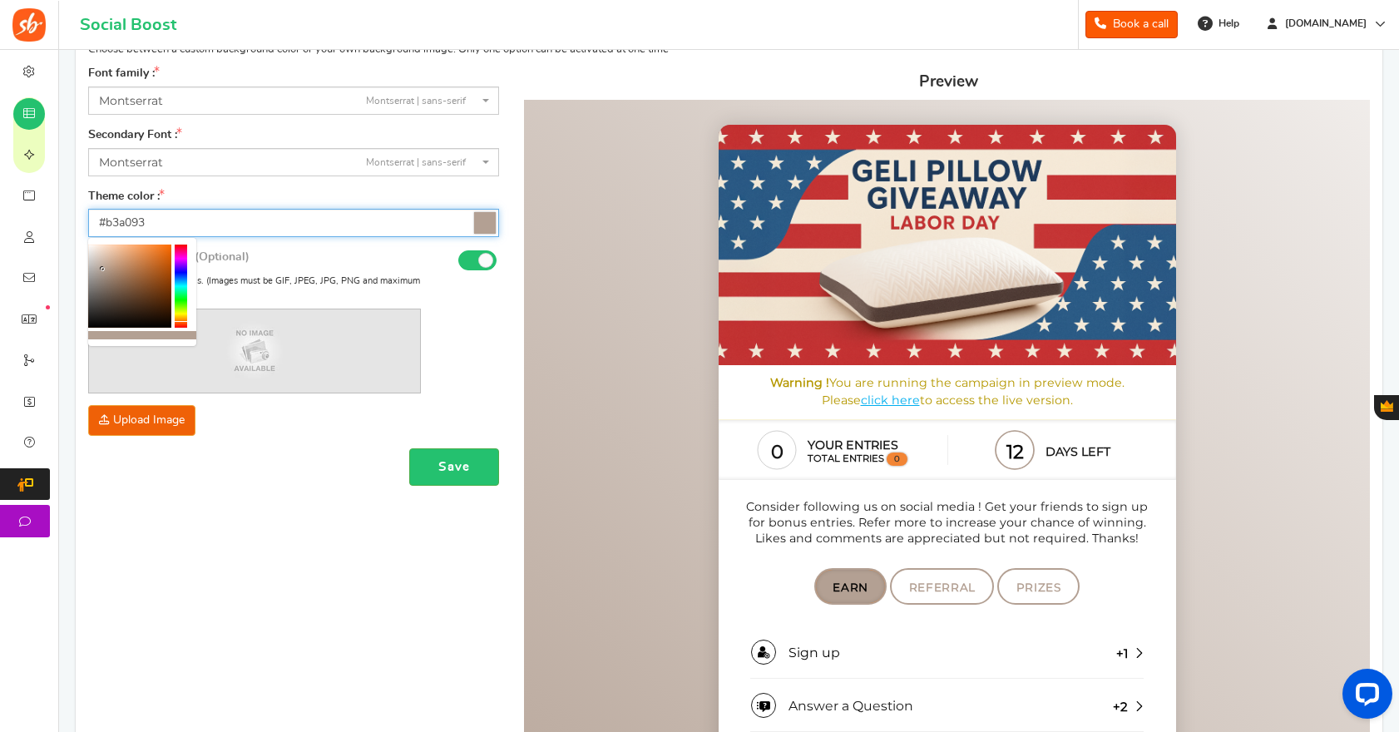
drag, startPoint x: 153, startPoint y: 247, endPoint x: 103, endPoint y: 270, distance: 54.7
click at [103, 270] on b at bounding box center [103, 269] width 4 height 4
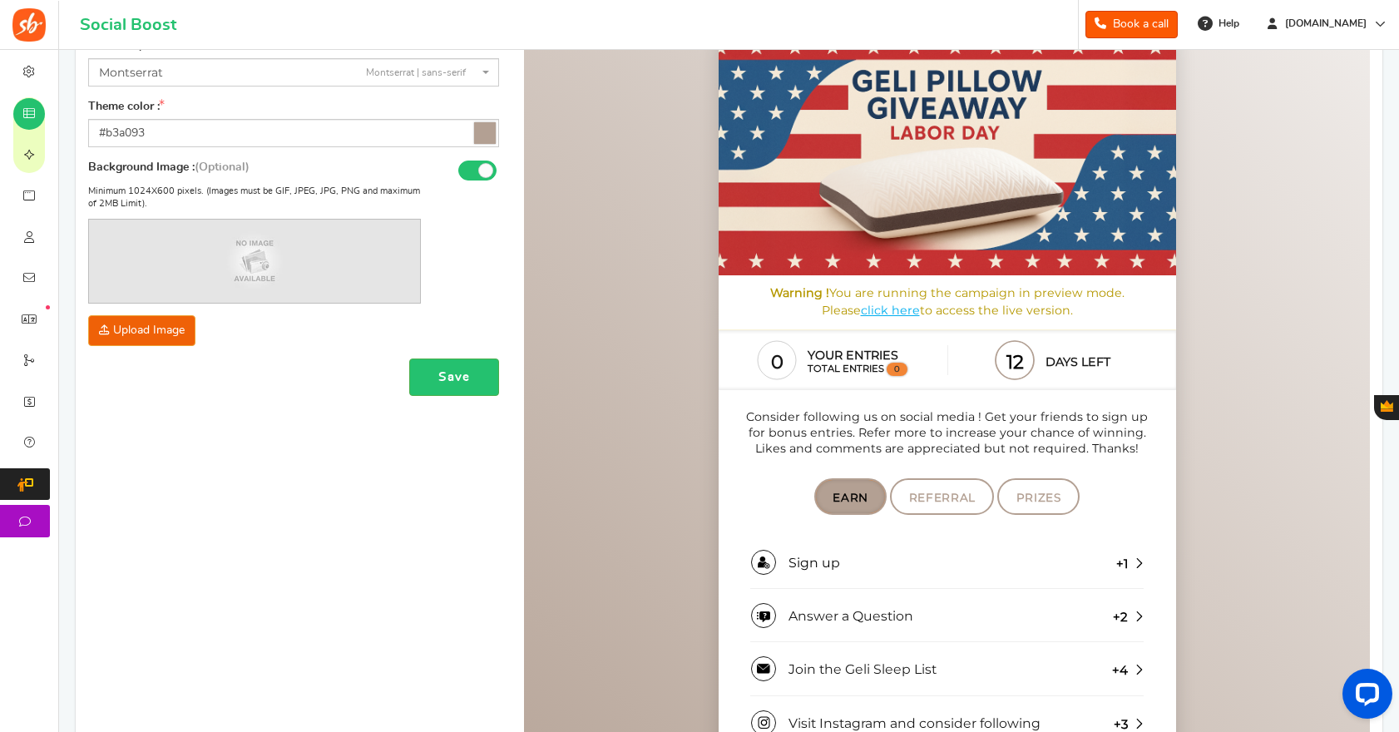
scroll to position [264, 0]
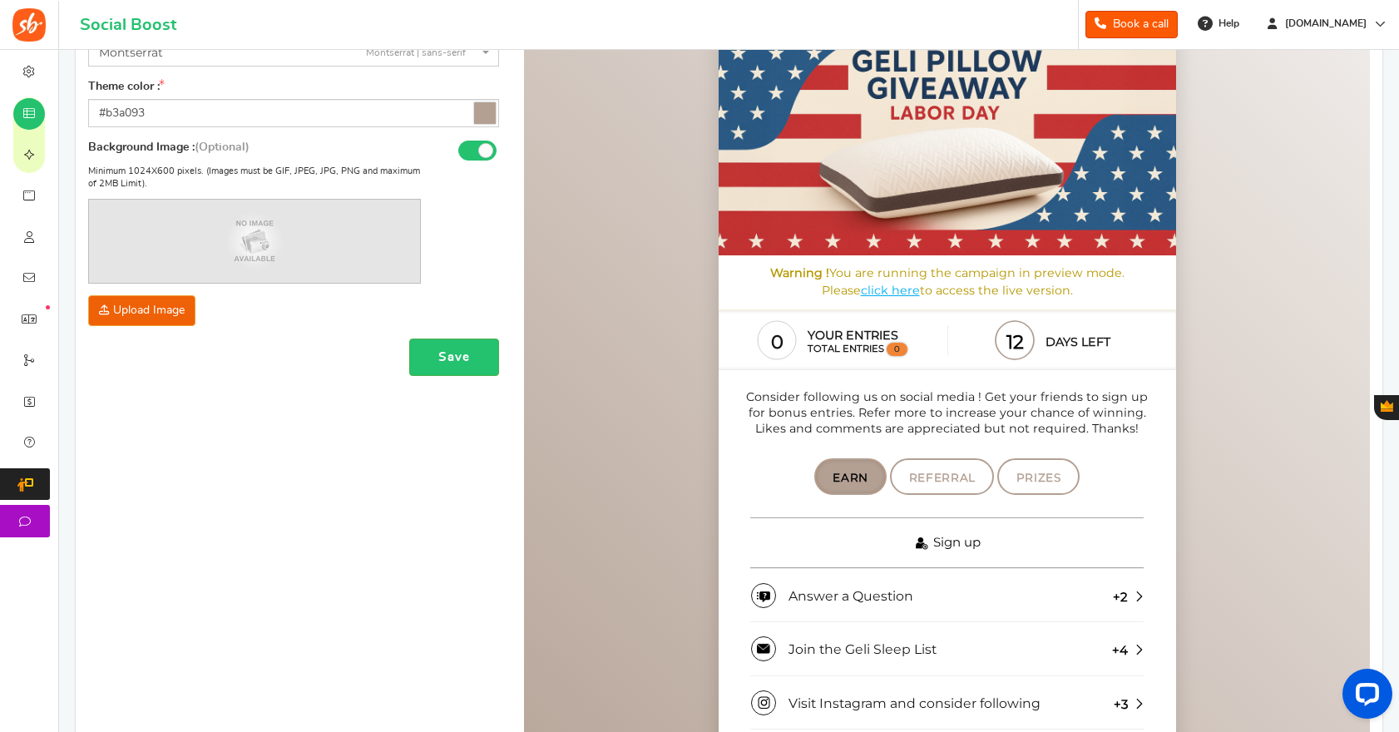
click at [1130, 544] on link "Sign up" at bounding box center [945, 543] width 393 height 51
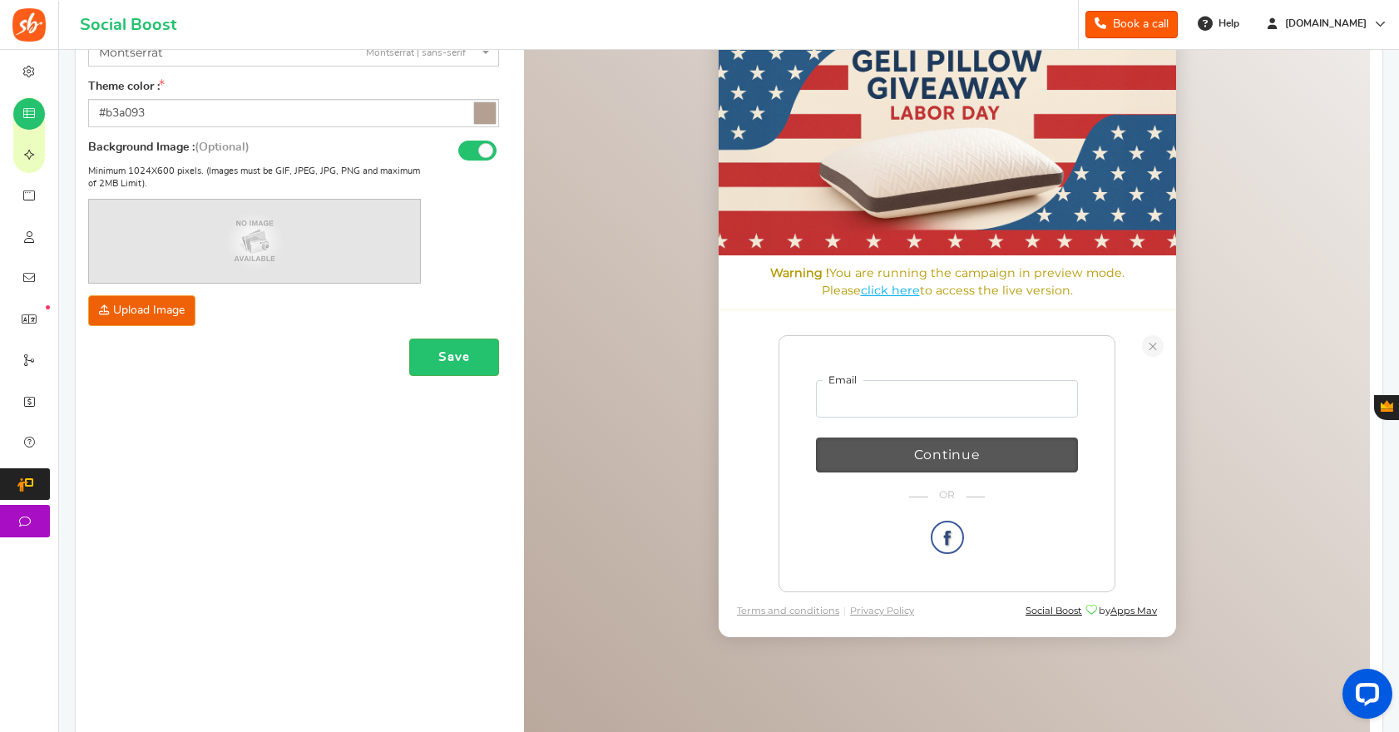
scroll to position [279, 0]
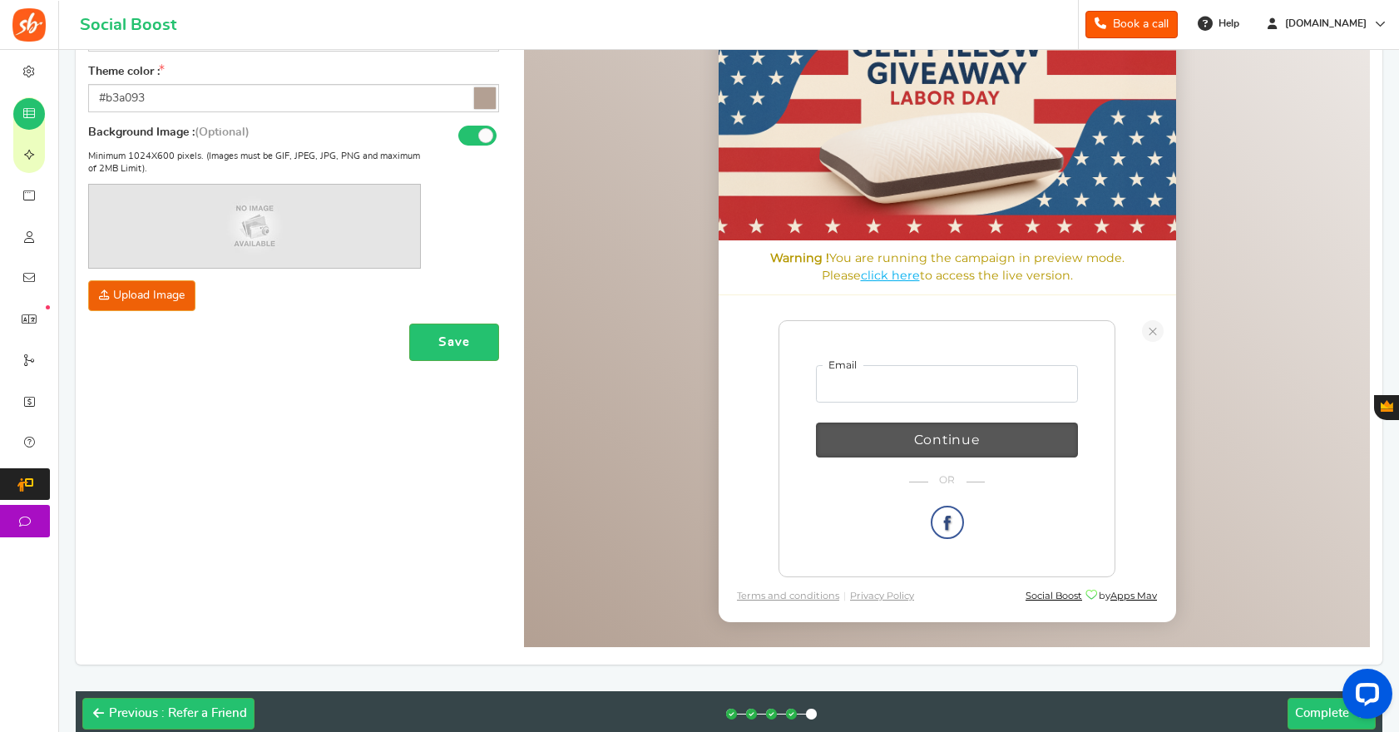
click at [1155, 327] on link at bounding box center [1152, 332] width 22 height 22
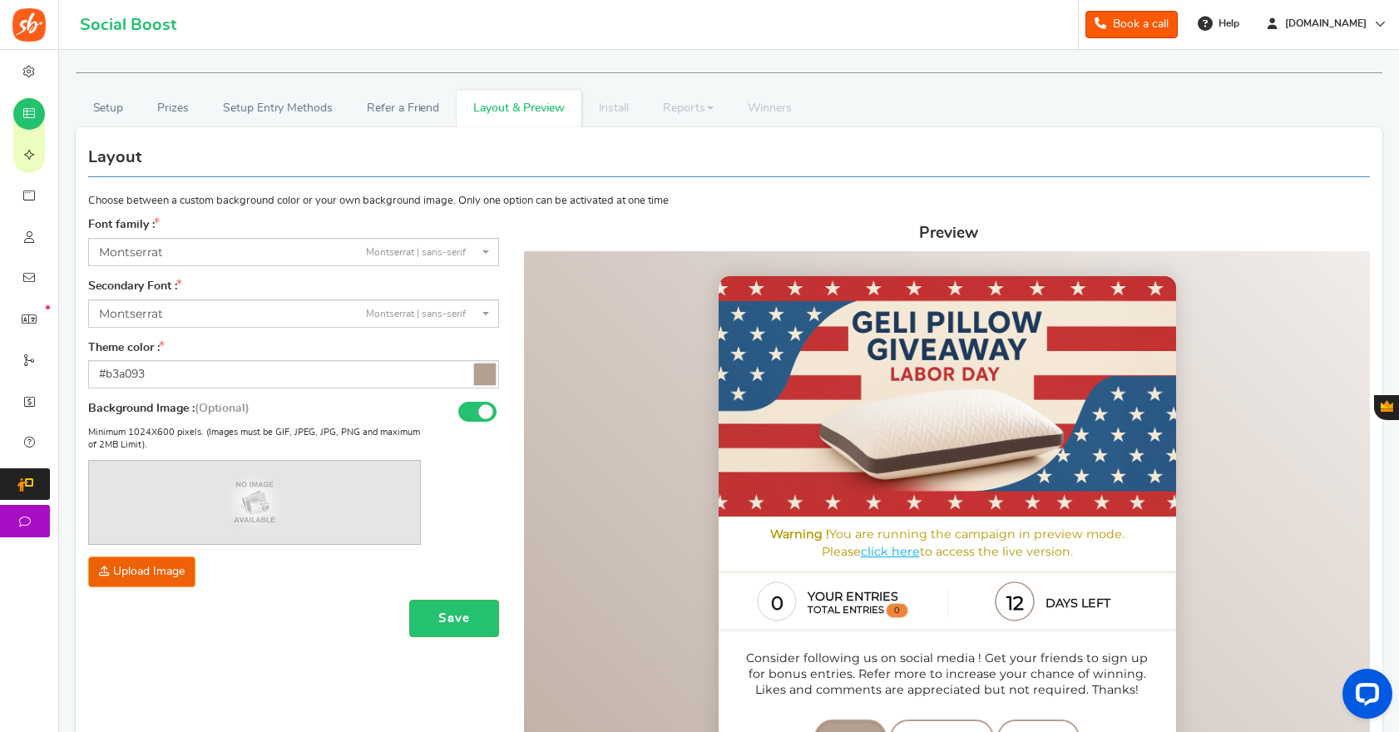
scroll to position [3, 0]
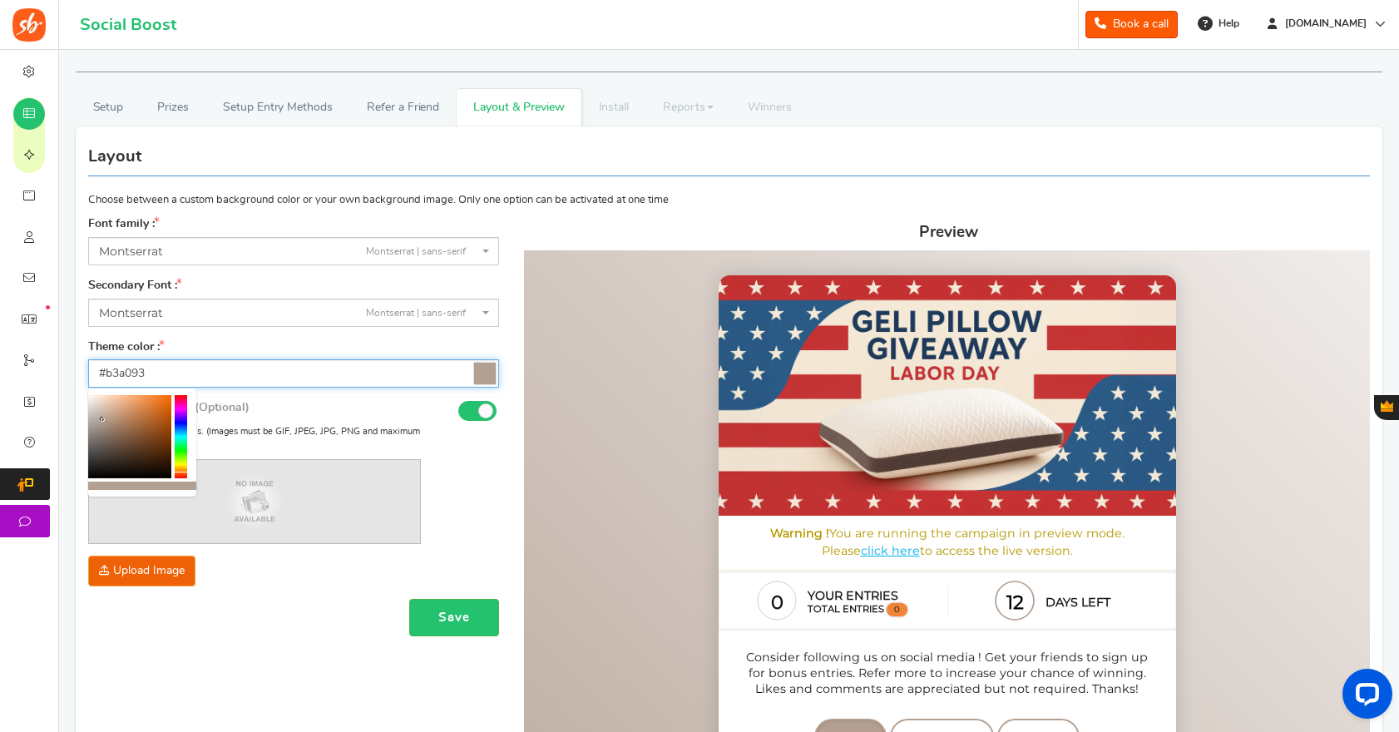
click at [159, 373] on input "#b3a093" at bounding box center [293, 373] width 411 height 28
paste input "2BA7A0"
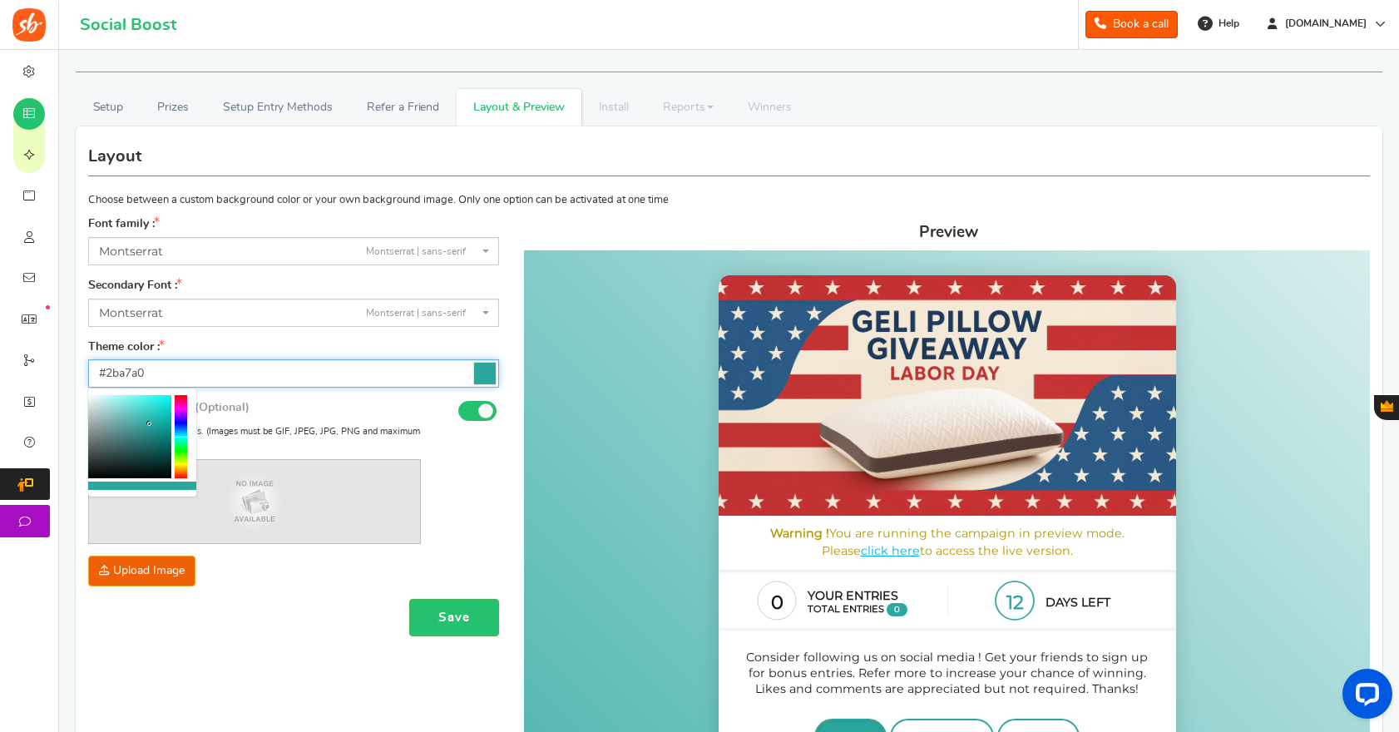
click at [279, 372] on input "#2ba7a0" at bounding box center [293, 373] width 411 height 28
paste input "1E2A44"
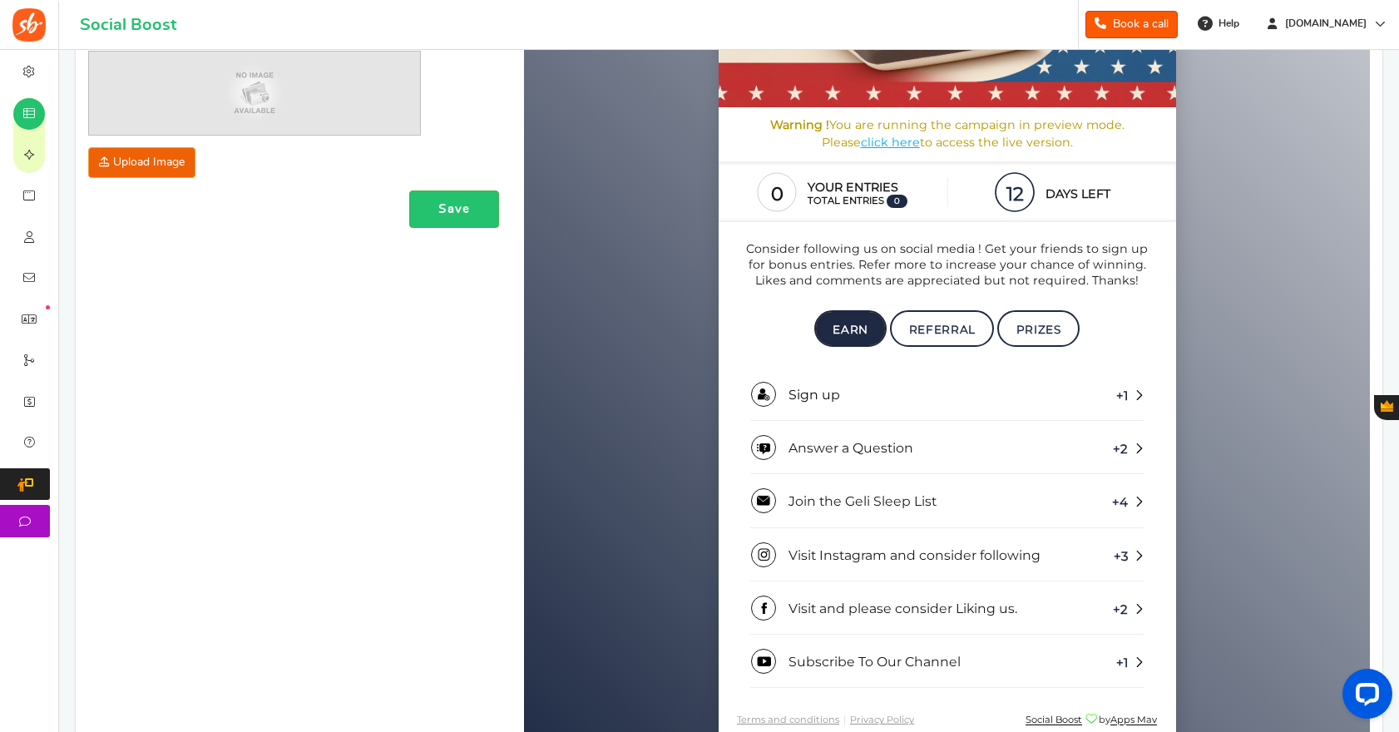
scroll to position [0, 0]
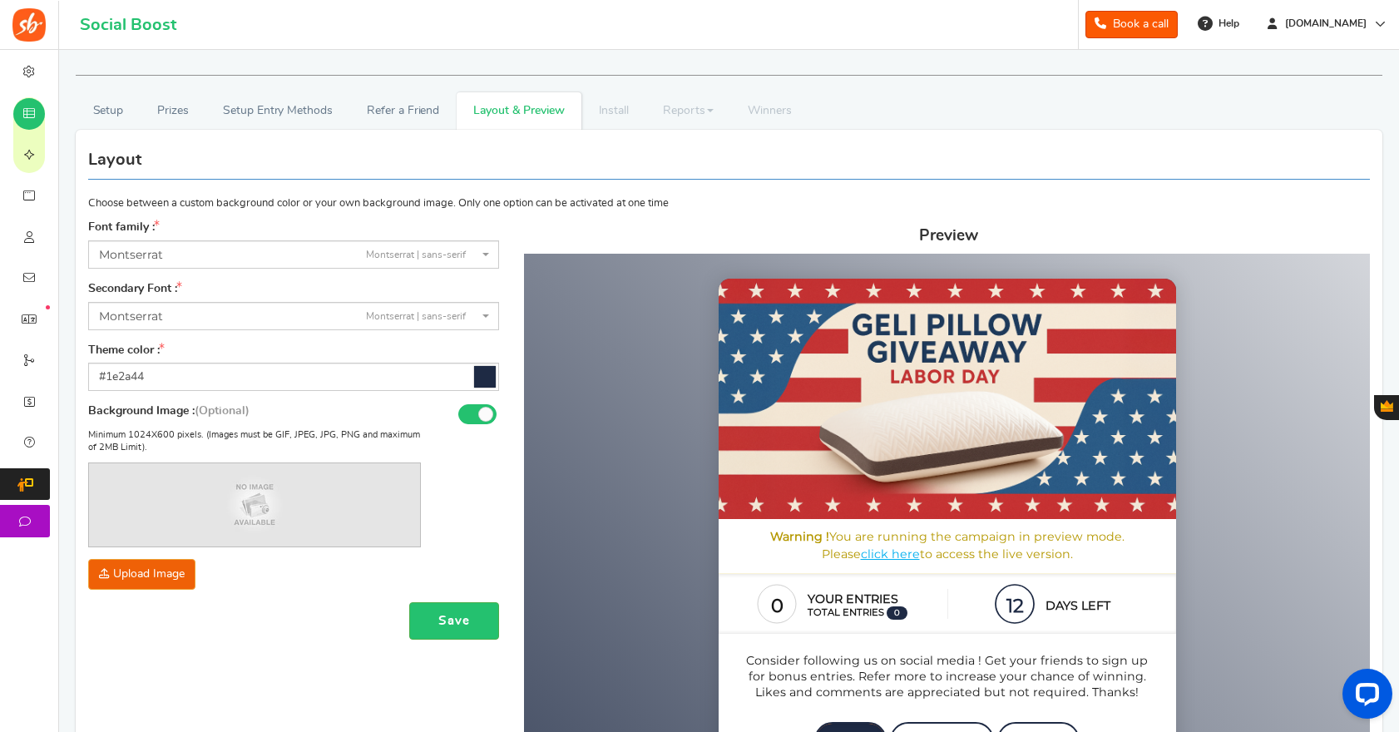
click at [477, 477] on div "Minimum 1024X600 pixels. (Images must be GIF, JPEG, JPG, PNG and maximum of 2MB…" at bounding box center [293, 511] width 411 height 157
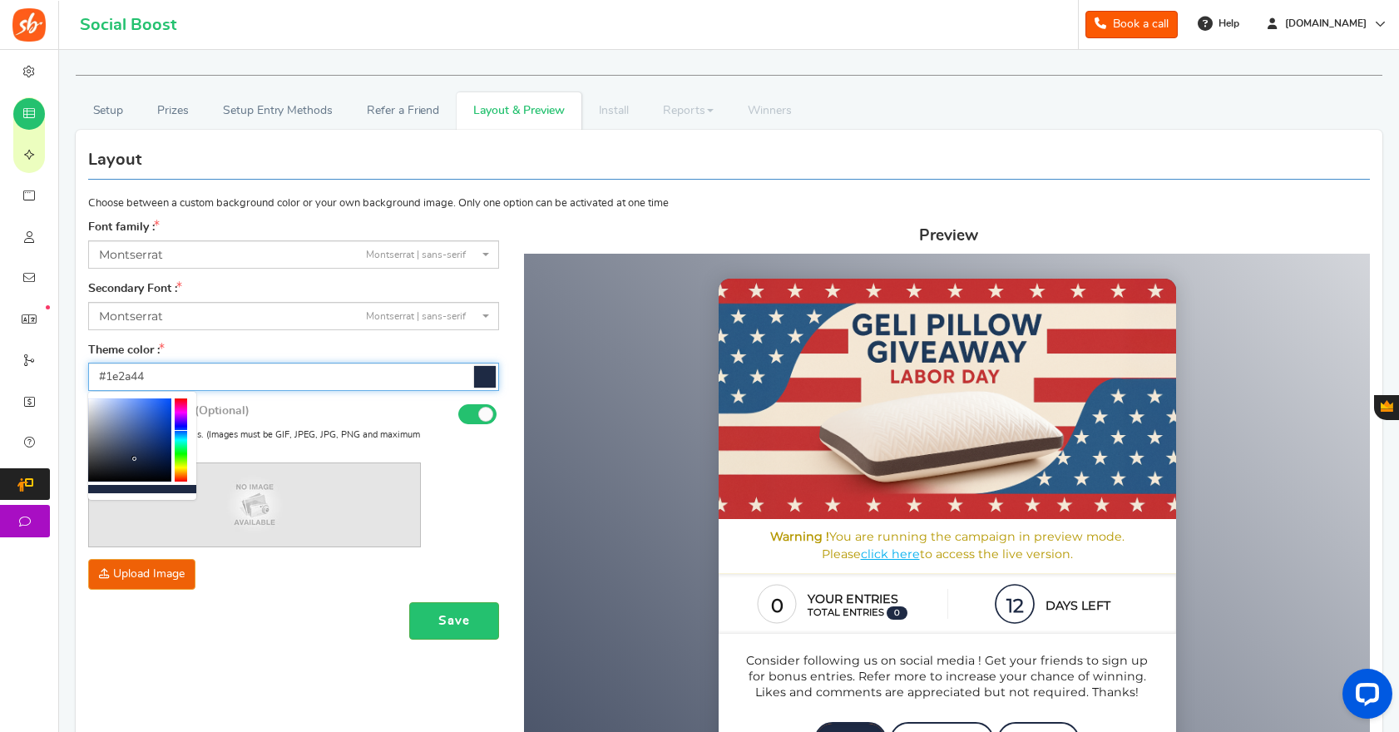
click at [151, 376] on input "#1e2a44" at bounding box center [293, 377] width 411 height 28
paste input "E63946"
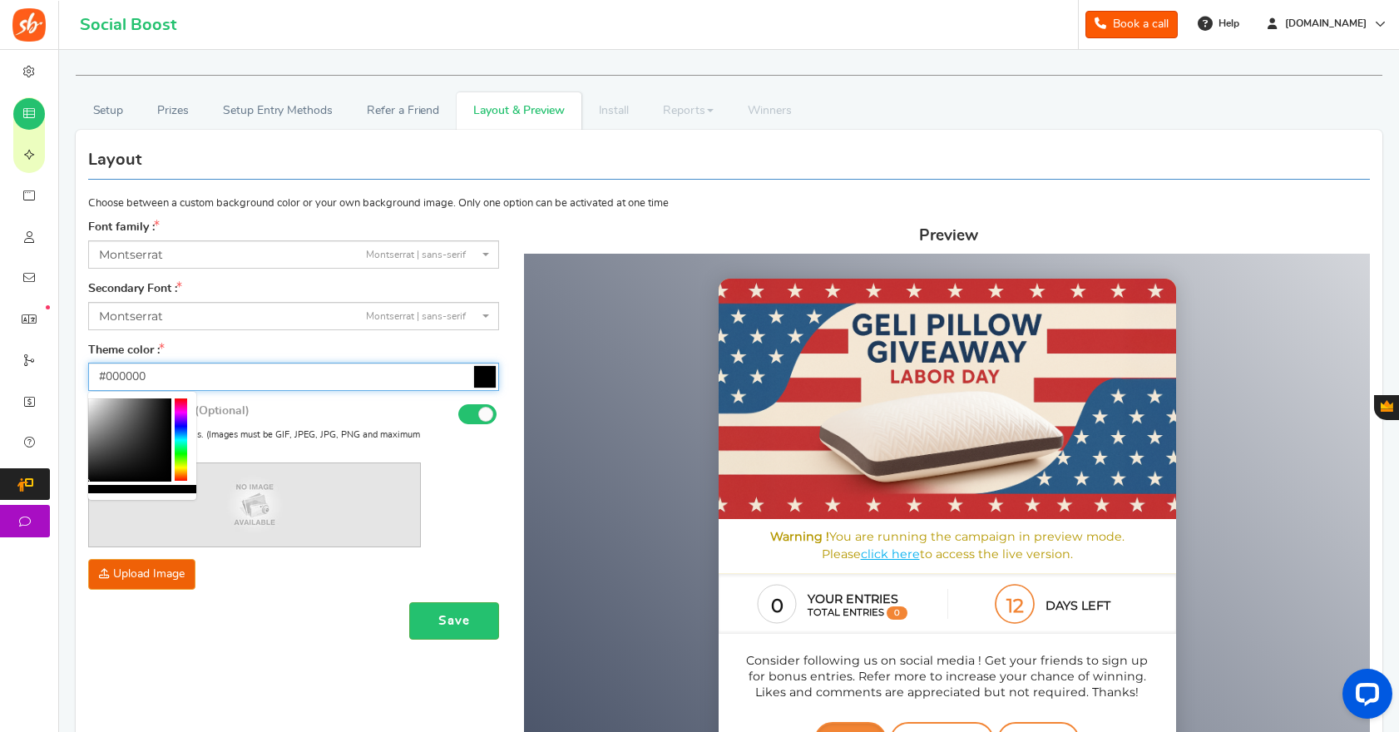
click at [203, 385] on input "#000000" at bounding box center [293, 377] width 411 height 28
paste input "E63946"
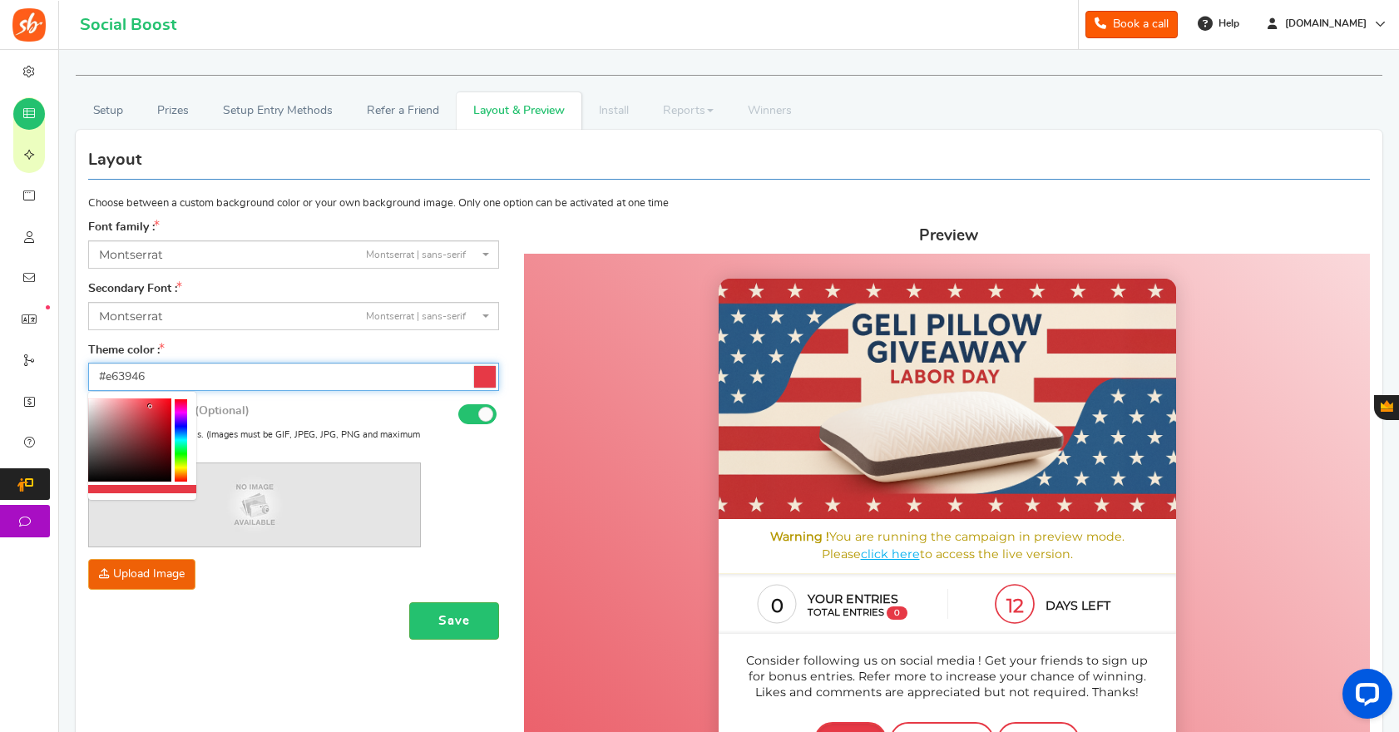
click at [198, 378] on input "#e63946" at bounding box center [293, 377] width 411 height 28
paste input "A7D8F2"
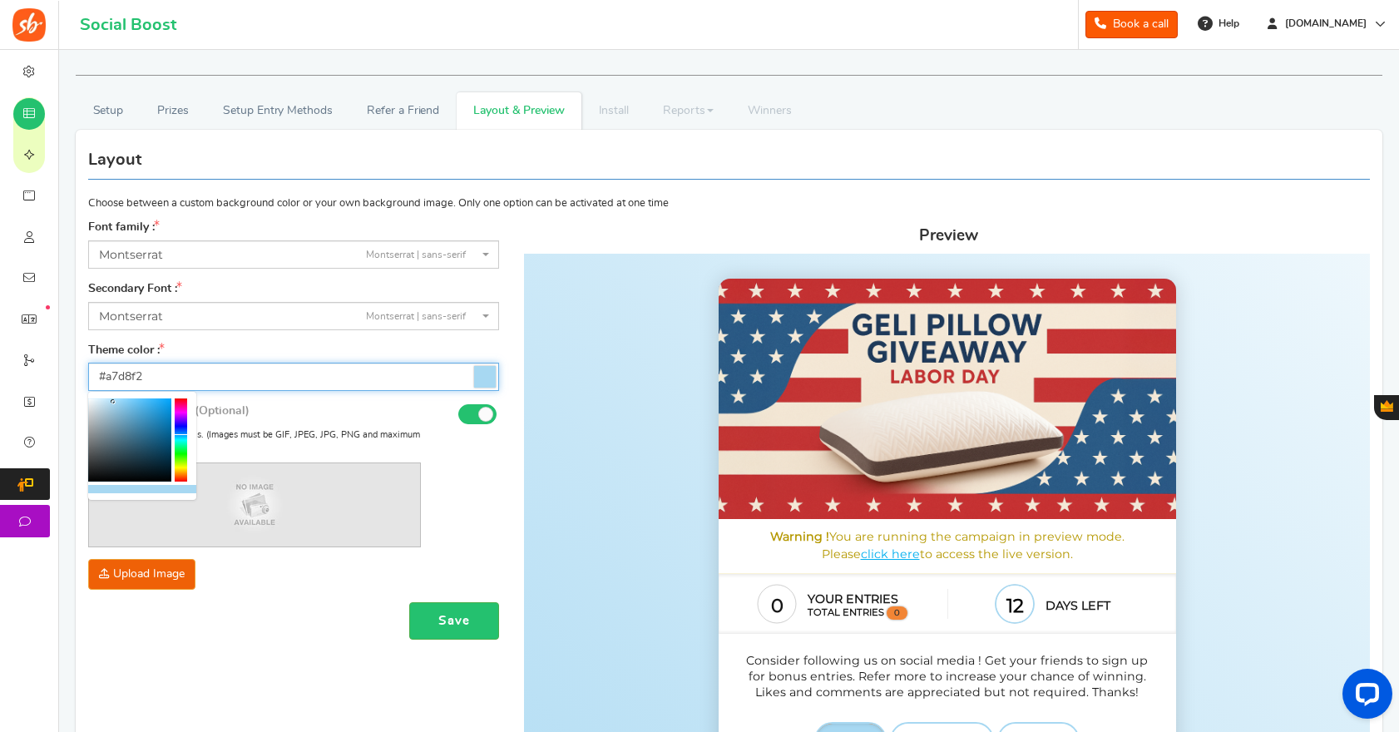
click at [186, 382] on input "#a7d8f2" at bounding box center [293, 377] width 411 height 28
paste input "2BA7A0"
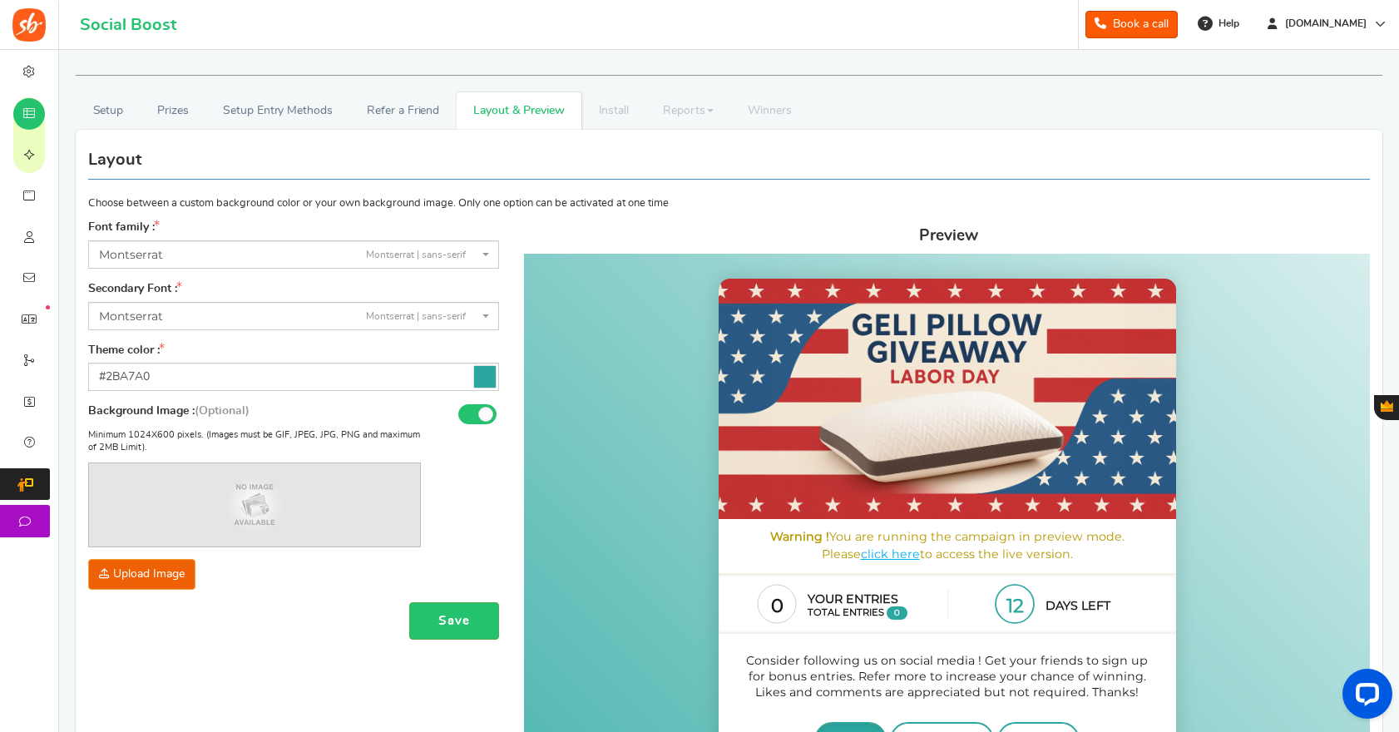
click at [336, 257] on span "[PERSON_NAME] | sans-serif" at bounding box center [288, 254] width 379 height 17
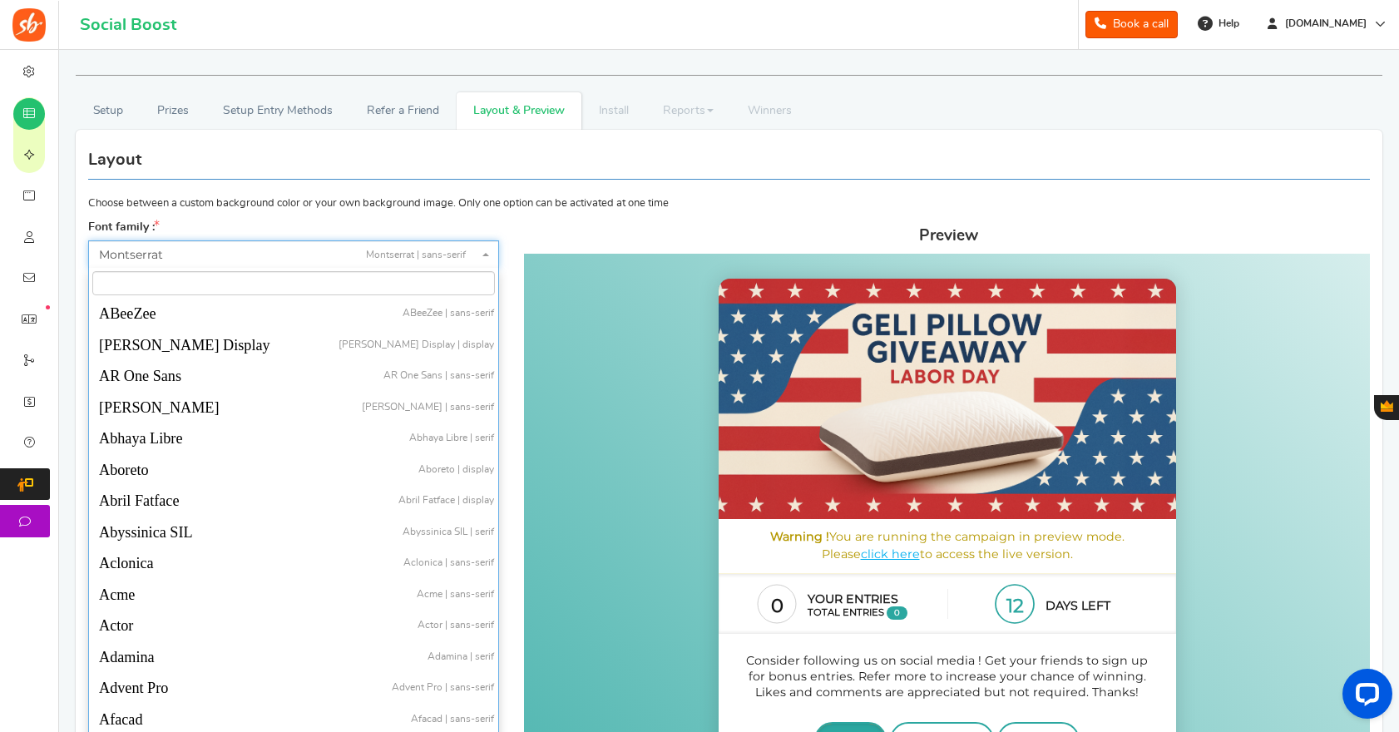
type input "#2ba7a0"
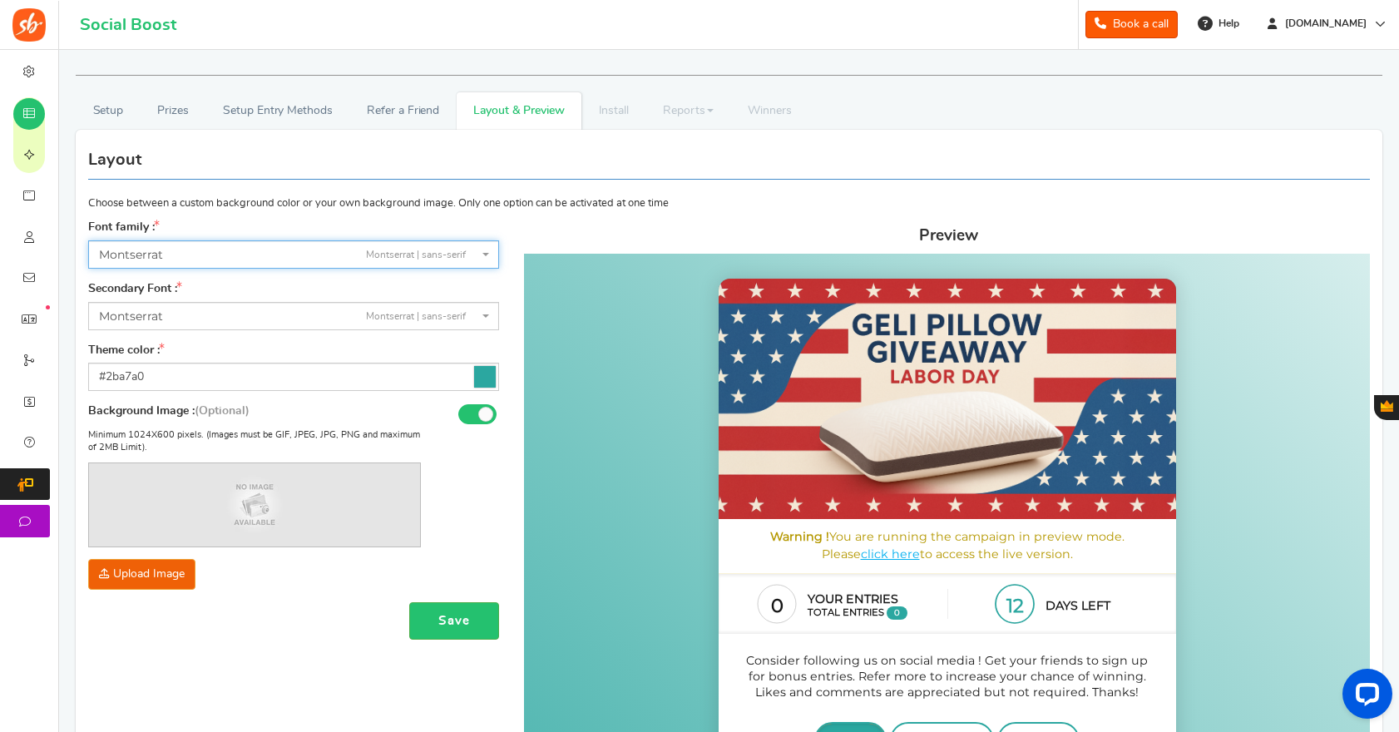
scroll to position [3, 0]
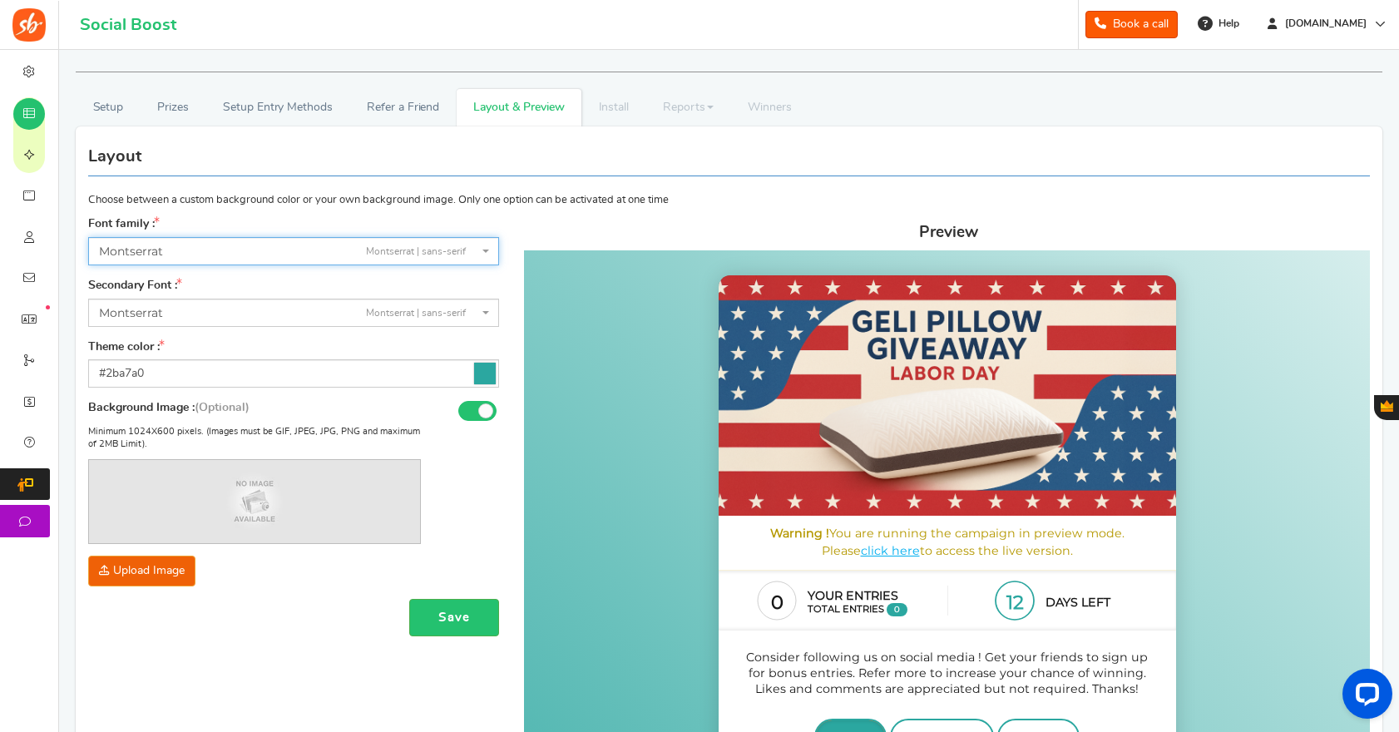
click at [421, 255] on span "Montserrat | sans-serif" at bounding box center [416, 252] width 100 height 14
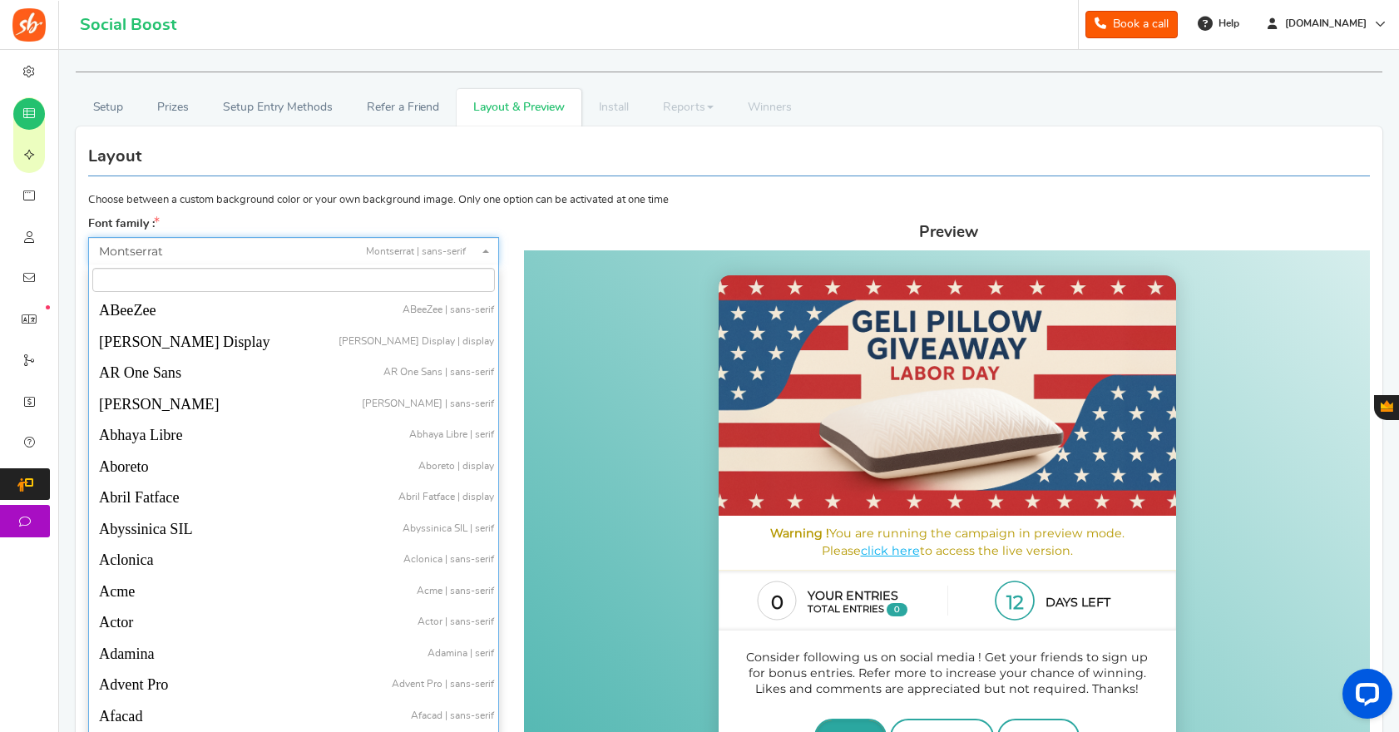
scroll to position [31012, 0]
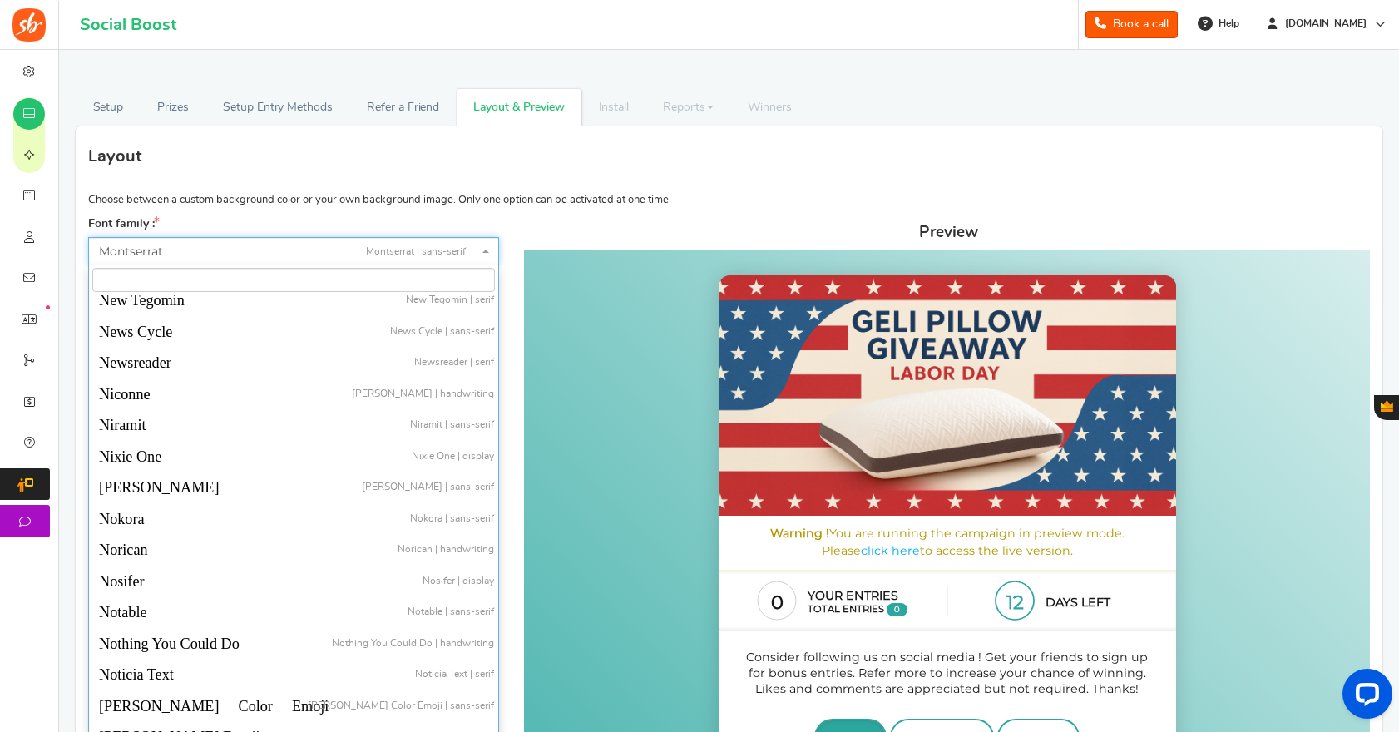
click at [540, 282] on body "[DATE] [PERSON_NAME] Giveaway Warning ! You are running the campaign in preview…" at bounding box center [946, 715] width 846 height 880
click at [549, 205] on p "Choose between a custom background color or your own background image. Only one…" at bounding box center [729, 173] width 1282 height 69
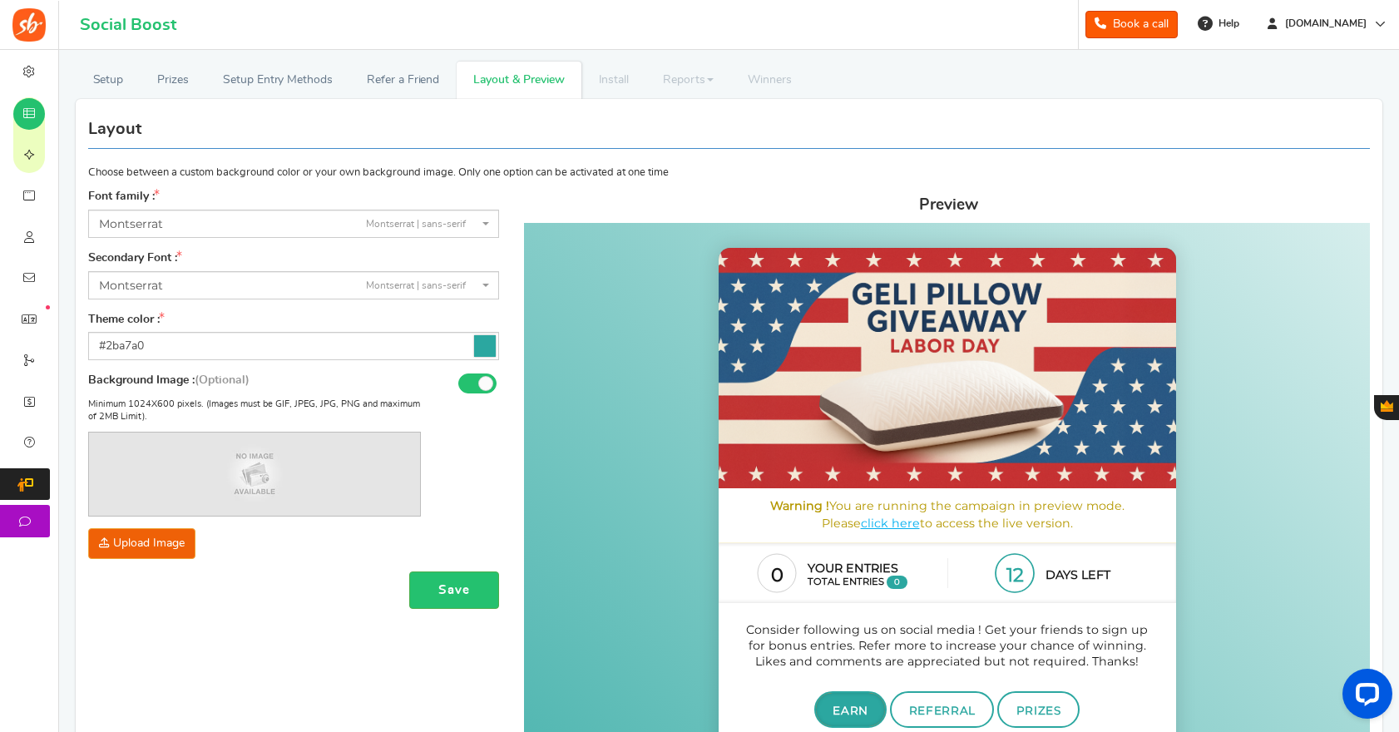
scroll to position [61, 0]
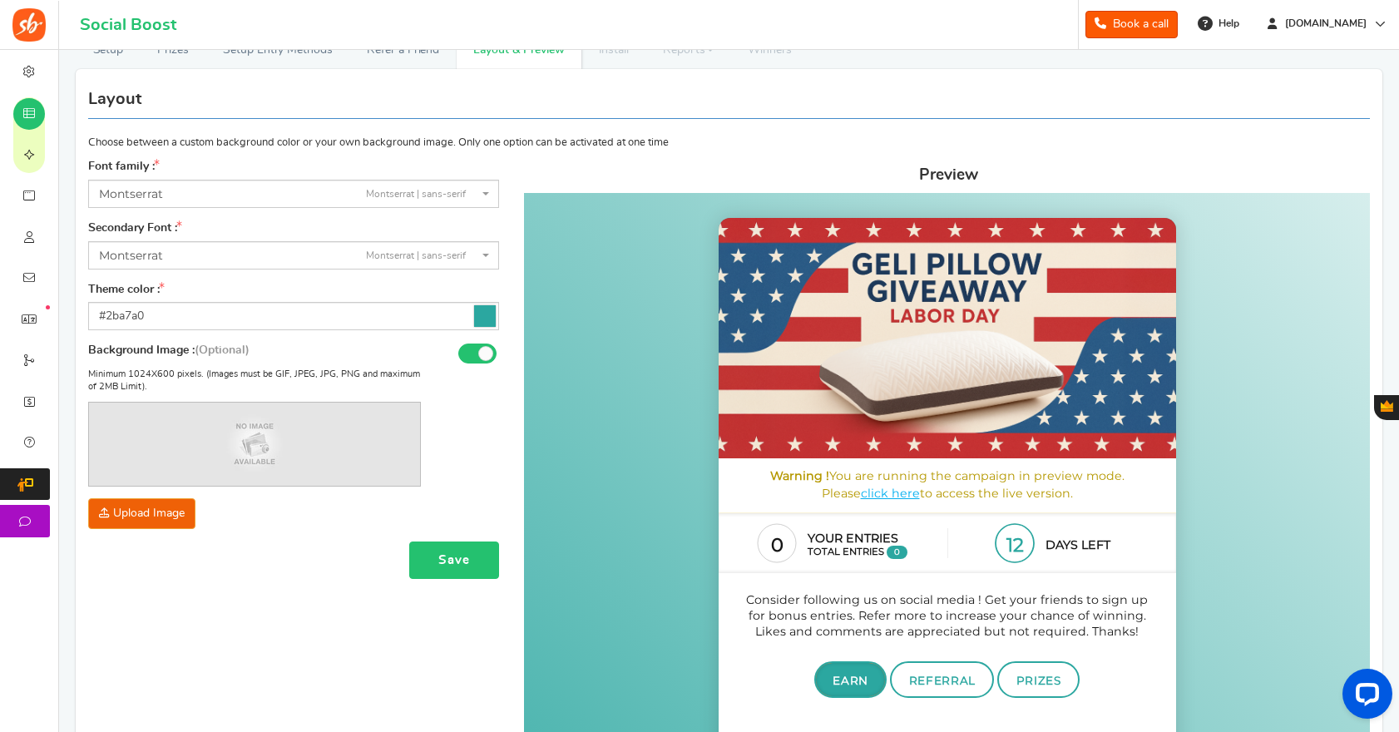
click at [472, 553] on button "Save" at bounding box center [454, 560] width 90 height 37
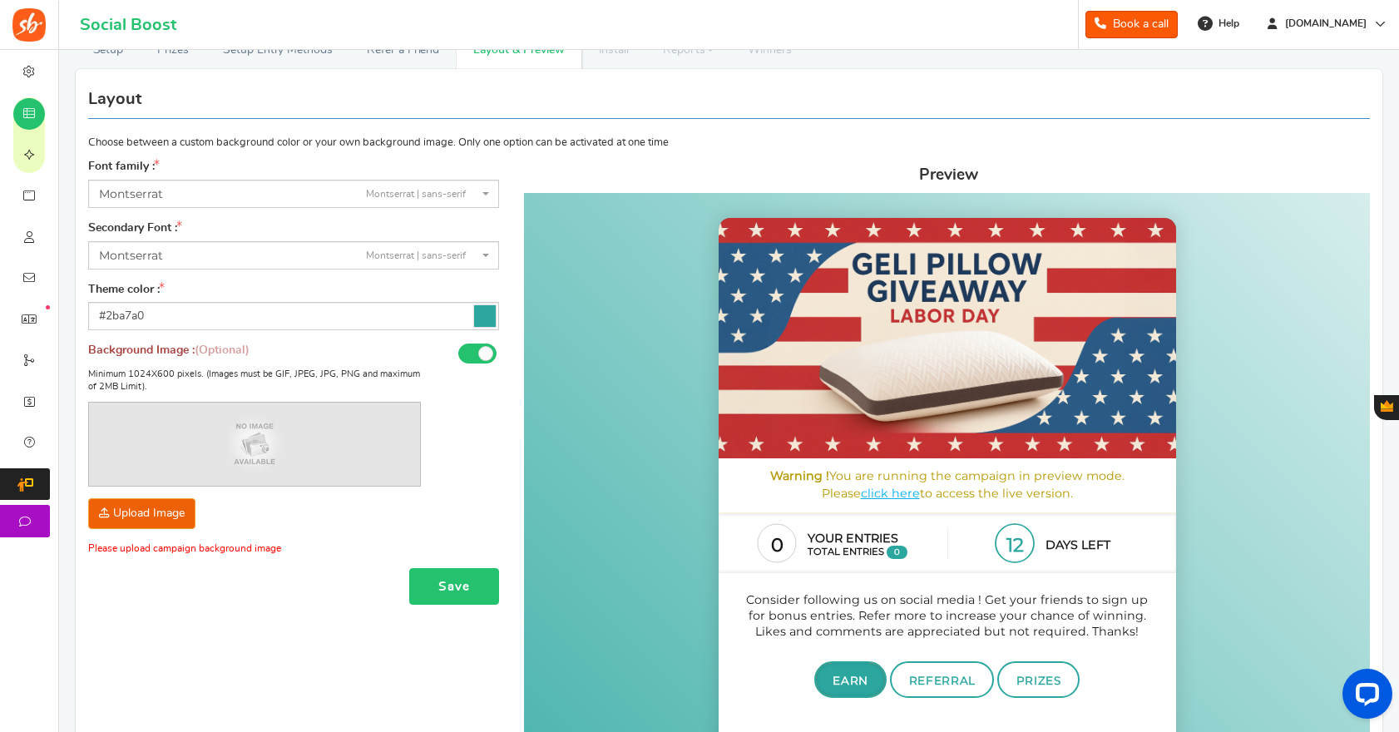
click at [461, 582] on button "Save" at bounding box center [454, 586] width 90 height 37
click at [455, 591] on button "Save" at bounding box center [454, 586] width 90 height 37
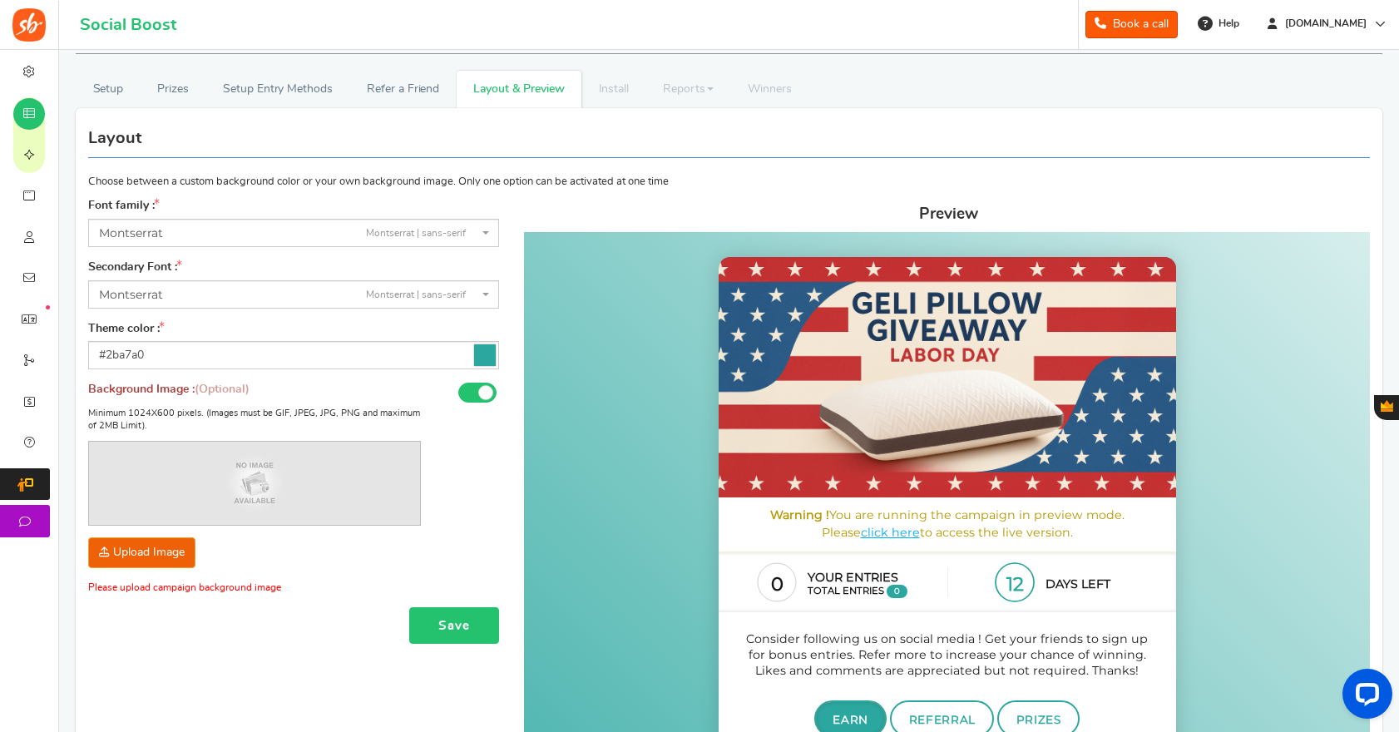
scroll to position [0, 0]
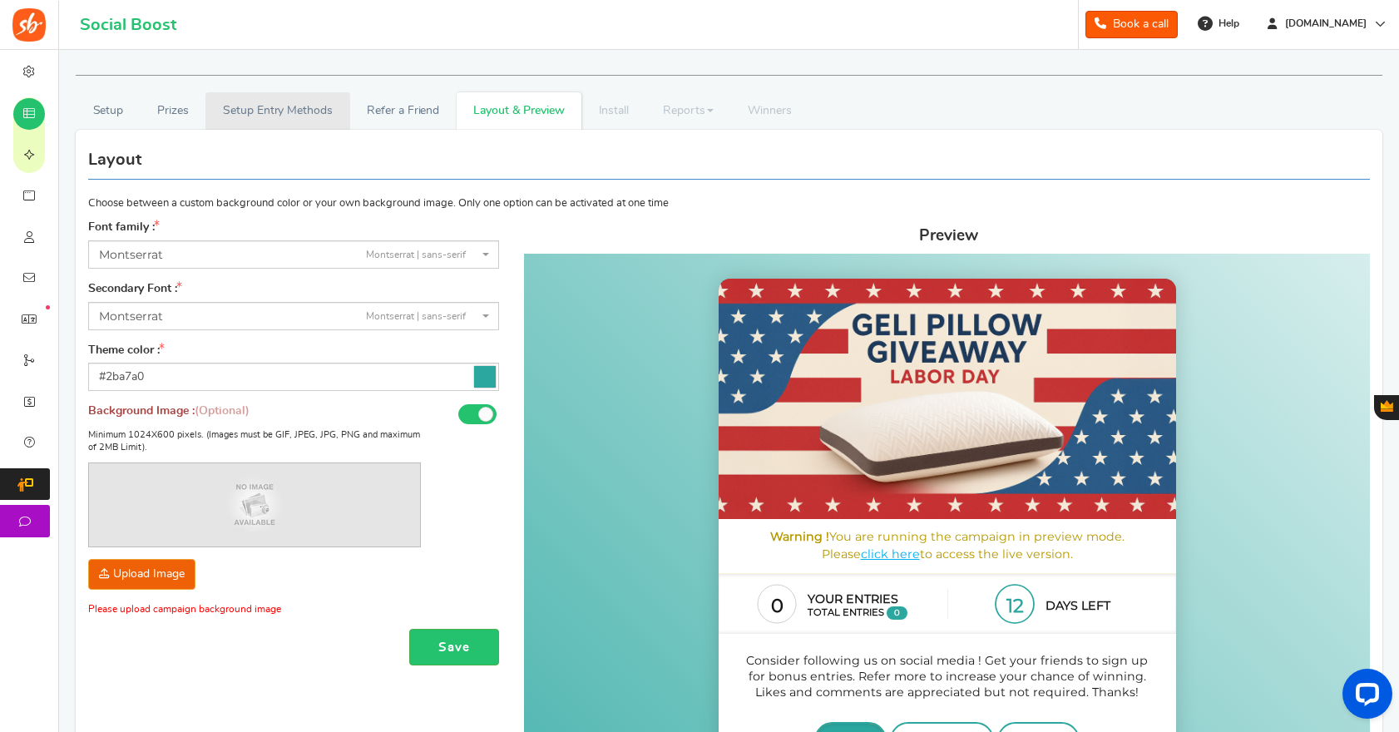
click at [271, 120] on link "Setup Entry Methods" at bounding box center [277, 110] width 144 height 37
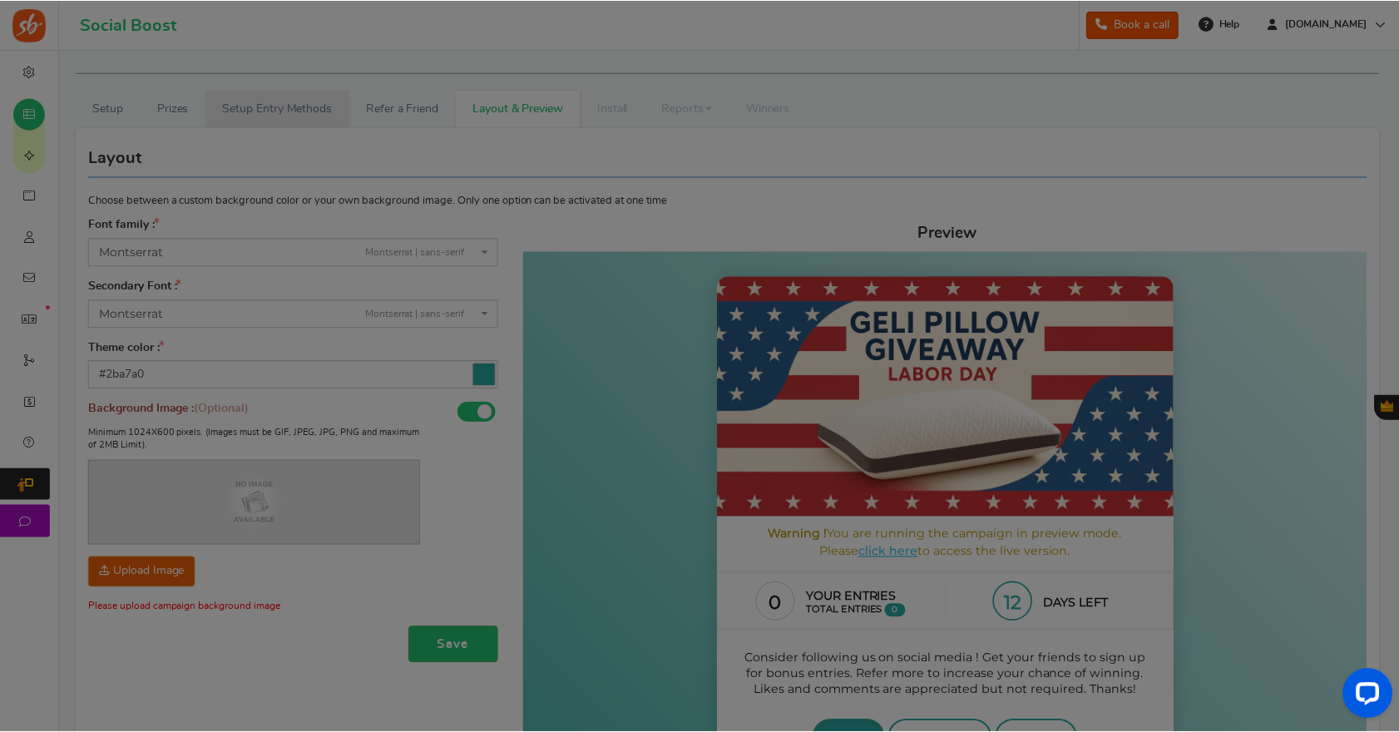
scroll to position [3, 0]
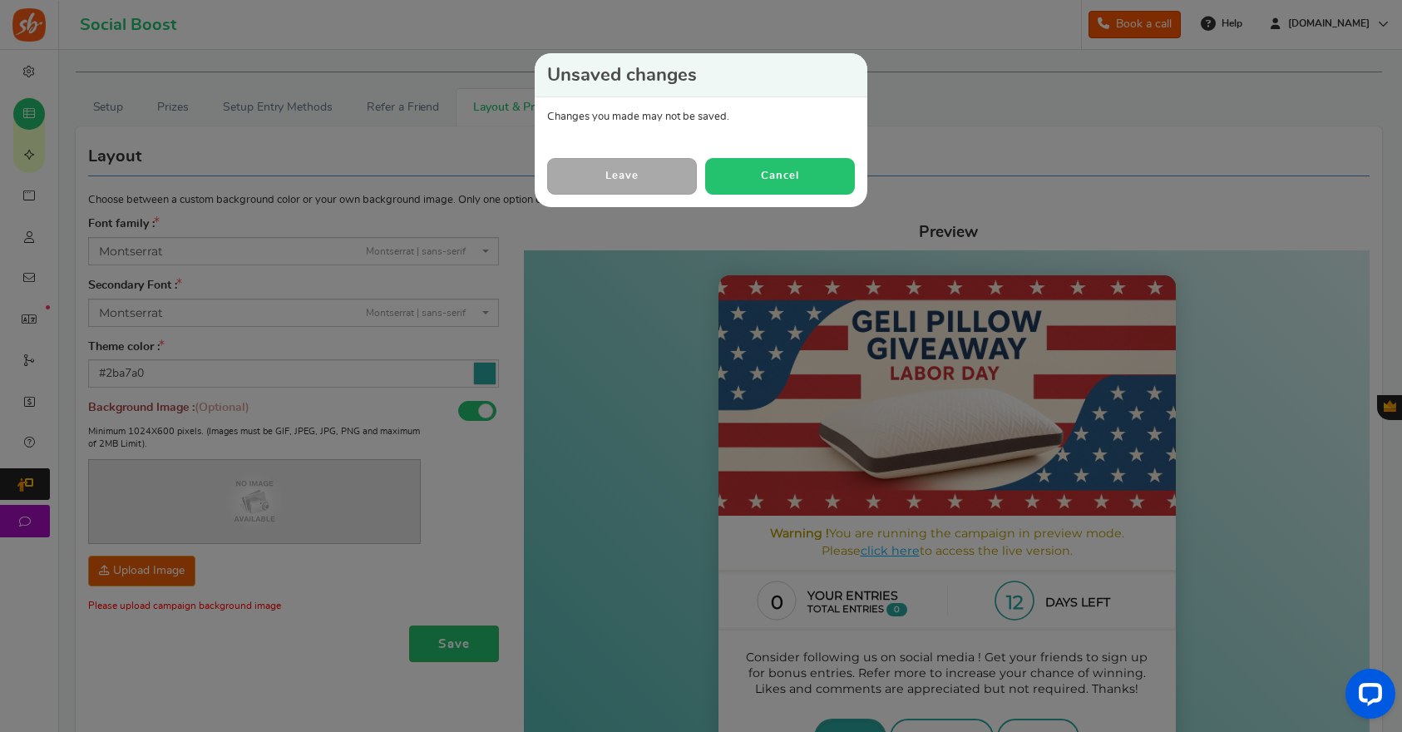
click at [768, 176] on button "Cancel" at bounding box center [780, 176] width 150 height 36
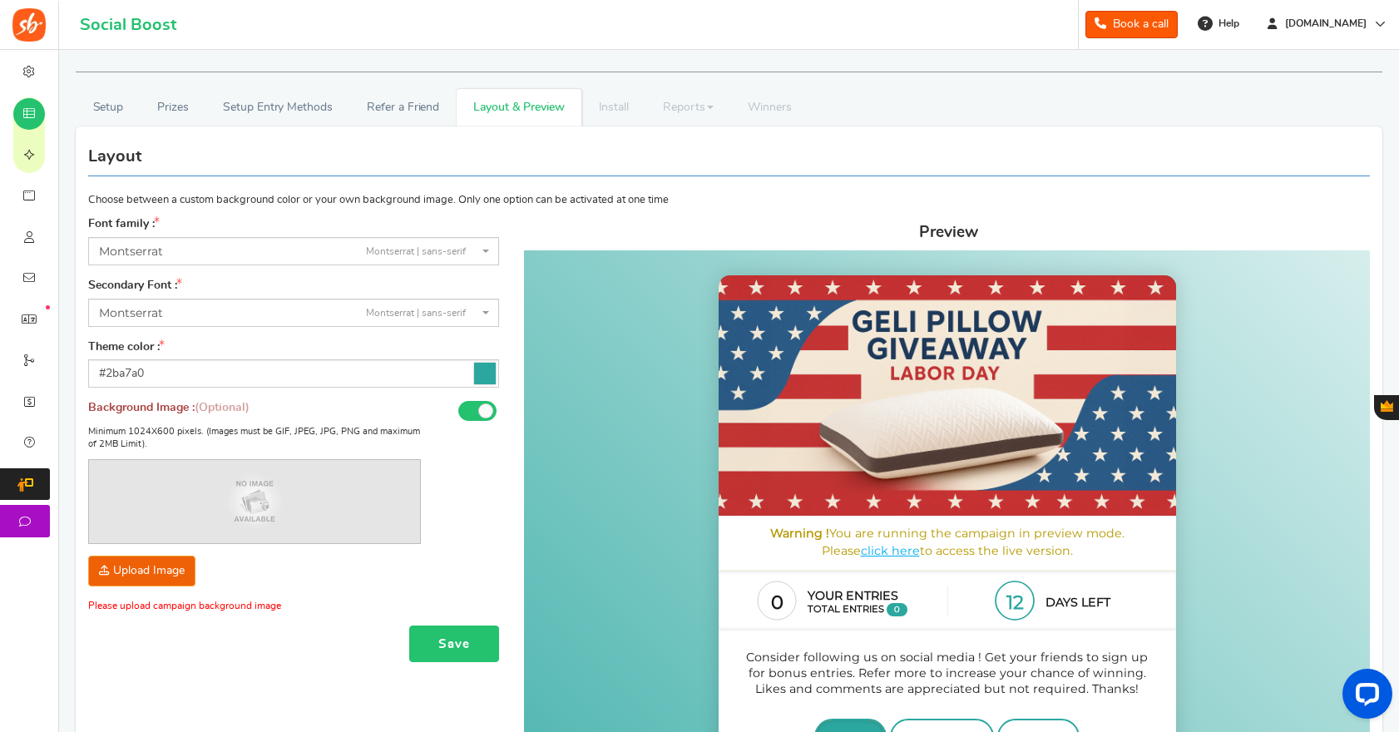
click at [457, 647] on button "Save" at bounding box center [454, 644] width 90 height 37
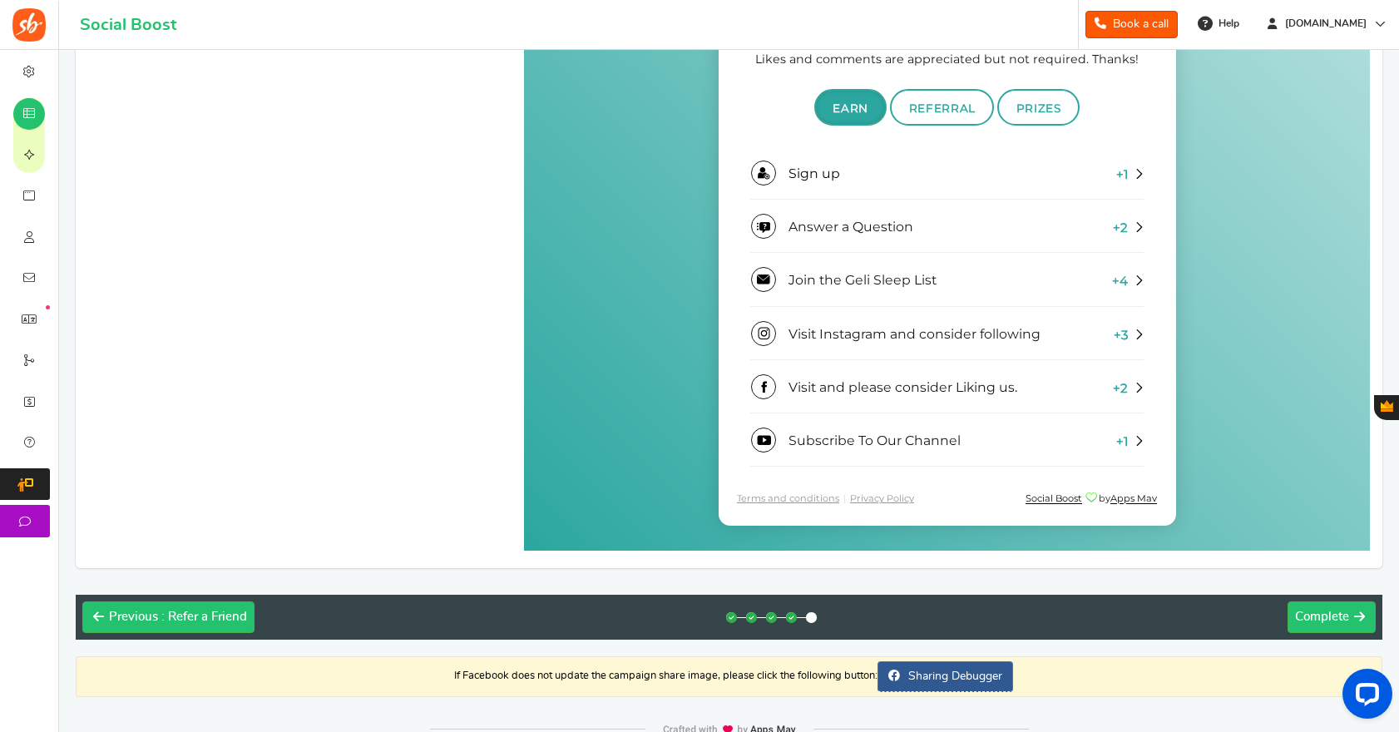
scroll to position [676, 0]
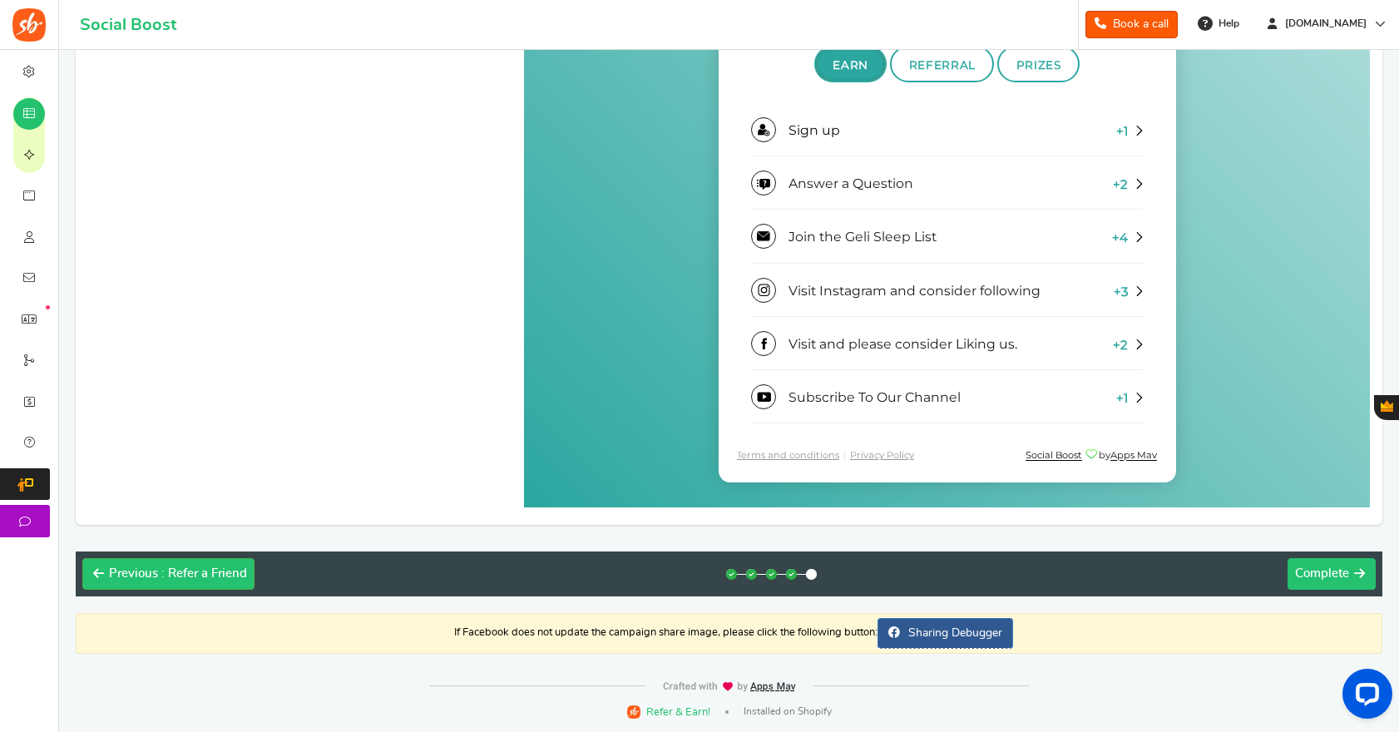
click at [1314, 568] on span "Complete" at bounding box center [1322, 573] width 54 height 12
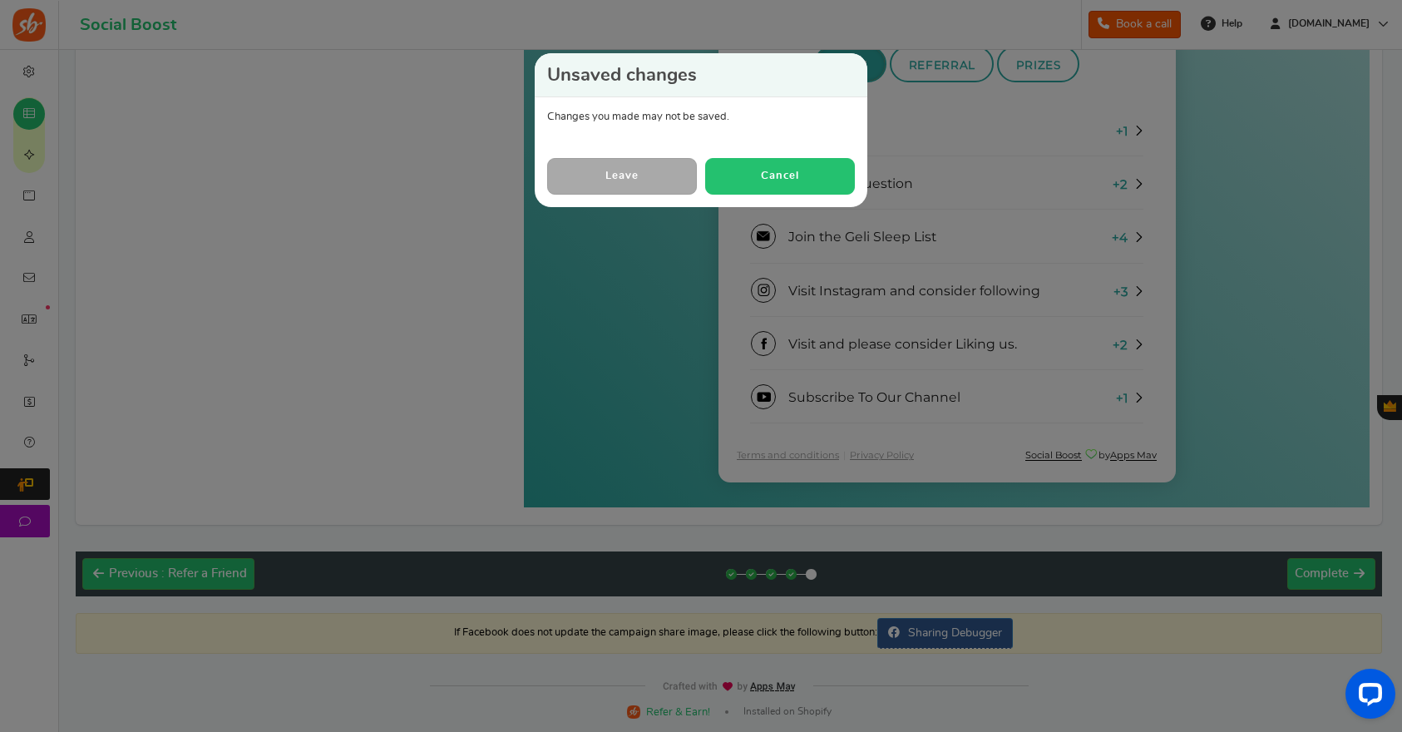
click at [734, 176] on button "Cancel" at bounding box center [780, 176] width 150 height 36
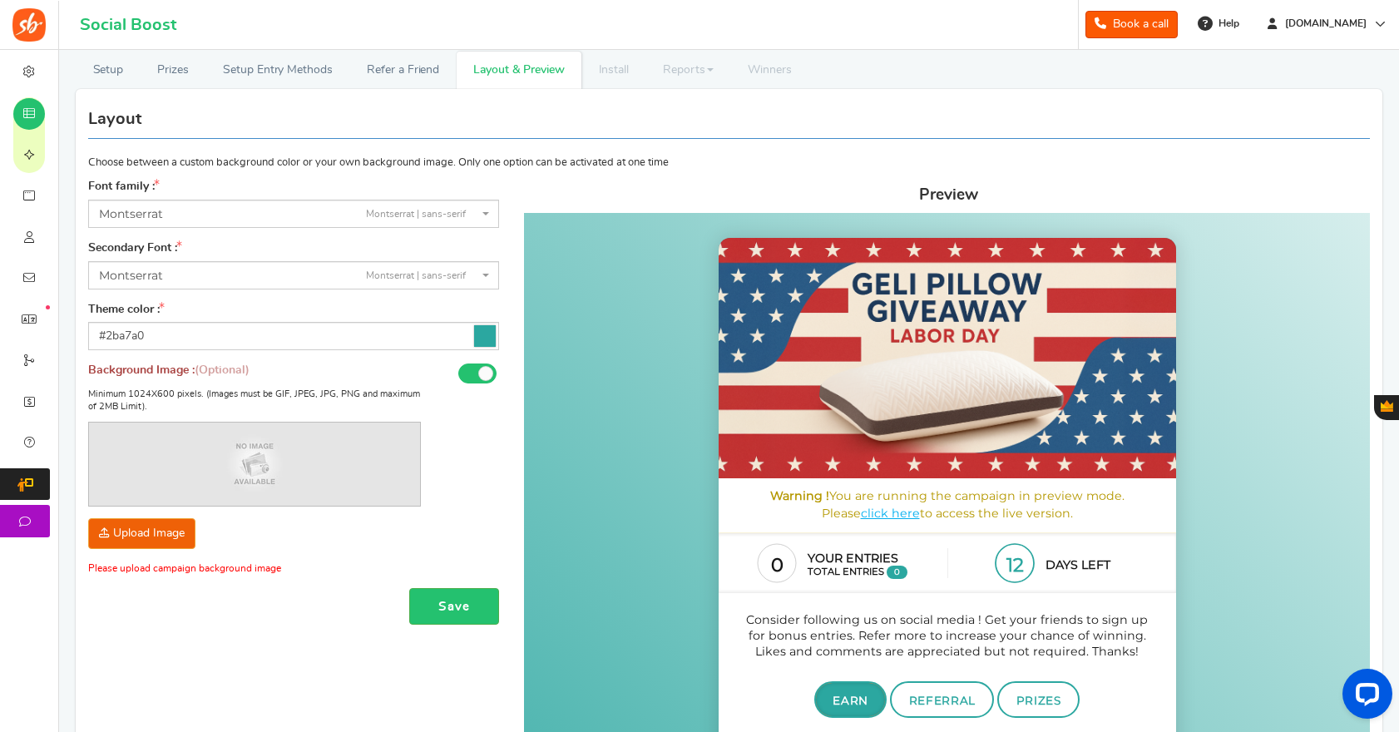
scroll to position [0, 0]
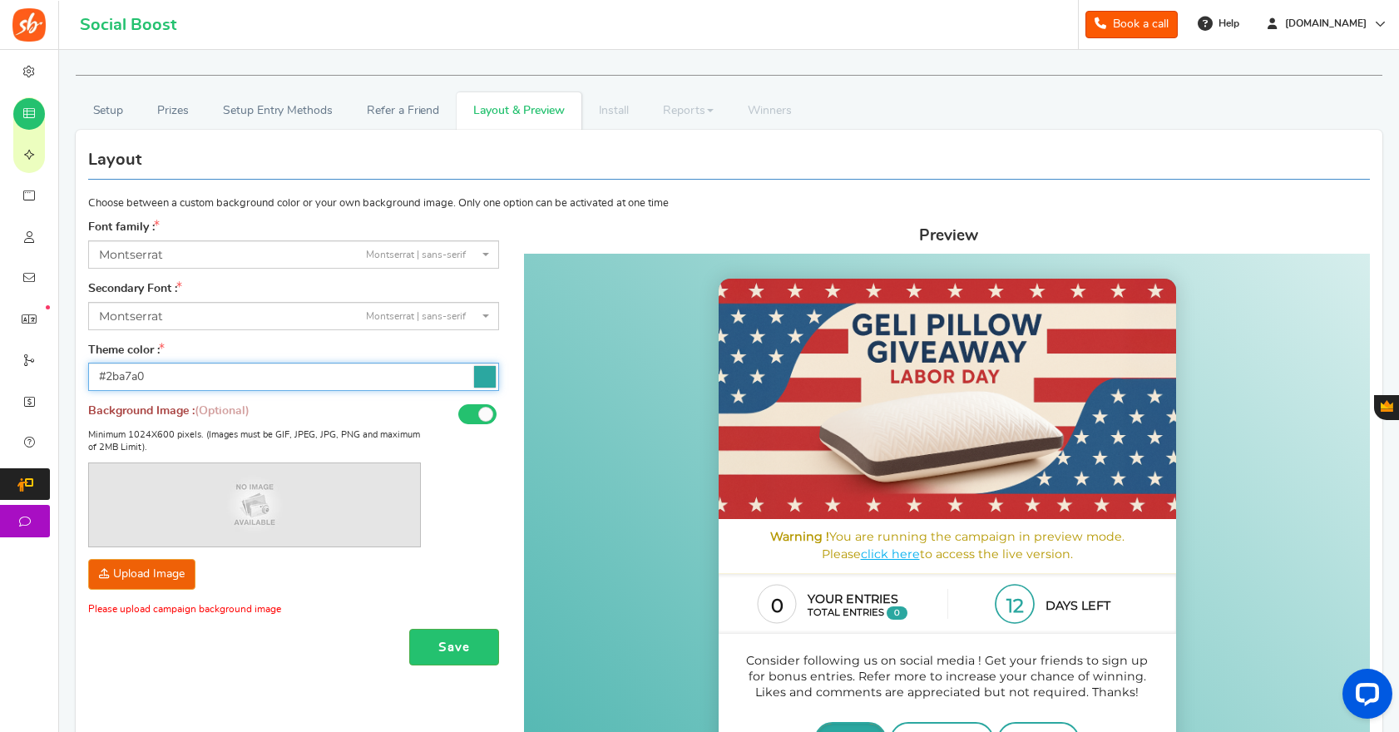
click at [190, 383] on input "#2ba7a0" at bounding box center [293, 377] width 411 height 28
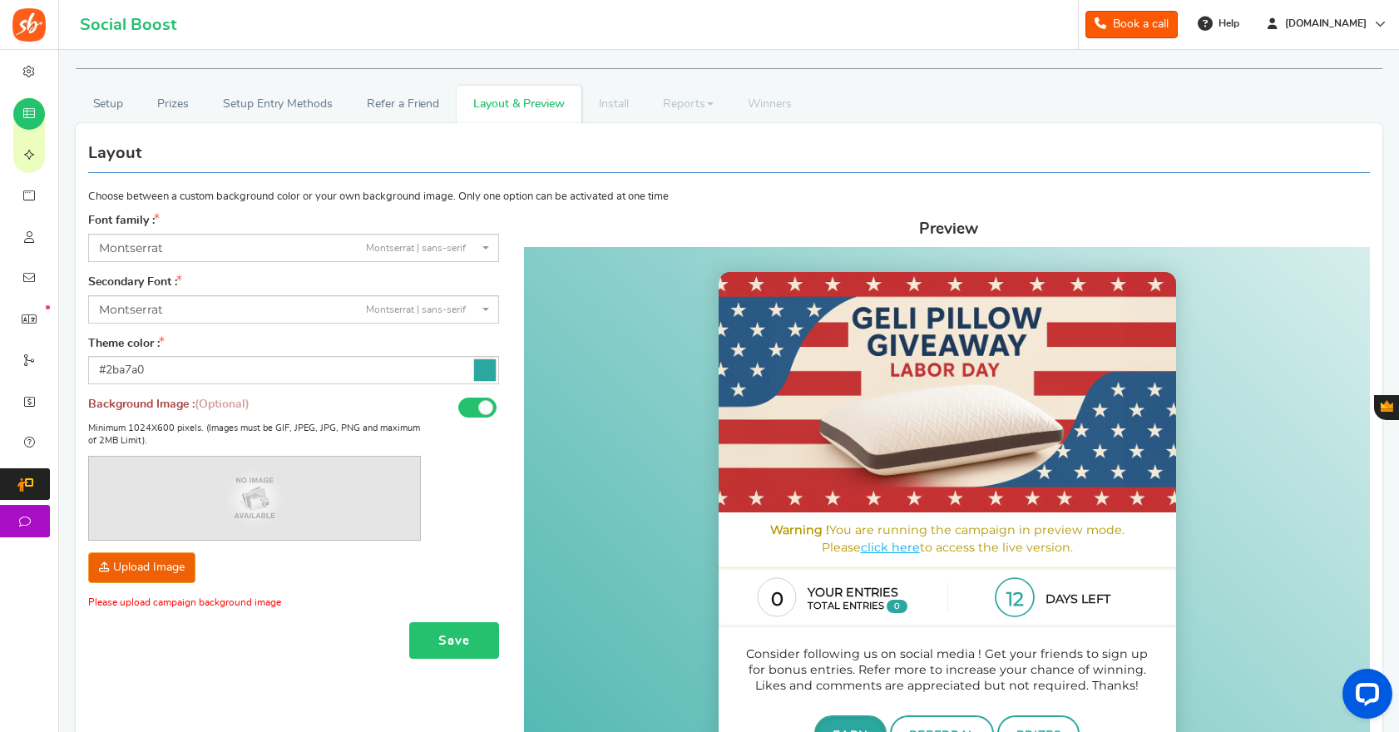
click at [458, 631] on button "Save" at bounding box center [454, 640] width 90 height 37
click at [457, 636] on button "Save" at bounding box center [454, 640] width 90 height 37
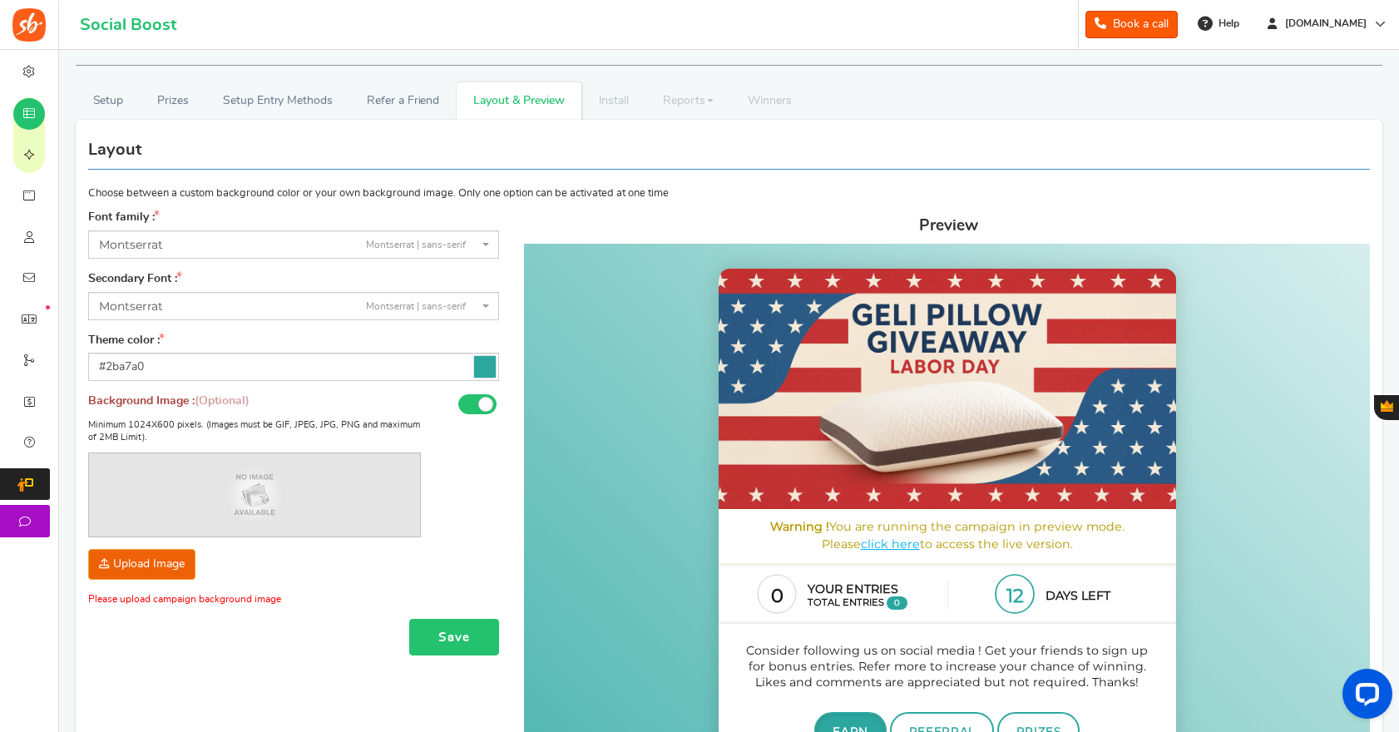
click at [457, 636] on button "Save" at bounding box center [454, 637] width 90 height 37
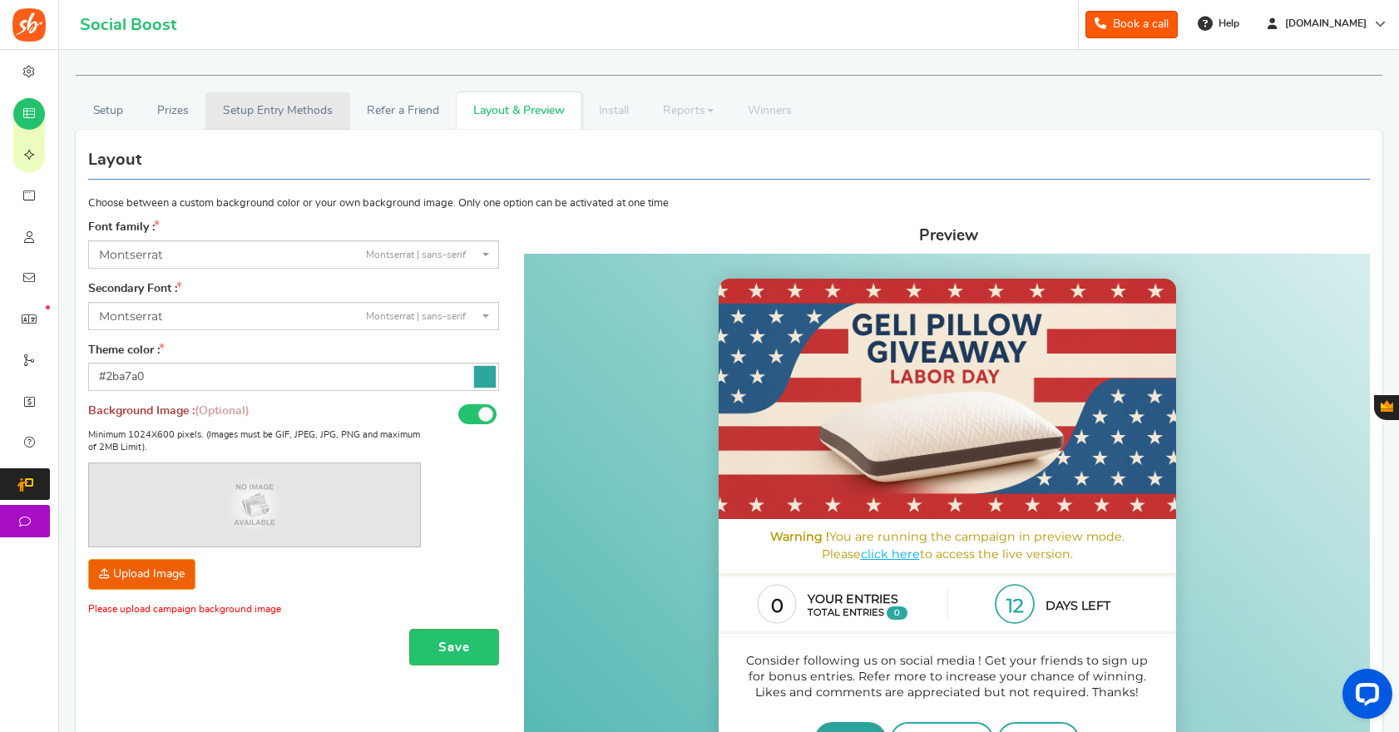
click at [277, 111] on link "Setup Entry Methods" at bounding box center [277, 110] width 144 height 37
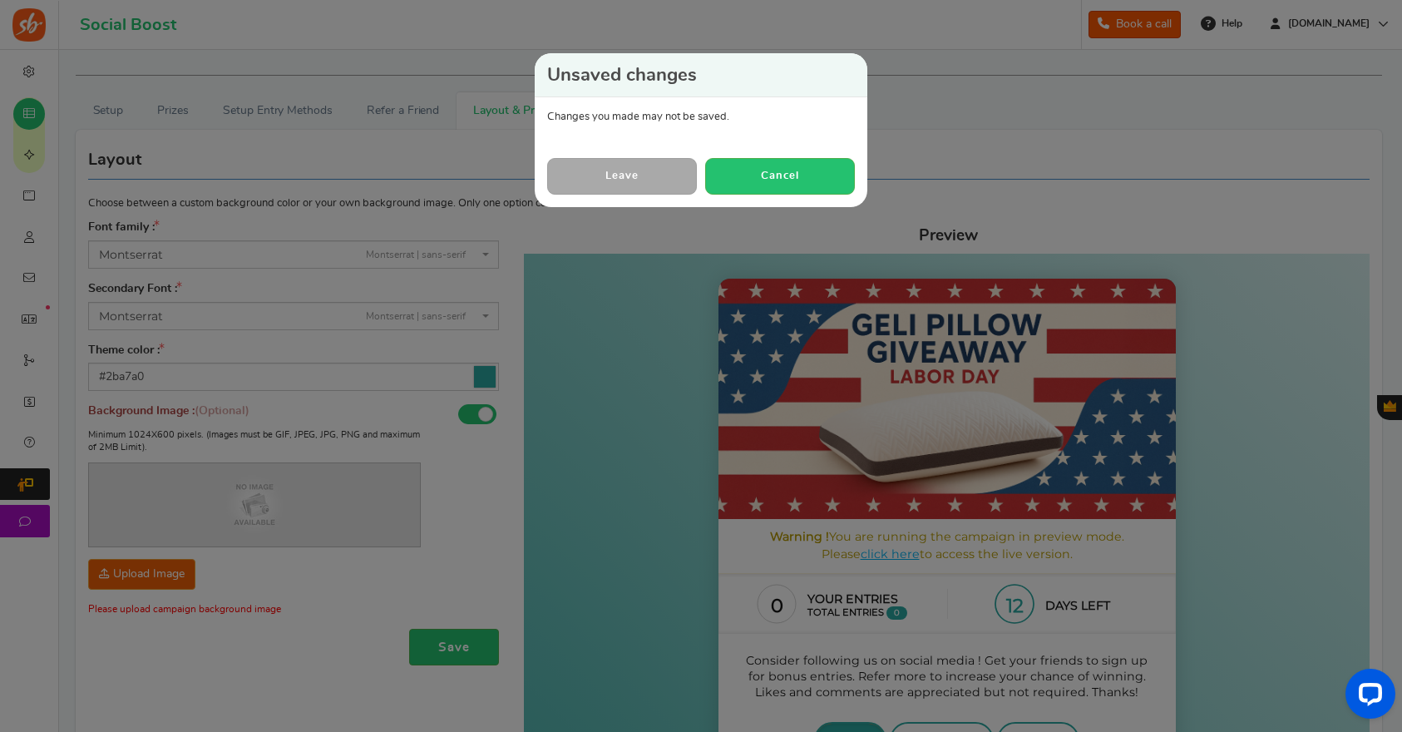
click at [647, 182] on link "Leave" at bounding box center [622, 176] width 150 height 36
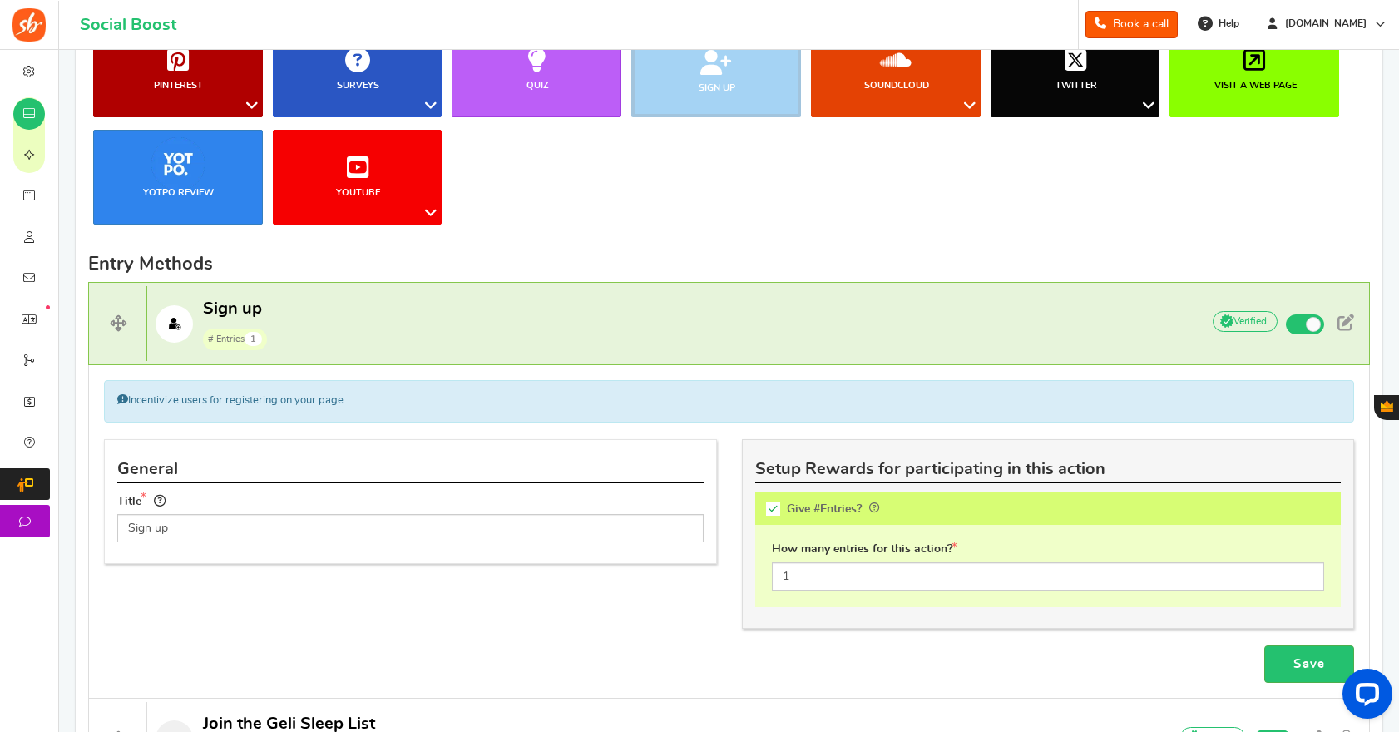
scroll to position [302, 0]
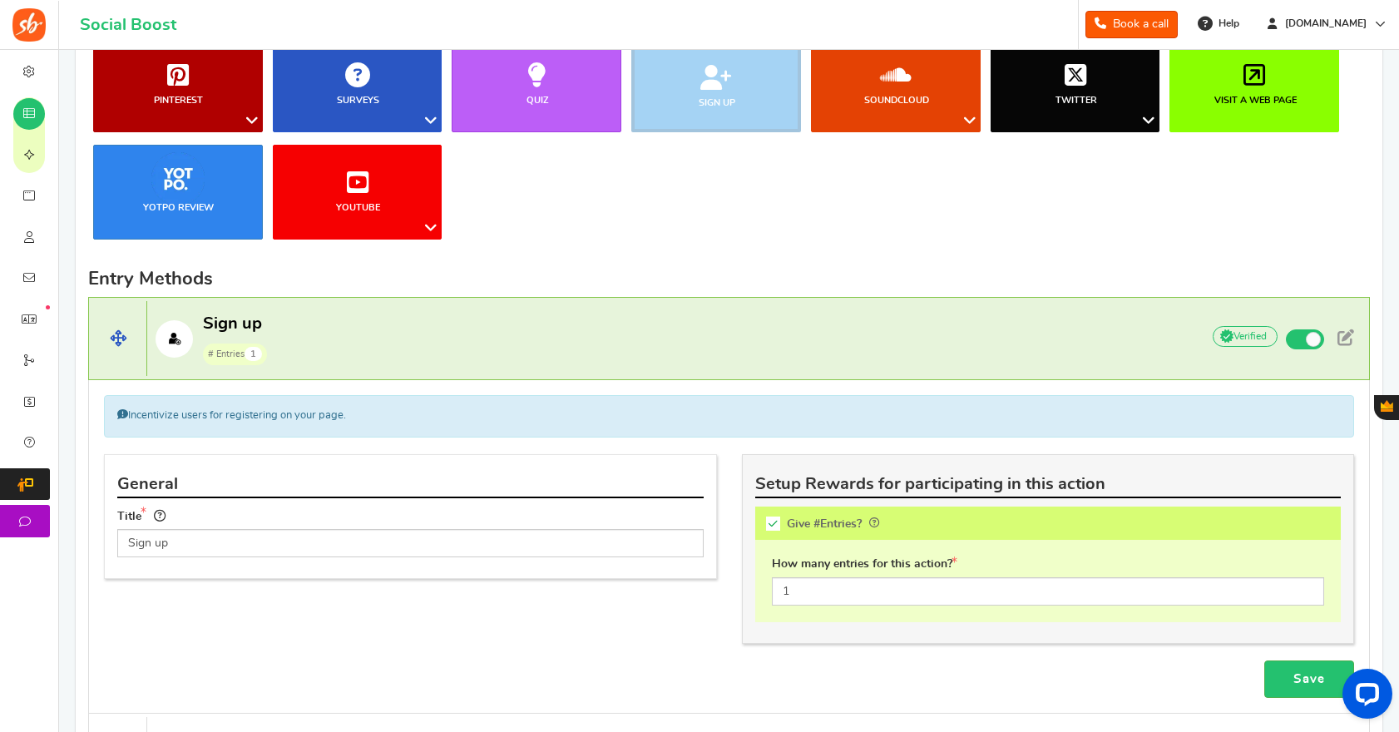
click at [445, 330] on p "Sign up # Entries 1" at bounding box center [665, 339] width 1036 height 53
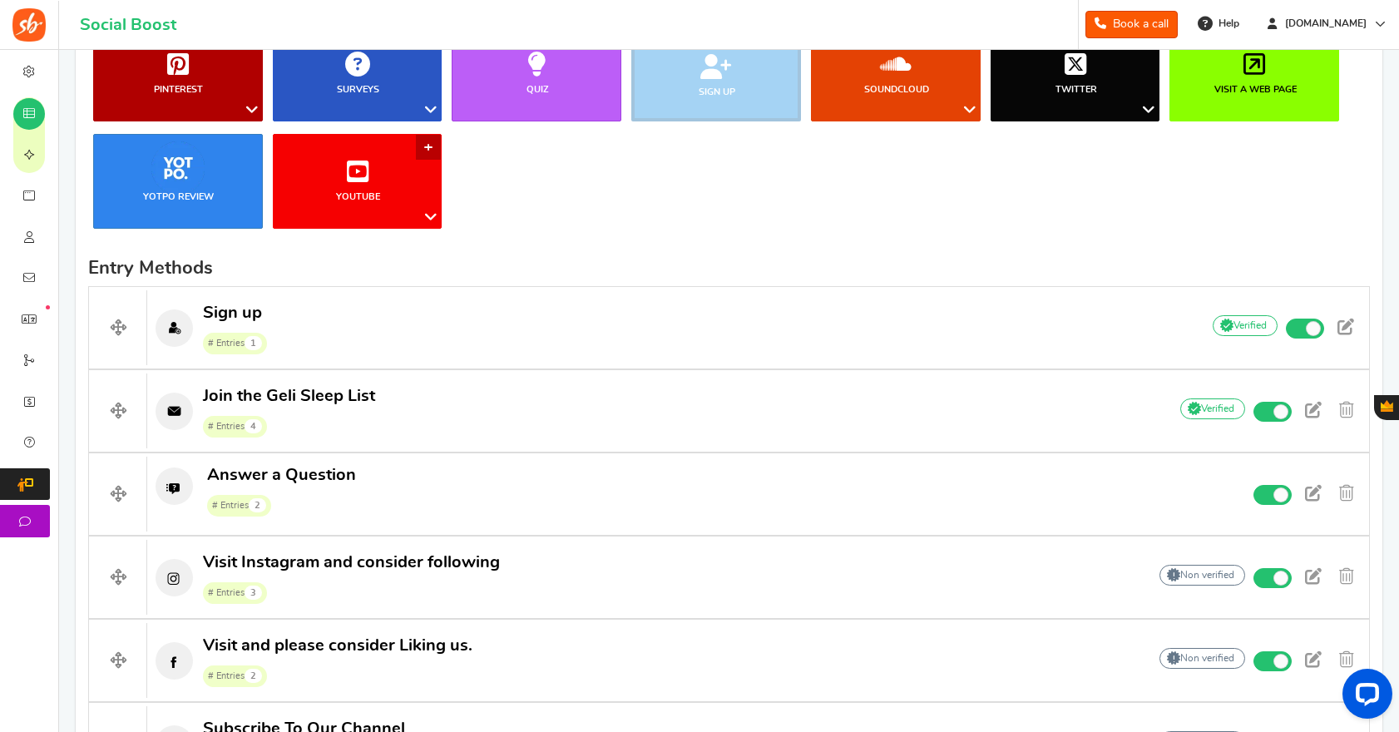
scroll to position [0, 0]
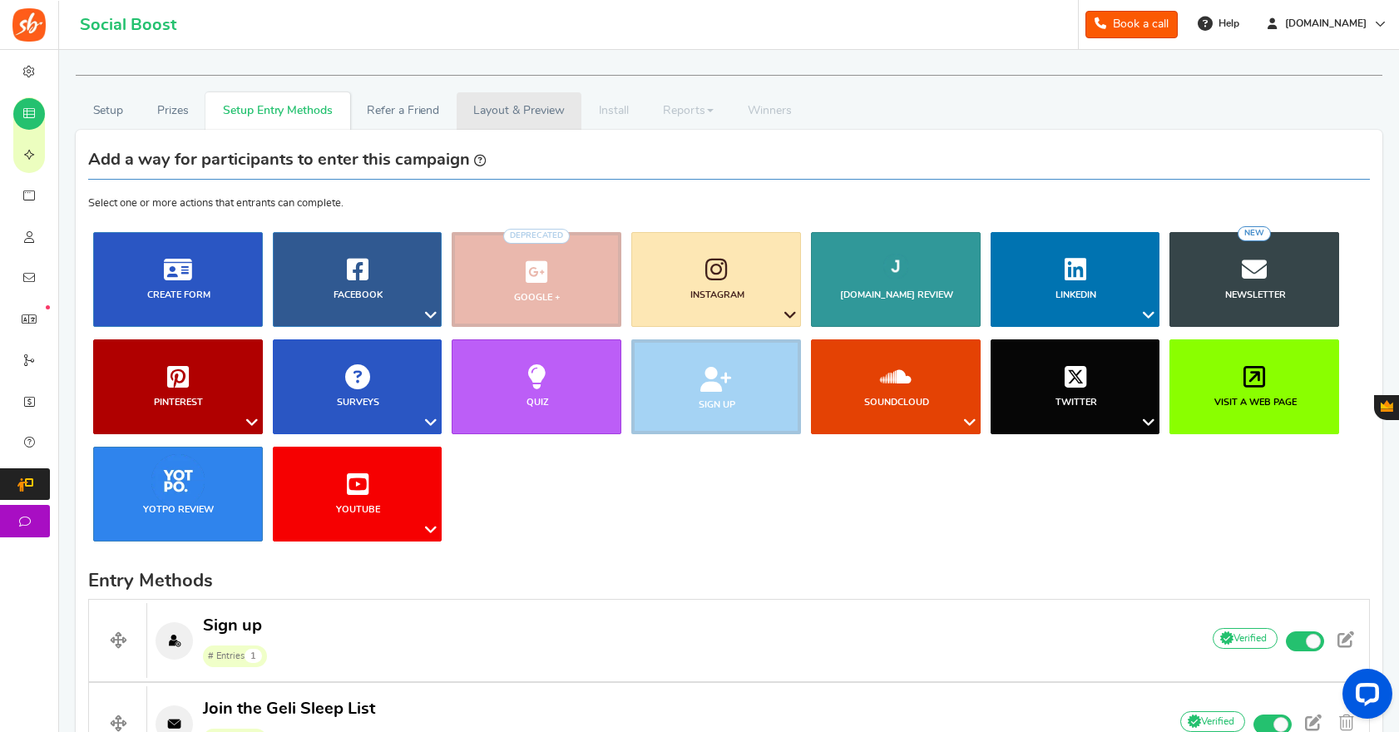
click at [529, 112] on link "Layout & Preview" at bounding box center [519, 110] width 125 height 37
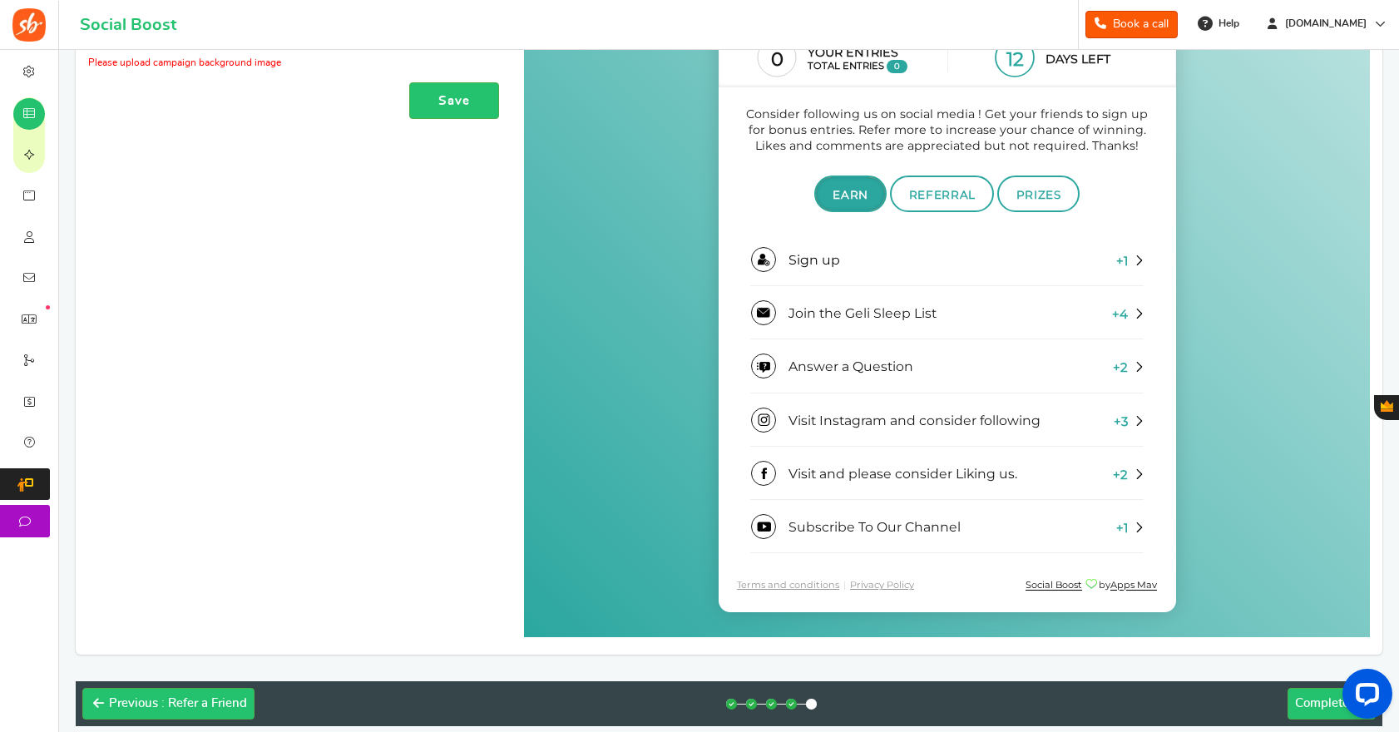
scroll to position [676, 0]
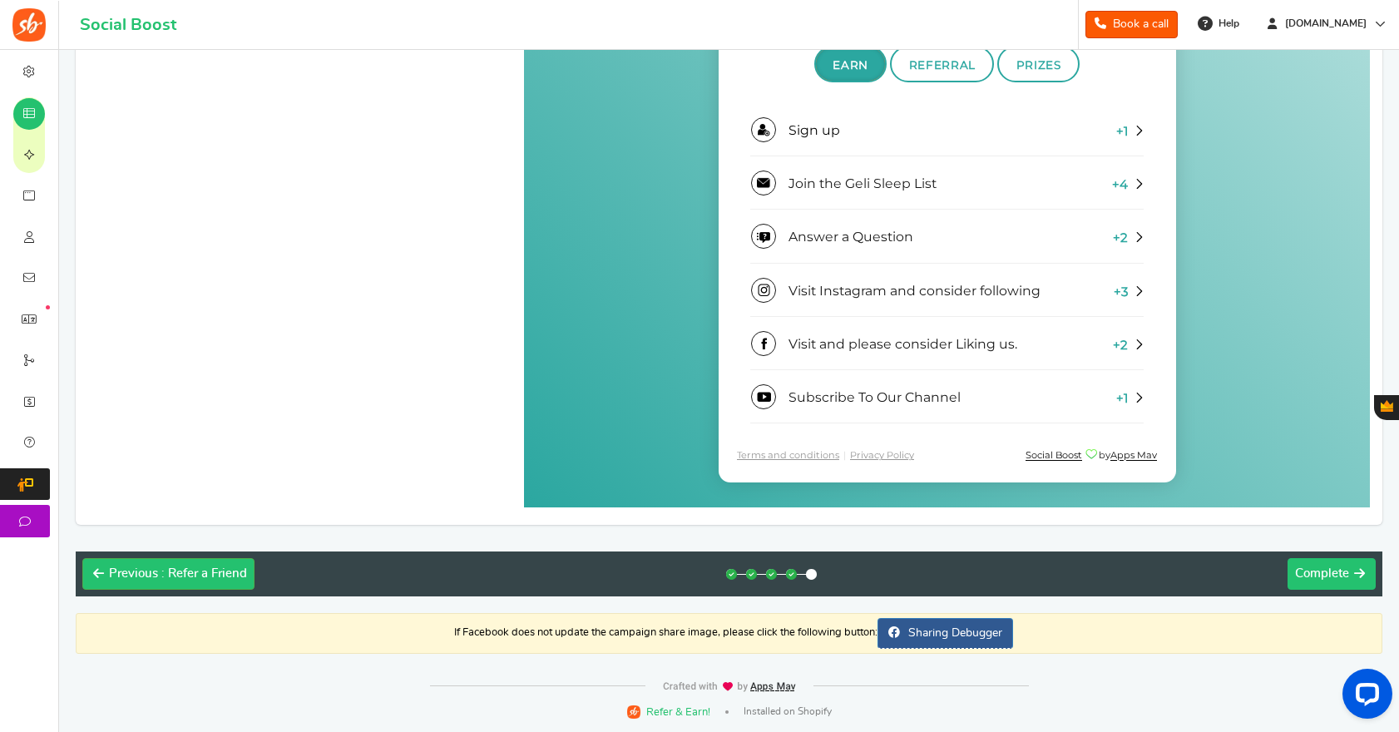
click at [1338, 569] on span "Complete" at bounding box center [1322, 573] width 54 height 12
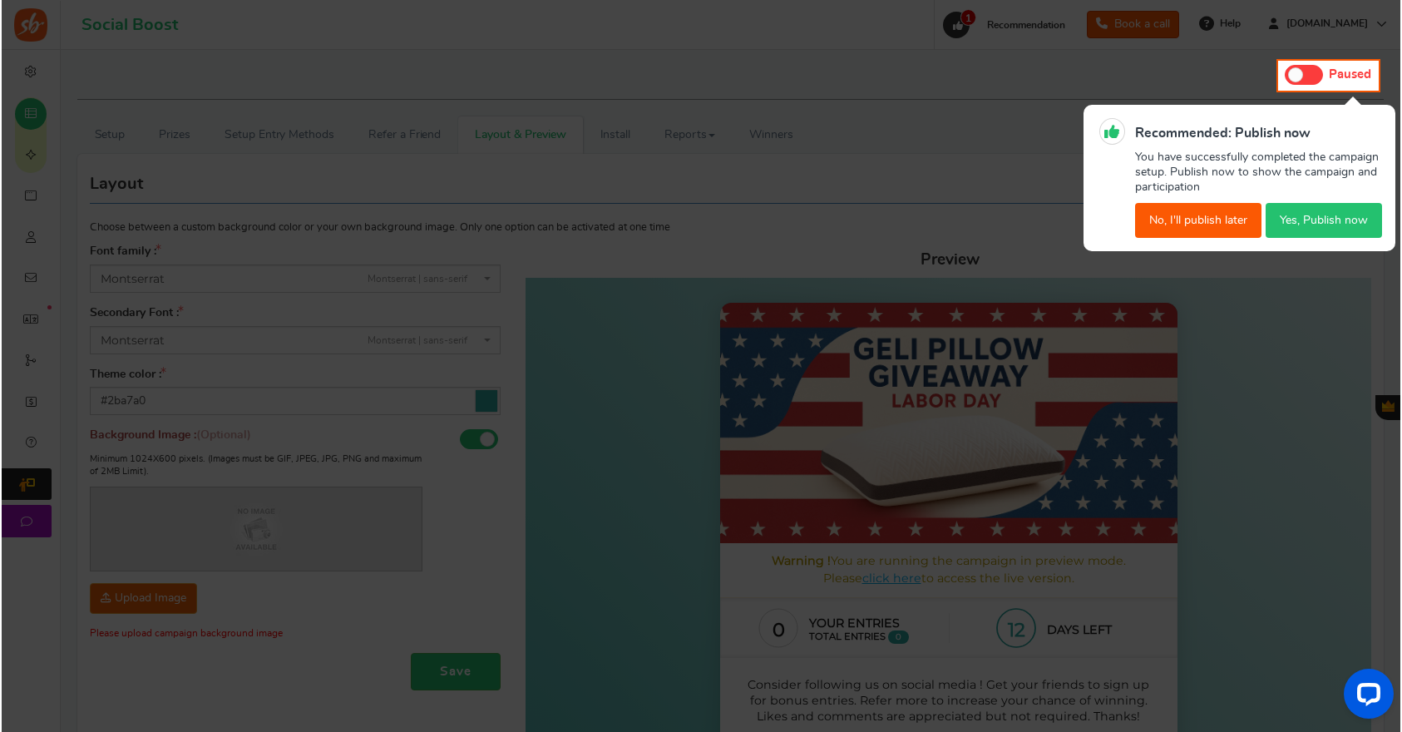
scroll to position [3, 0]
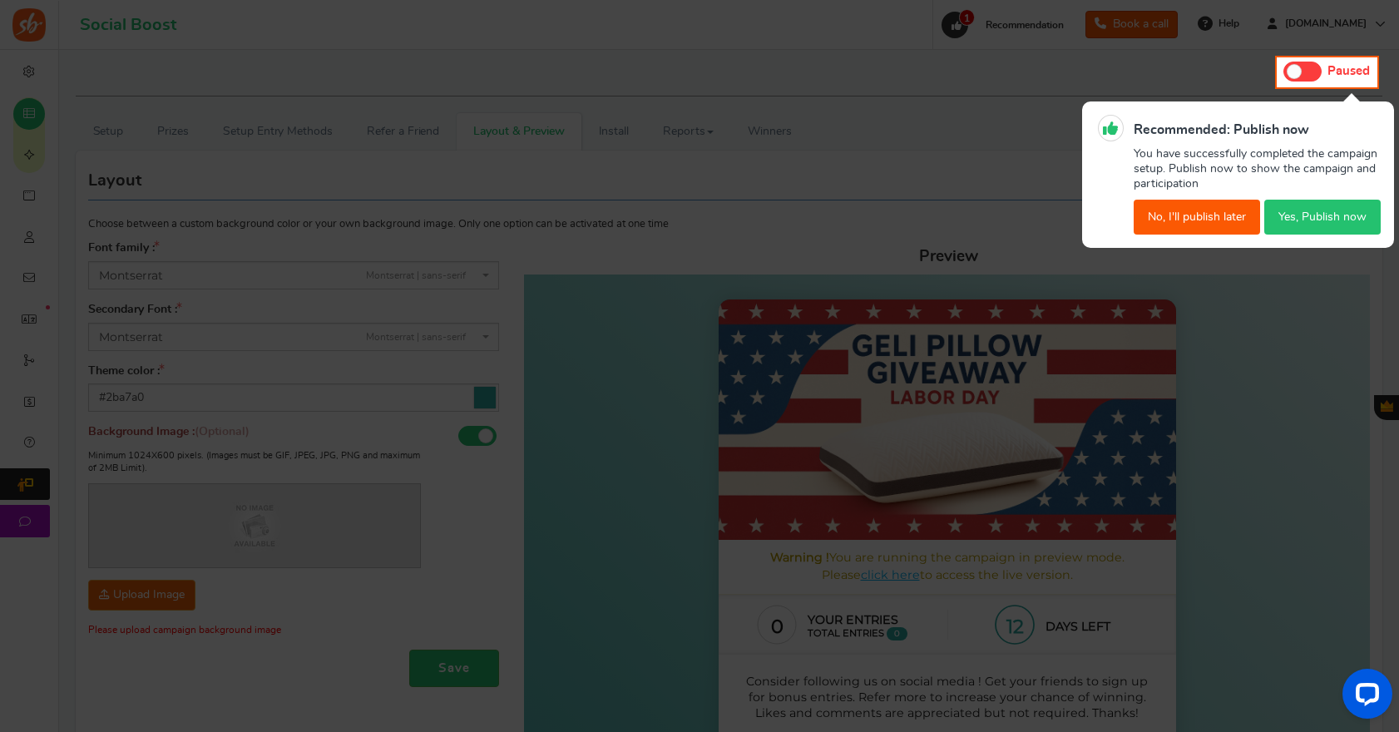
click at [1314, 225] on button "Yes, Publish now" at bounding box center [1322, 217] width 116 height 35
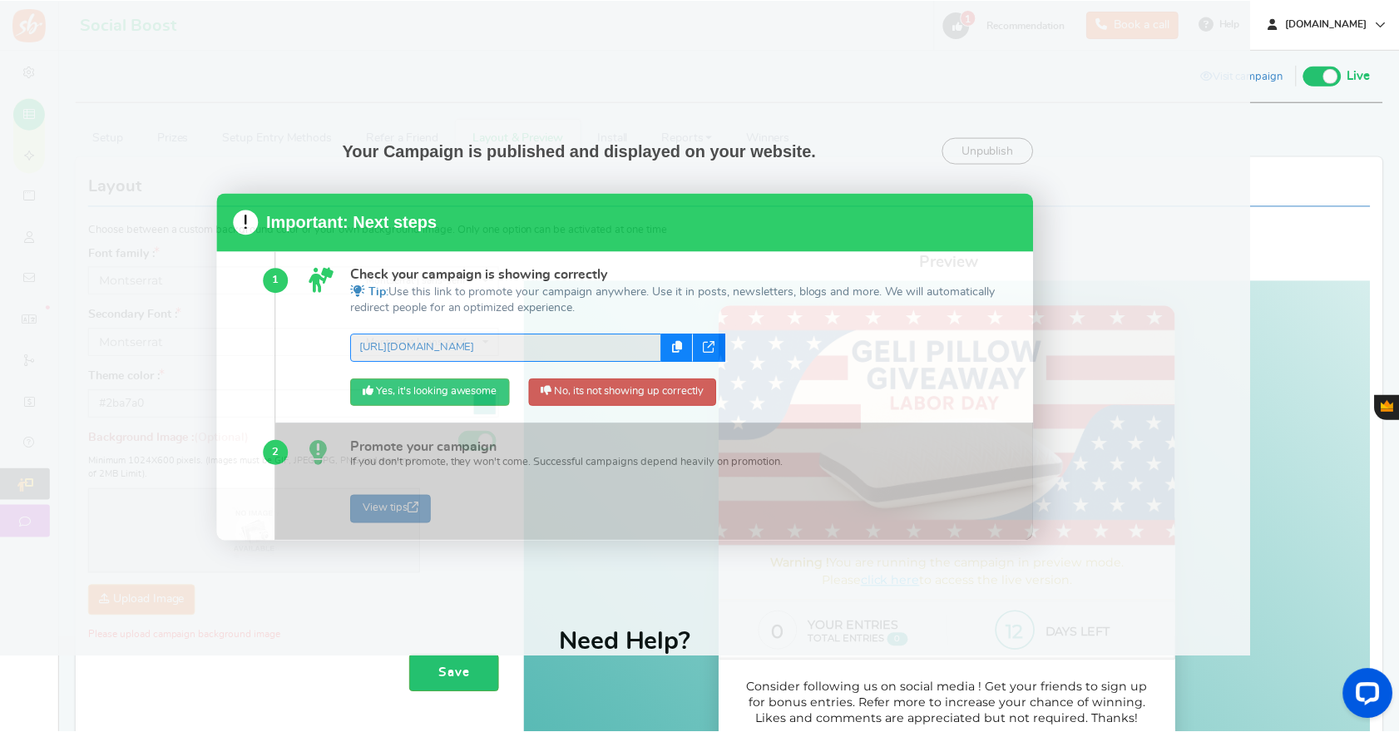
scroll to position [0, 0]
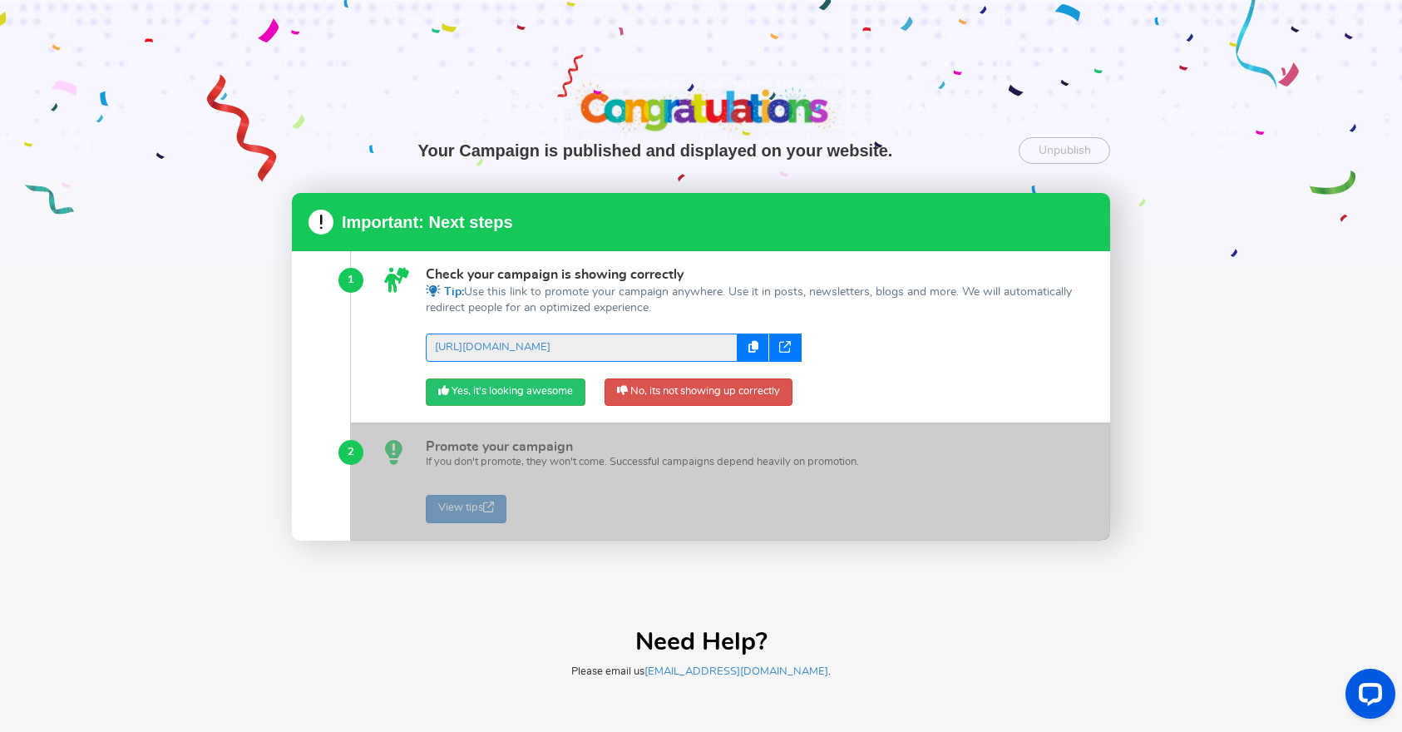
click at [785, 347] on icon at bounding box center [785, 347] width 12 height 12
click at [556, 391] on link "Yes, it's looking awesome" at bounding box center [506, 392] width 160 height 28
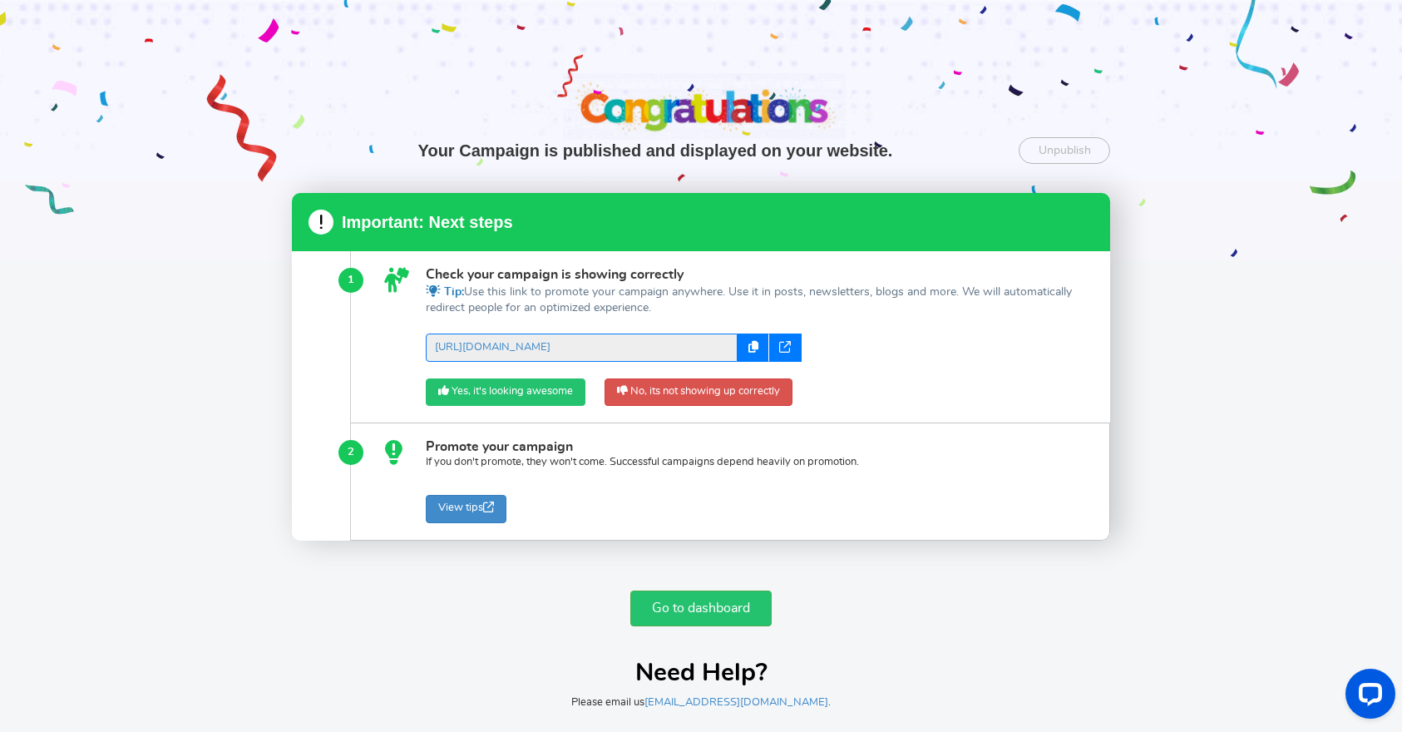
click at [483, 393] on link "Yes, it's looking awesome" at bounding box center [506, 392] width 160 height 28
click at [454, 508] on link "View tips" at bounding box center [466, 509] width 81 height 28
click at [711, 613] on link "Go to dashboard" at bounding box center [701, 609] width 141 height 36
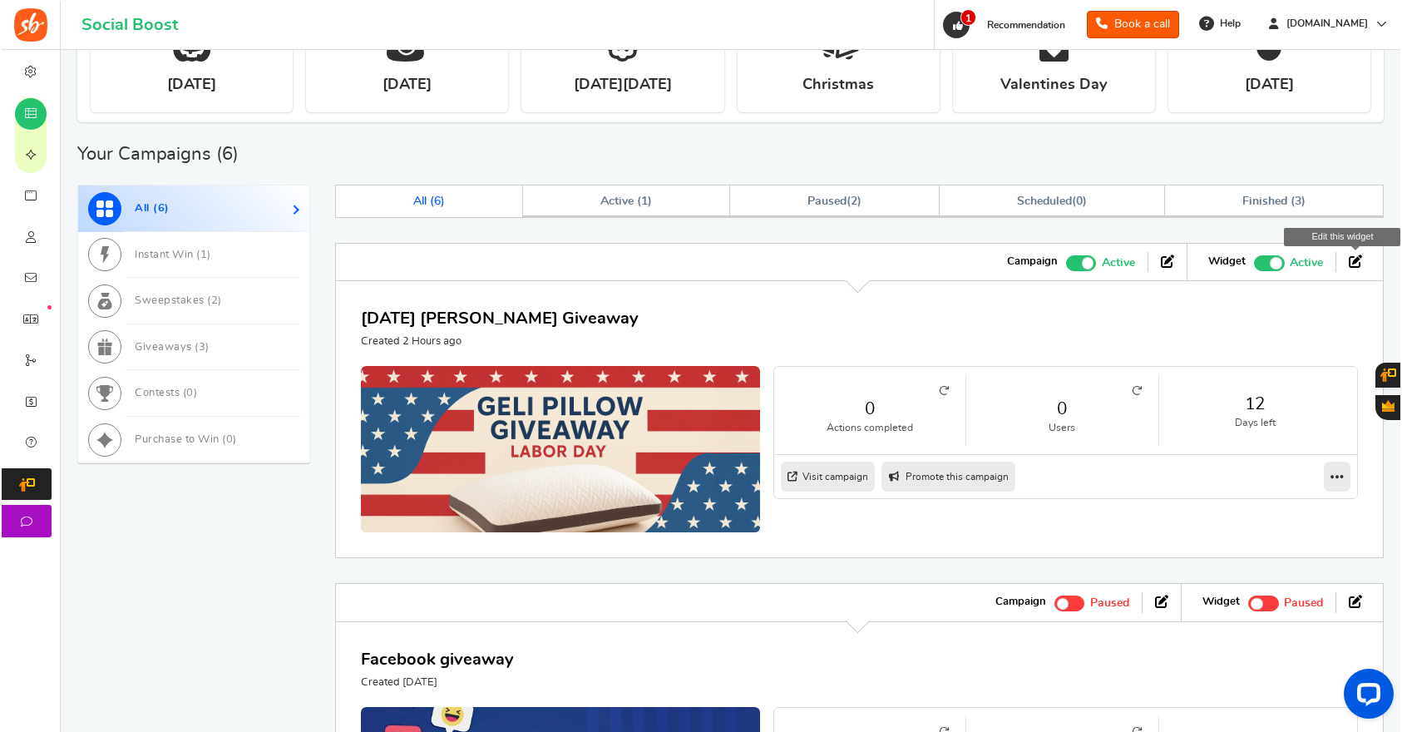
scroll to position [403, 0]
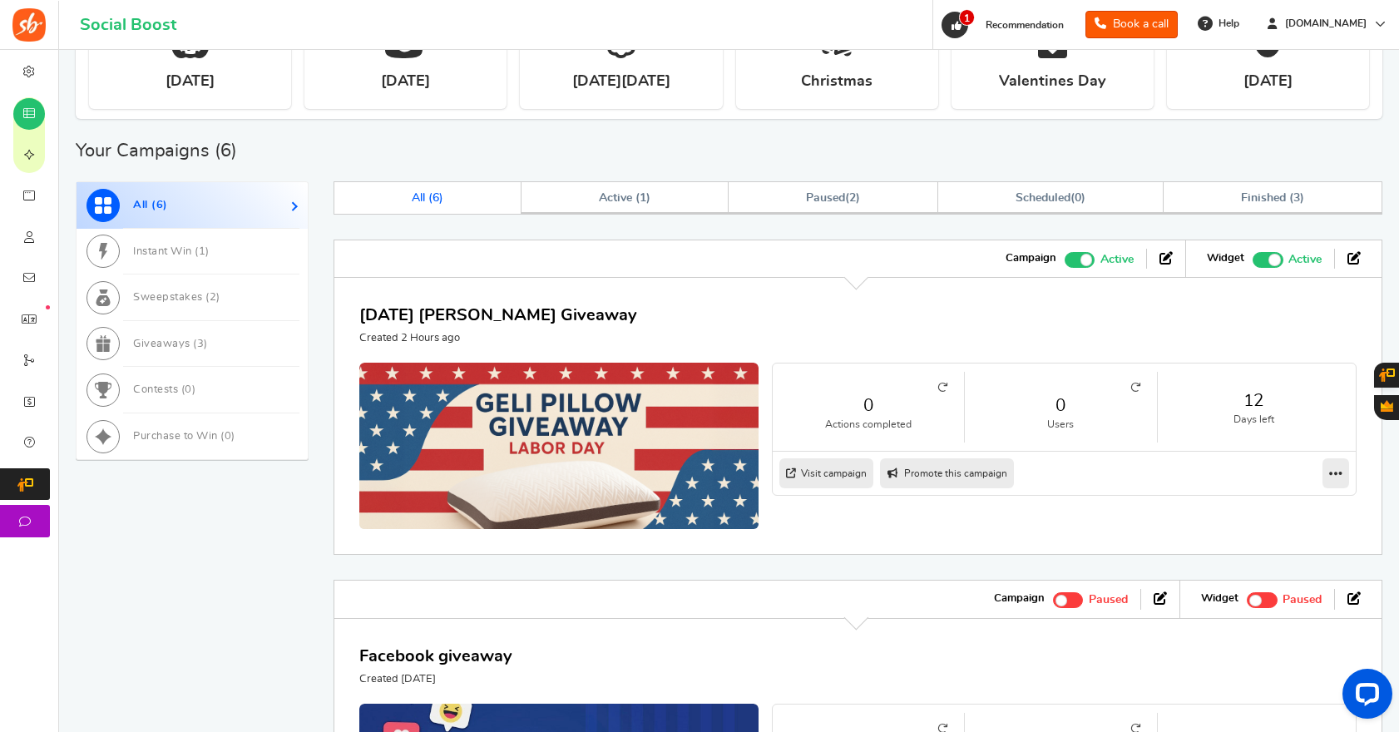
click at [954, 472] on link "Promote this campaign" at bounding box center [947, 473] width 134 height 30
type input "[URL][DOMAIN_NAME]"
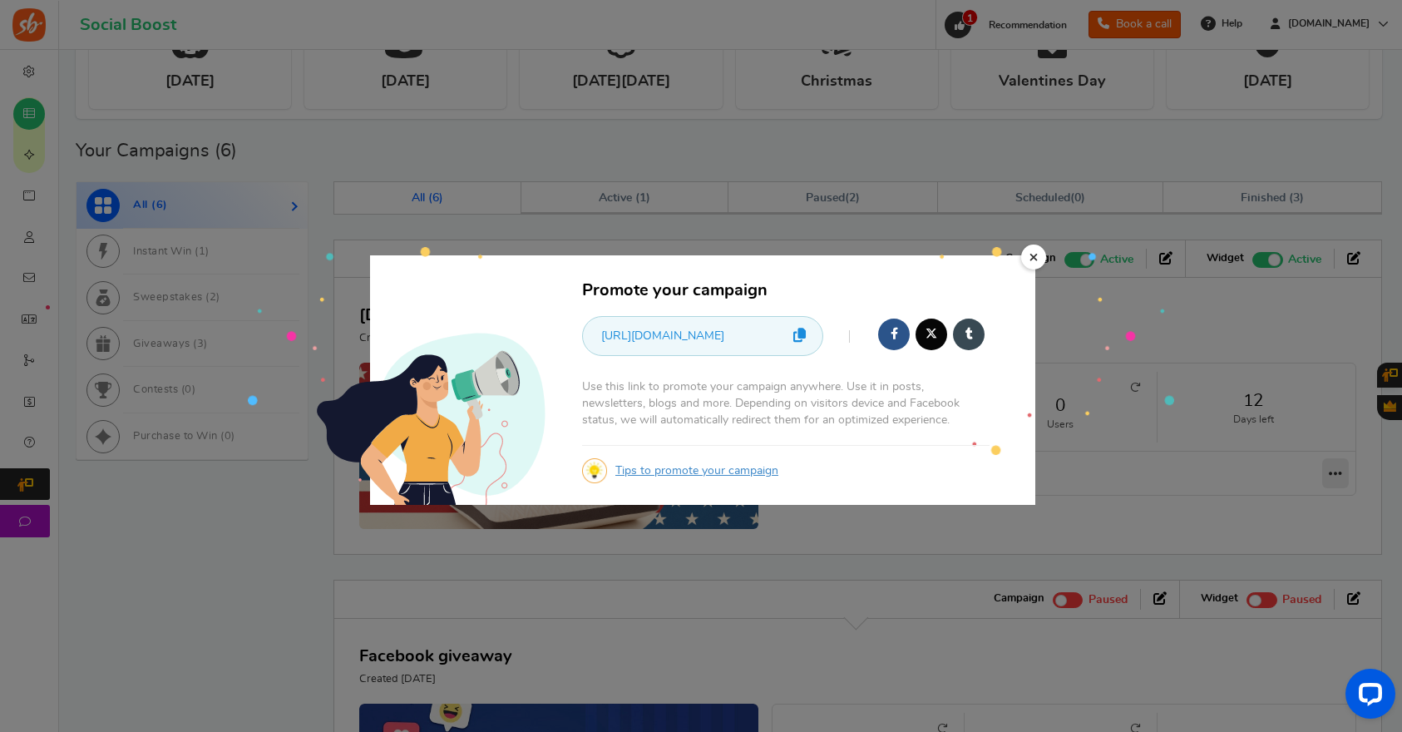
click at [805, 340] on link at bounding box center [799, 336] width 29 height 38
click at [801, 334] on icon at bounding box center [800, 335] width 12 height 14
